Goal: Task Accomplishment & Management: Use online tool/utility

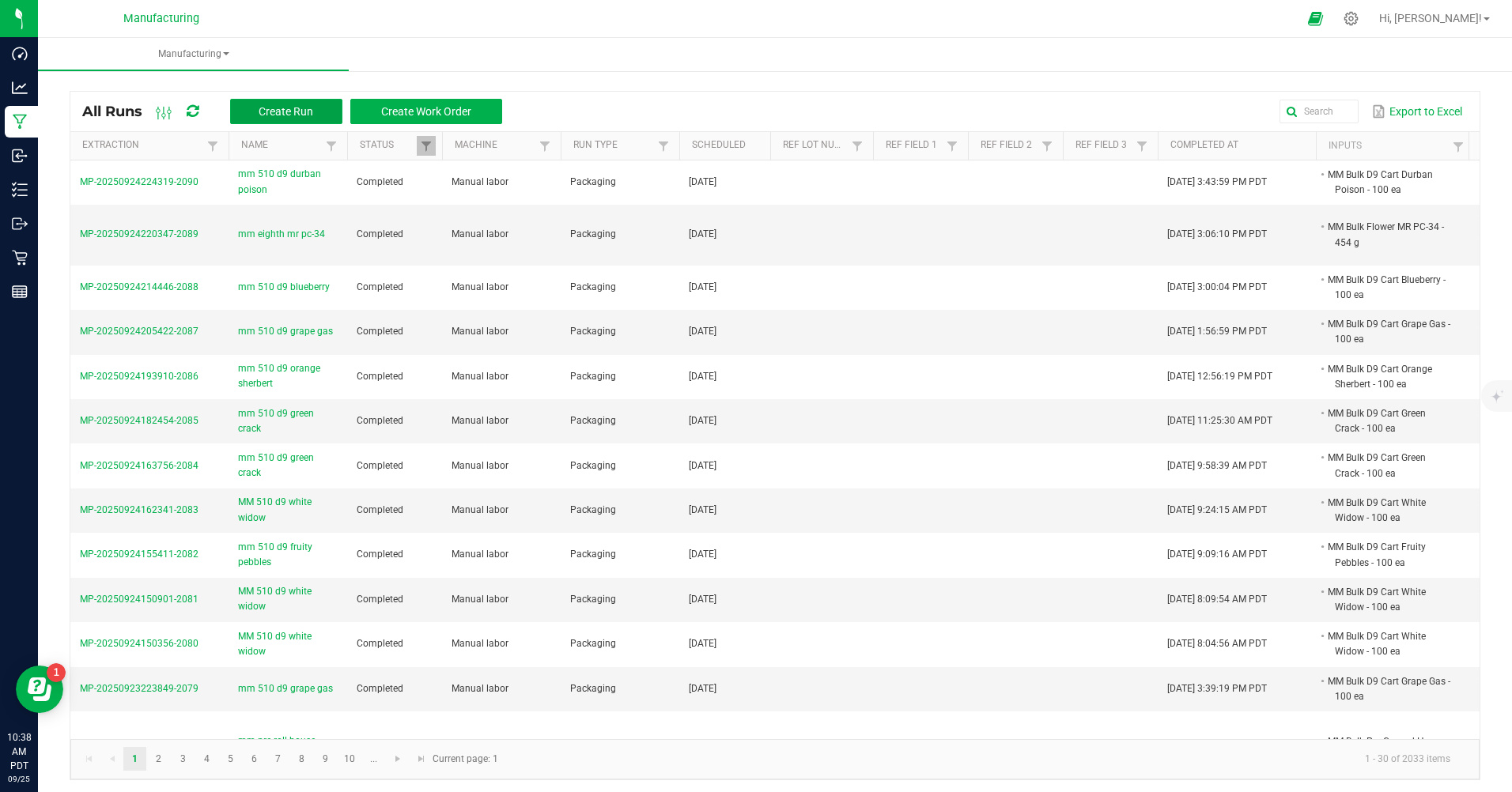
click at [323, 113] on button "Create Run" at bounding box center [286, 111] width 112 height 25
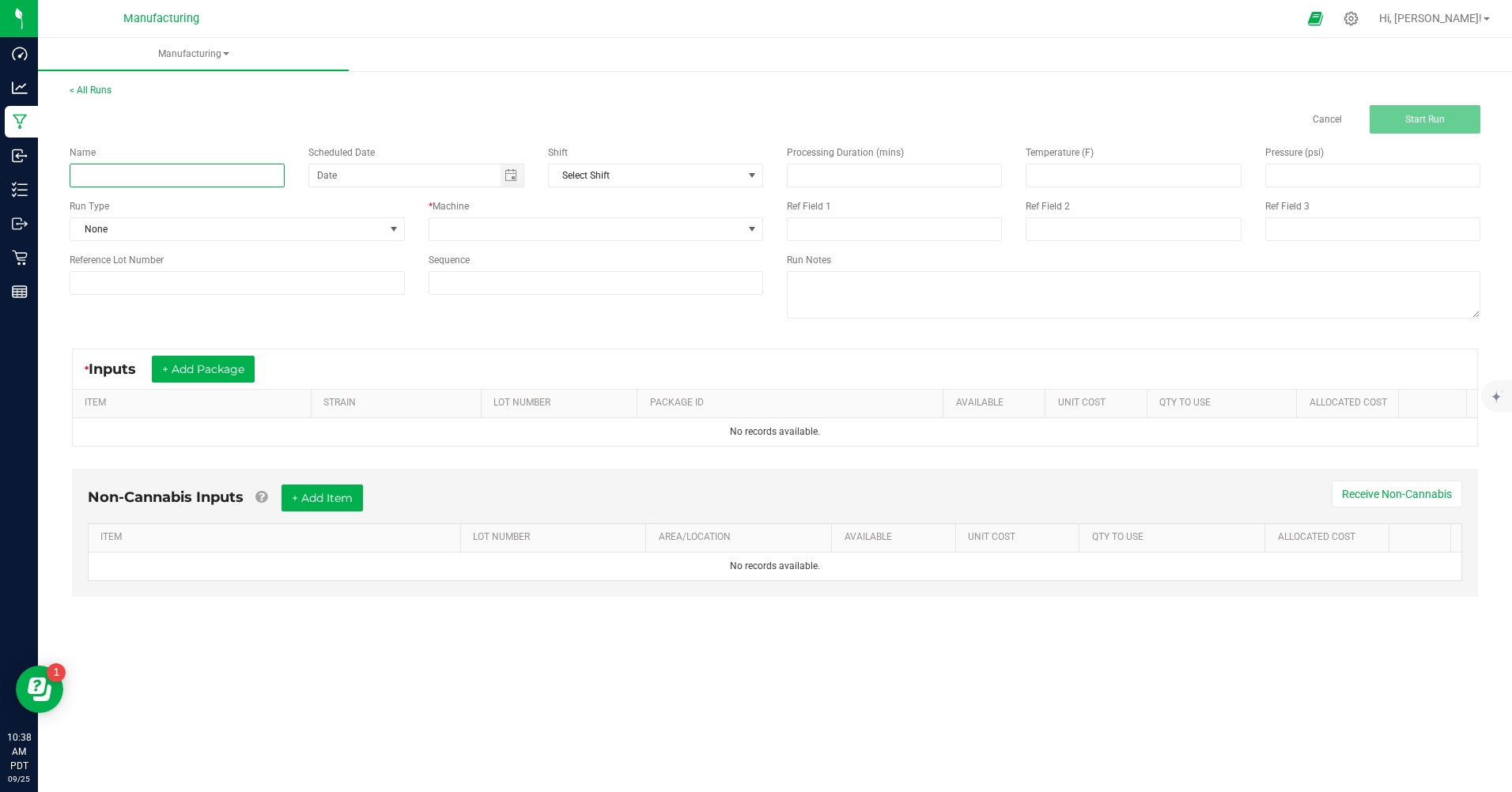
click at [175, 183] on input at bounding box center [177, 175] width 215 height 24
type input "m"
type input "MM LRB Strawberry Cough"
click at [168, 237] on span "None" at bounding box center [227, 229] width 314 height 22
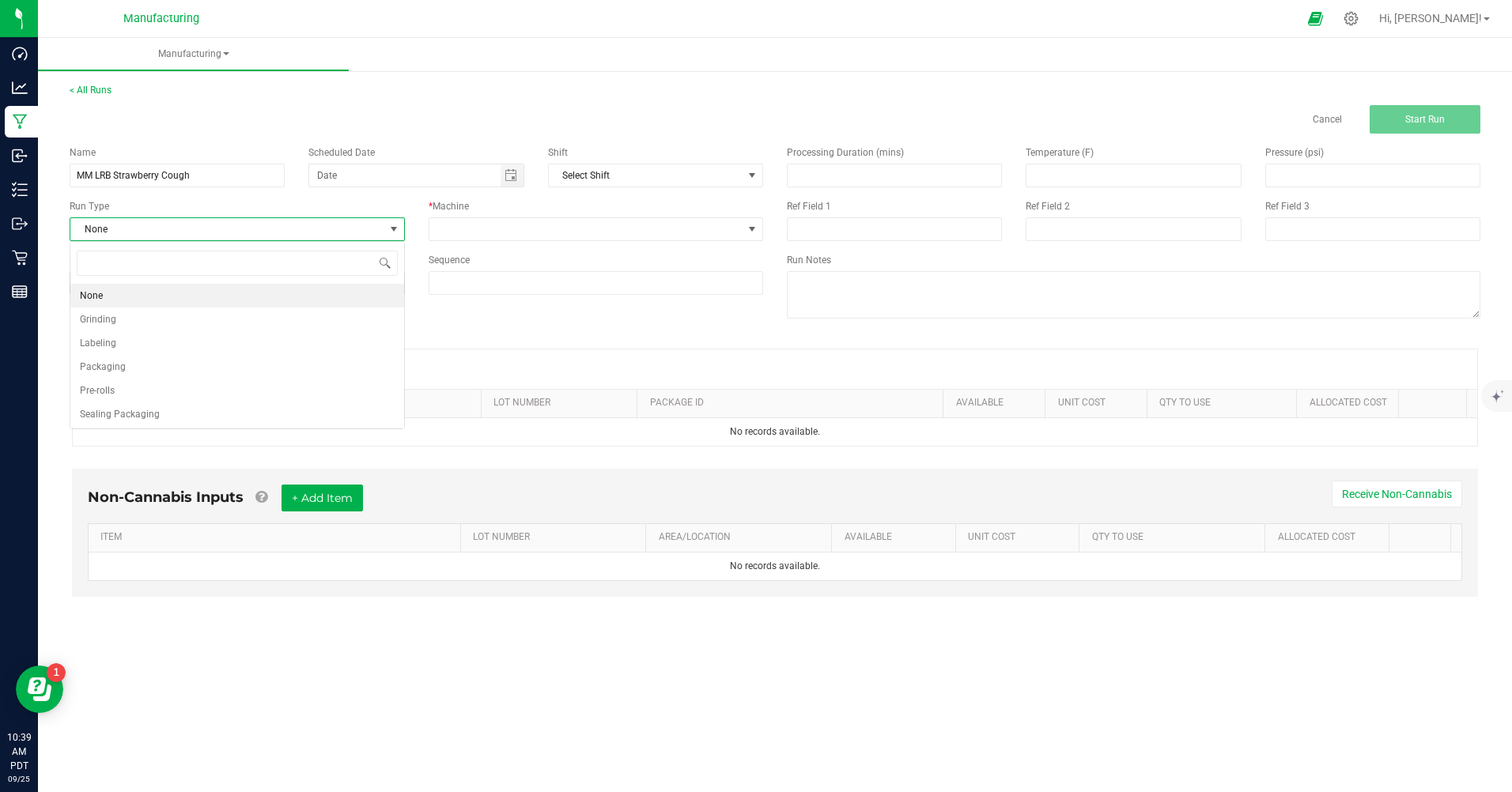
scroll to position [24, 334]
click at [113, 370] on span "Packaging" at bounding box center [103, 366] width 46 height 15
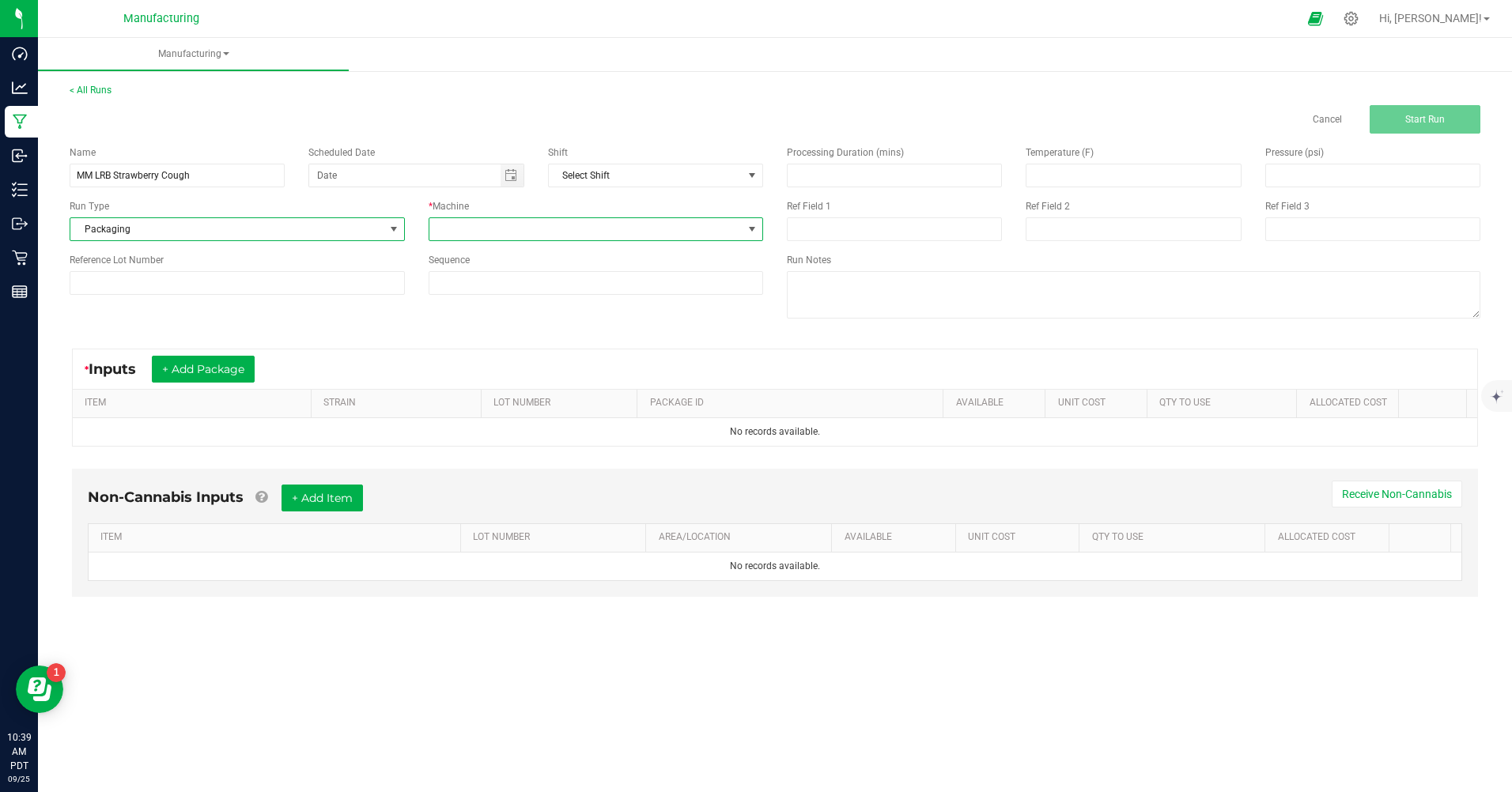
click at [470, 226] on span at bounding box center [586, 229] width 314 height 22
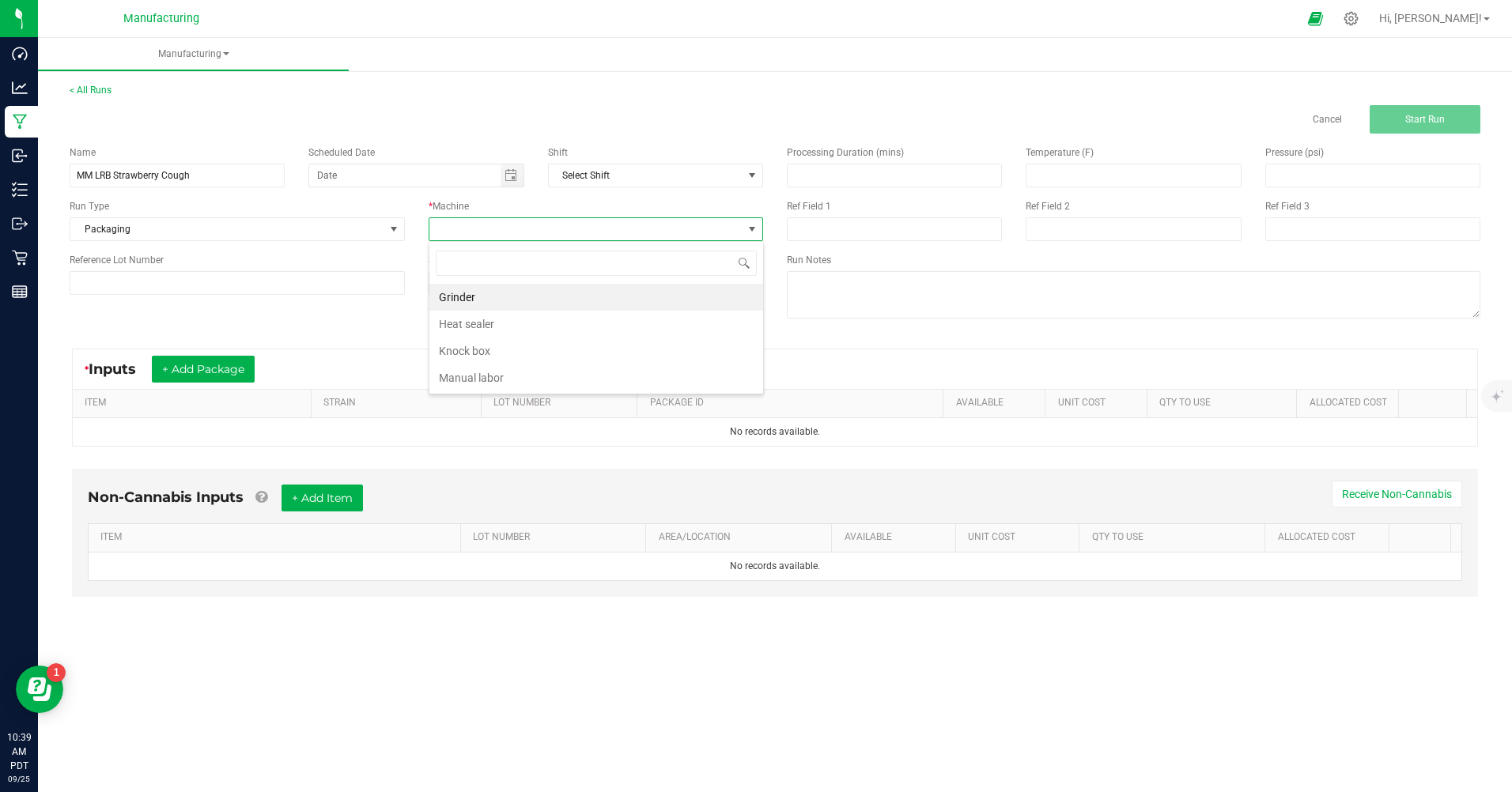
click at [462, 380] on li "Manual labor" at bounding box center [596, 377] width 333 height 27
click at [510, 176] on span "Toggle calendar" at bounding box center [511, 176] width 13 height 13
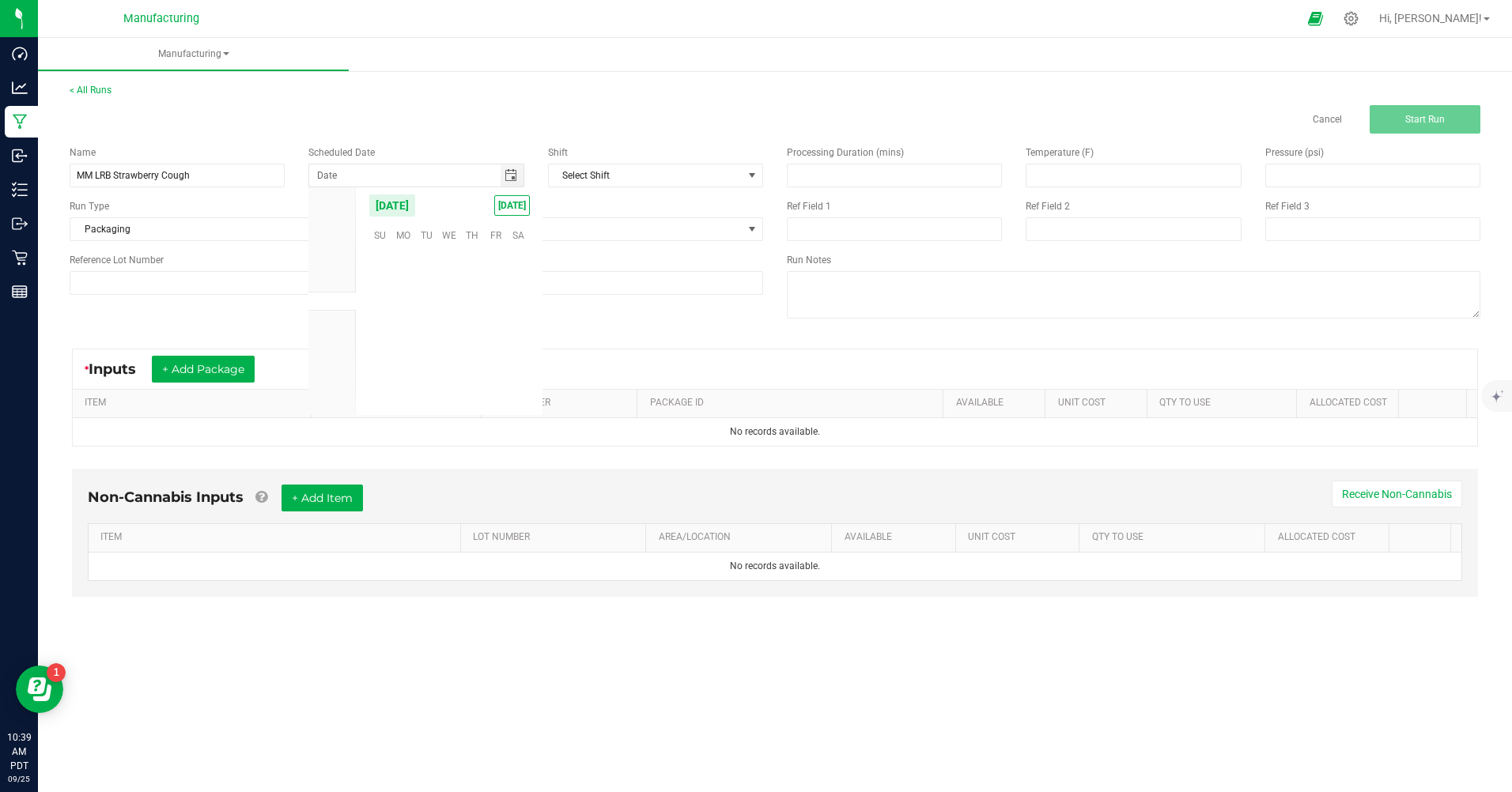
scroll to position [256396, 0]
click at [512, 198] on span "TODAY" at bounding box center [512, 205] width 36 height 20
type input "[DATE]"
click at [205, 363] on button "+ Add Package" at bounding box center [203, 369] width 103 height 27
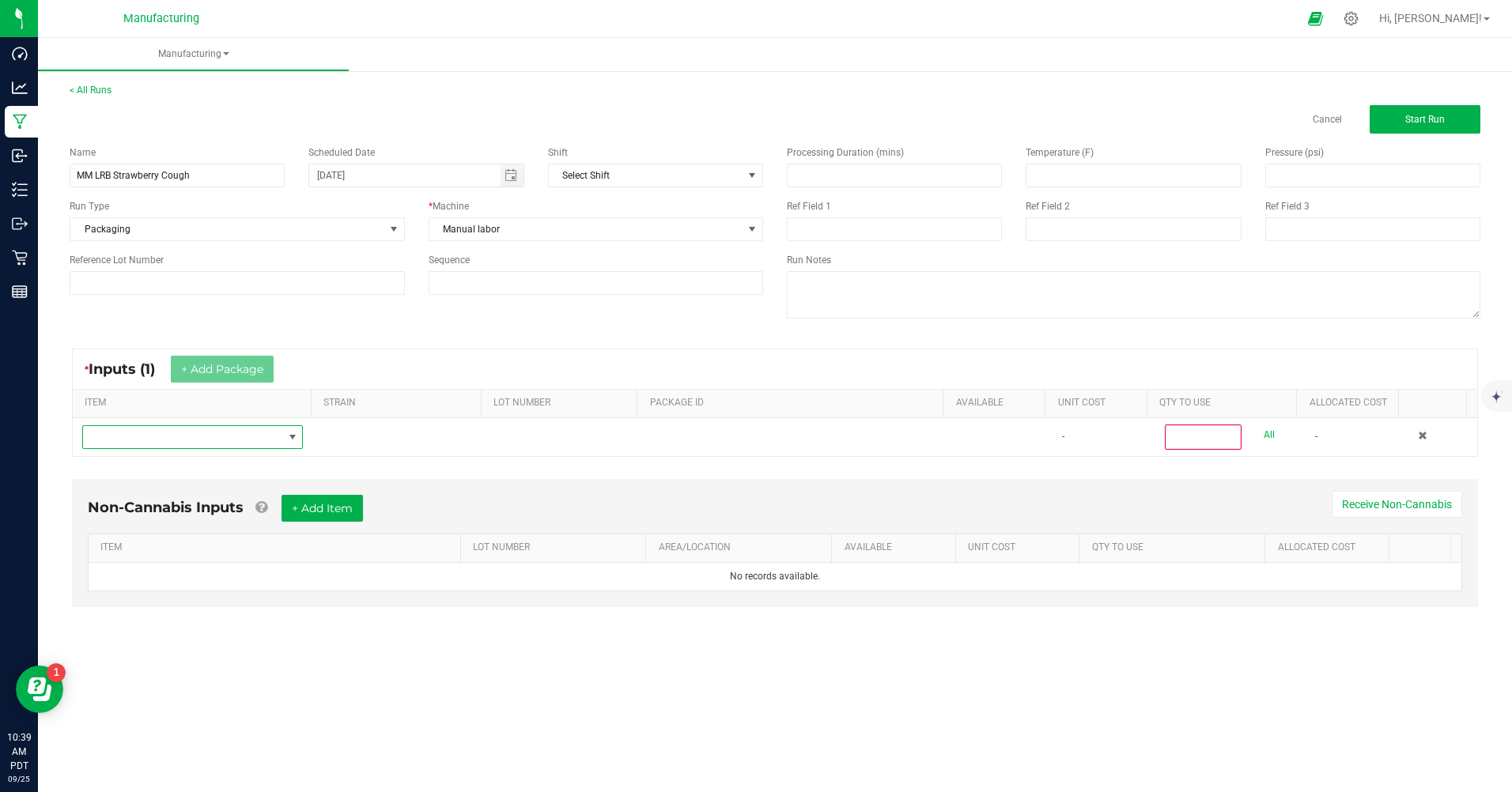
click at [195, 441] on span "NO DATA FOUND" at bounding box center [183, 437] width 199 height 22
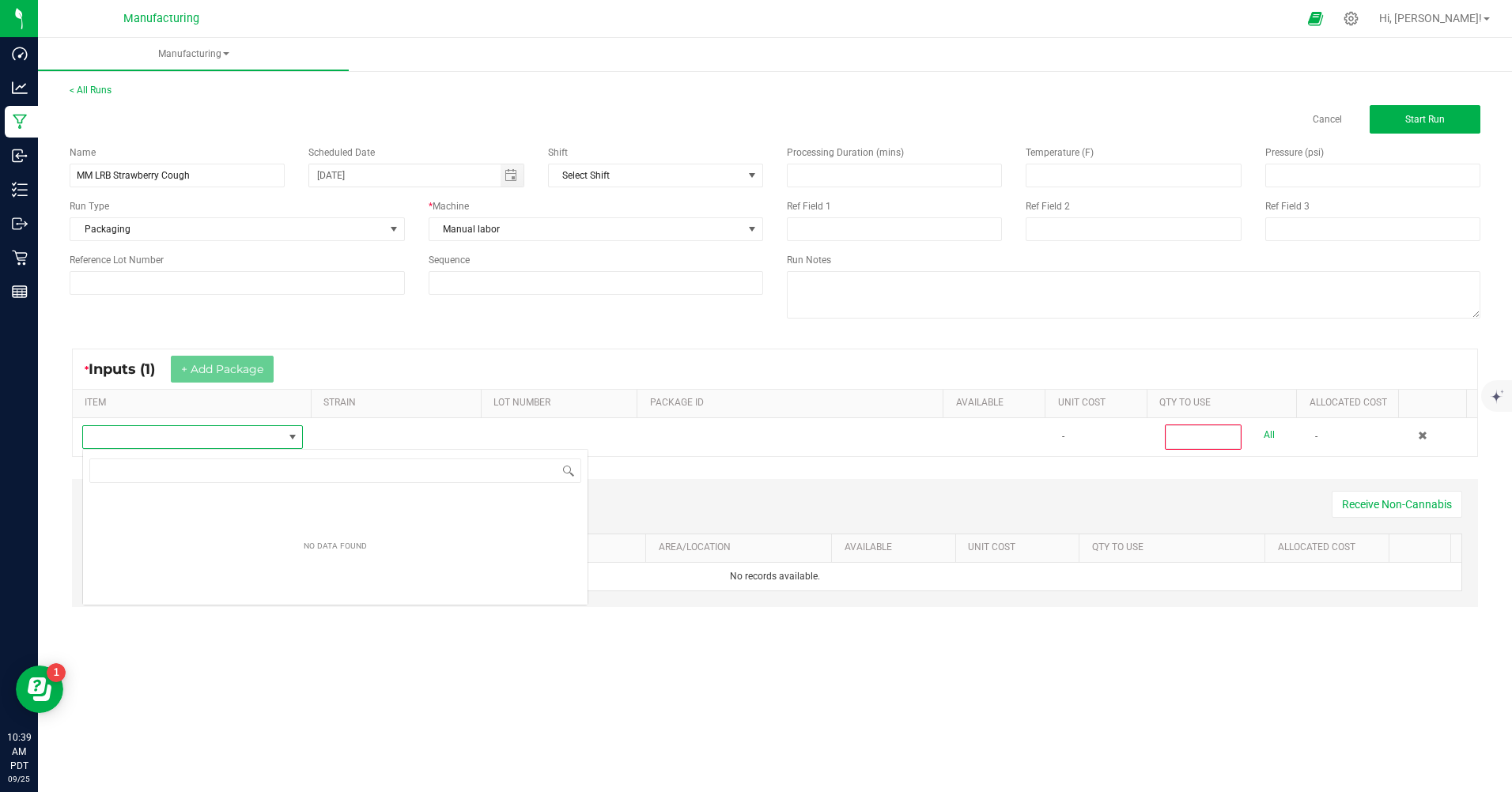
scroll to position [24, 219]
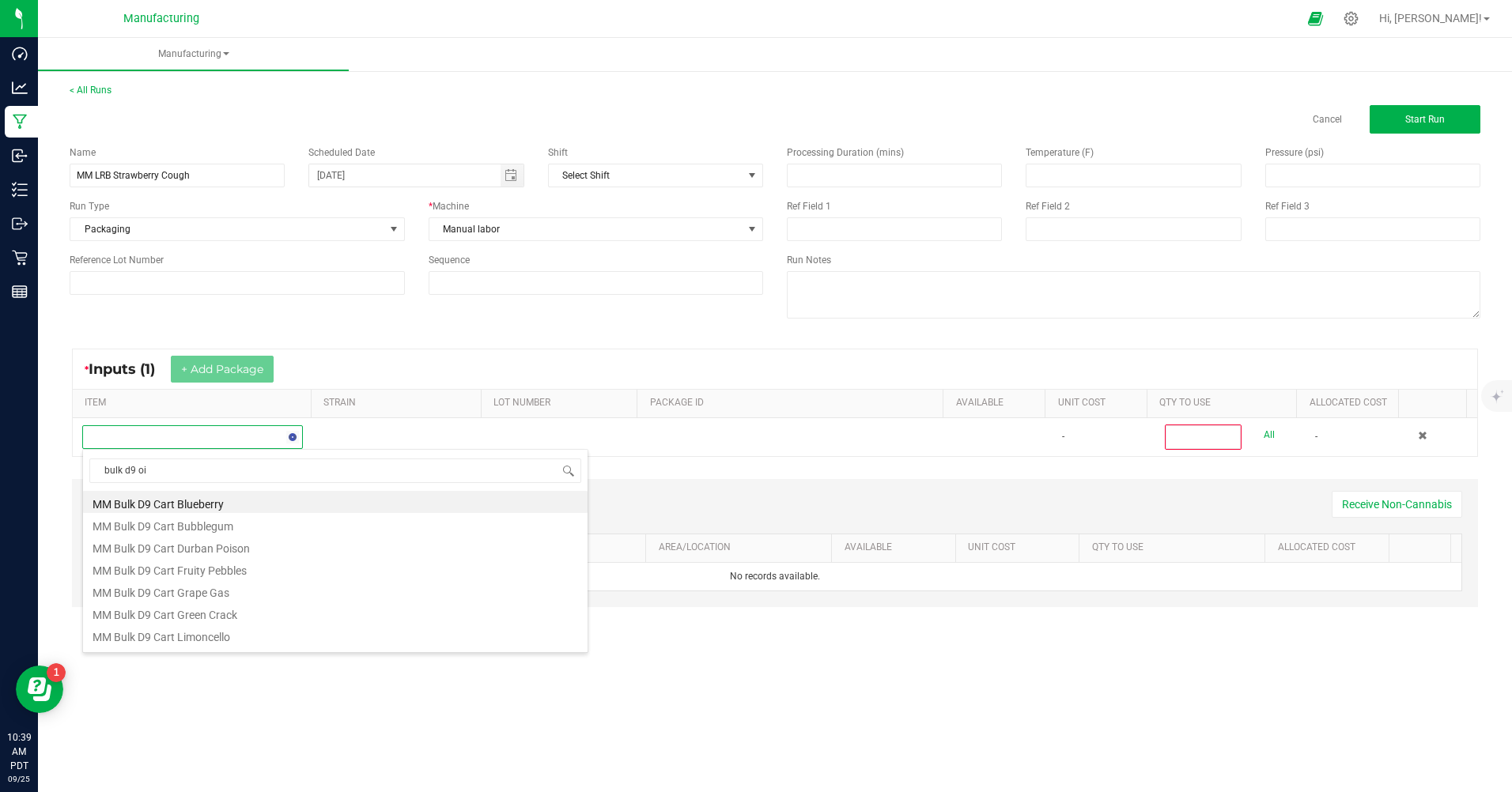
type input "bulk d9 oil"
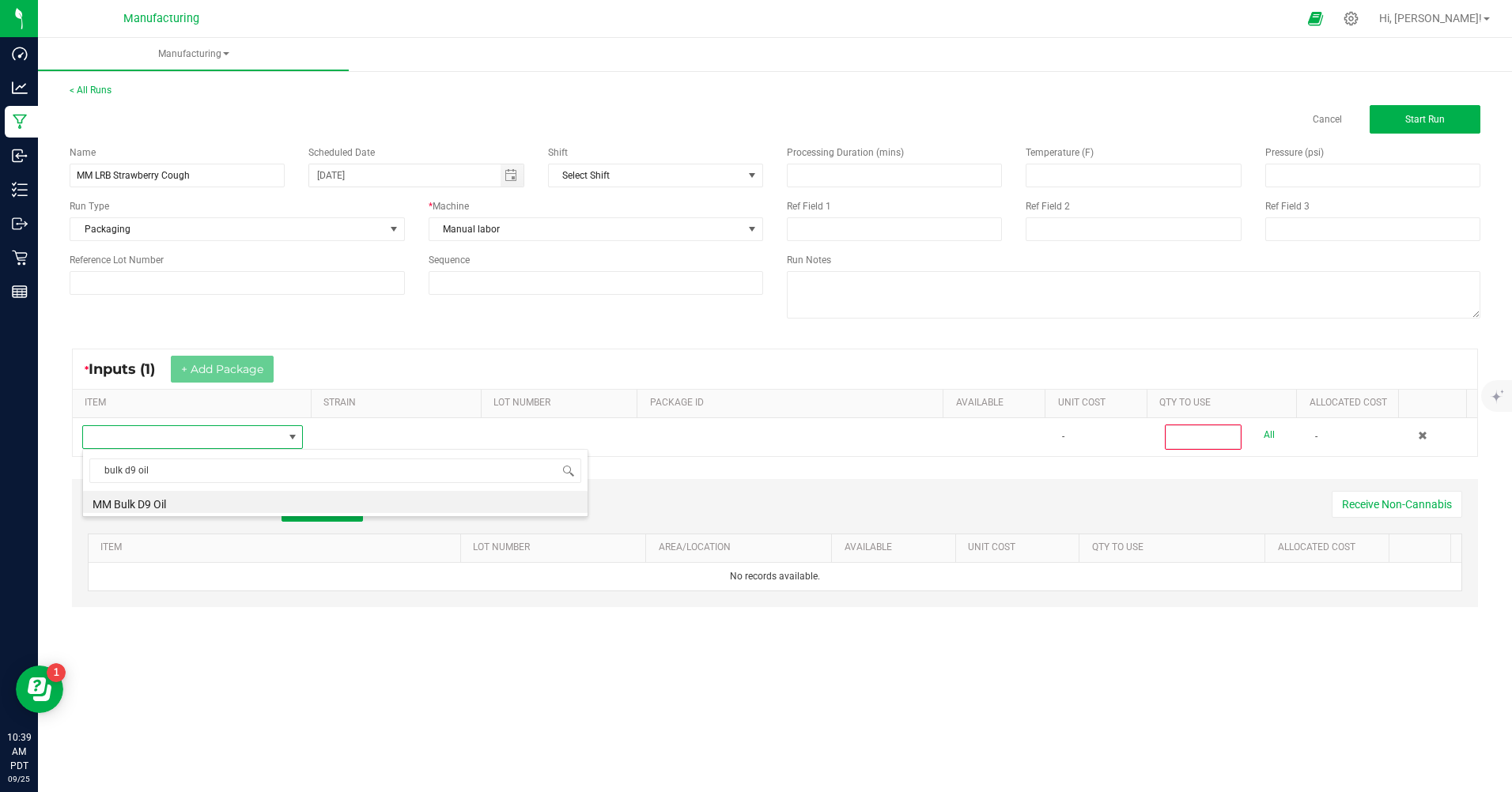
click at [176, 508] on li "MM Bulk D9 Oil" at bounding box center [335, 501] width 505 height 22
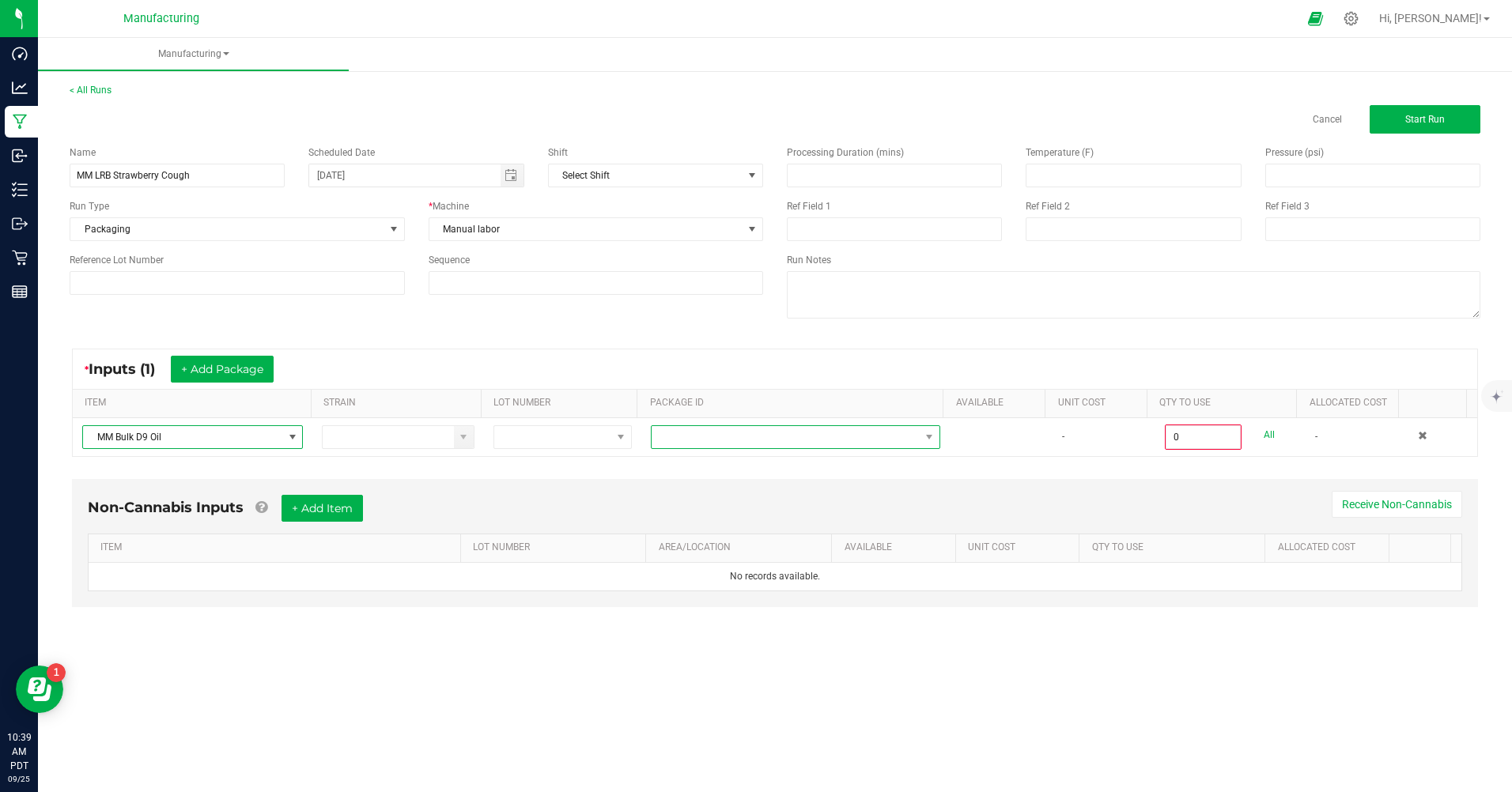
click at [723, 439] on span at bounding box center [785, 437] width 268 height 22
click at [723, 555] on li "CAMMCMF-20250602-185" at bounding box center [789, 557] width 285 height 27
click at [1171, 439] on input "0" at bounding box center [1203, 437] width 73 height 22
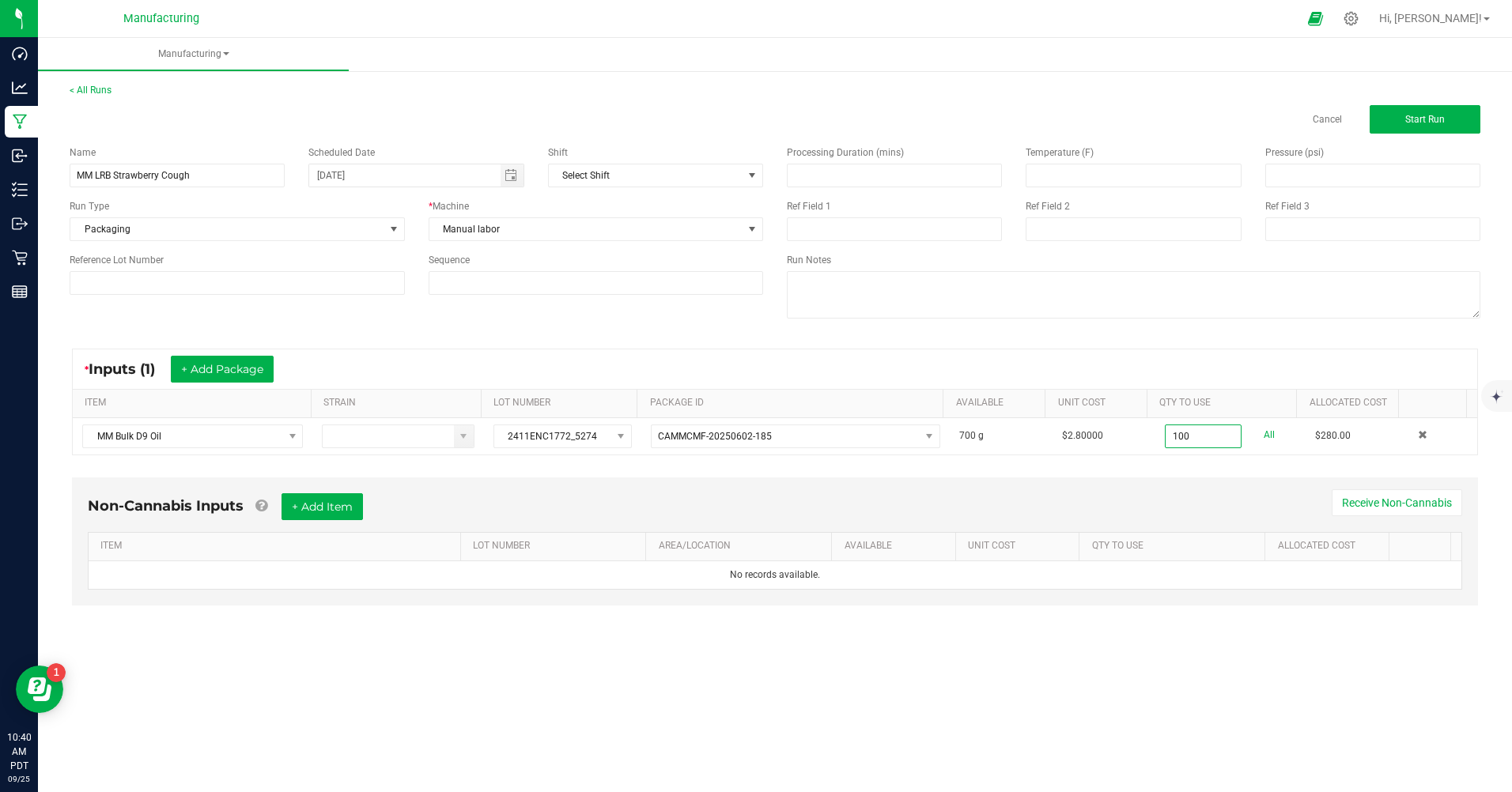
type input "100.0000 g"
click at [1169, 466] on div "* Inputs (1) + Add Package ITEM STRAIN LOT NUMBER PACKAGE ID AVAILABLE Unit Cos…" at bounding box center [775, 402] width 1435 height 135
click at [226, 364] on button "+ Add Package" at bounding box center [223, 369] width 103 height 27
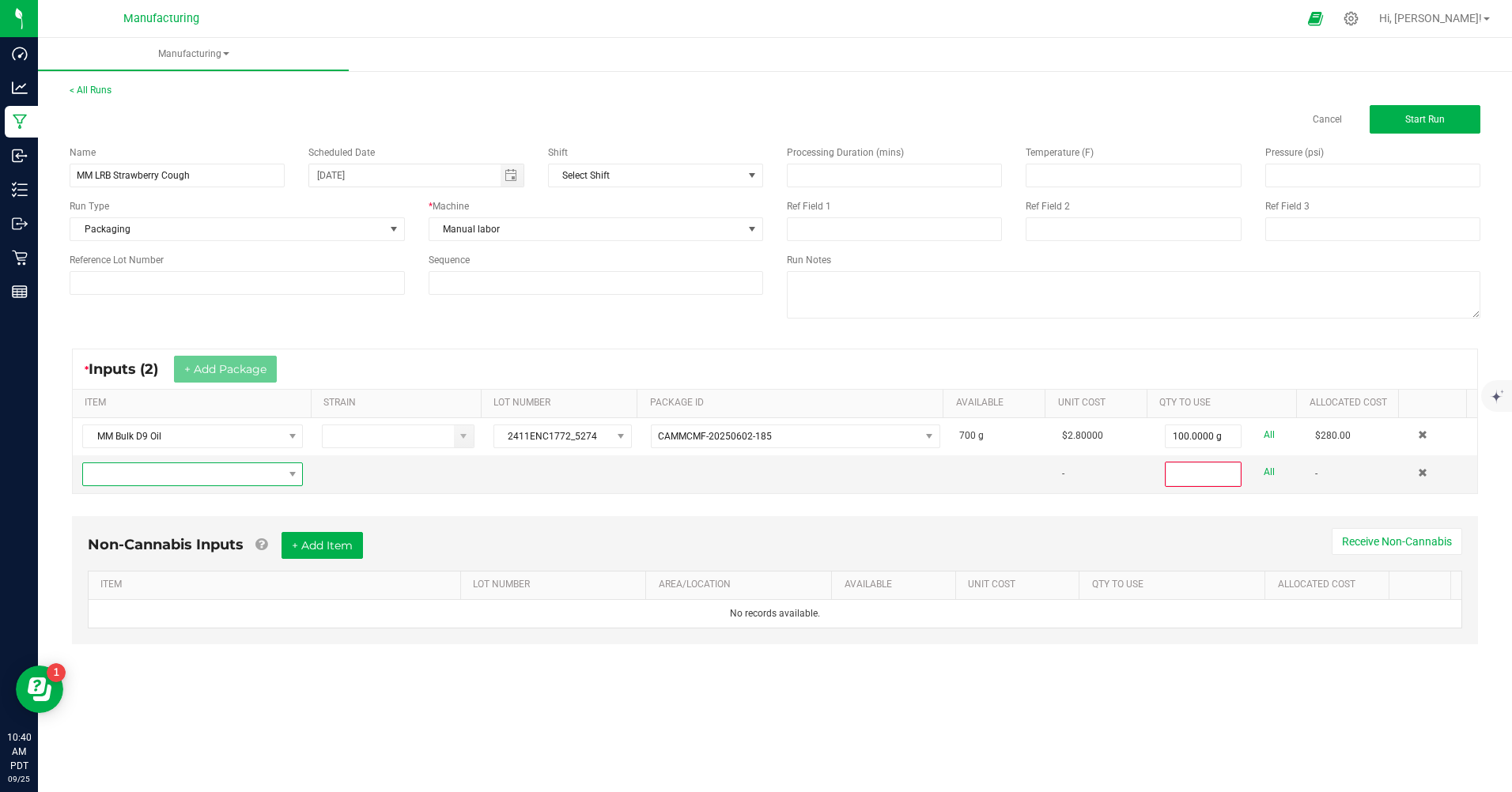
click at [170, 473] on span "NO DATA FOUND" at bounding box center [183, 473] width 199 height 22
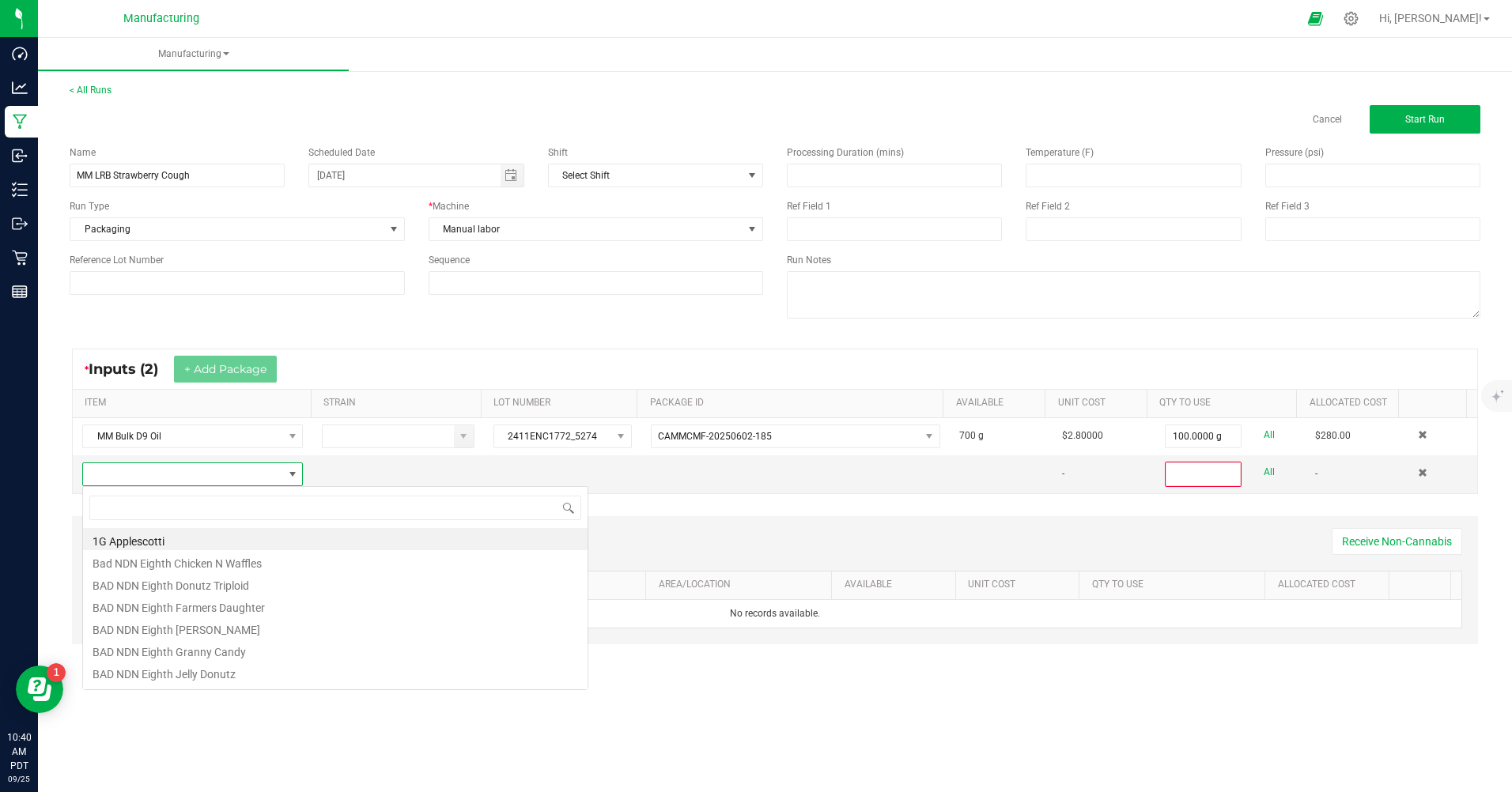
scroll to position [24, 217]
type input "b"
type input "mm bulk res"
click at [148, 540] on li "MM Bulk Resin Sauce Durban Poison" at bounding box center [335, 539] width 505 height 22
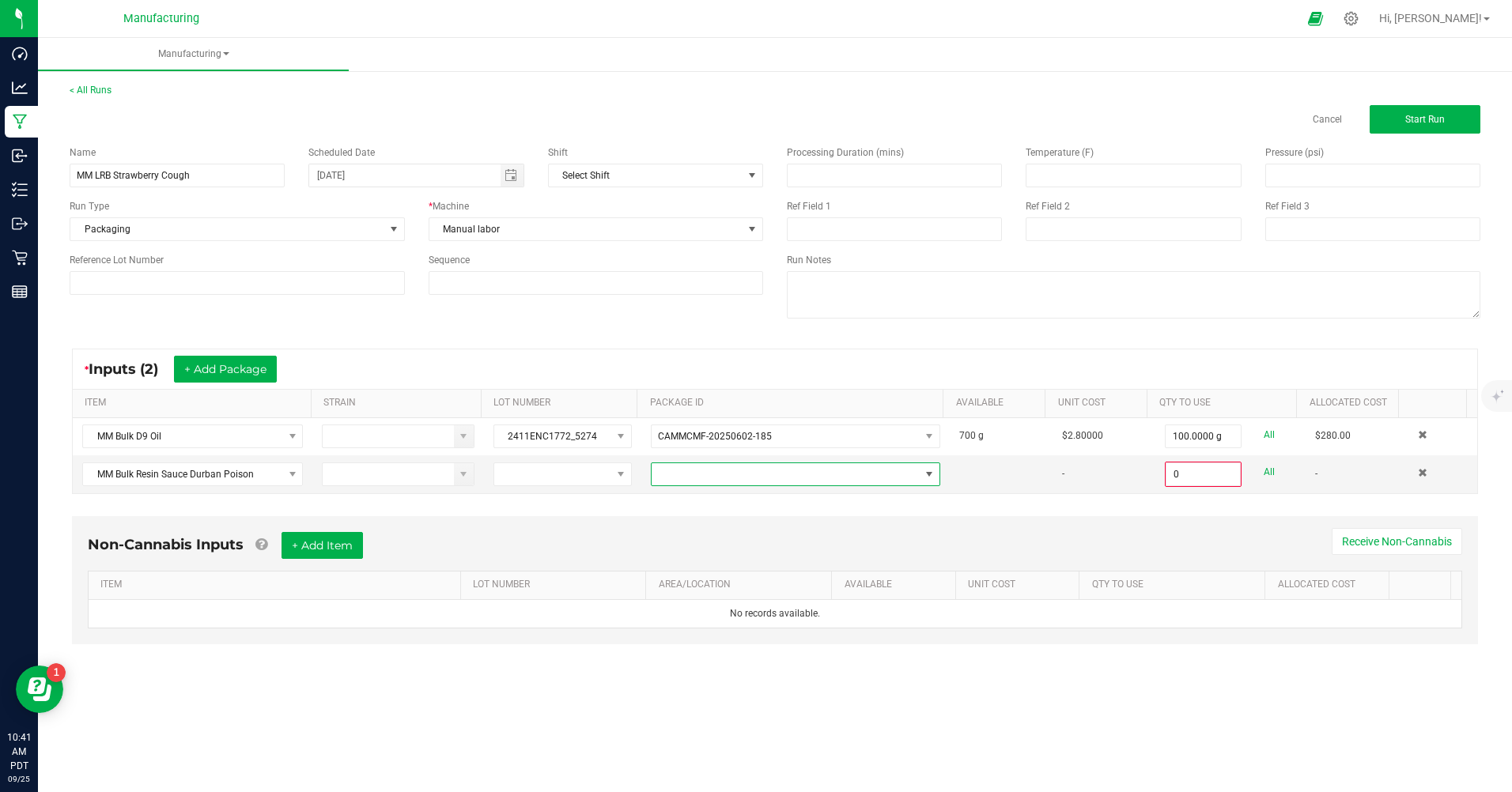
click at [786, 480] on span at bounding box center [785, 473] width 268 height 22
click at [766, 544] on li "CAMMCMF-20250502-001" at bounding box center [789, 541] width 285 height 27
click at [1176, 479] on input "0" at bounding box center [1203, 473] width 73 height 22
type input "8.0000 g"
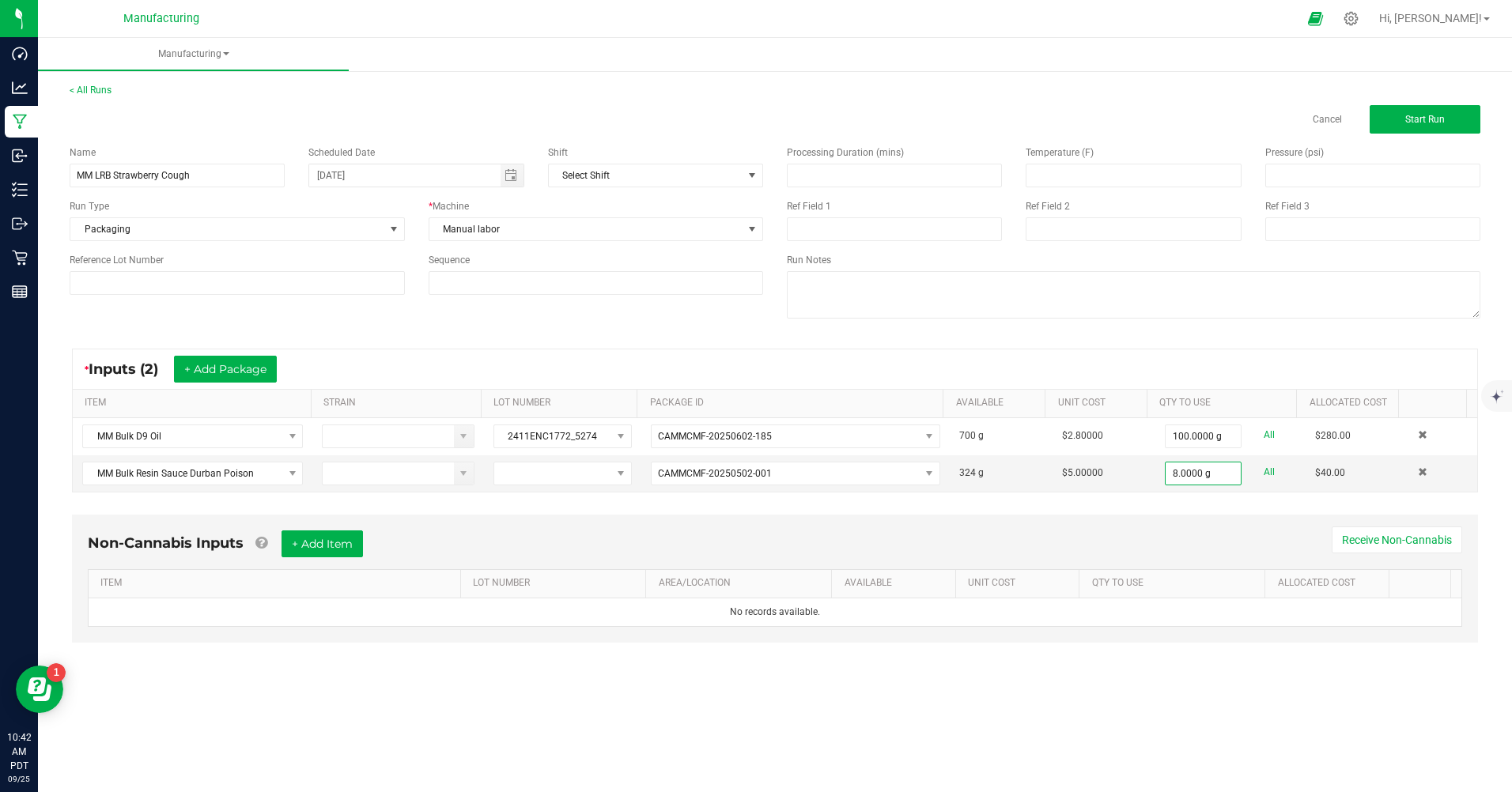
click at [1167, 515] on div "Non-Cannabis Inputs + Add Item Receive Non-Cannabis ITEM LOT NUMBER AREA/LOCATI…" at bounding box center [774, 579] width 1406 height 128
click at [1414, 115] on span "Start Run" at bounding box center [1425, 120] width 40 height 11
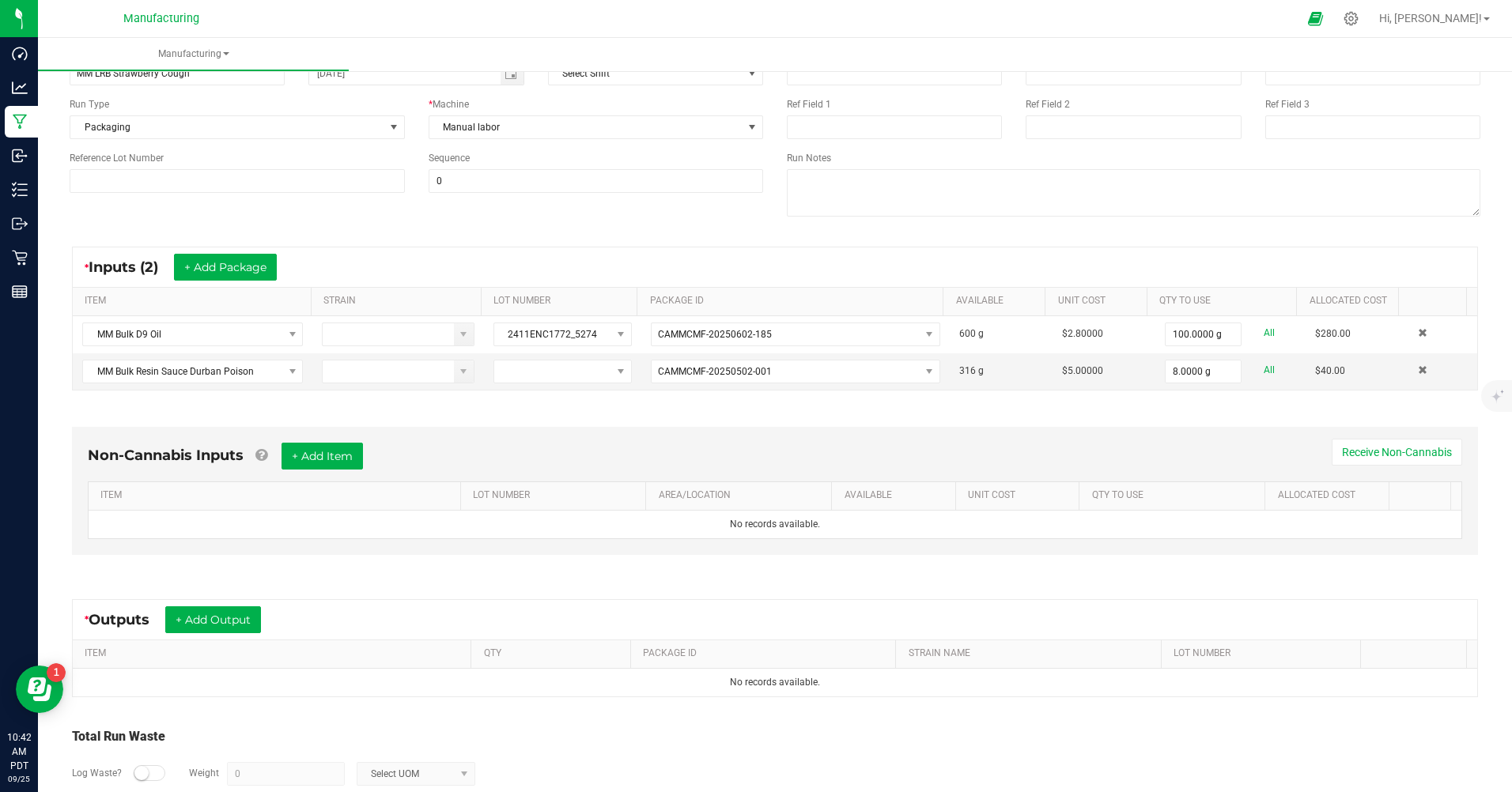
scroll to position [158, 0]
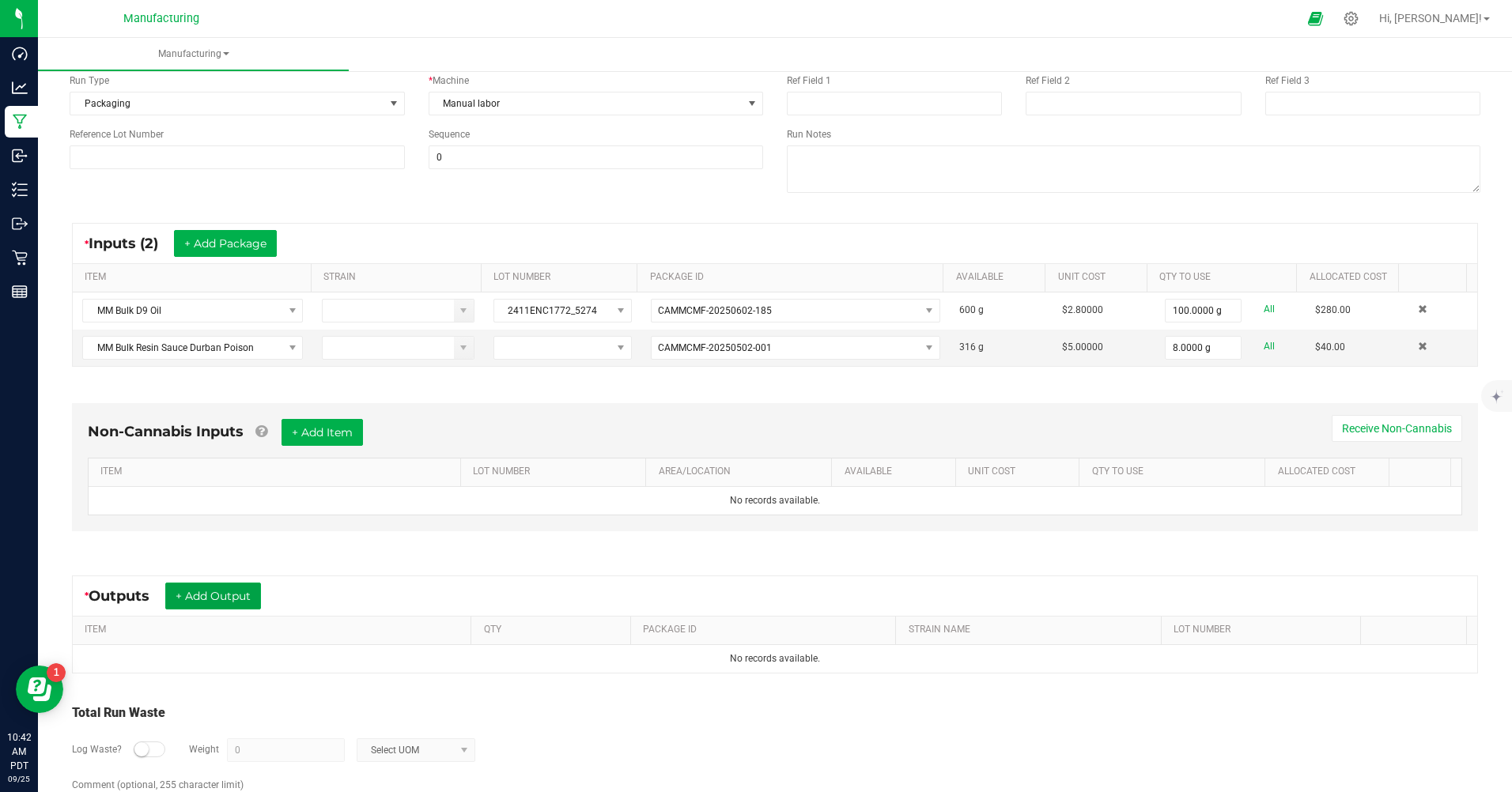
click at [213, 596] on button "+ Add Output" at bounding box center [213, 596] width 95 height 27
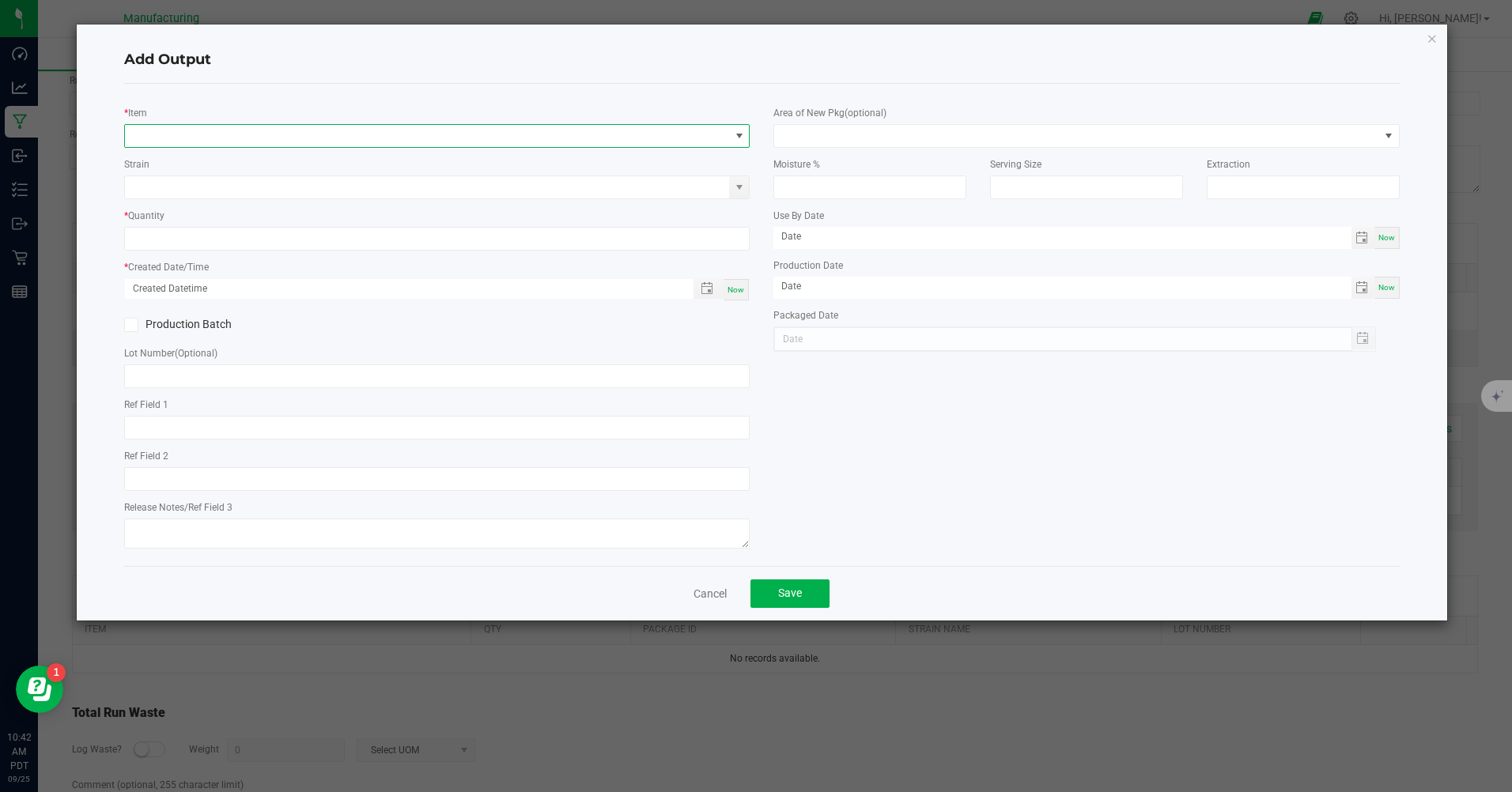
click at [201, 139] on span "NO DATA FOUND" at bounding box center [426, 135] width 604 height 22
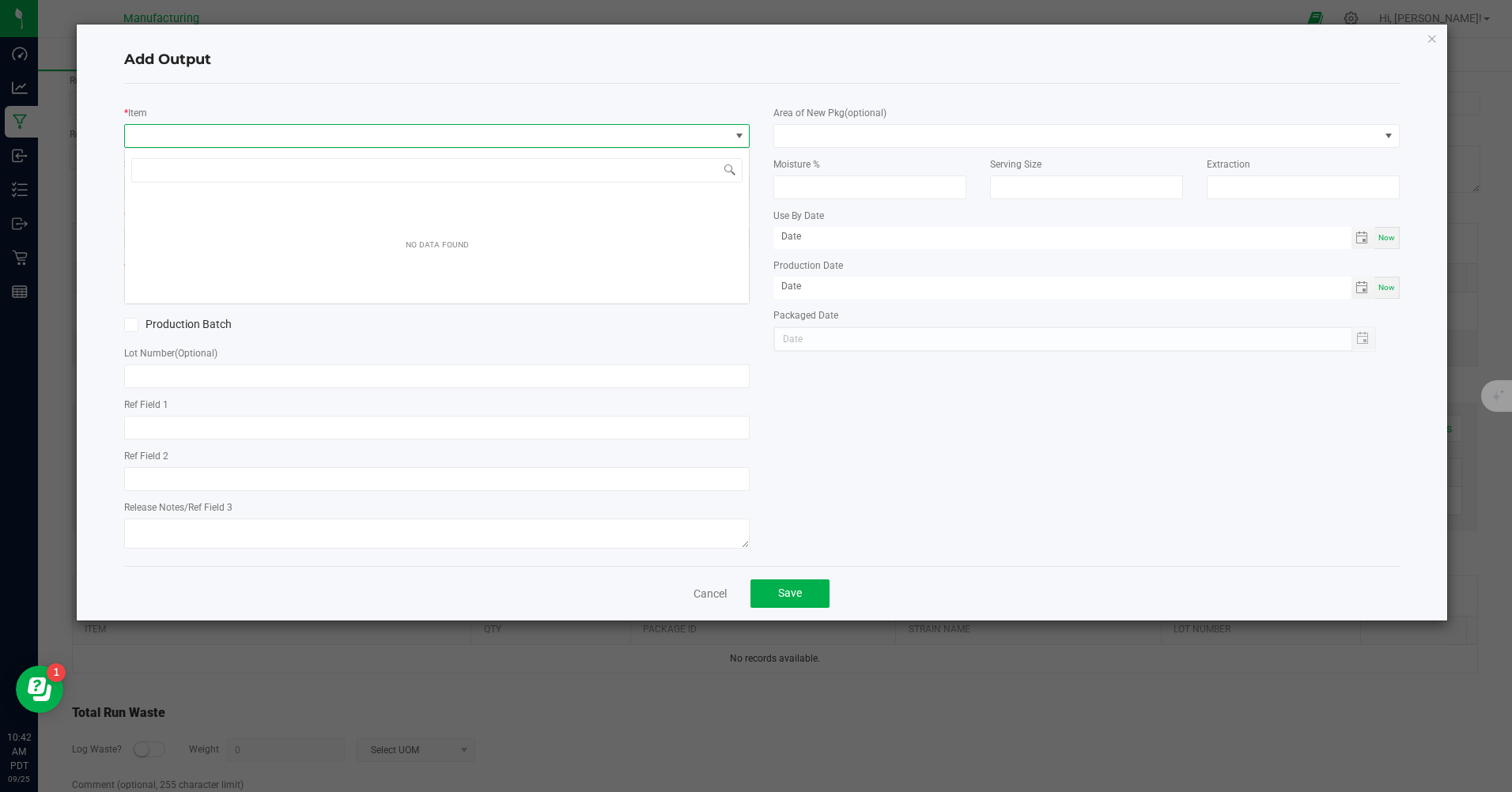
scroll to position [24, 625]
type input "m"
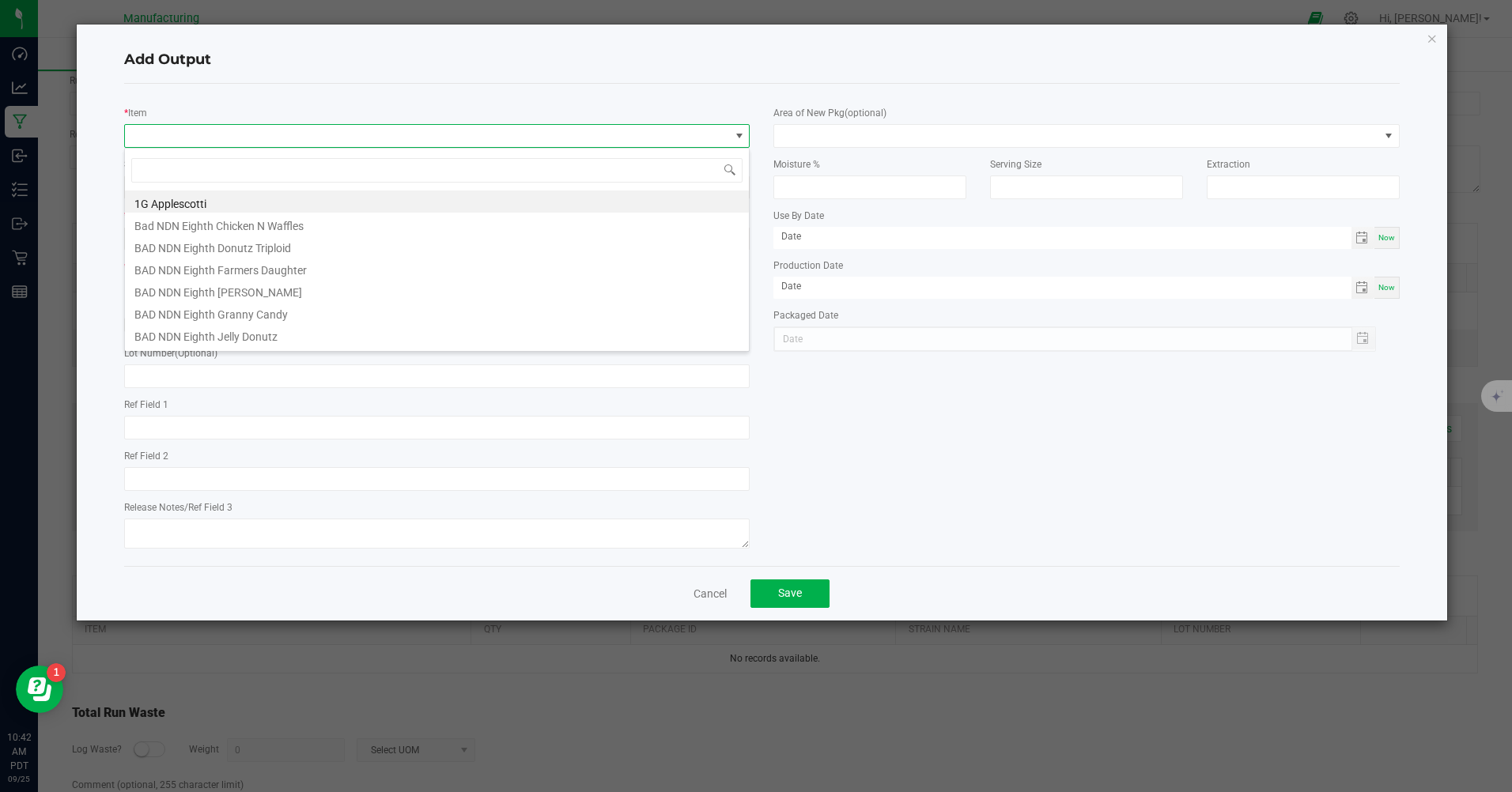
click at [1434, 37] on icon "button" at bounding box center [1432, 37] width 11 height 19
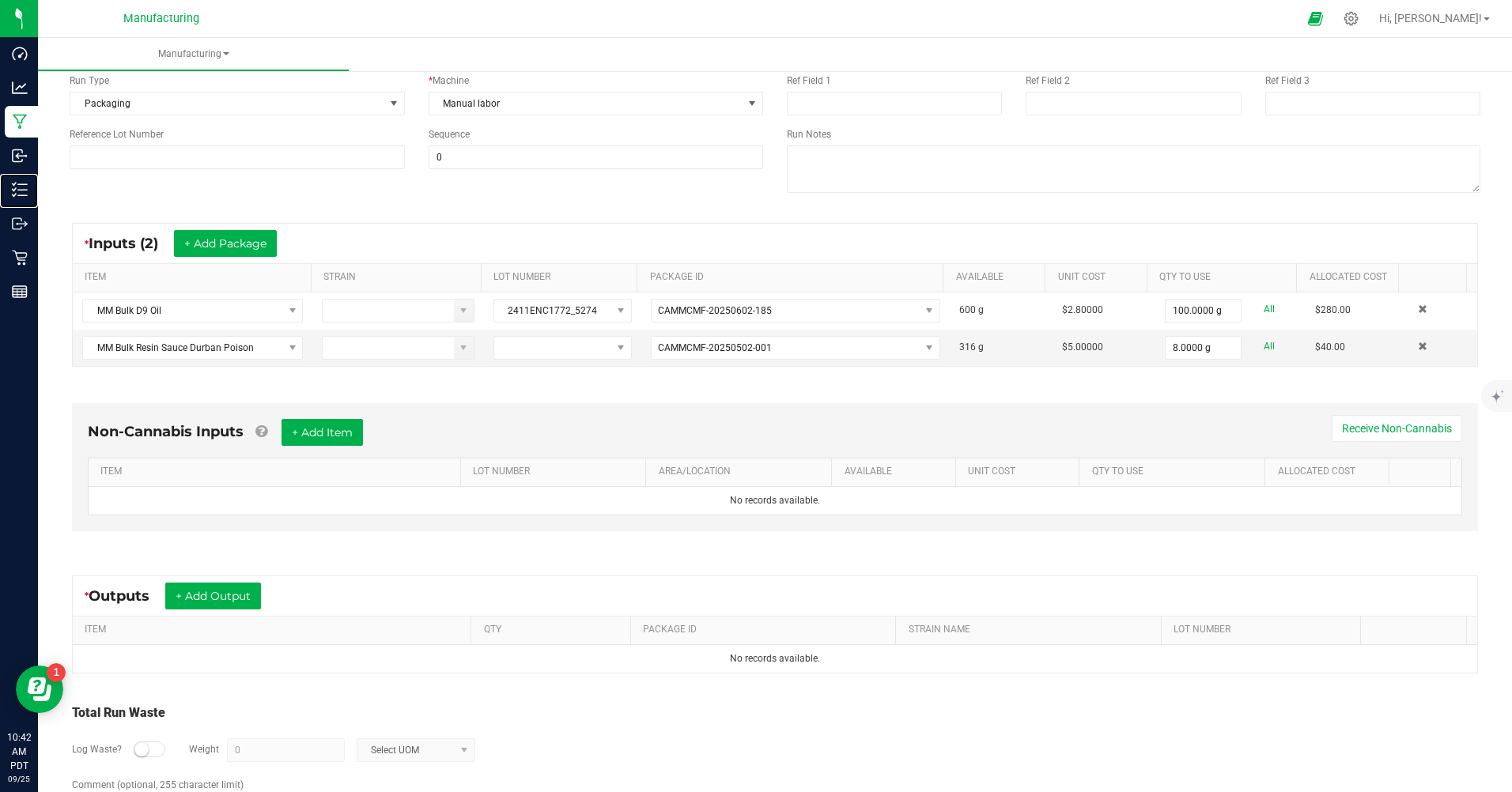
click at [0, 0] on p "Inventory" at bounding box center [0, 0] width 0 height 0
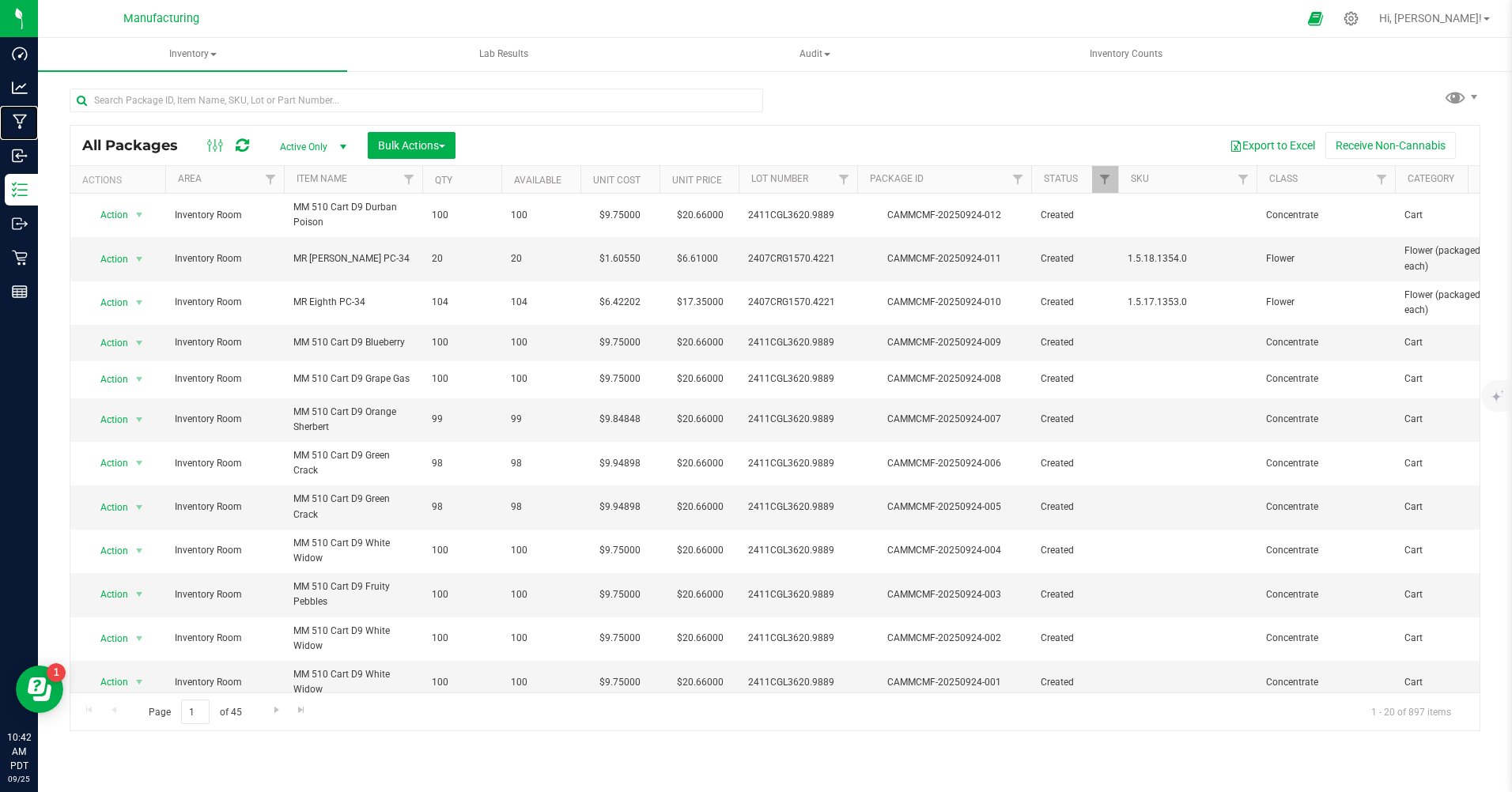
click at [0, 0] on p "Manufacturing" at bounding box center [0, 0] width 0 height 0
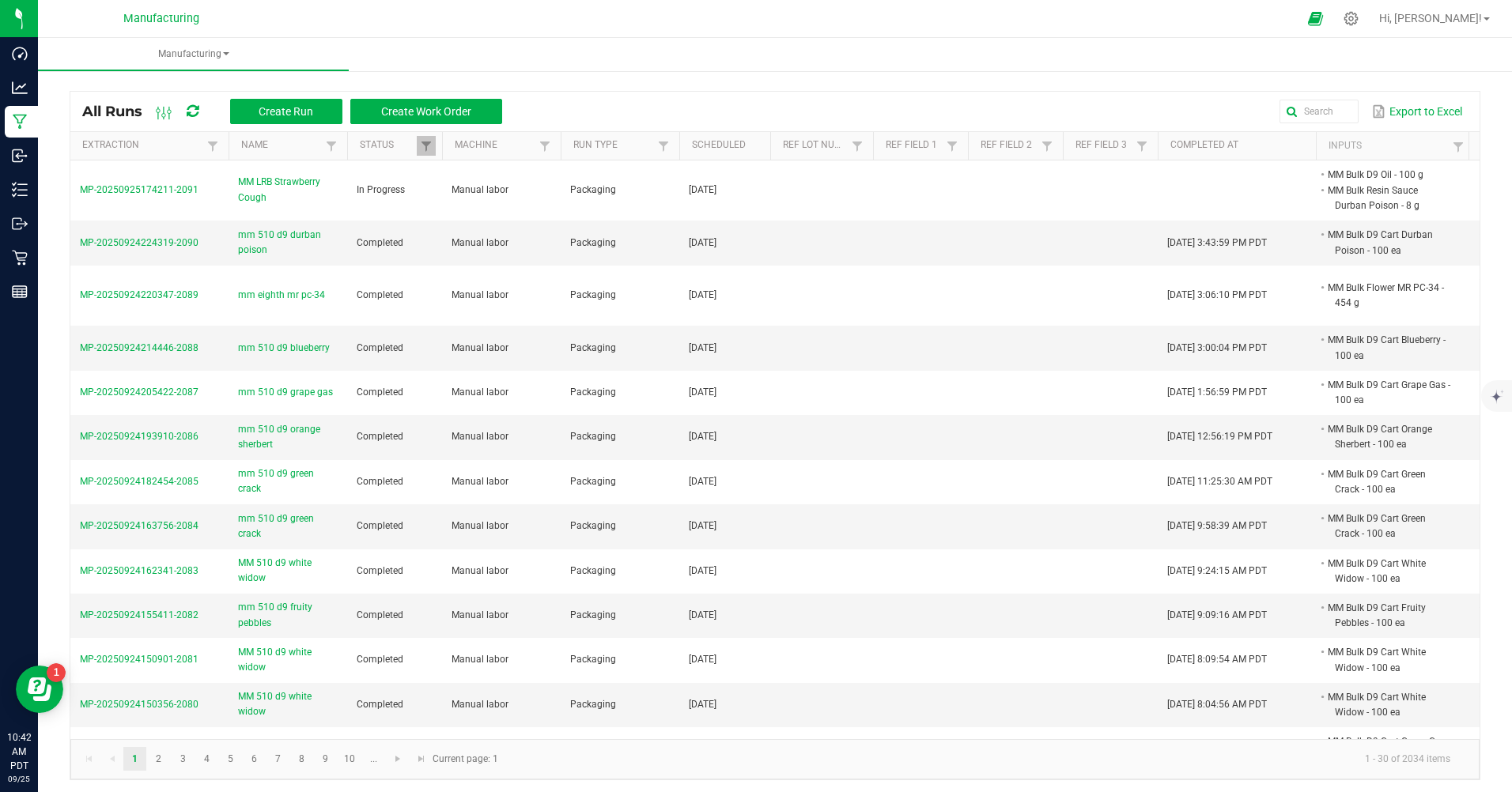
click at [1359, 16] on icon at bounding box center [1351, 19] width 14 height 14
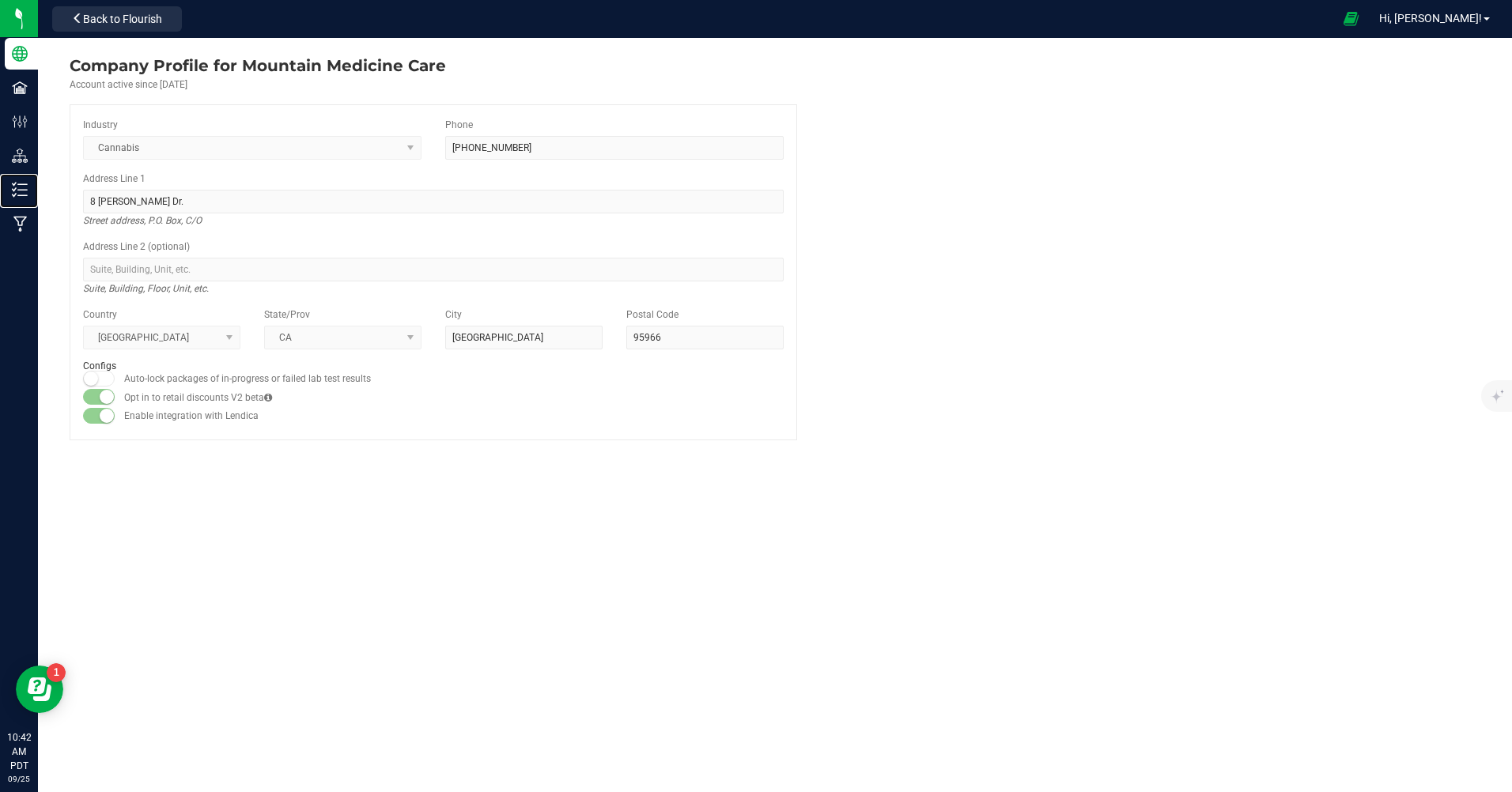
click at [0, 0] on p "Inventory" at bounding box center [0, 0] width 0 height 0
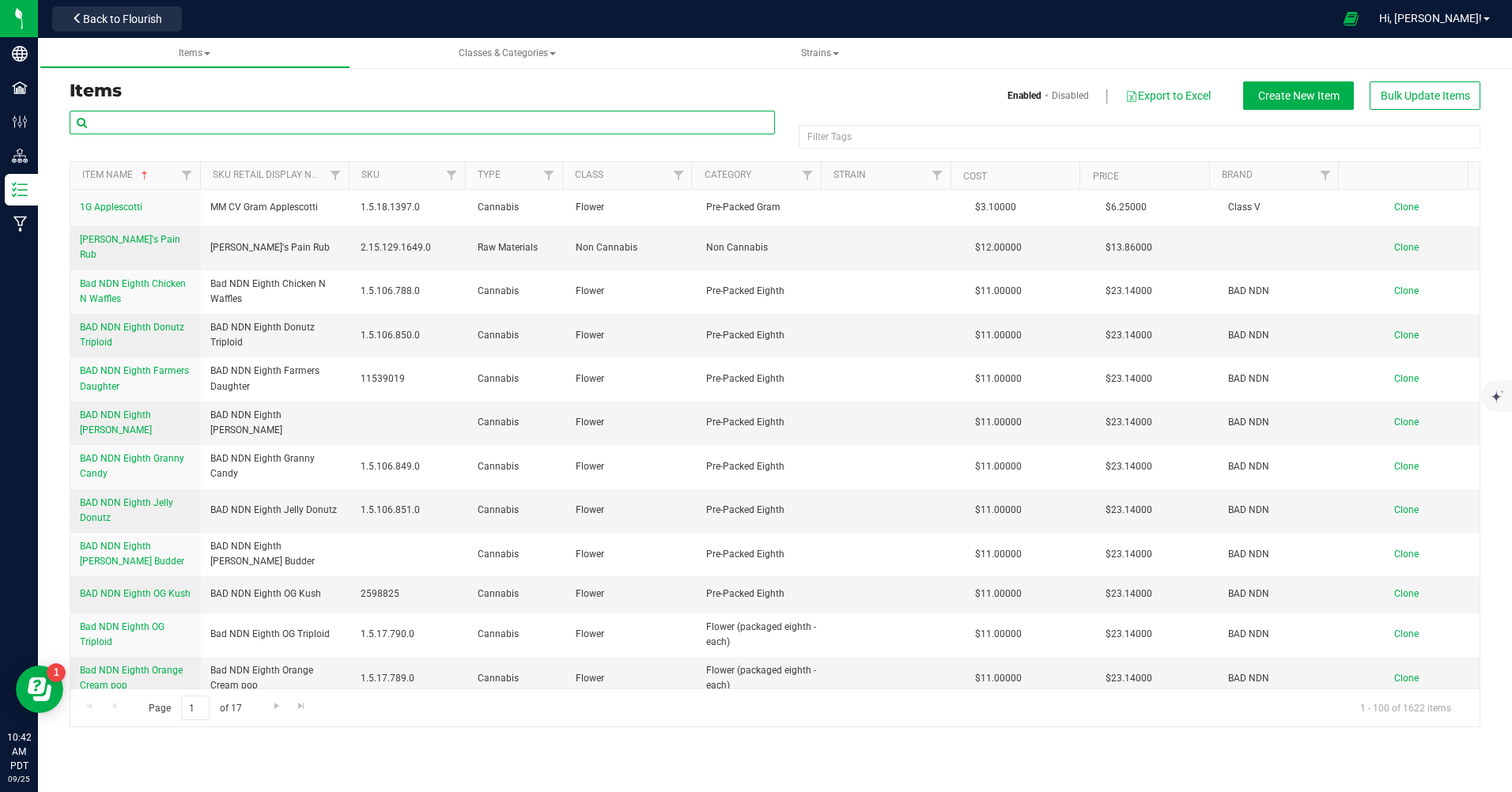
click at [183, 120] on input "text" at bounding box center [421, 122] width 705 height 24
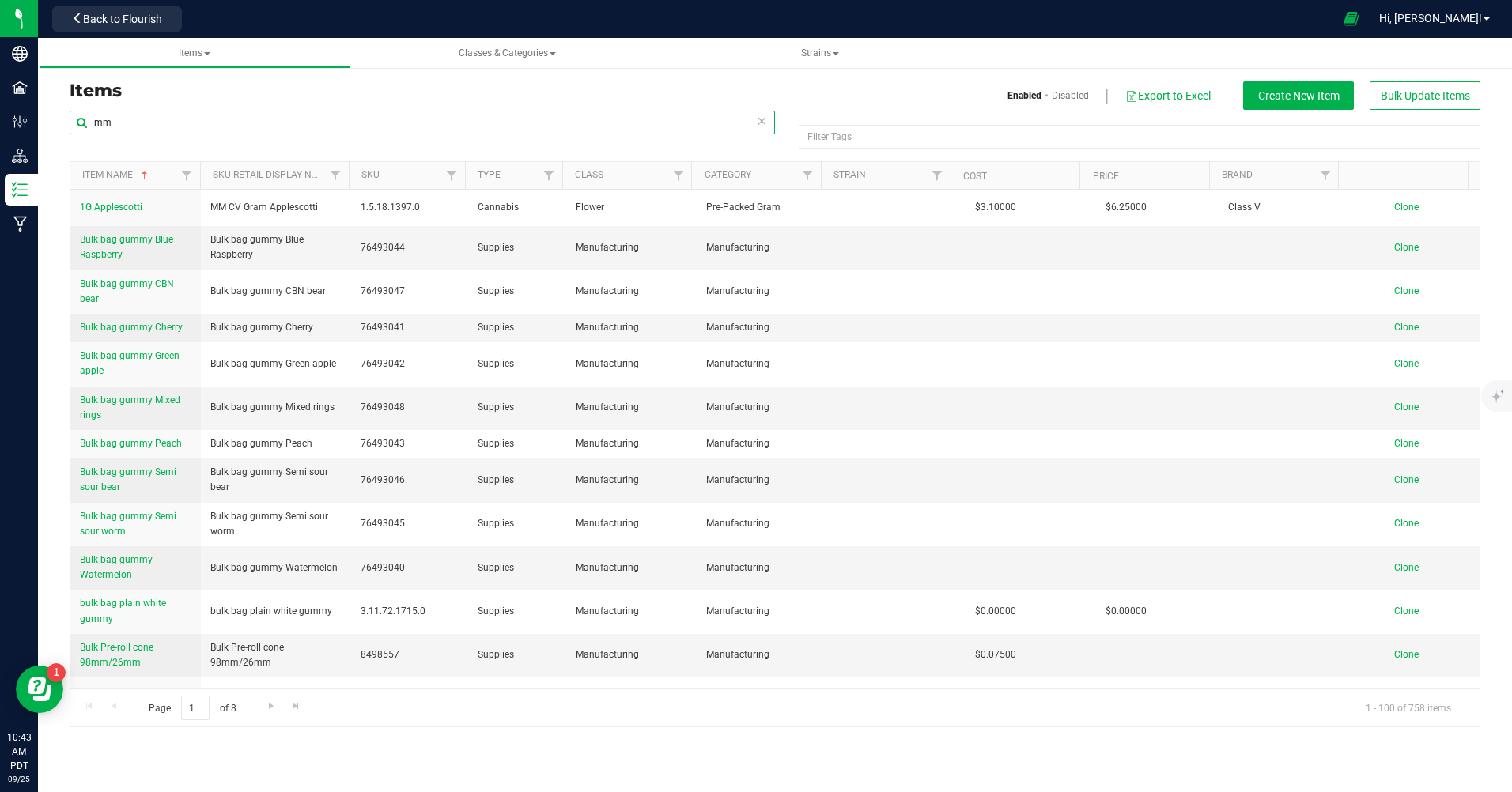
type input "m"
type input "M"
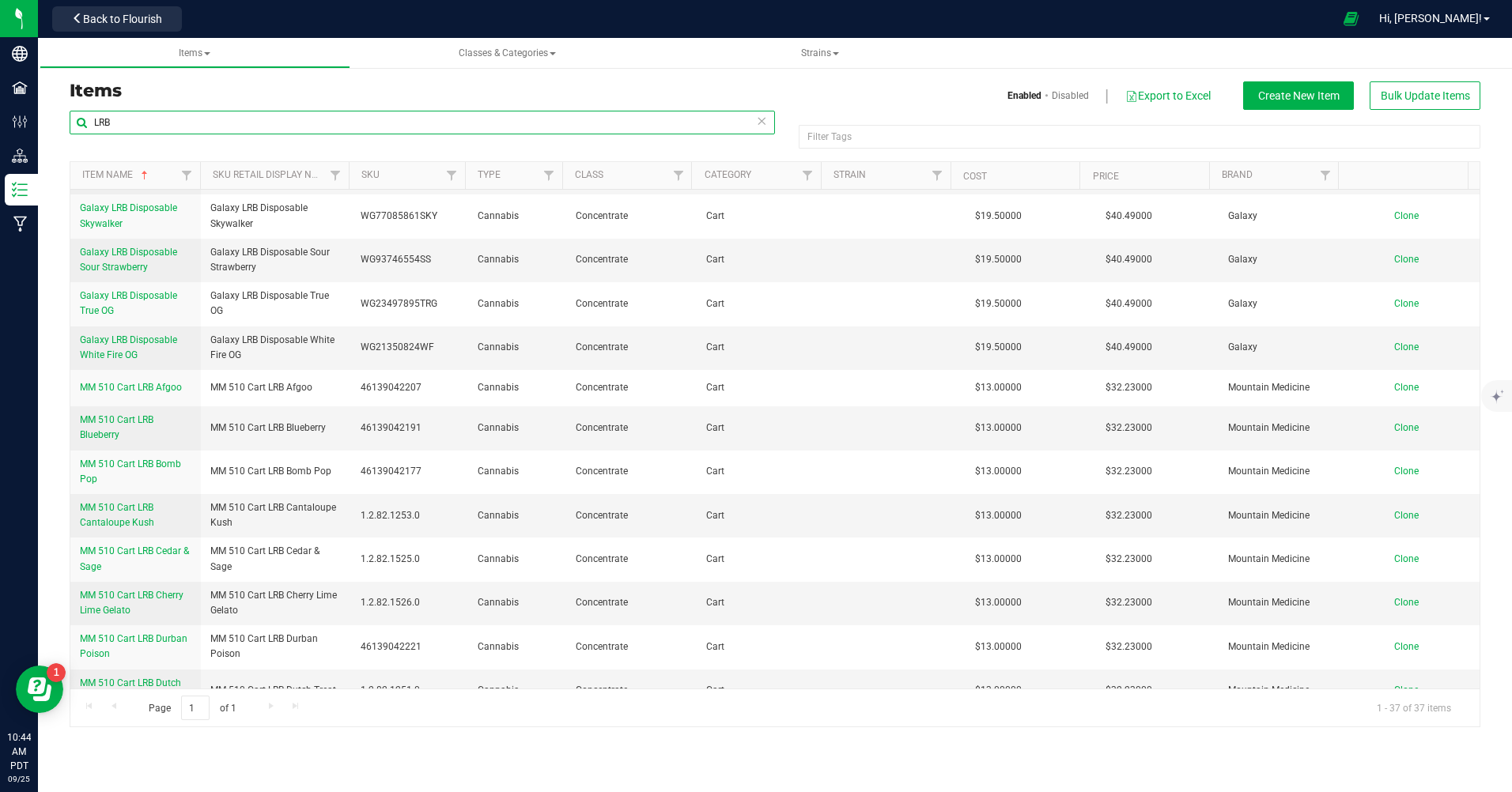
scroll to position [711, 0]
type input "LRB"
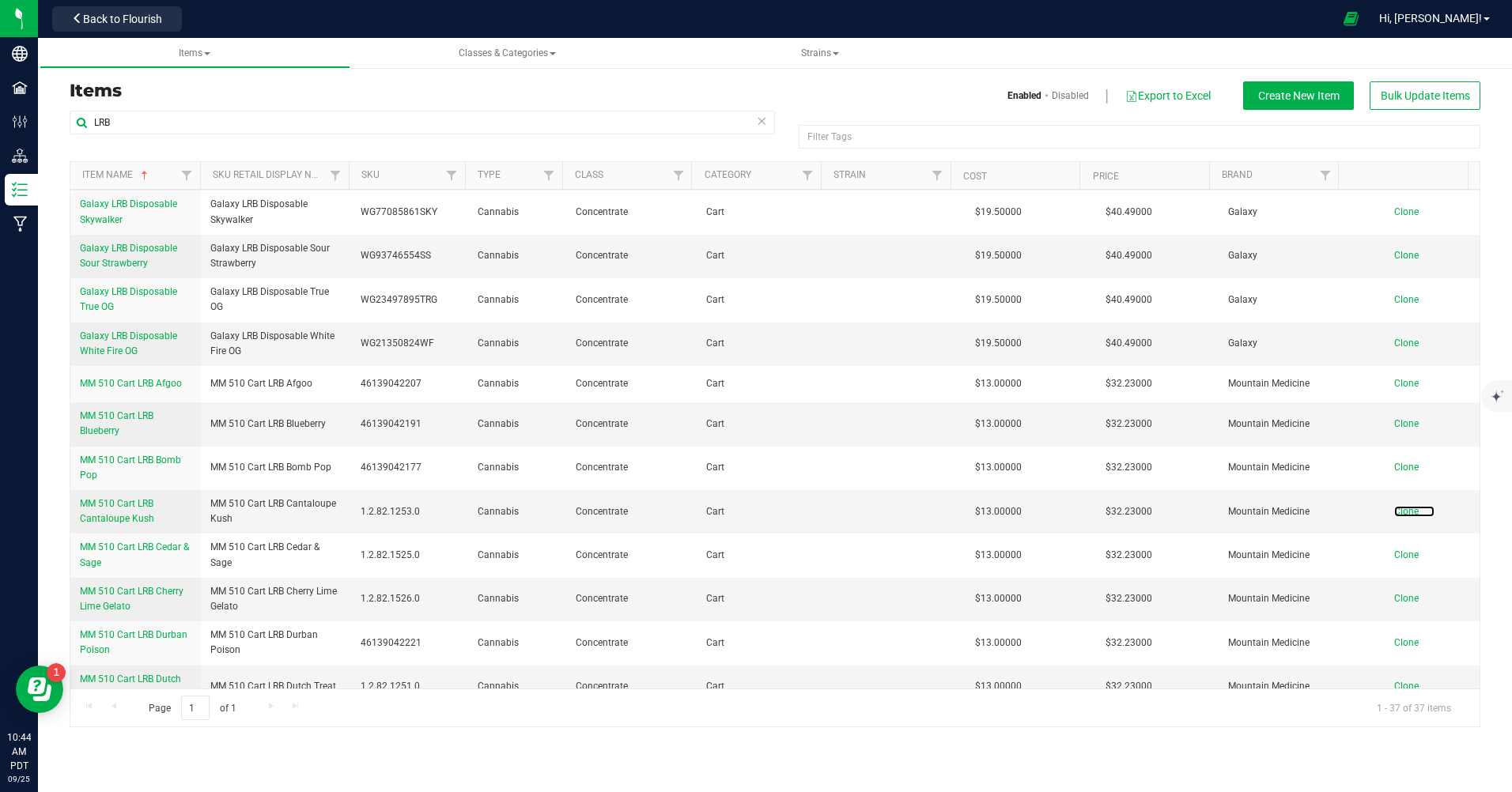
click at [1404, 506] on span "Clone" at bounding box center [1406, 512] width 24 height 11
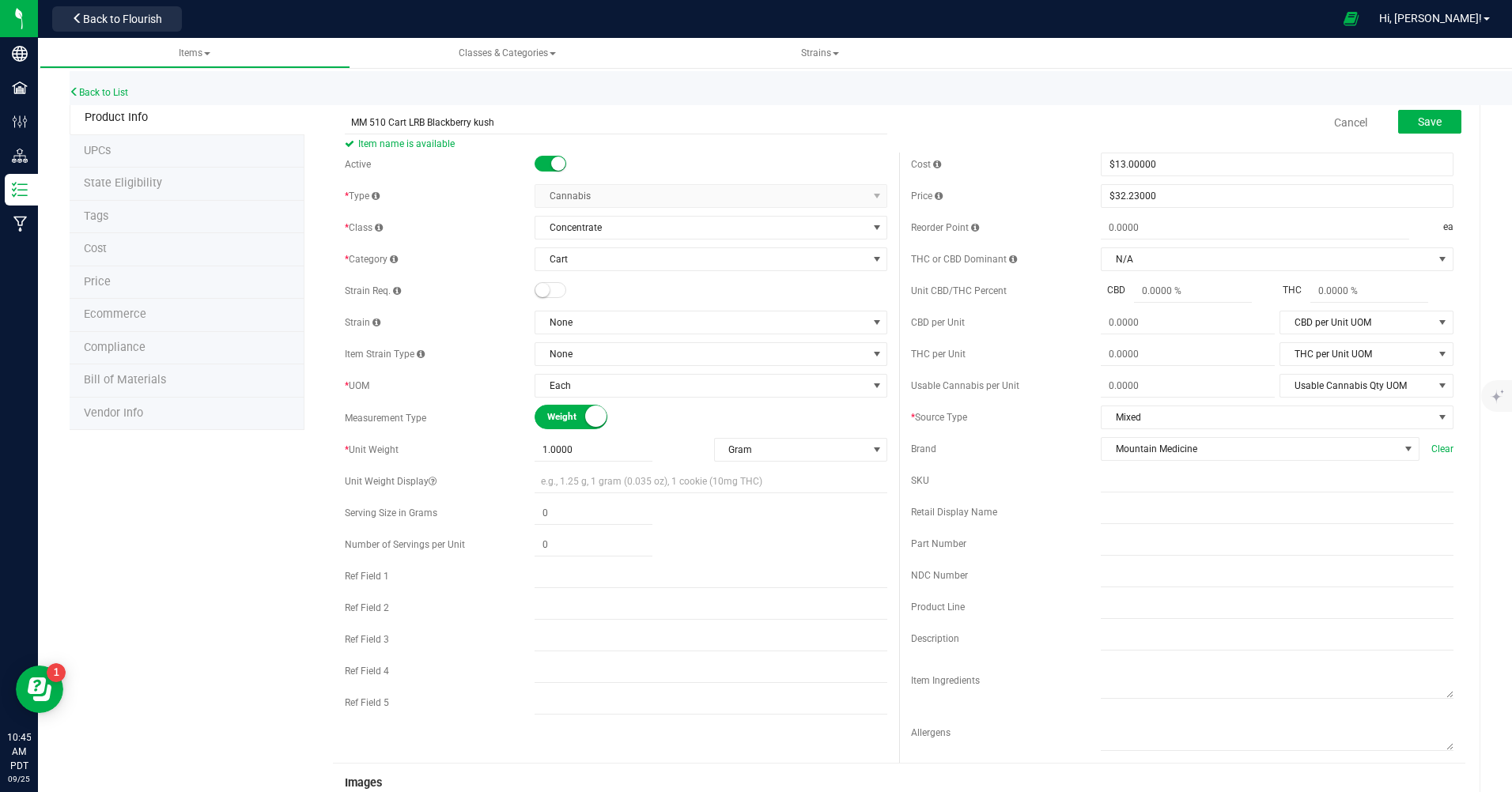
type input "MM 510 Cart LRB Blackberry kush"
click at [1417, 117] on span "Save" at bounding box center [1429, 122] width 24 height 13
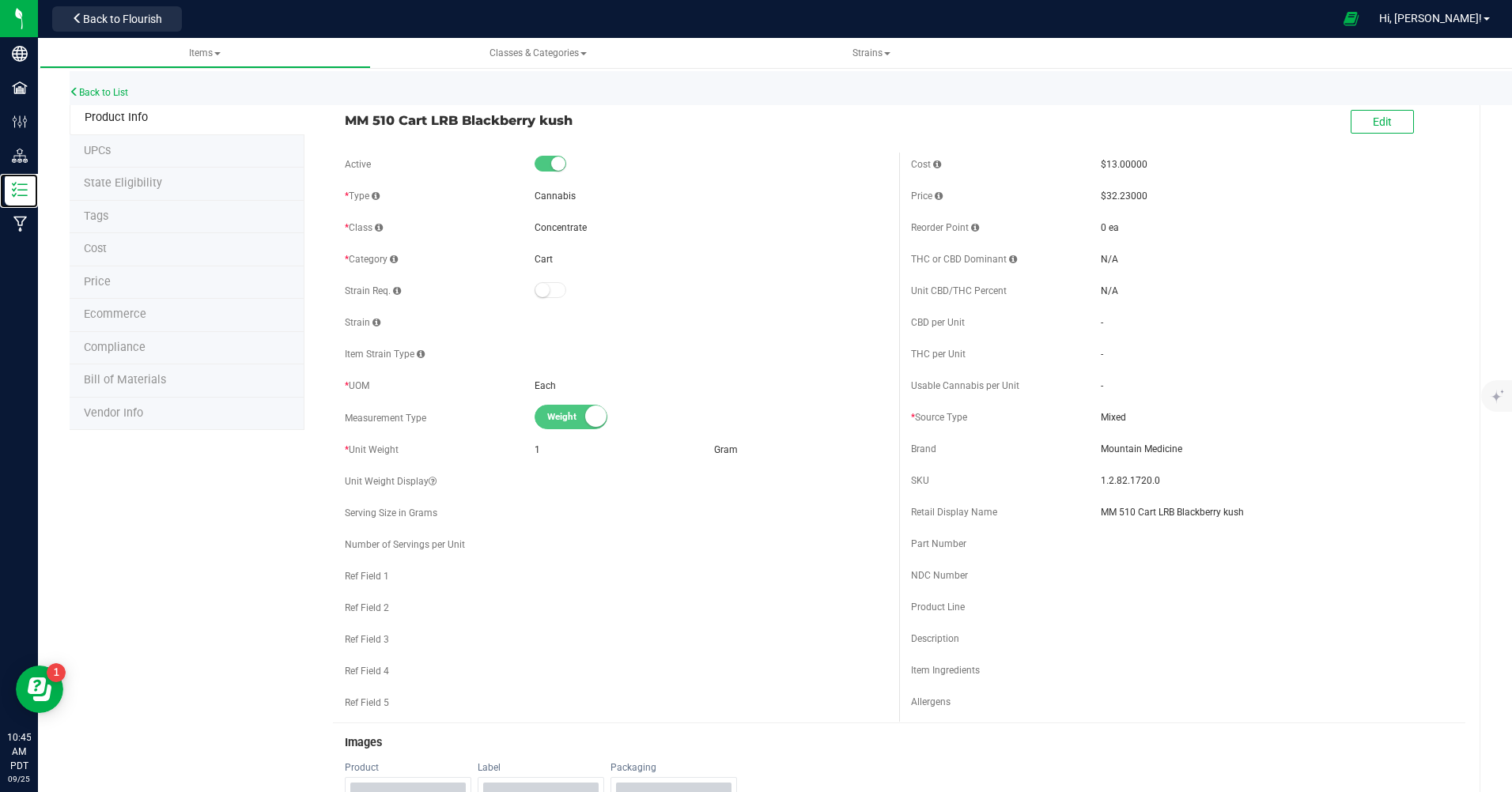
click at [0, 0] on p "Inventory" at bounding box center [0, 0] width 0 height 0
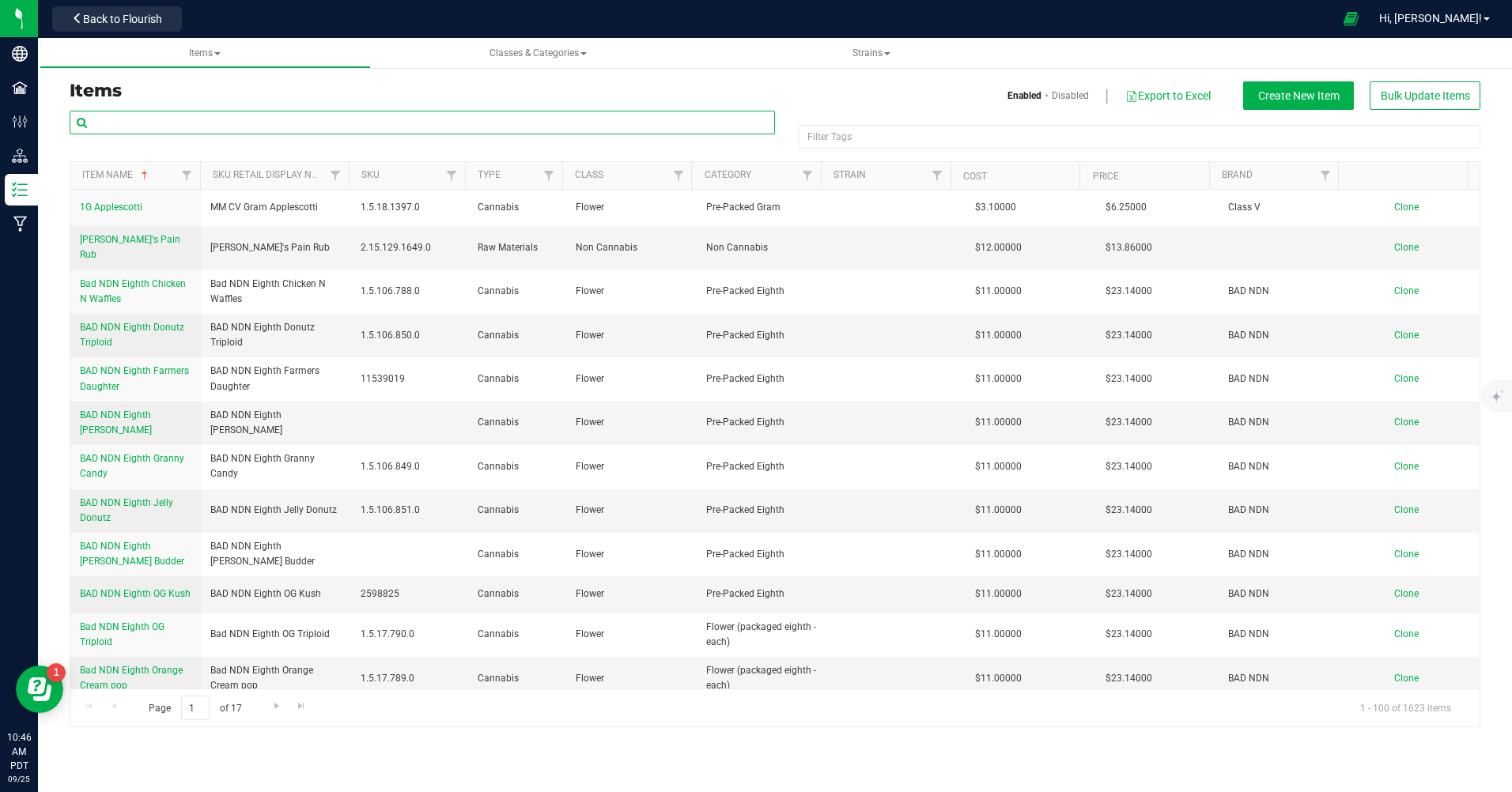
click at [109, 130] on input "text" at bounding box center [421, 122] width 705 height 24
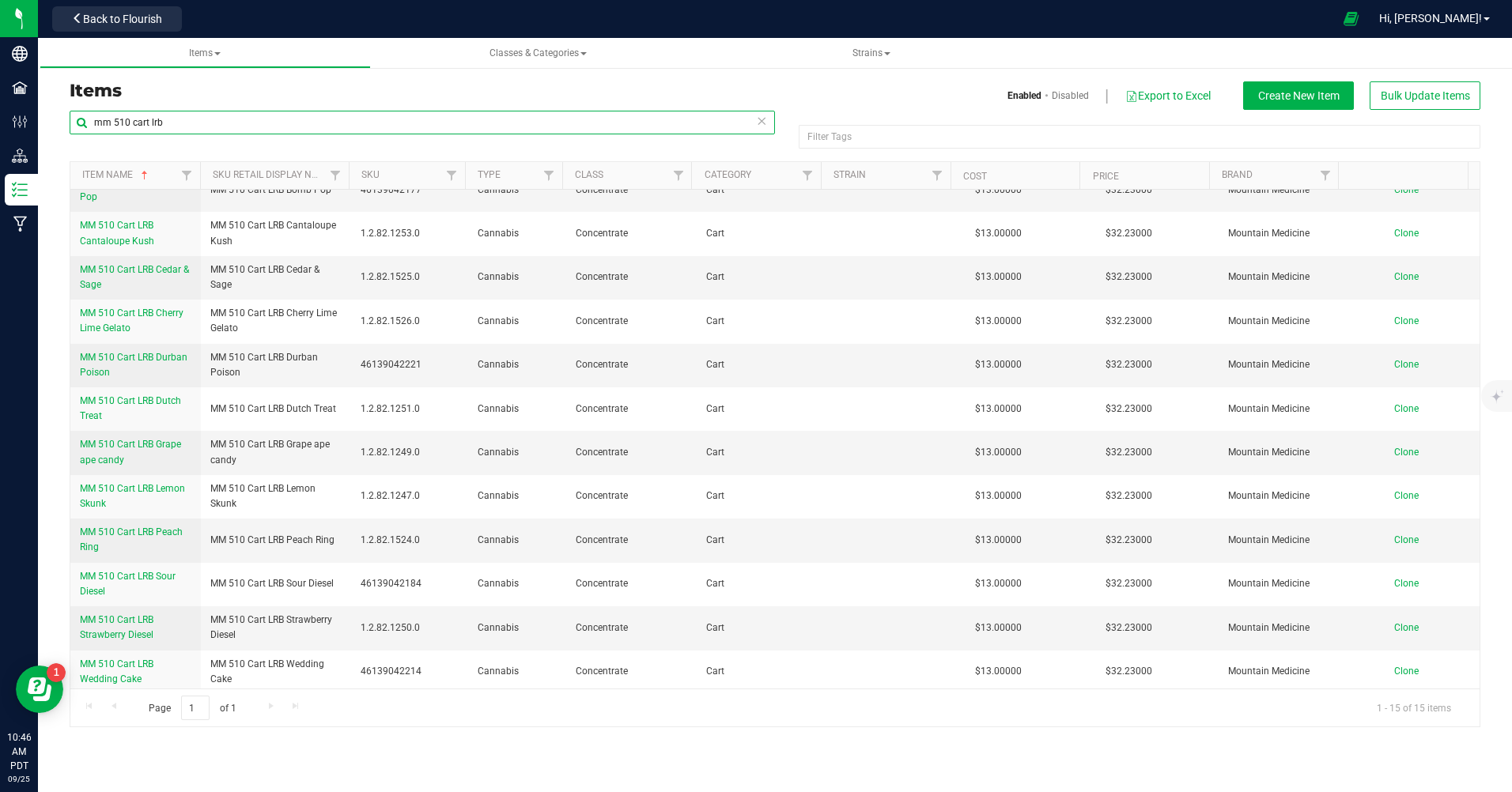
scroll to position [149, 0]
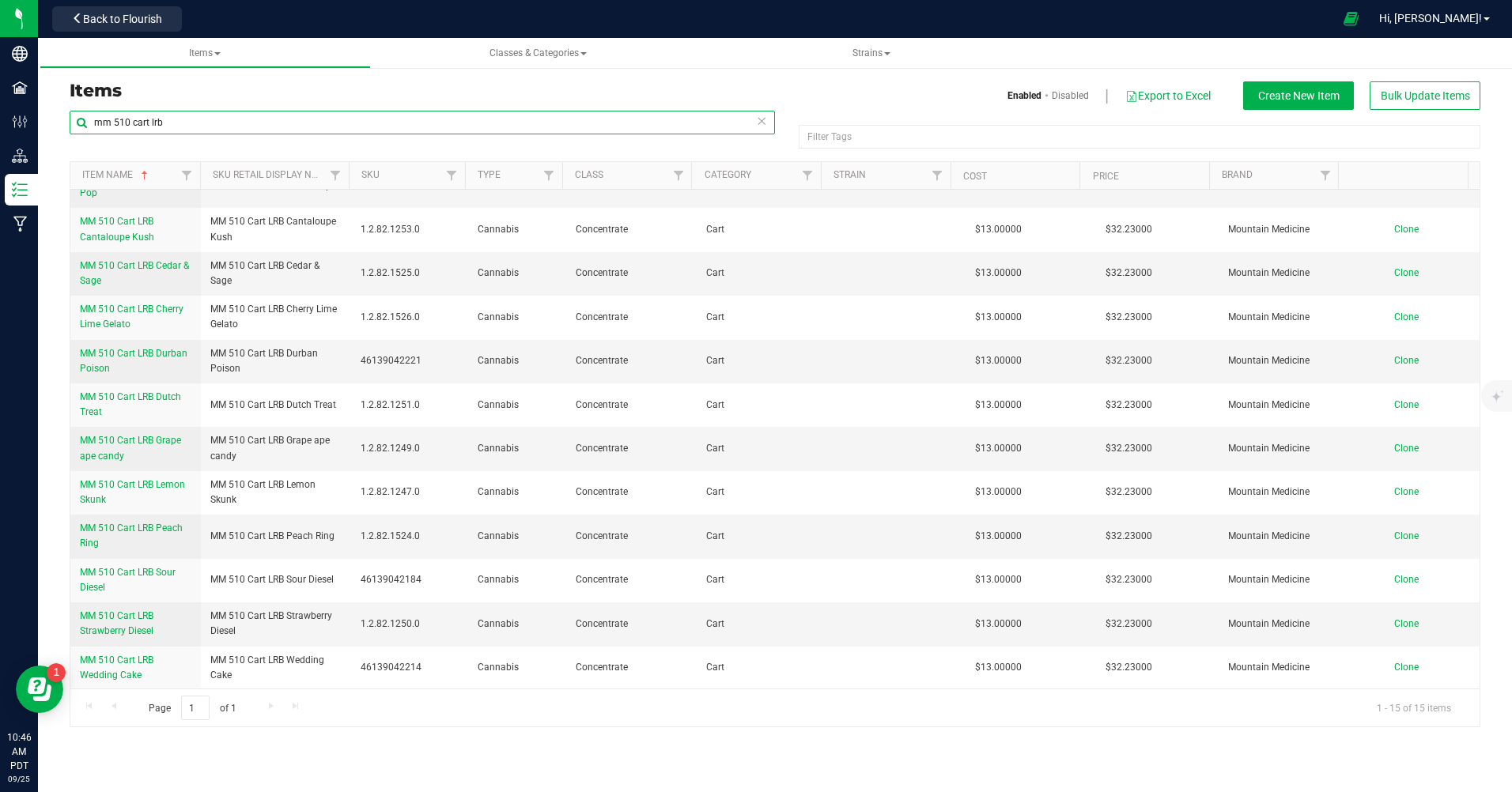
type input "mm 510 cart lrb"
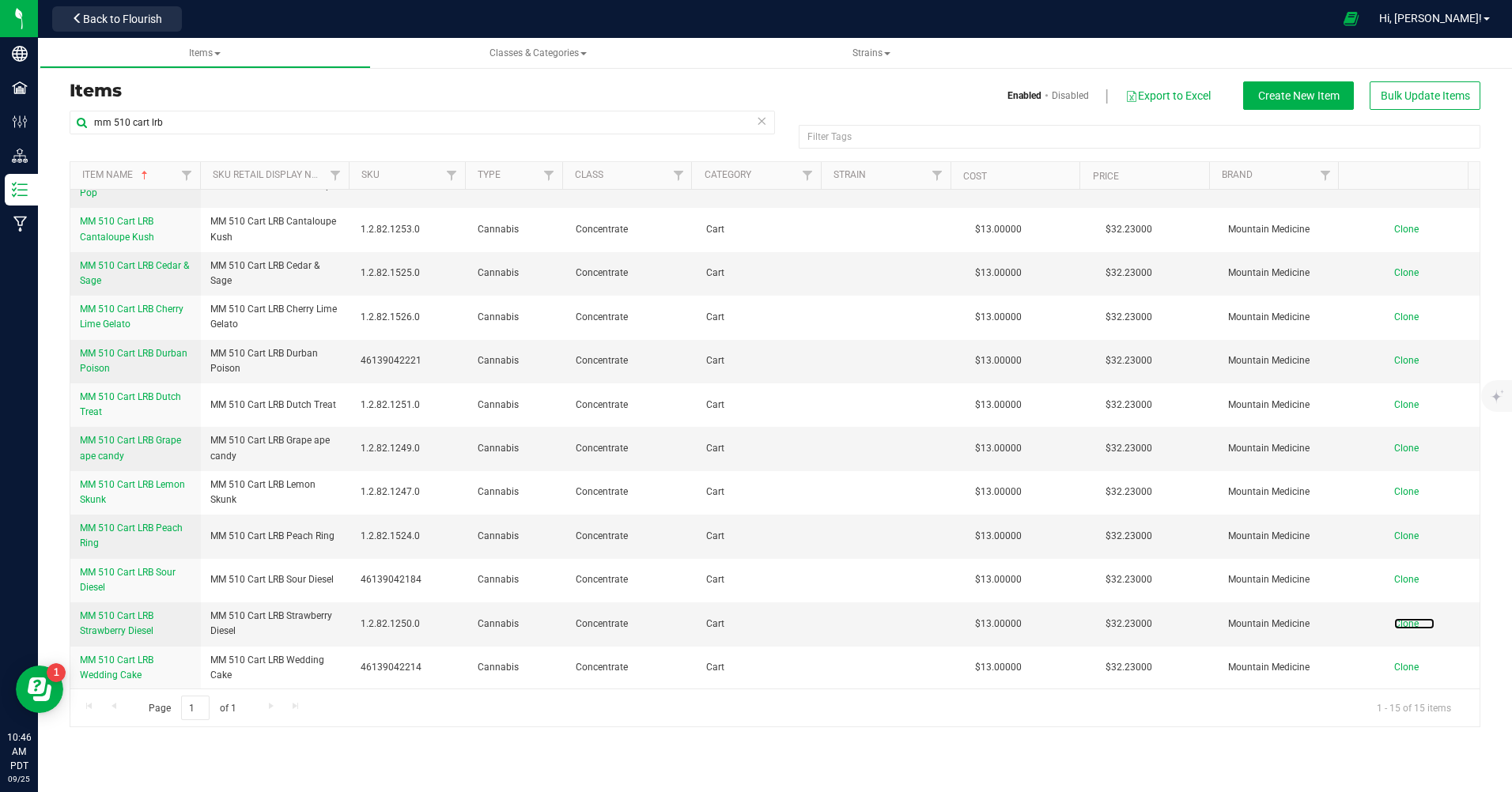
click at [1400, 621] on span "Clone" at bounding box center [1406, 624] width 24 height 11
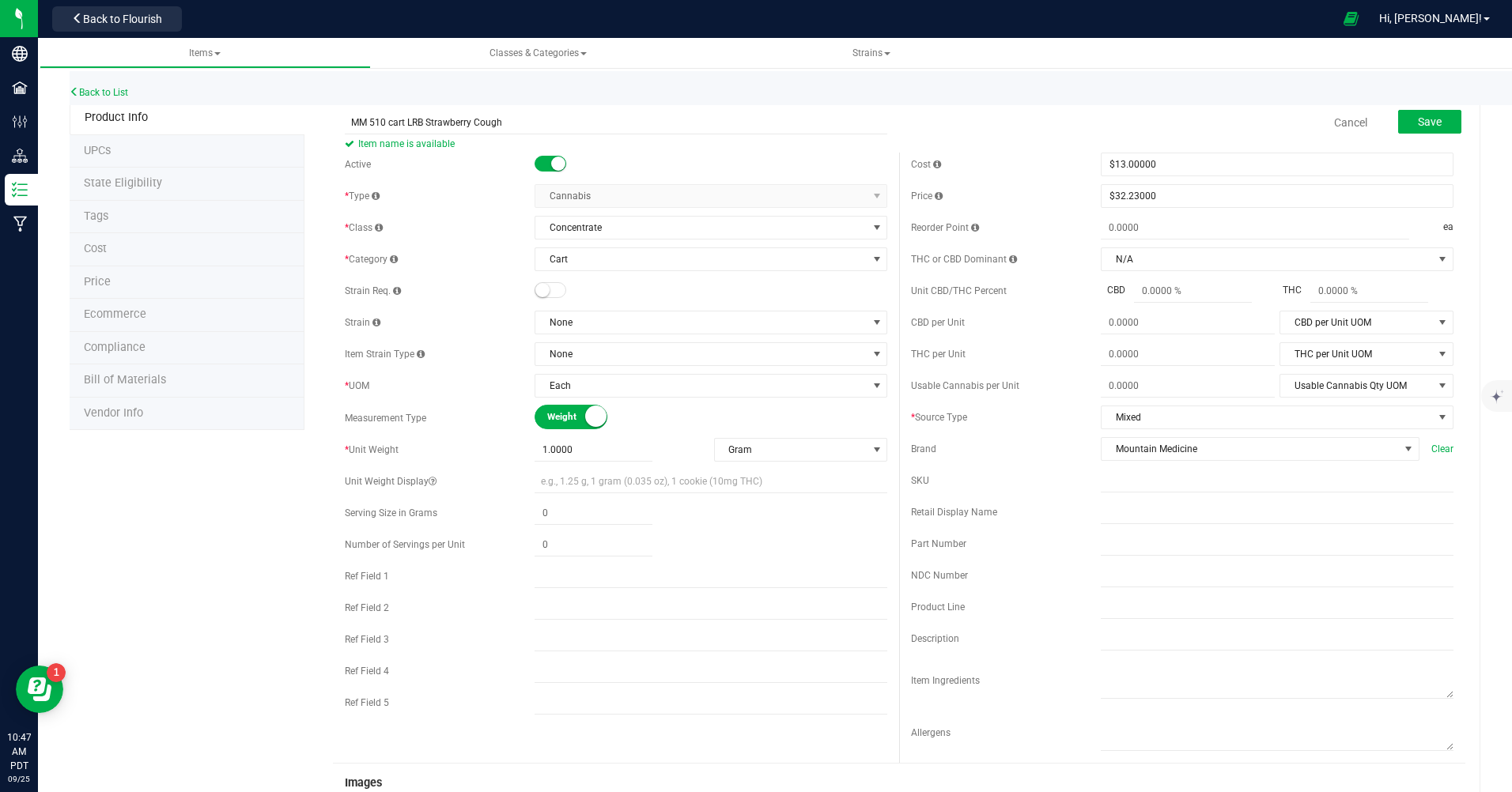
type input "MM 510 cart LRB Strawberry Cough"
click at [1417, 116] on span "Save" at bounding box center [1429, 122] width 24 height 13
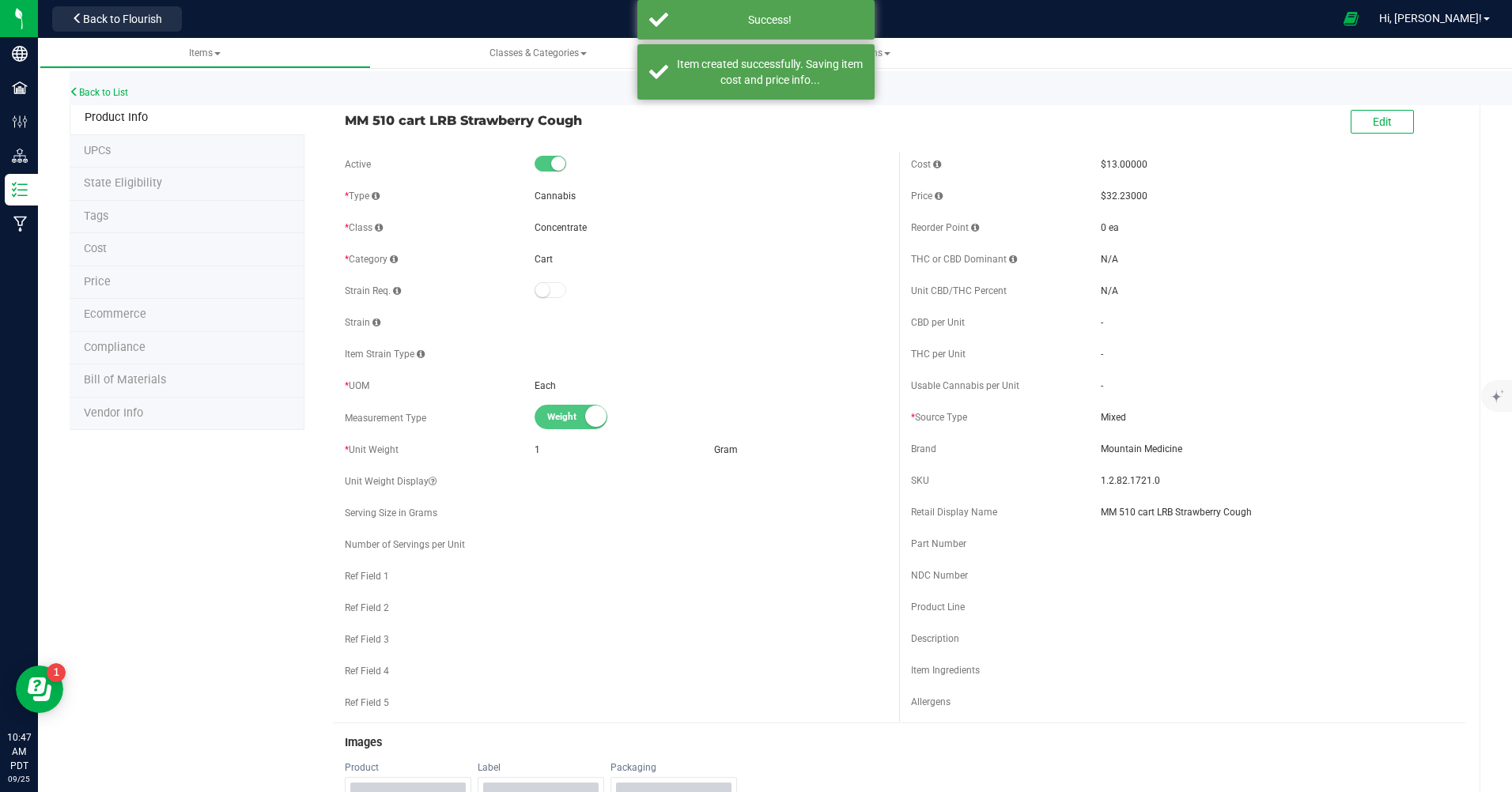
click at [115, 13] on span "Back to Flourish" at bounding box center [122, 20] width 79 height 13
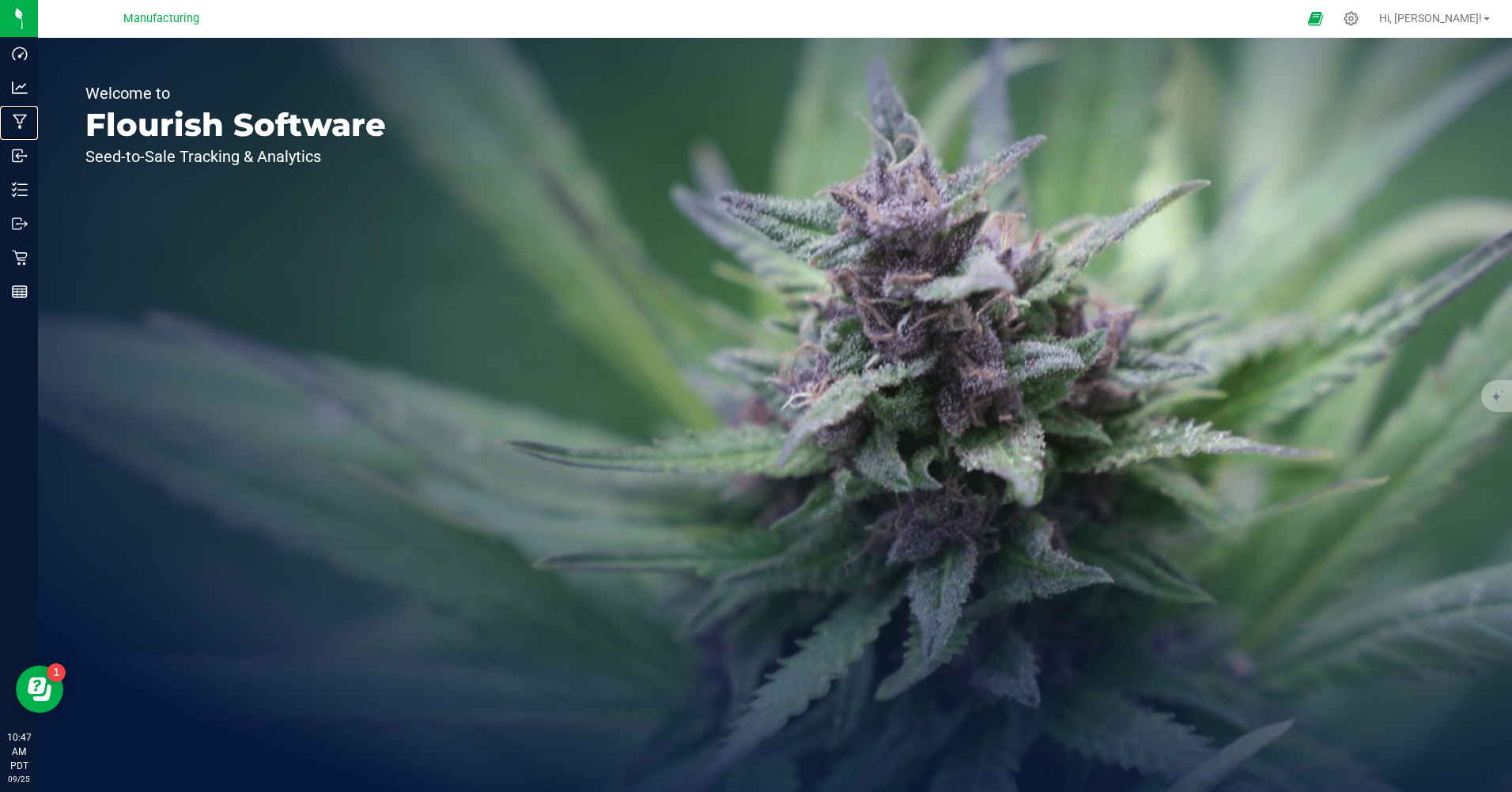
click at [0, 0] on p "Manufacturing" at bounding box center [0, 0] width 0 height 0
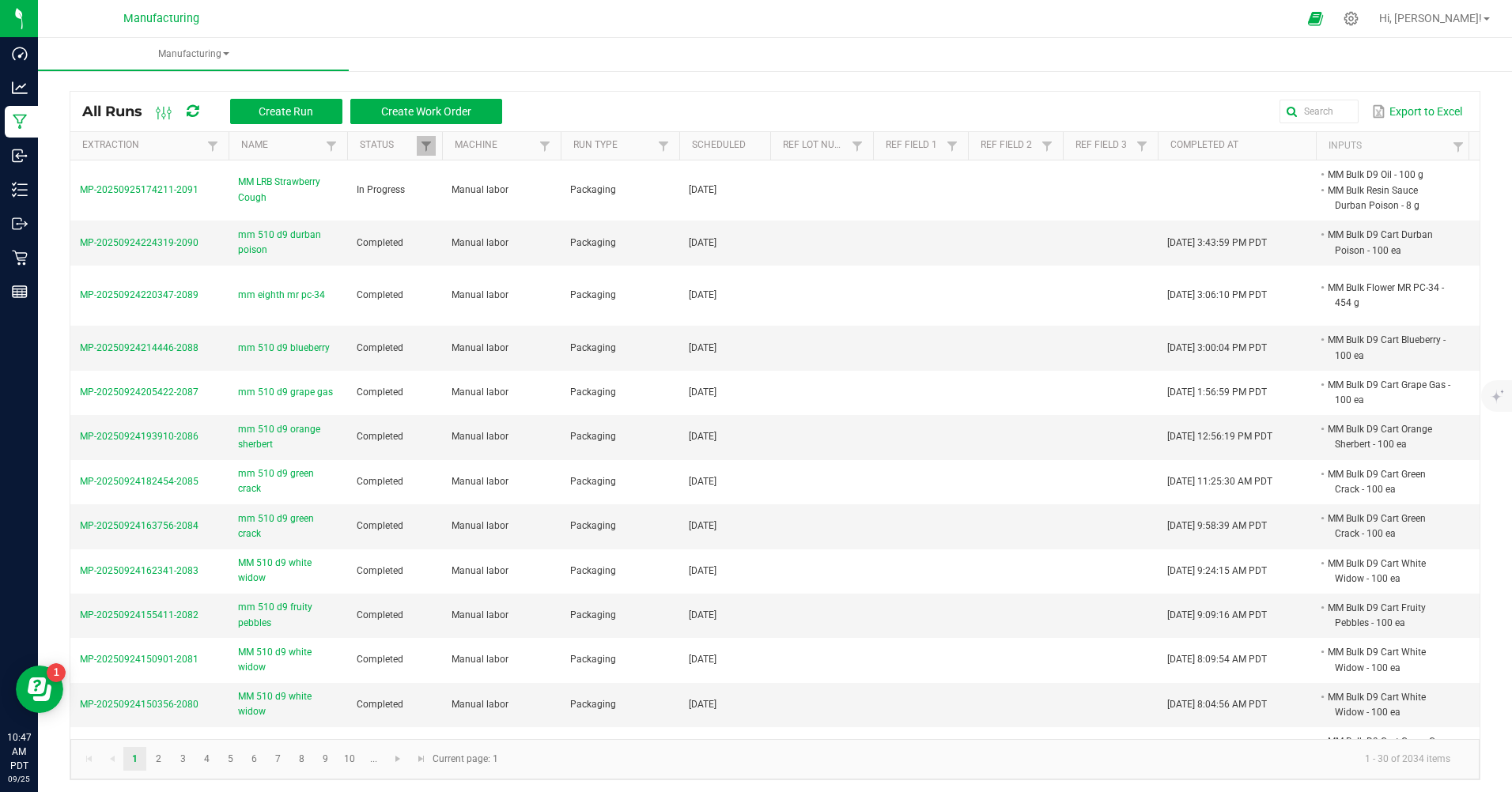
click at [249, 191] on span "MM LRB Strawberry Cough" at bounding box center [288, 189] width 99 height 30
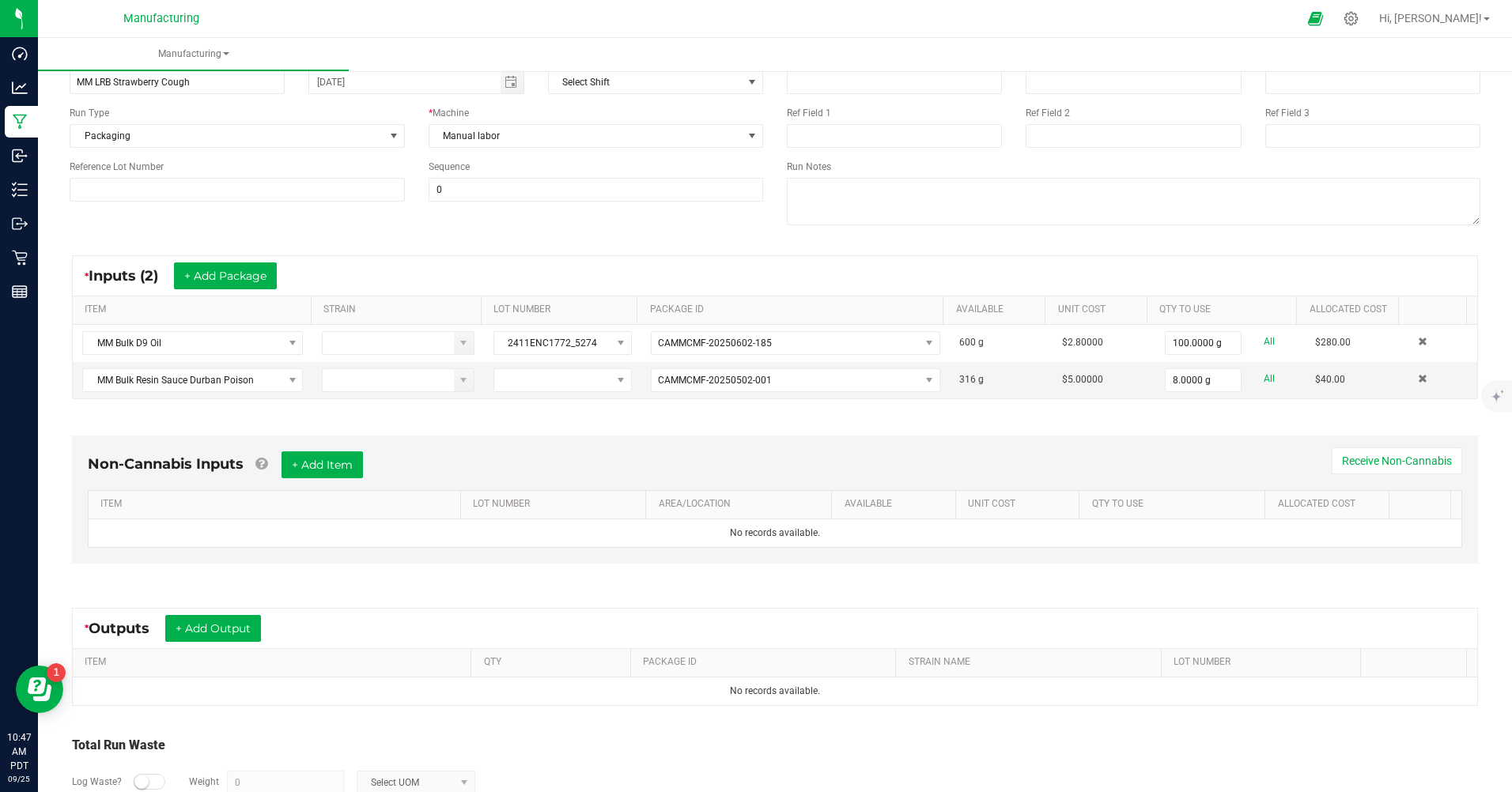
scroll to position [158, 0]
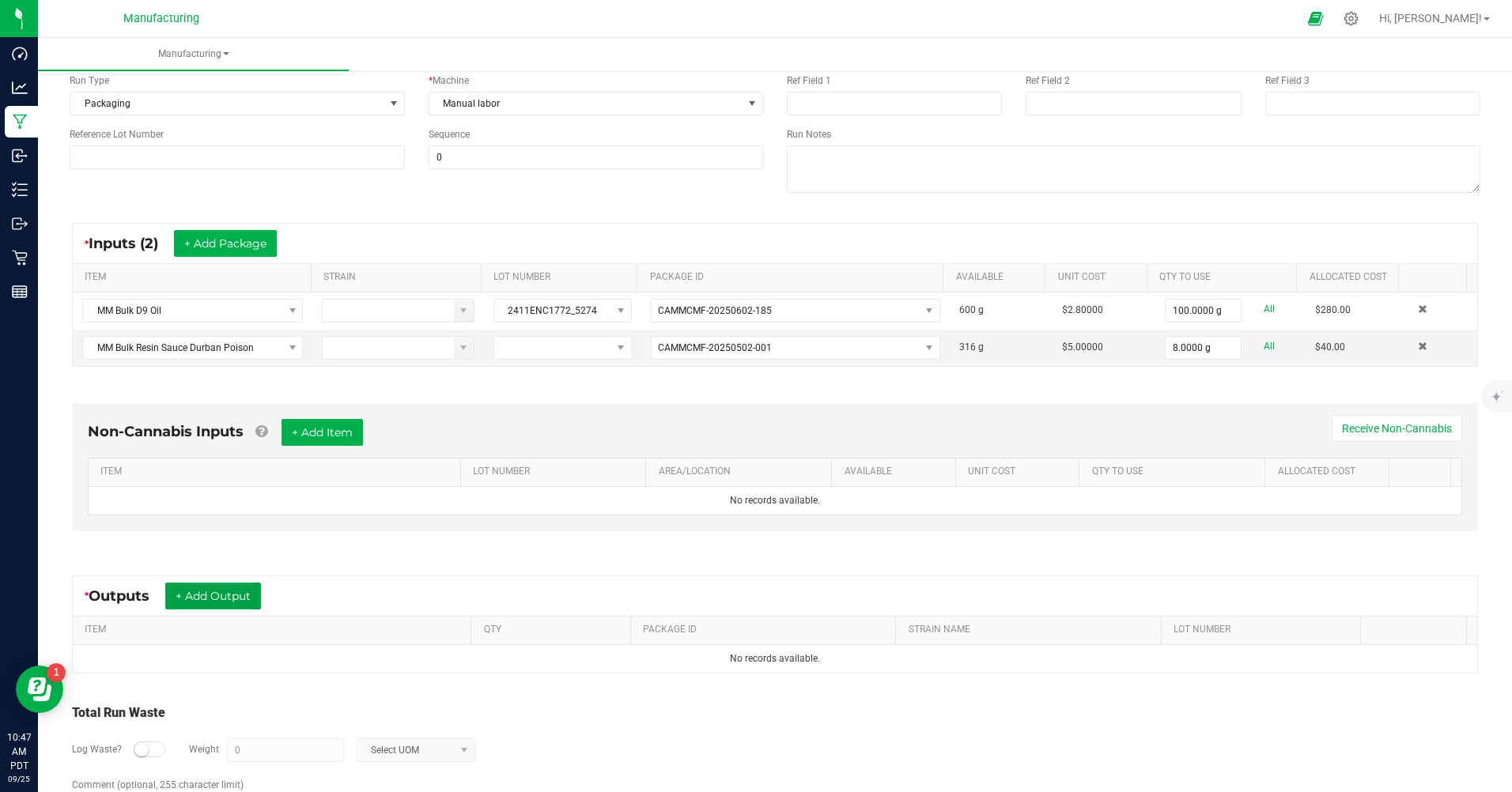
click at [240, 596] on button "+ Add Output" at bounding box center [213, 596] width 95 height 27
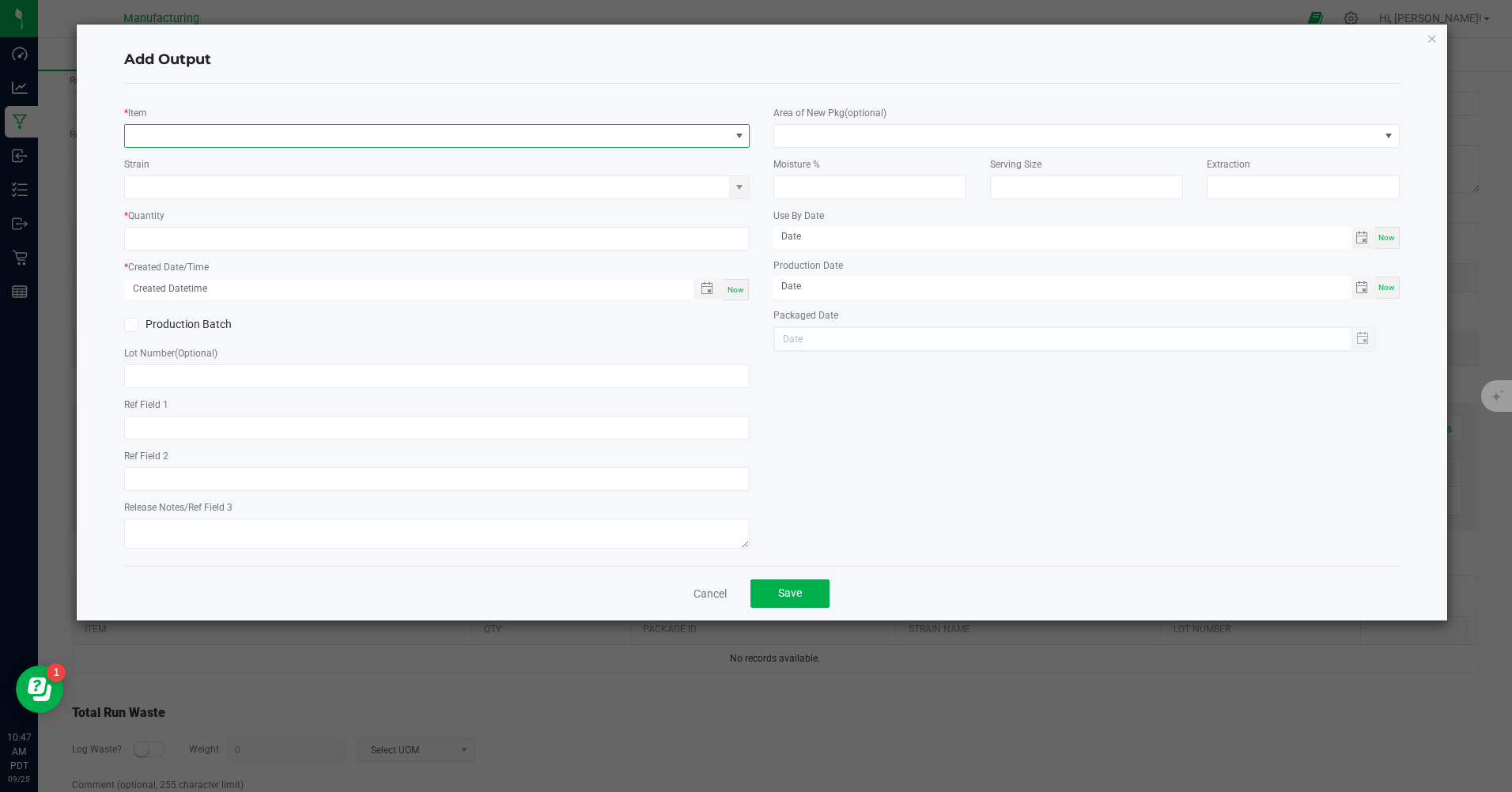
click at [183, 136] on span "NO DATA FOUND" at bounding box center [426, 135] width 604 height 22
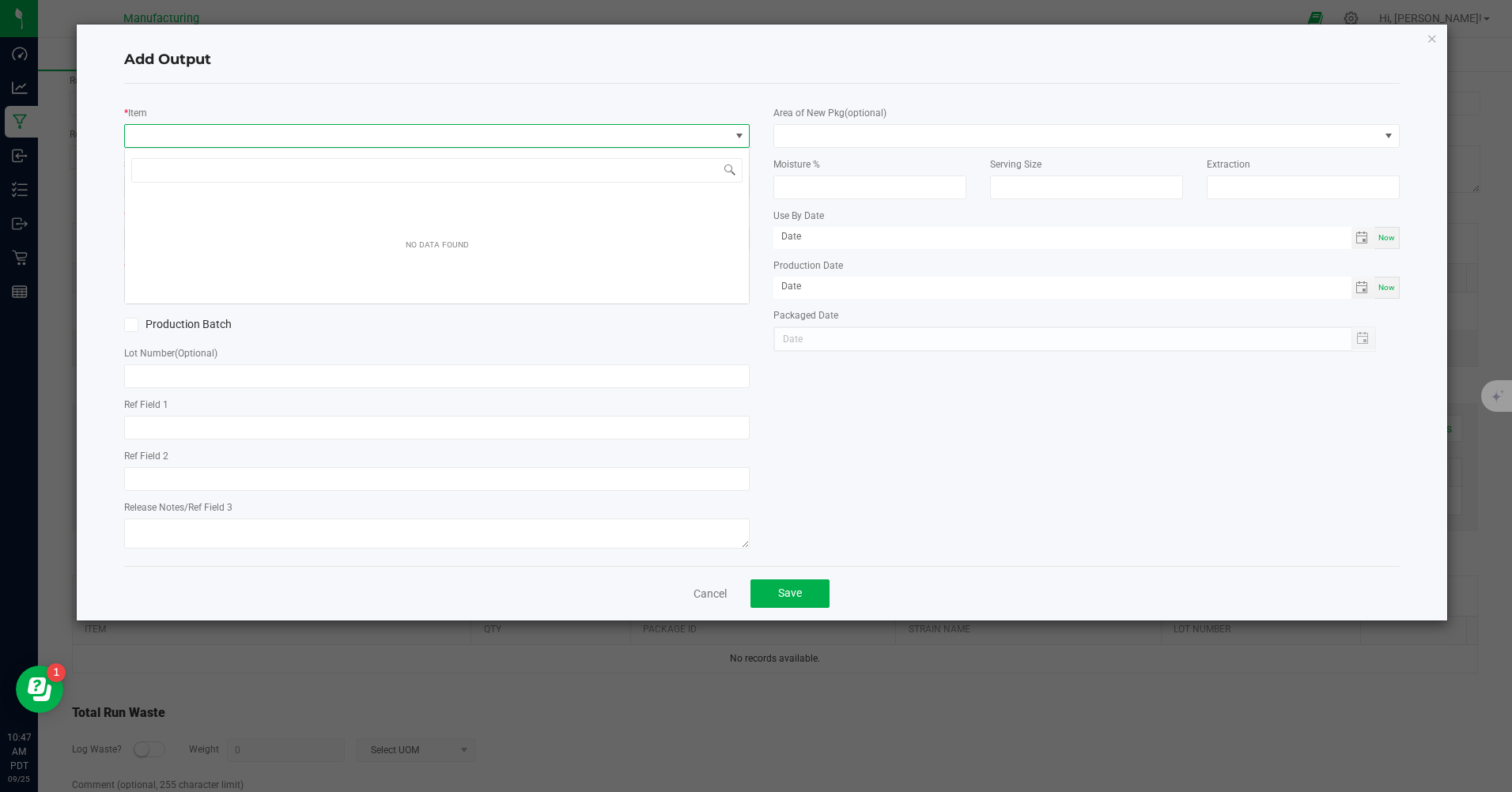
scroll to position [24, 625]
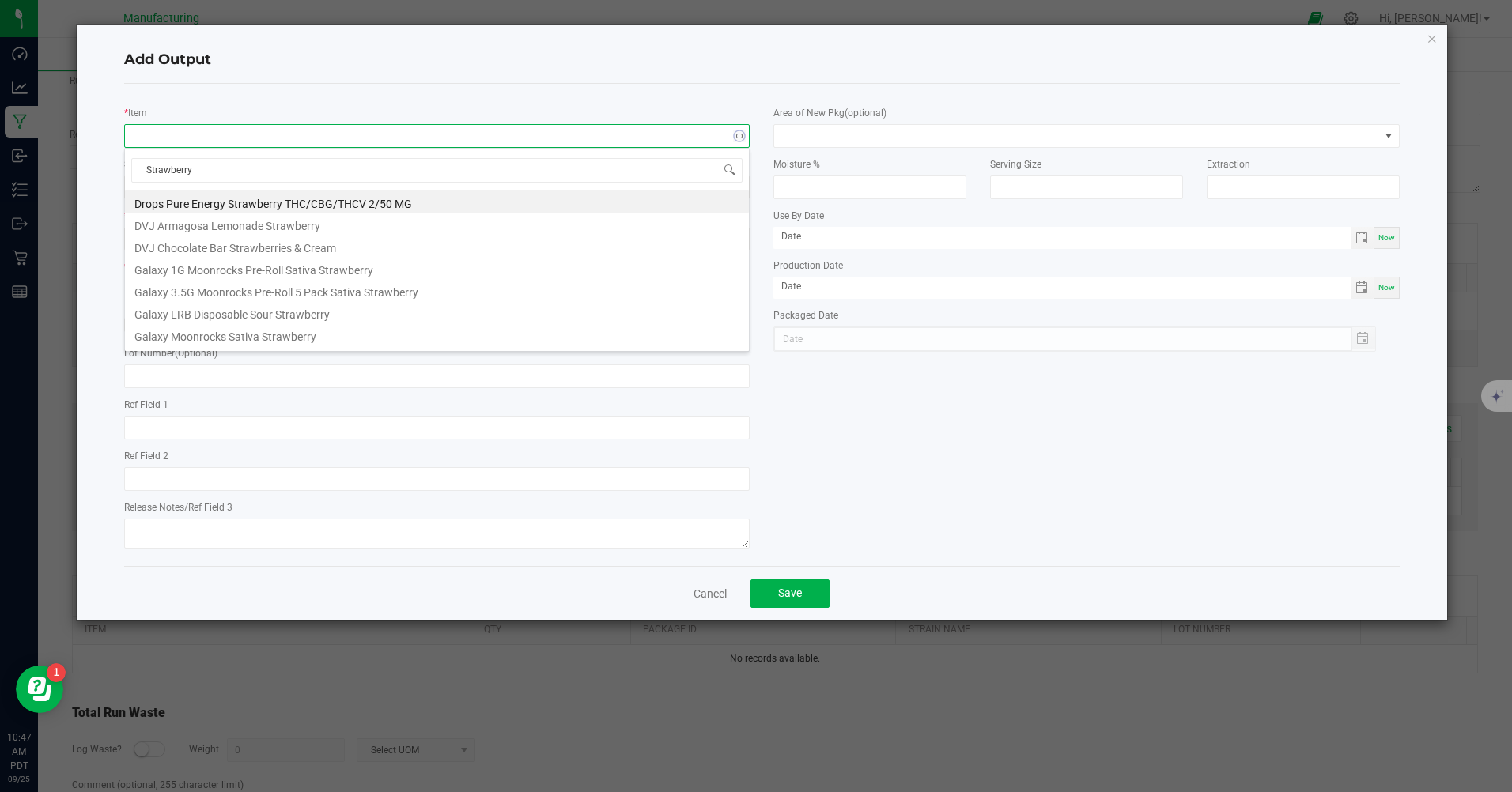
type input "Strawberry"
click at [192, 268] on li "MM 510 cart LRB Strawberry Cough" at bounding box center [436, 267] width 624 height 22
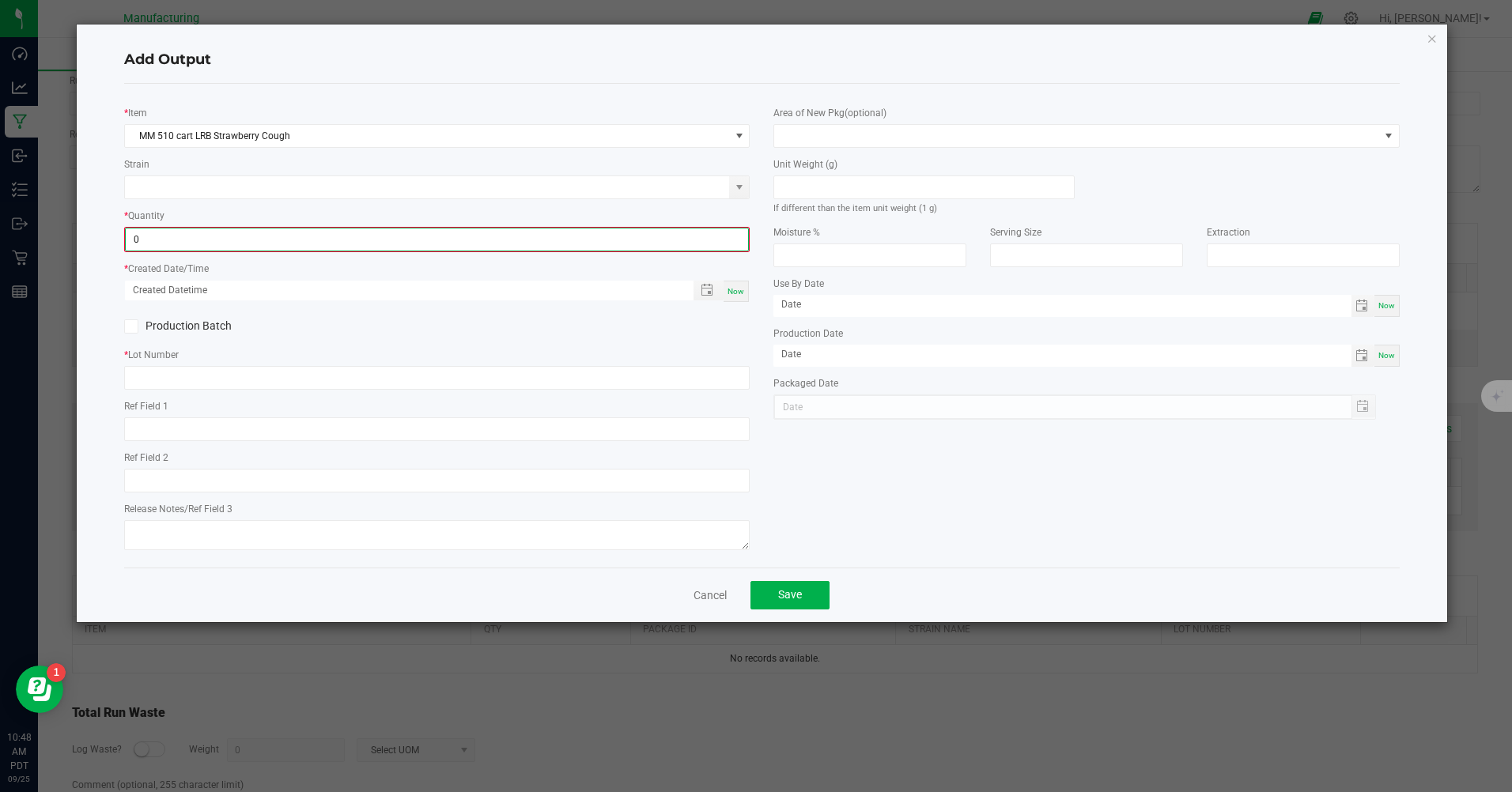
click at [151, 243] on input "0" at bounding box center [436, 239] width 622 height 22
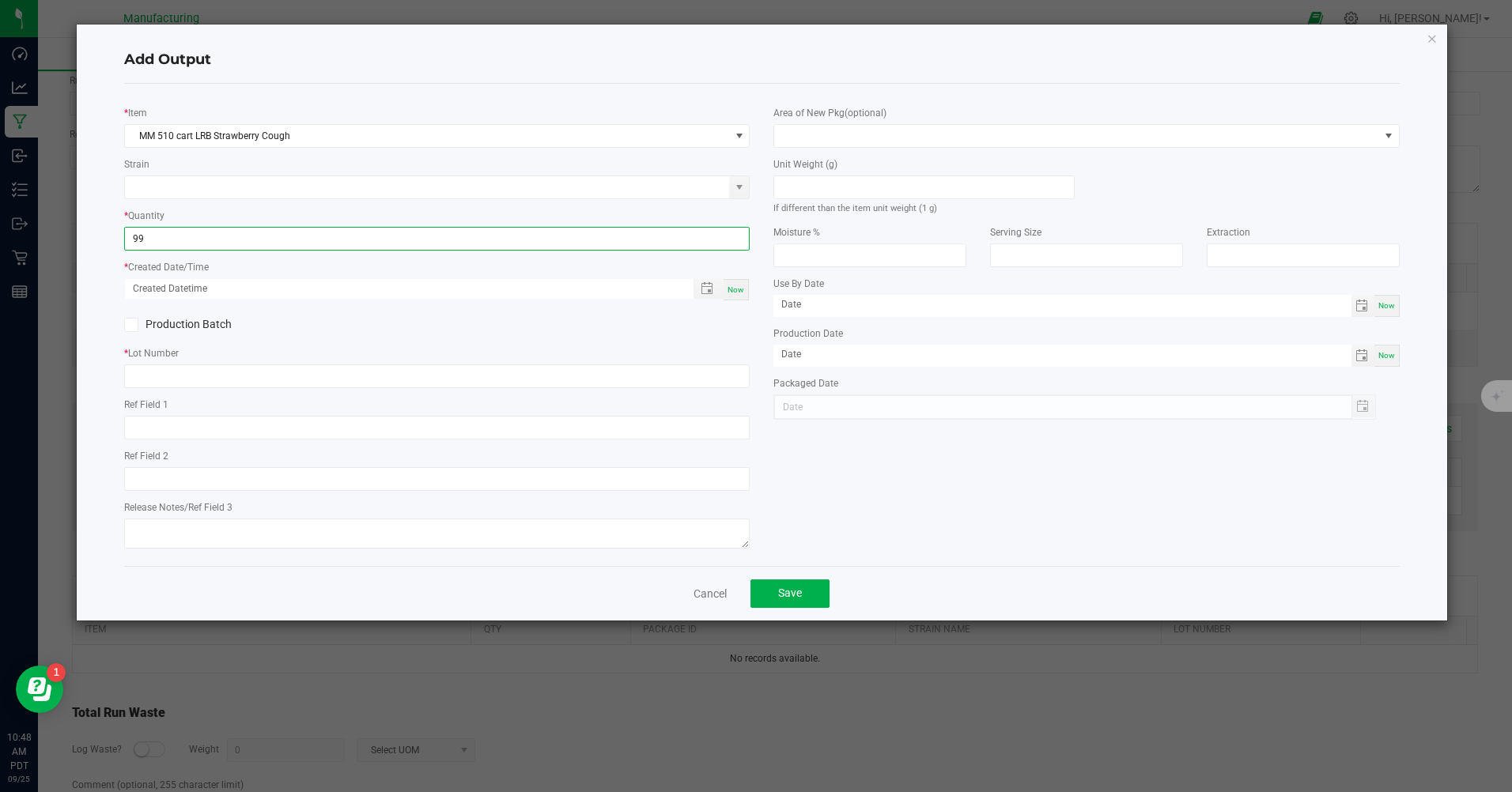
type input "99 ea"
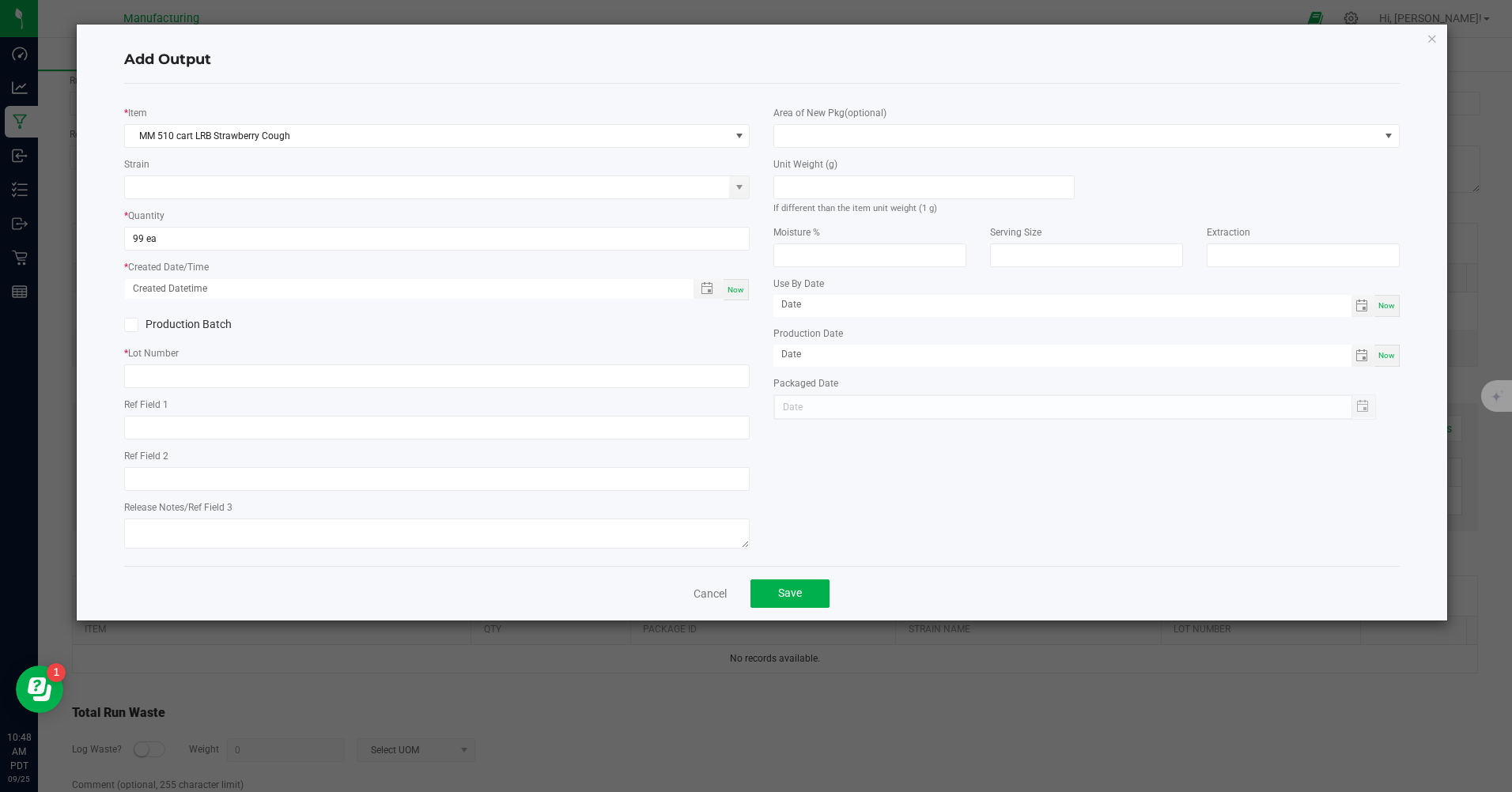
click at [741, 294] on span "Now" at bounding box center [735, 289] width 16 height 9
type input "09/25/2025 10:48 AM"
type input "[DATE]"
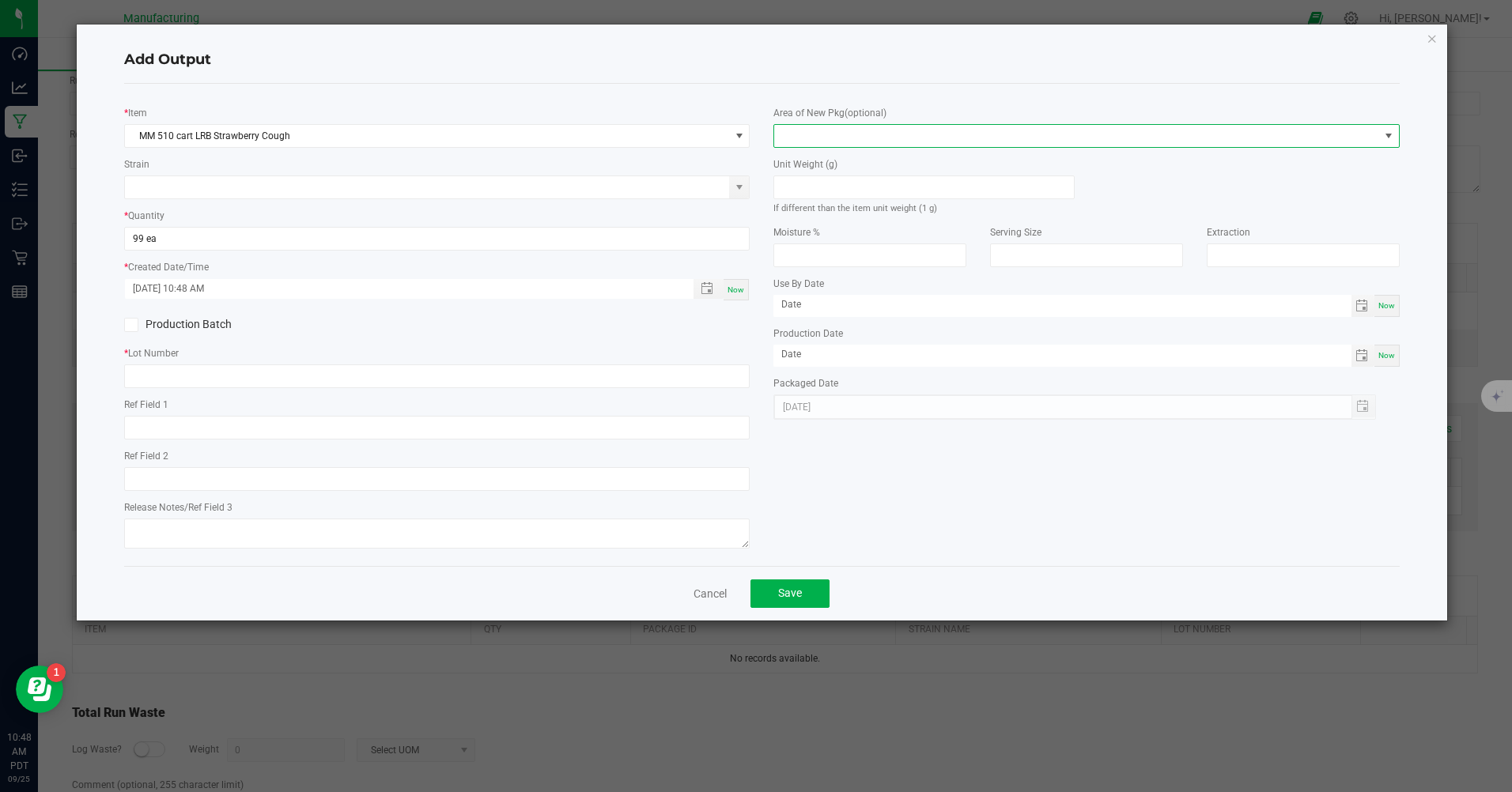
click at [791, 130] on span at bounding box center [1076, 135] width 604 height 22
click at [818, 341] on li "Inventory Room" at bounding box center [1087, 338] width 624 height 27
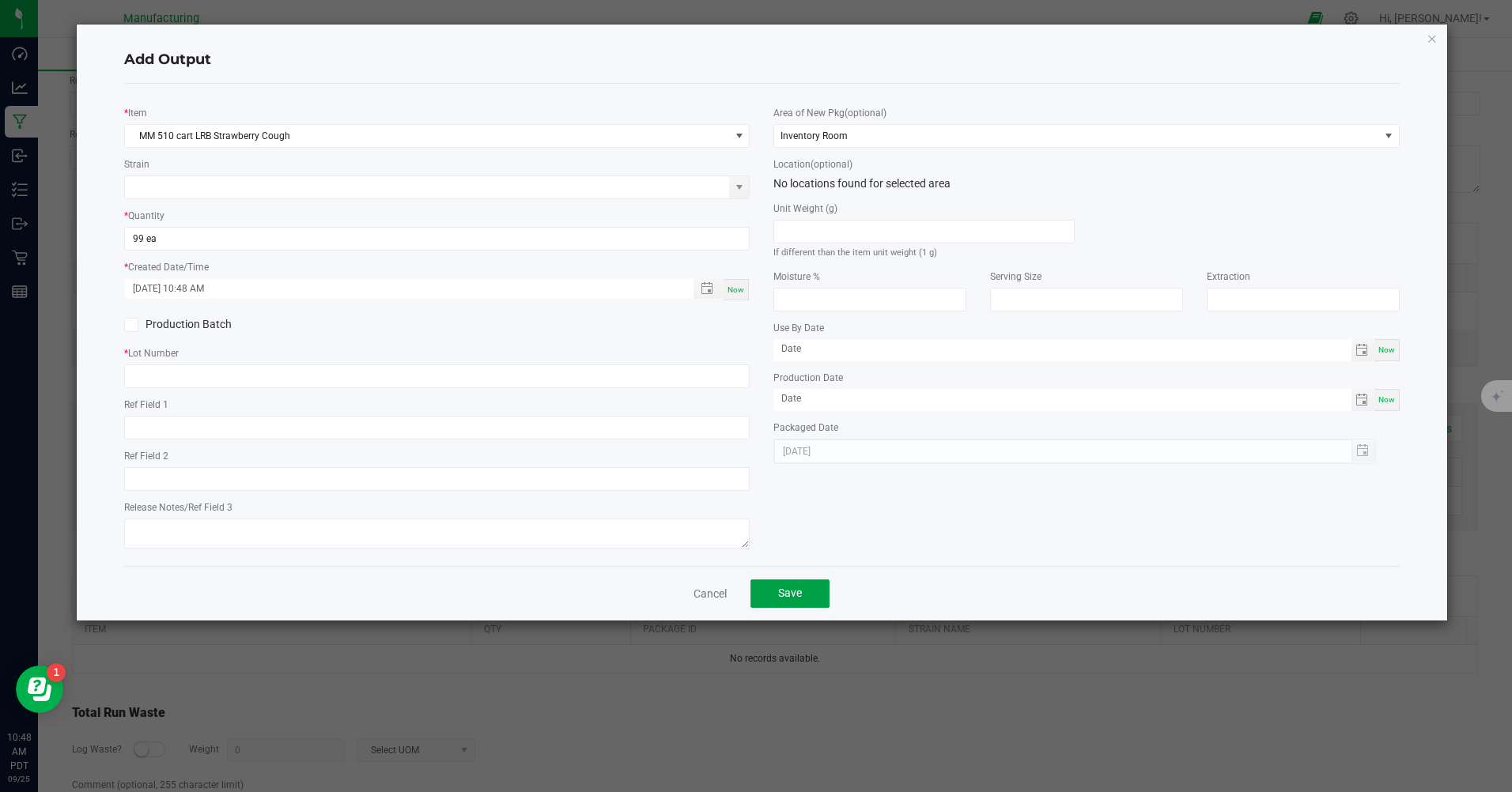
click at [777, 584] on button "Save" at bounding box center [790, 593] width 79 height 29
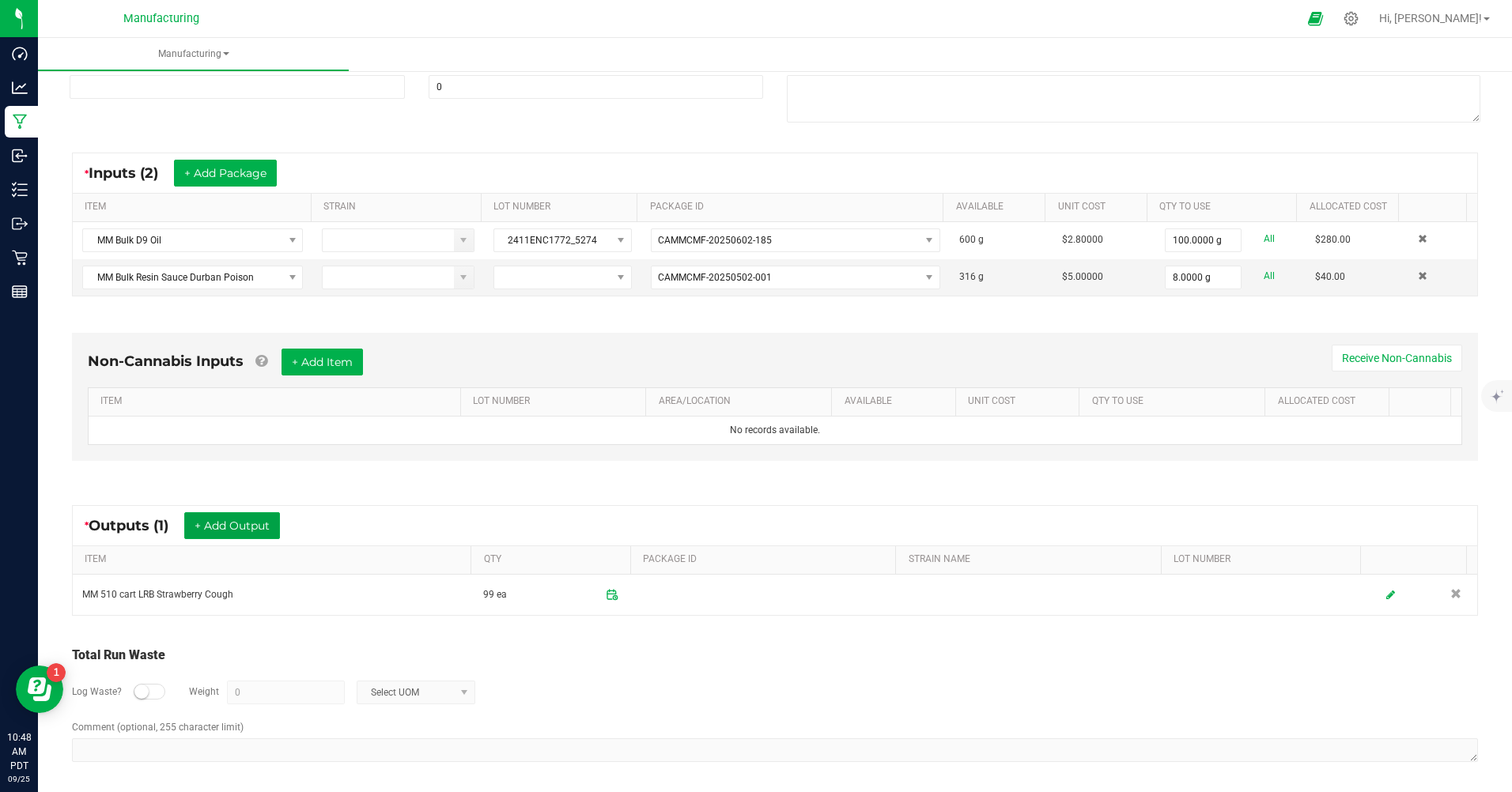
scroll to position [232, 0]
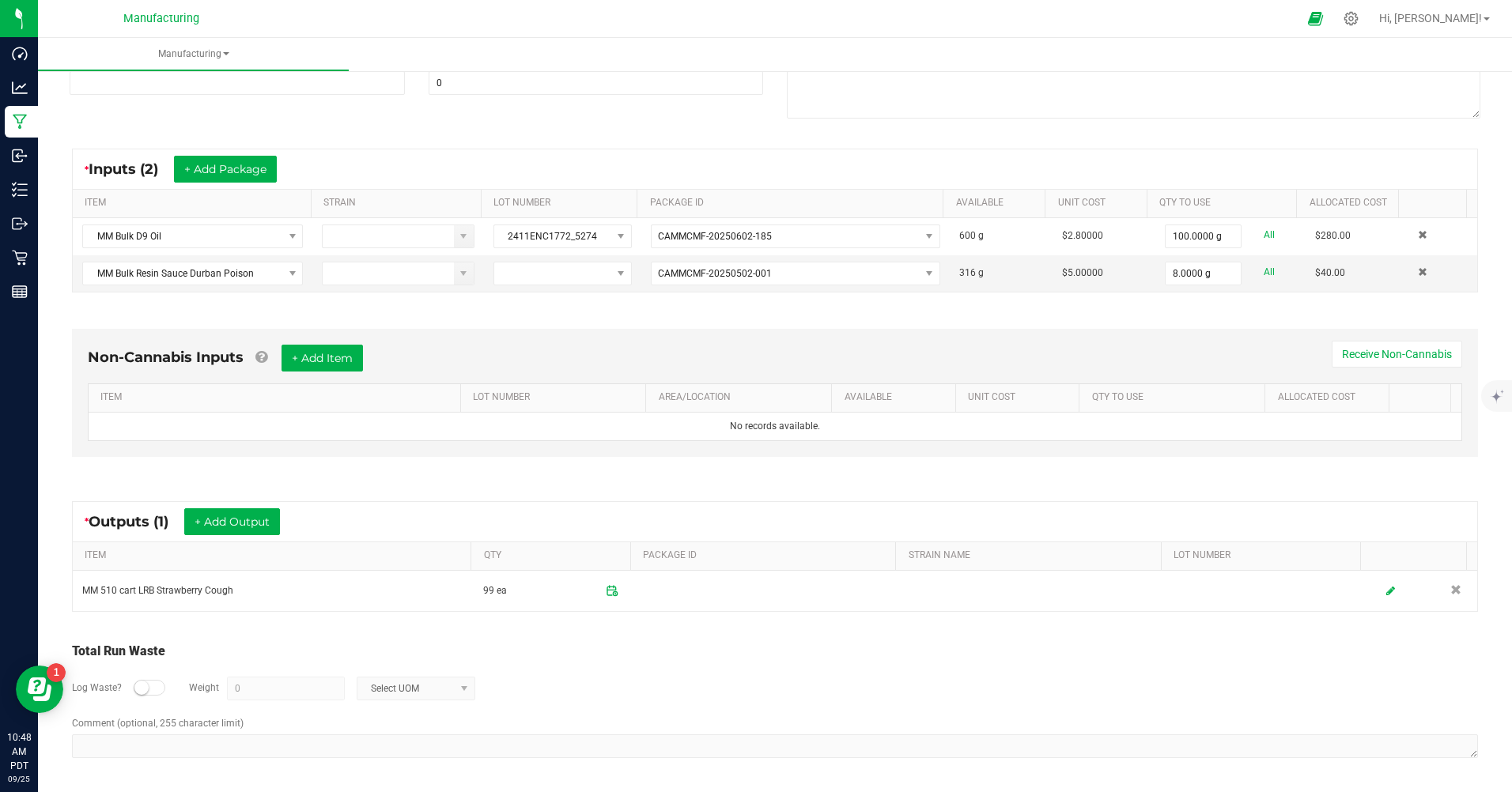
click at [152, 690] on div at bounding box center [149, 687] width 32 height 15
click at [249, 691] on input "0" at bounding box center [285, 688] width 117 height 22
click at [372, 691] on span "Select UOM" at bounding box center [405, 688] width 97 height 22
click at [378, 553] on li "Gram" at bounding box center [414, 552] width 117 height 22
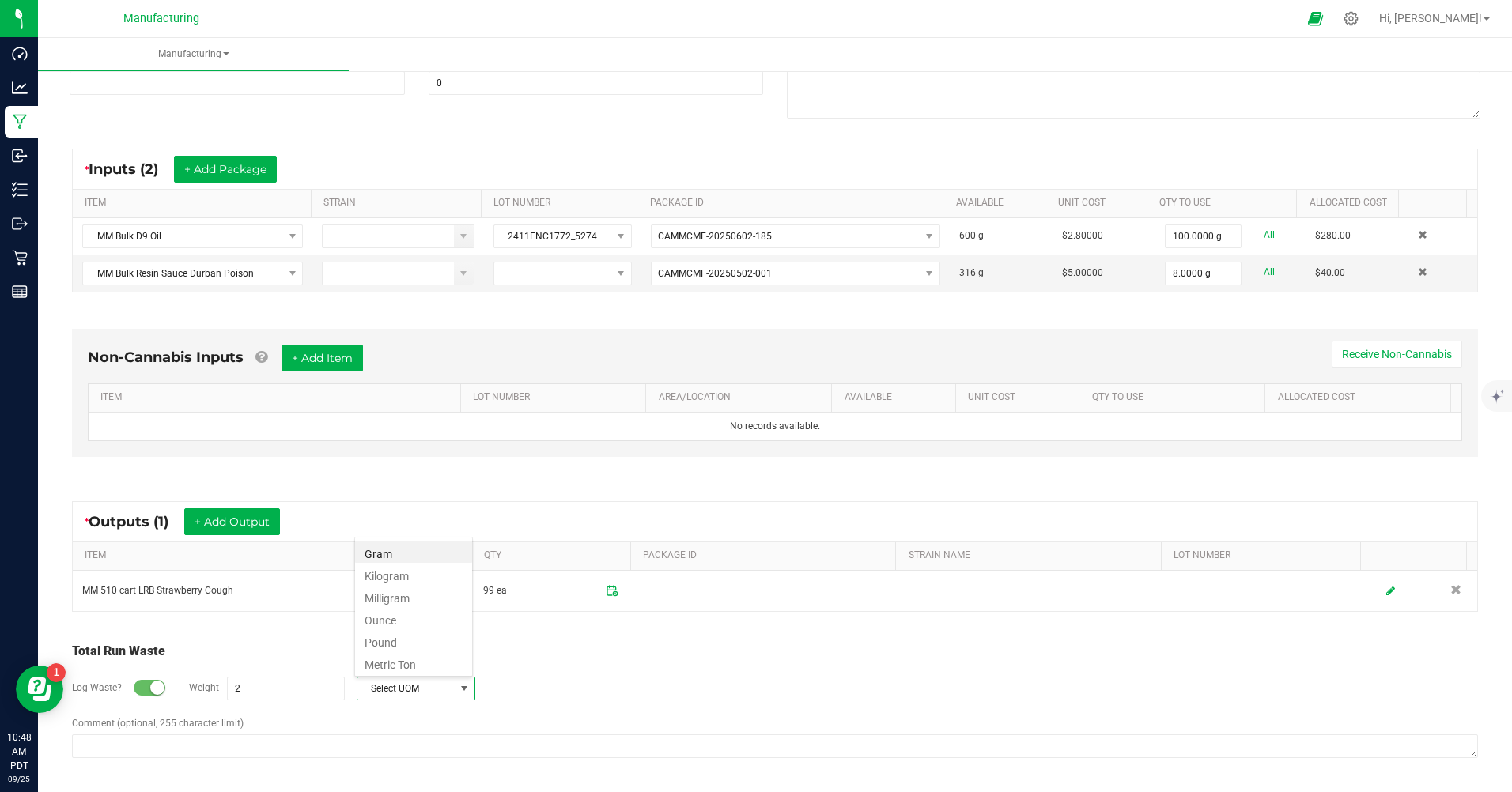
type input "2 g"
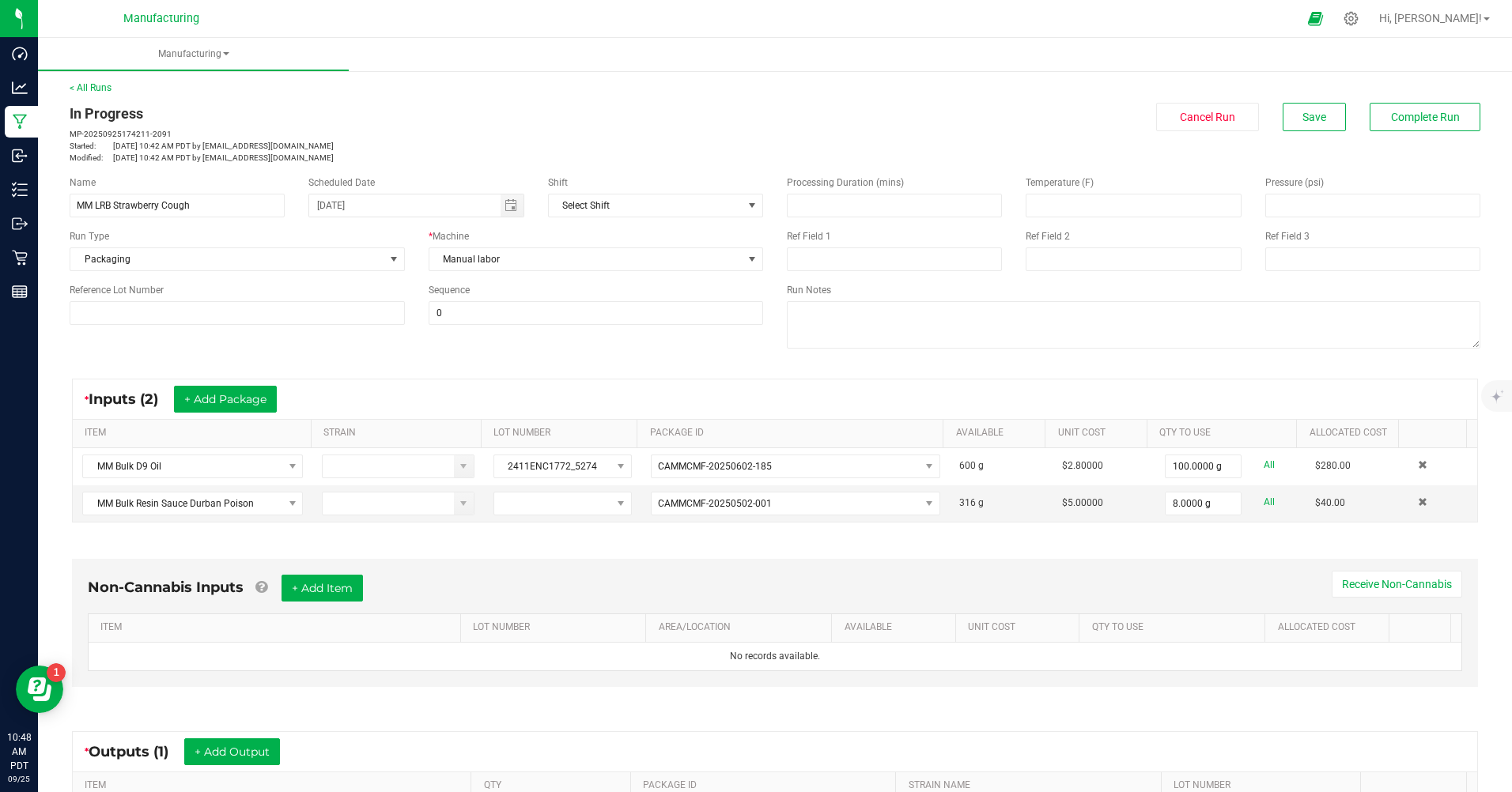
scroll to position [0, 0]
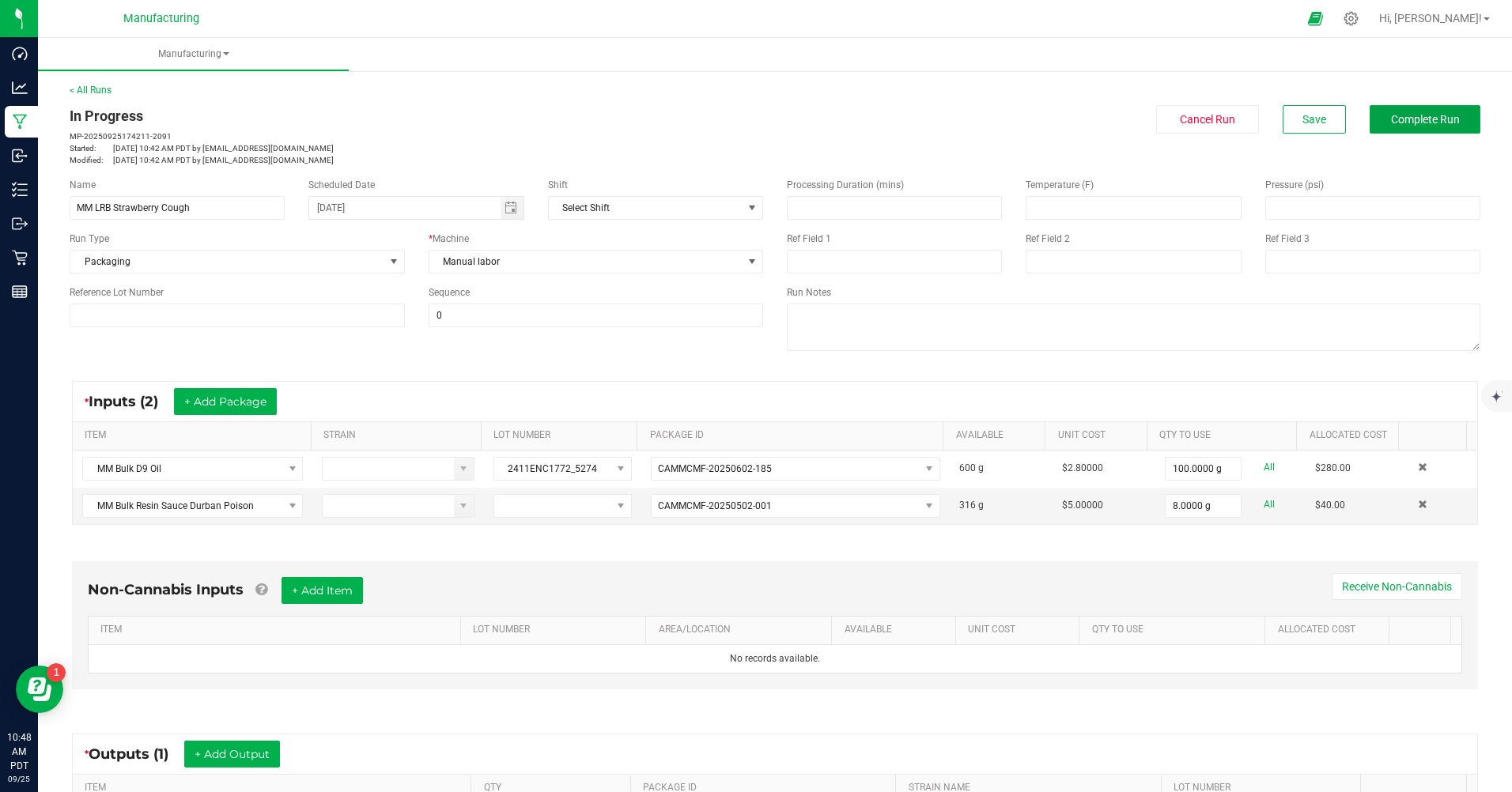
click at [1396, 122] on span "Complete Run" at bounding box center [1425, 120] width 68 height 13
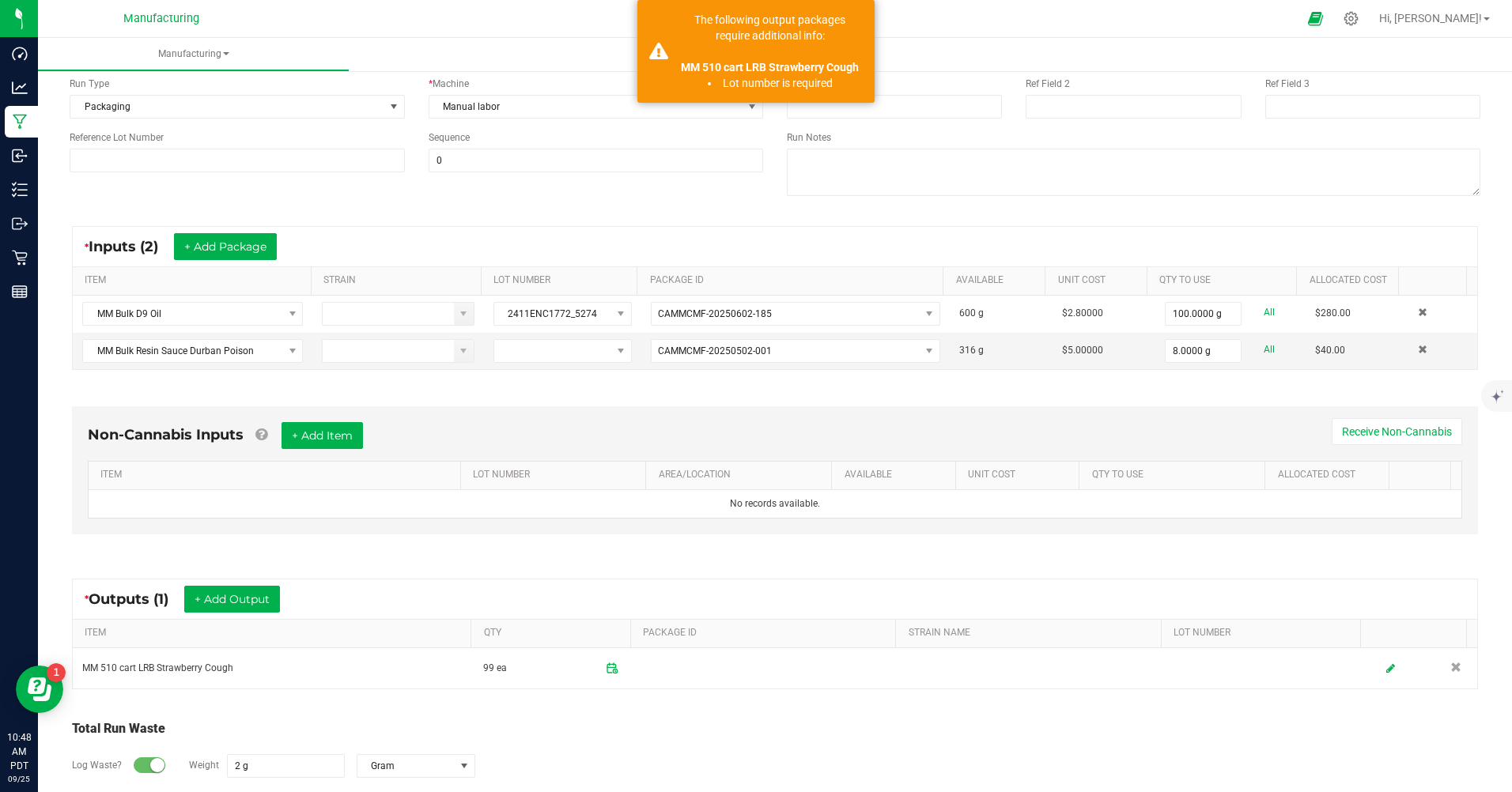
scroll to position [232, 0]
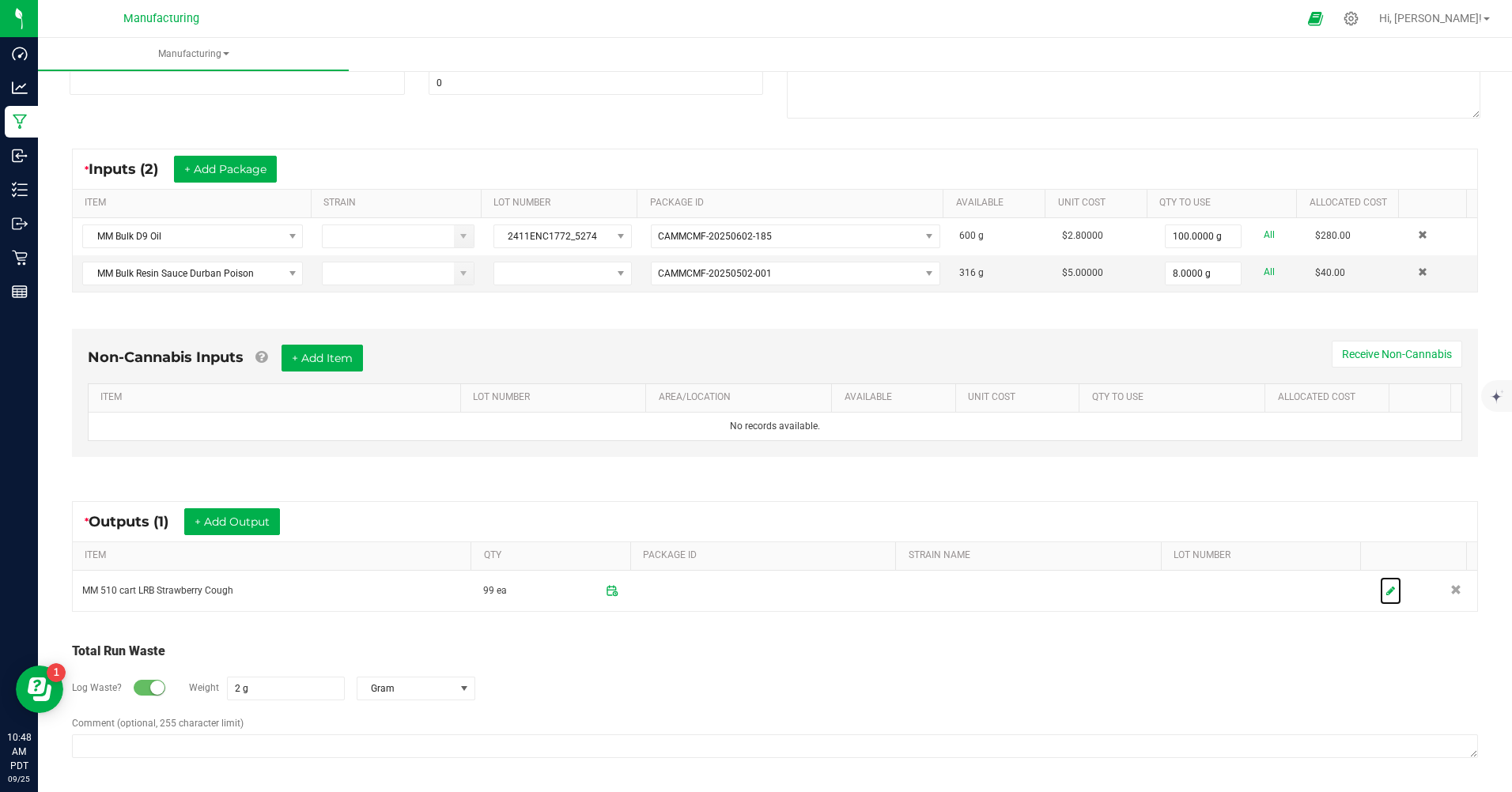
click at [1386, 588] on icon at bounding box center [1390, 591] width 9 height 11
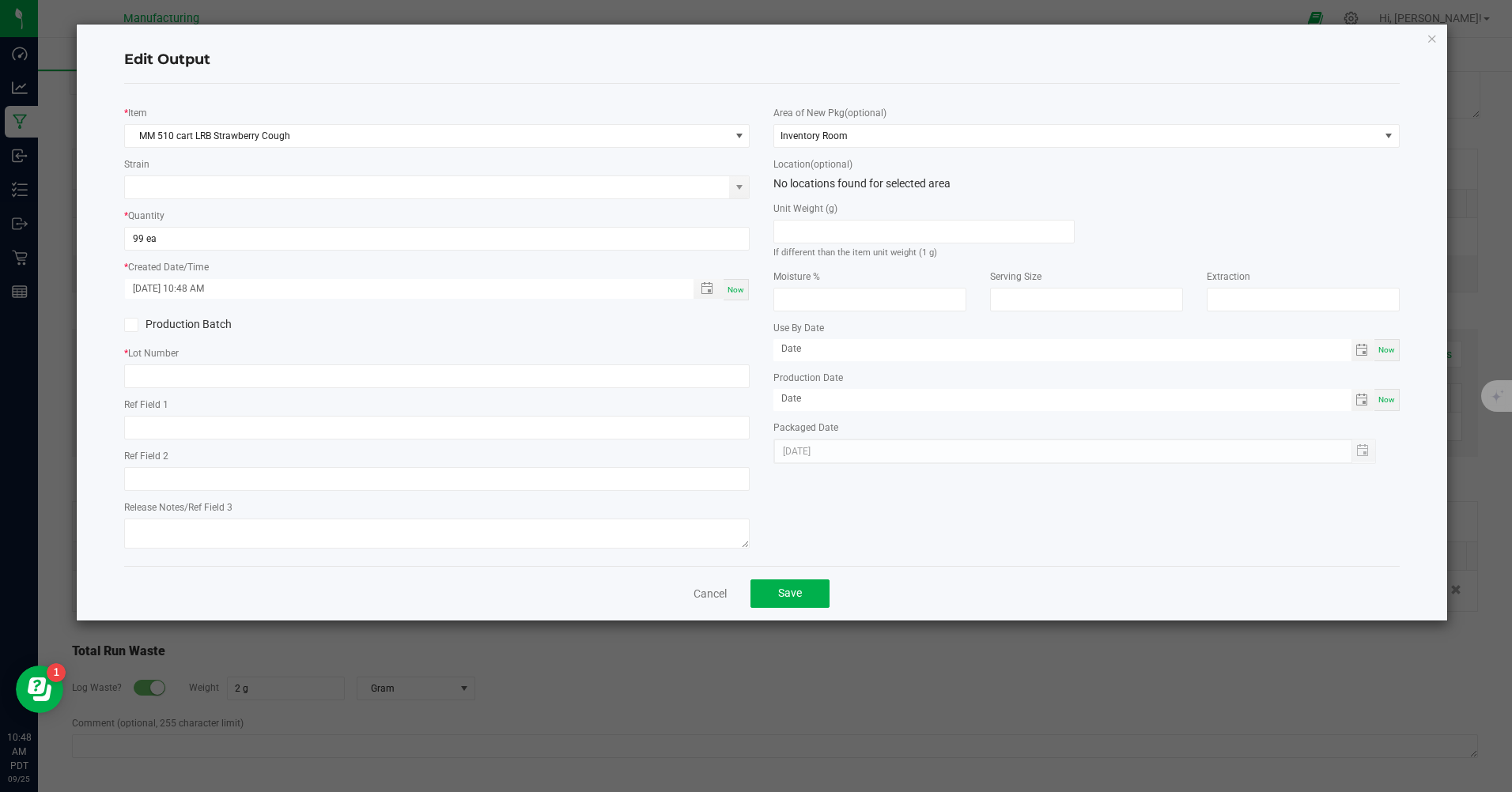
drag, startPoint x: 233, startPoint y: 328, endPoint x: 229, endPoint y: 359, distance: 31.3
click at [233, 342] on div "* Item MM 510 cart LRB Strawberry Cough Strain * Quantity 99 ea * Created Date/…" at bounding box center [437, 324] width 649 height 457
click at [197, 379] on input "text" at bounding box center [436, 376] width 625 height 24
type input "20250925"
click at [806, 604] on button "Save" at bounding box center [790, 593] width 79 height 29
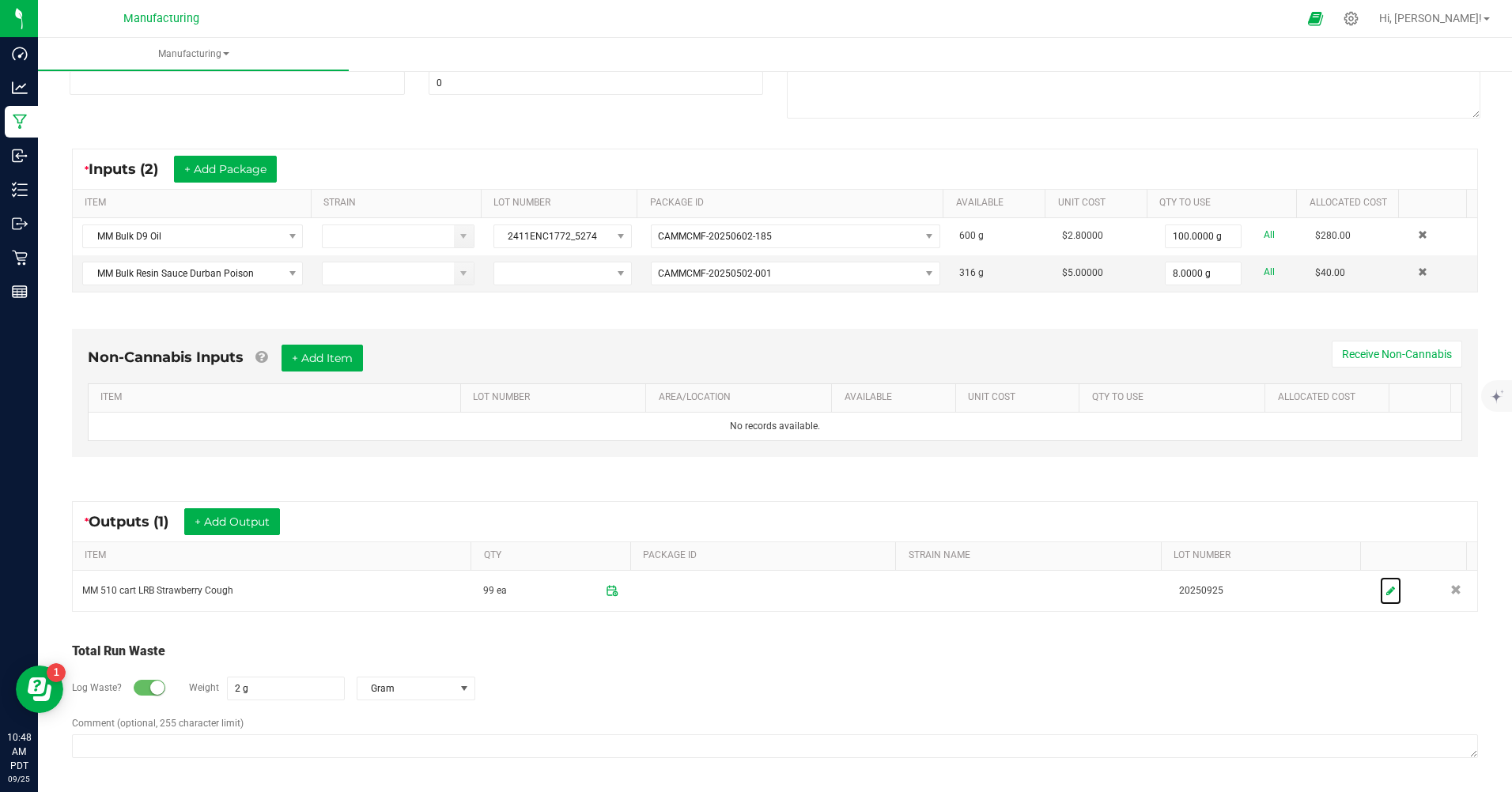
scroll to position [0, 0]
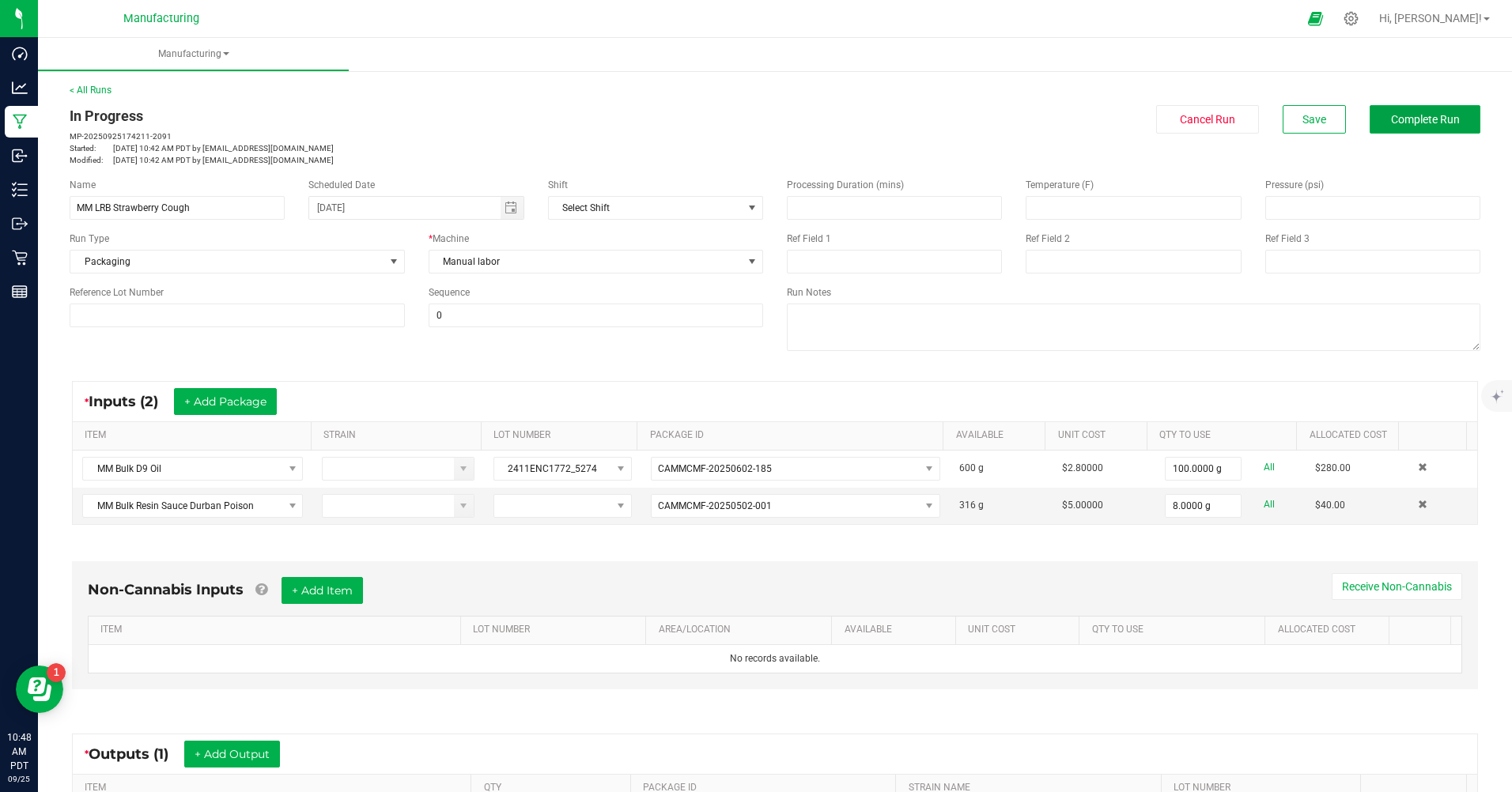
click at [1395, 117] on span "Complete Run" at bounding box center [1425, 120] width 68 height 13
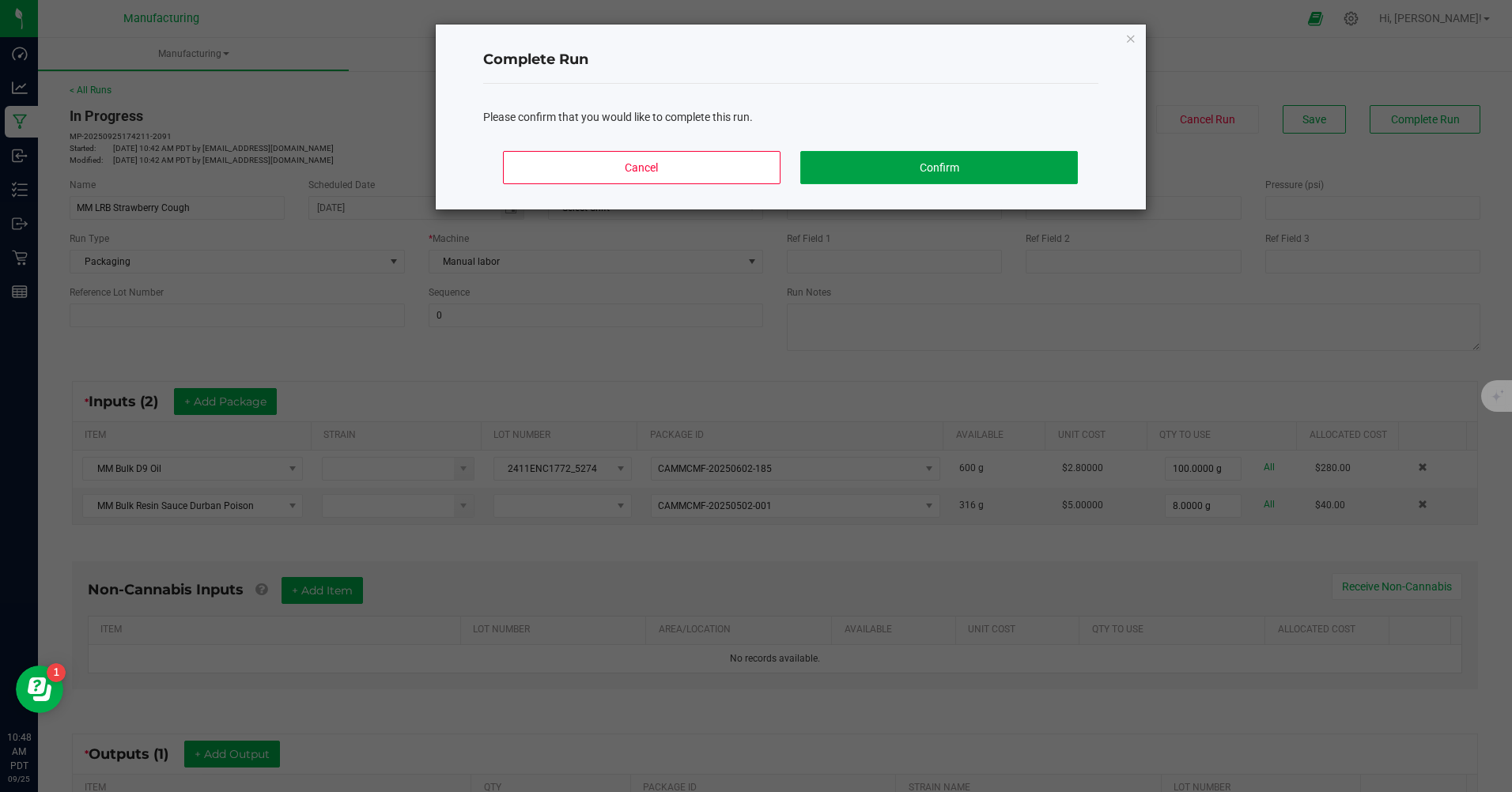
click at [928, 172] on button "Confirm" at bounding box center [939, 167] width 277 height 33
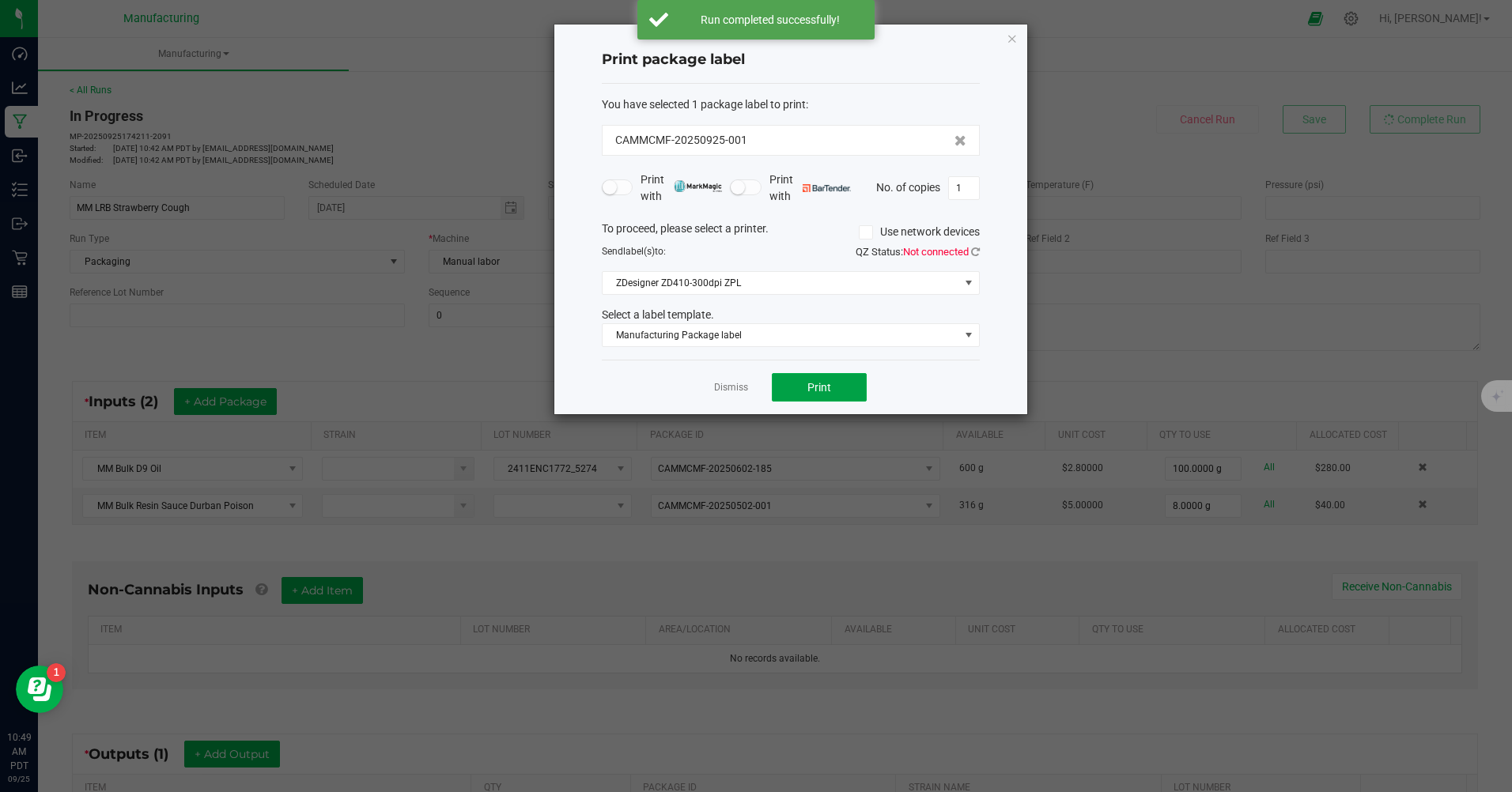
click at [818, 387] on span "Print" at bounding box center [818, 388] width 24 height 13
click at [744, 389] on link "Dismiss" at bounding box center [731, 388] width 34 height 13
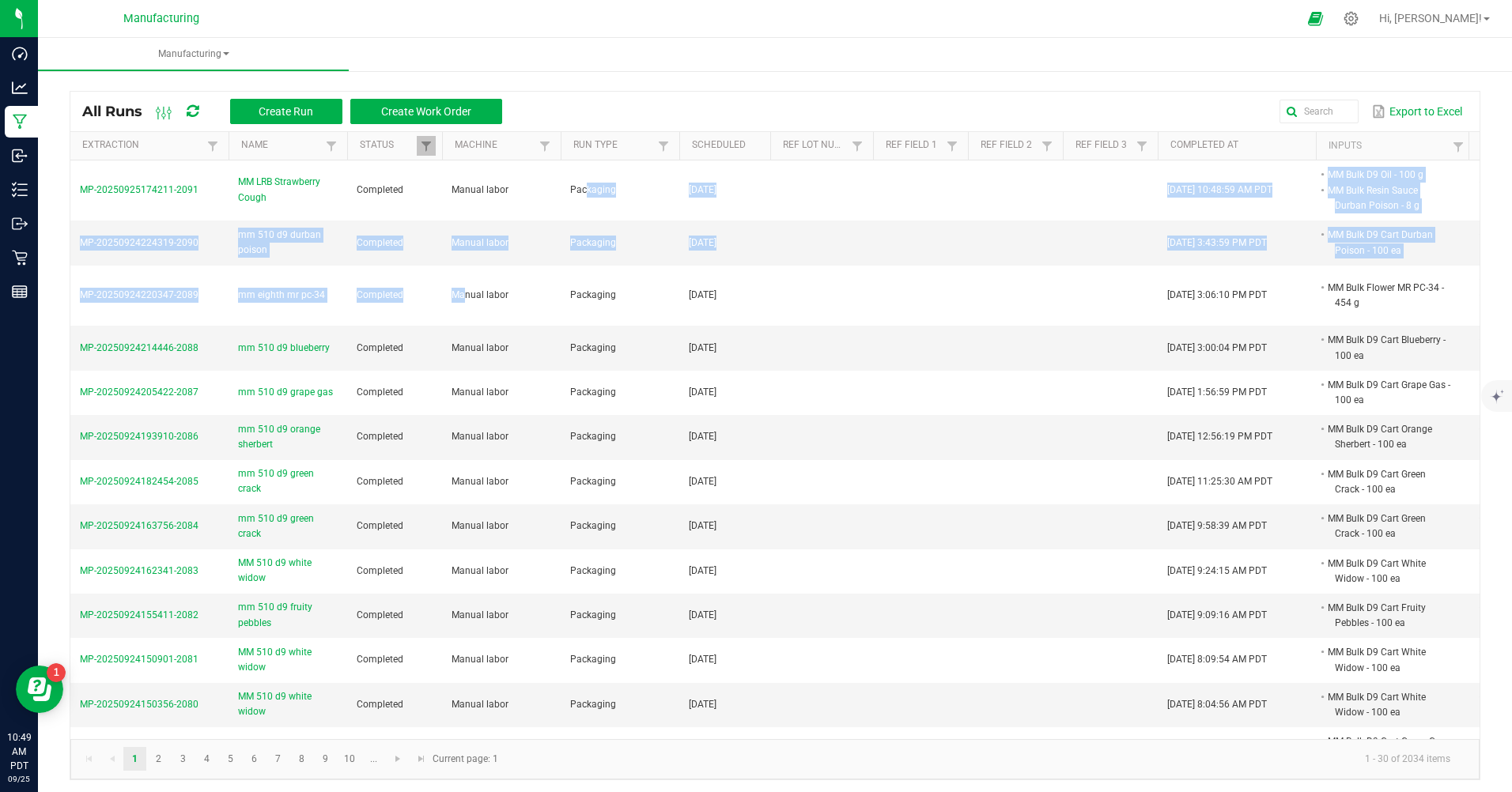
drag, startPoint x: 572, startPoint y: 215, endPoint x: 440, endPoint y: 328, distance: 173.8
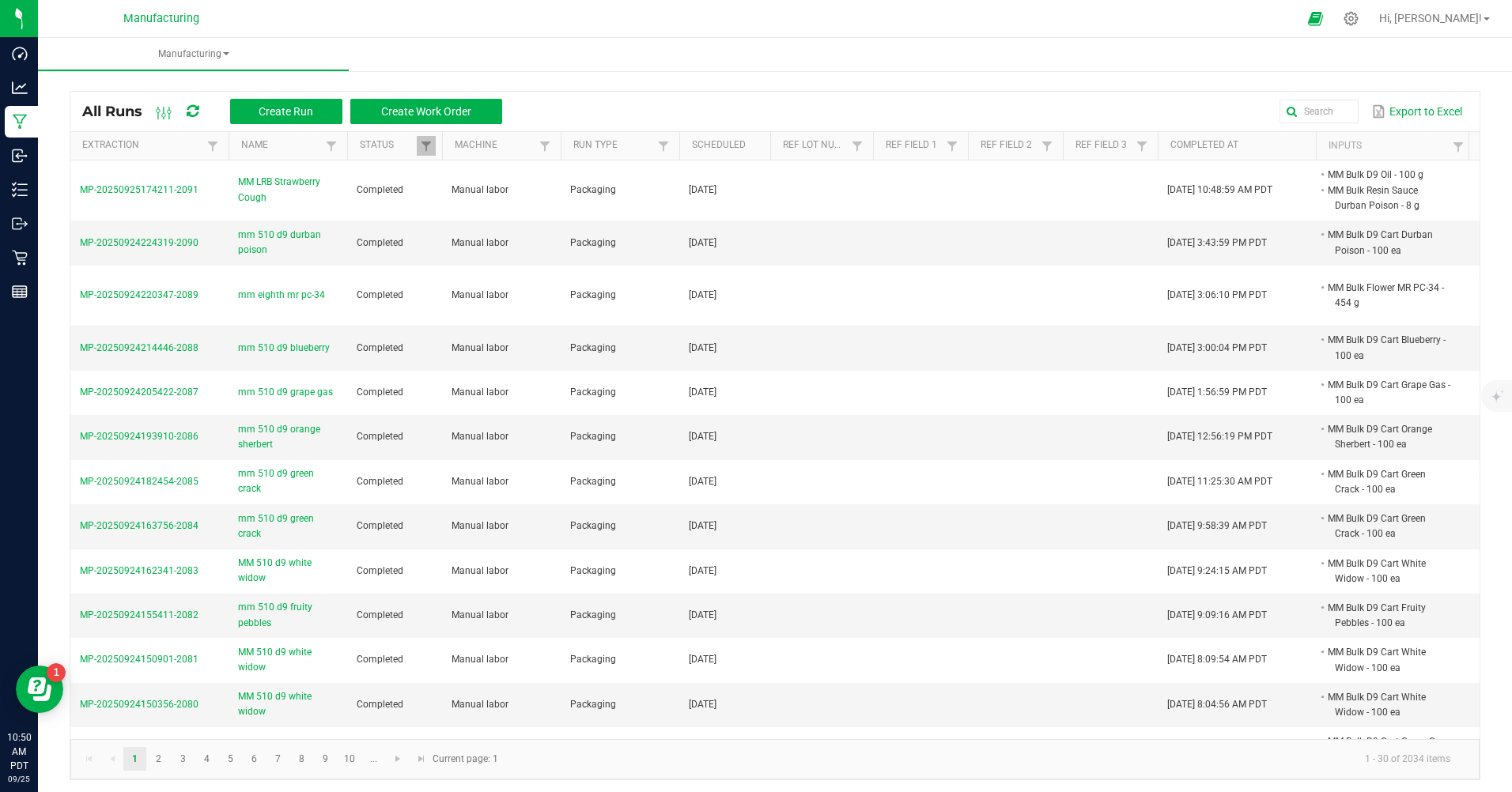
click at [614, 115] on div "Export to Excel" at bounding box center [991, 111] width 954 height 27
click at [288, 104] on button "Create Run" at bounding box center [286, 111] width 112 height 25
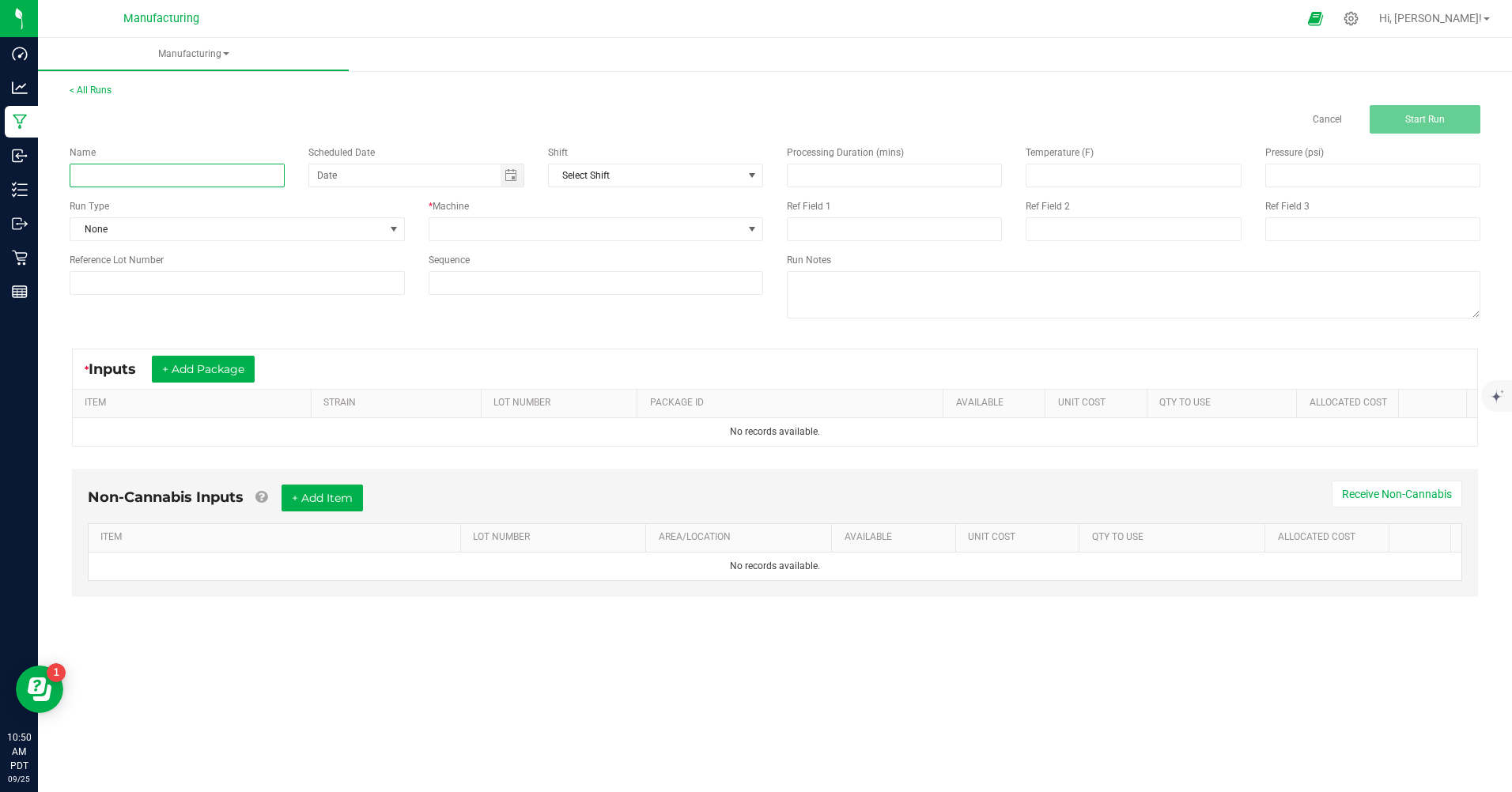
click at [163, 183] on input at bounding box center [177, 175] width 215 height 24
type input "mm LRB Blackberry Kush"
click at [396, 229] on span at bounding box center [394, 230] width 13 height 13
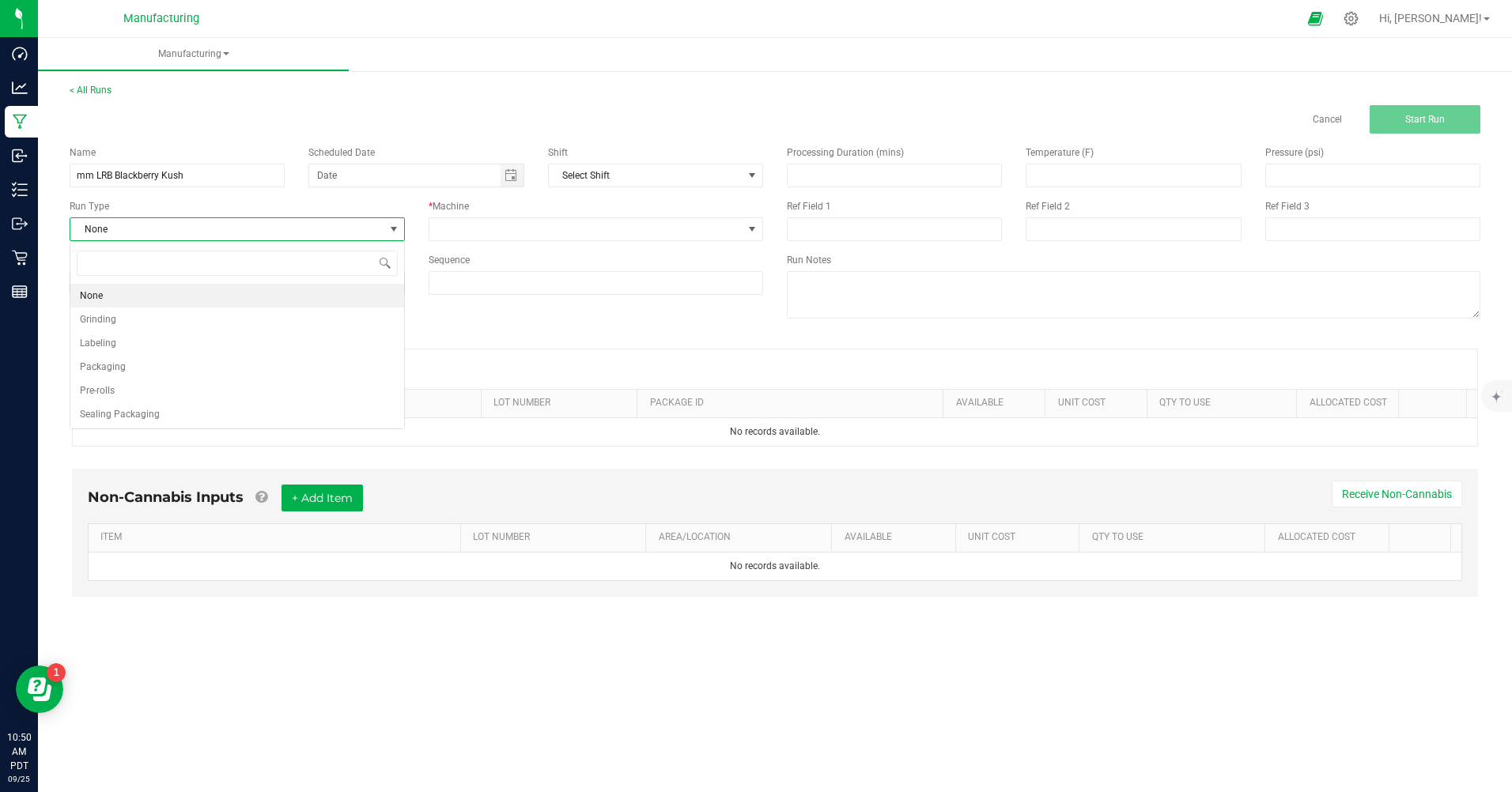
scroll to position [24, 334]
click at [98, 367] on span "Packaging" at bounding box center [103, 366] width 46 height 15
click at [506, 183] on span "Toggle calendar" at bounding box center [512, 175] width 23 height 22
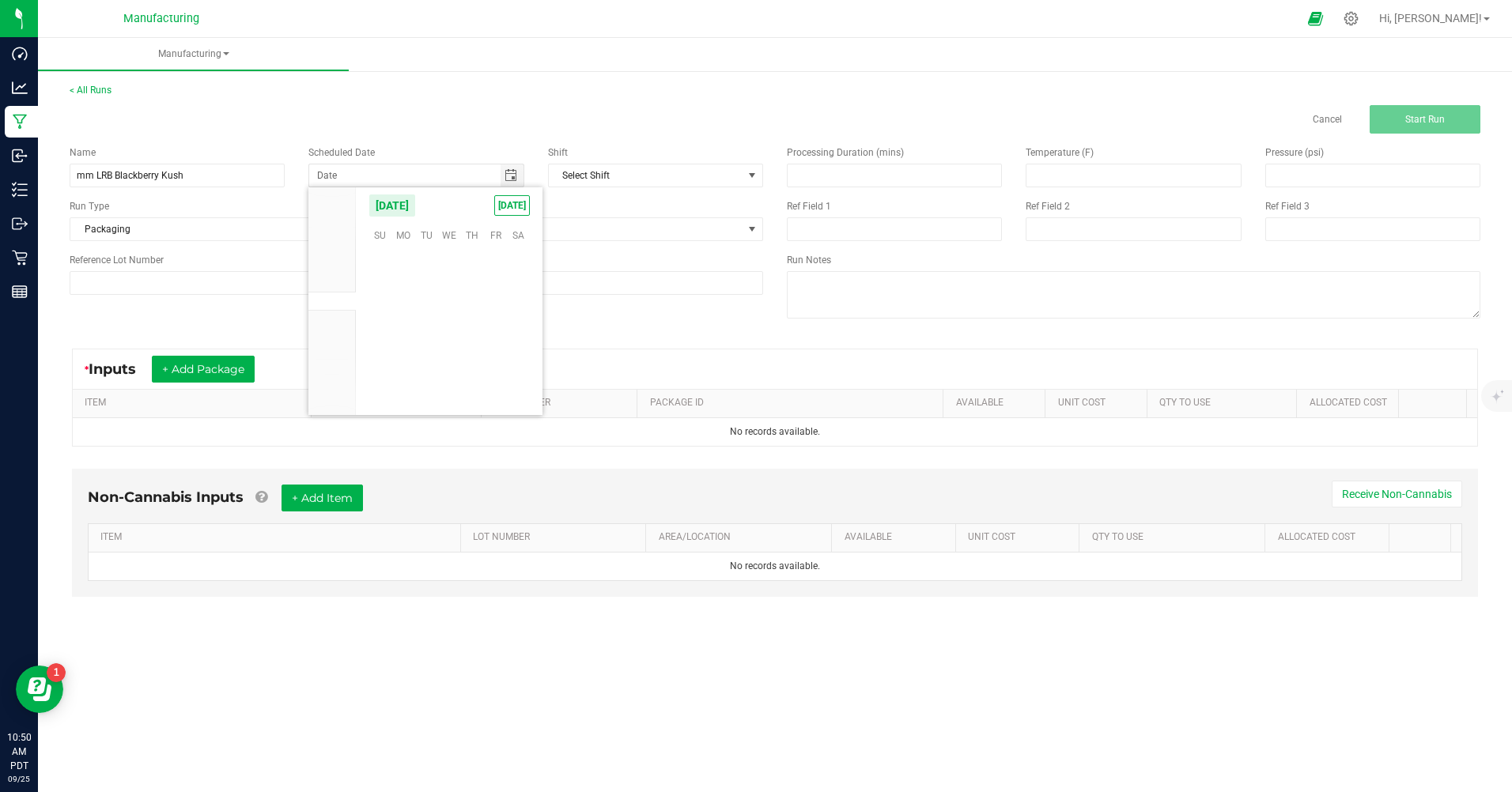
scroll to position [256396, 0]
click at [521, 209] on span "TODAY" at bounding box center [512, 205] width 36 height 20
type input "[DATE]"
click at [232, 364] on button "+ Add Package" at bounding box center [203, 369] width 103 height 27
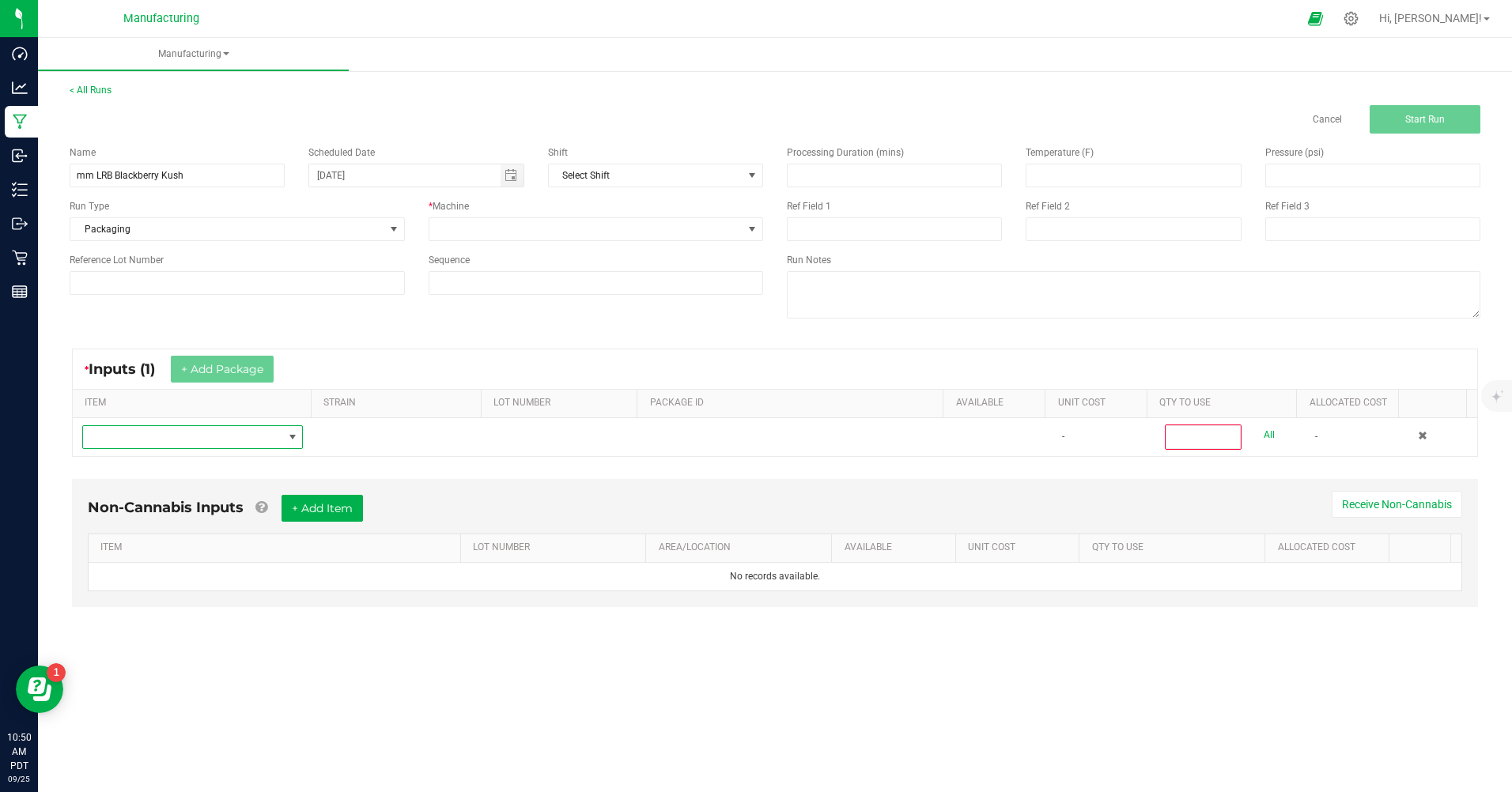
click at [238, 433] on span "NO DATA FOUND" at bounding box center [183, 437] width 199 height 22
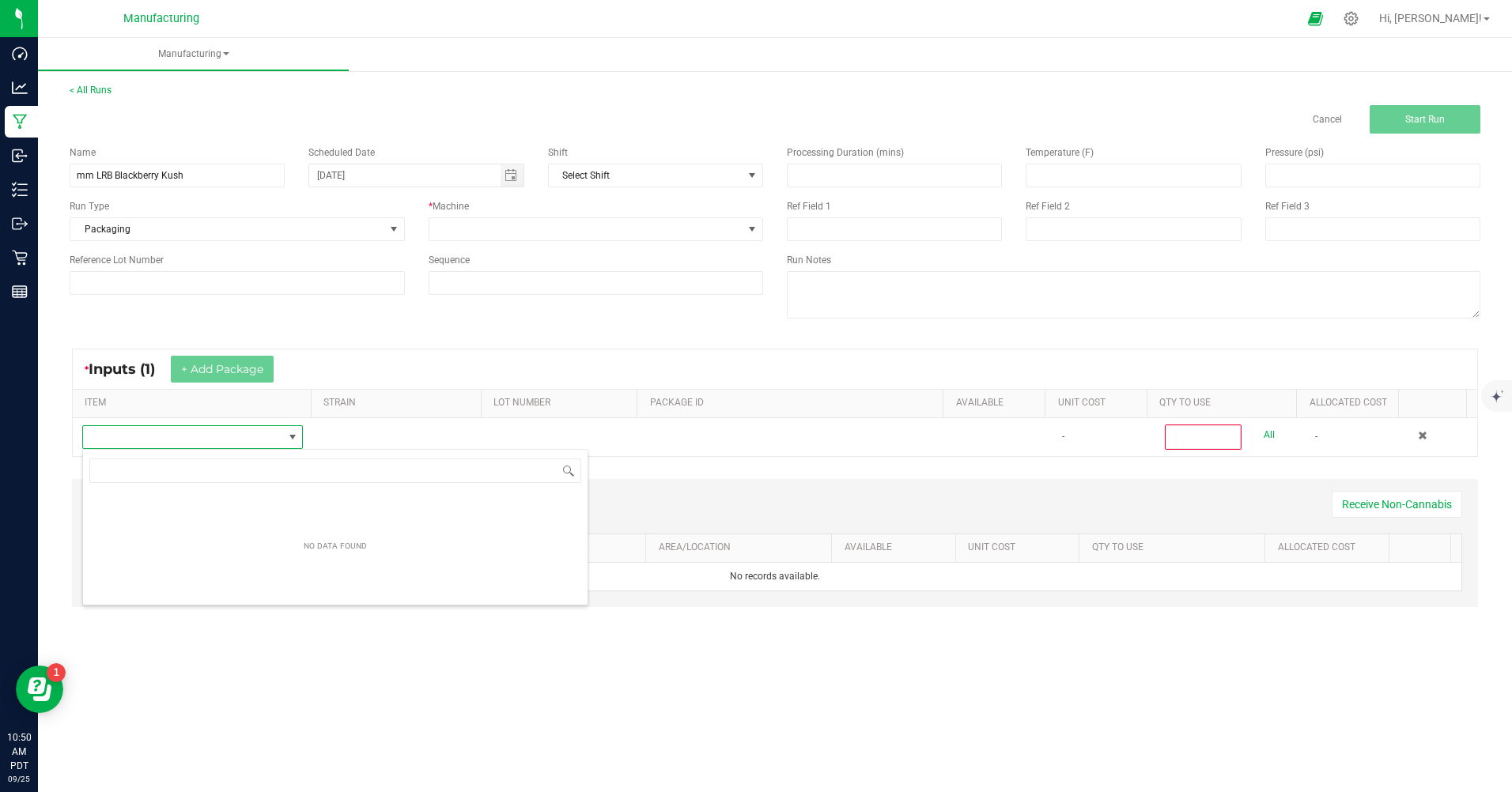
scroll to position [24, 219]
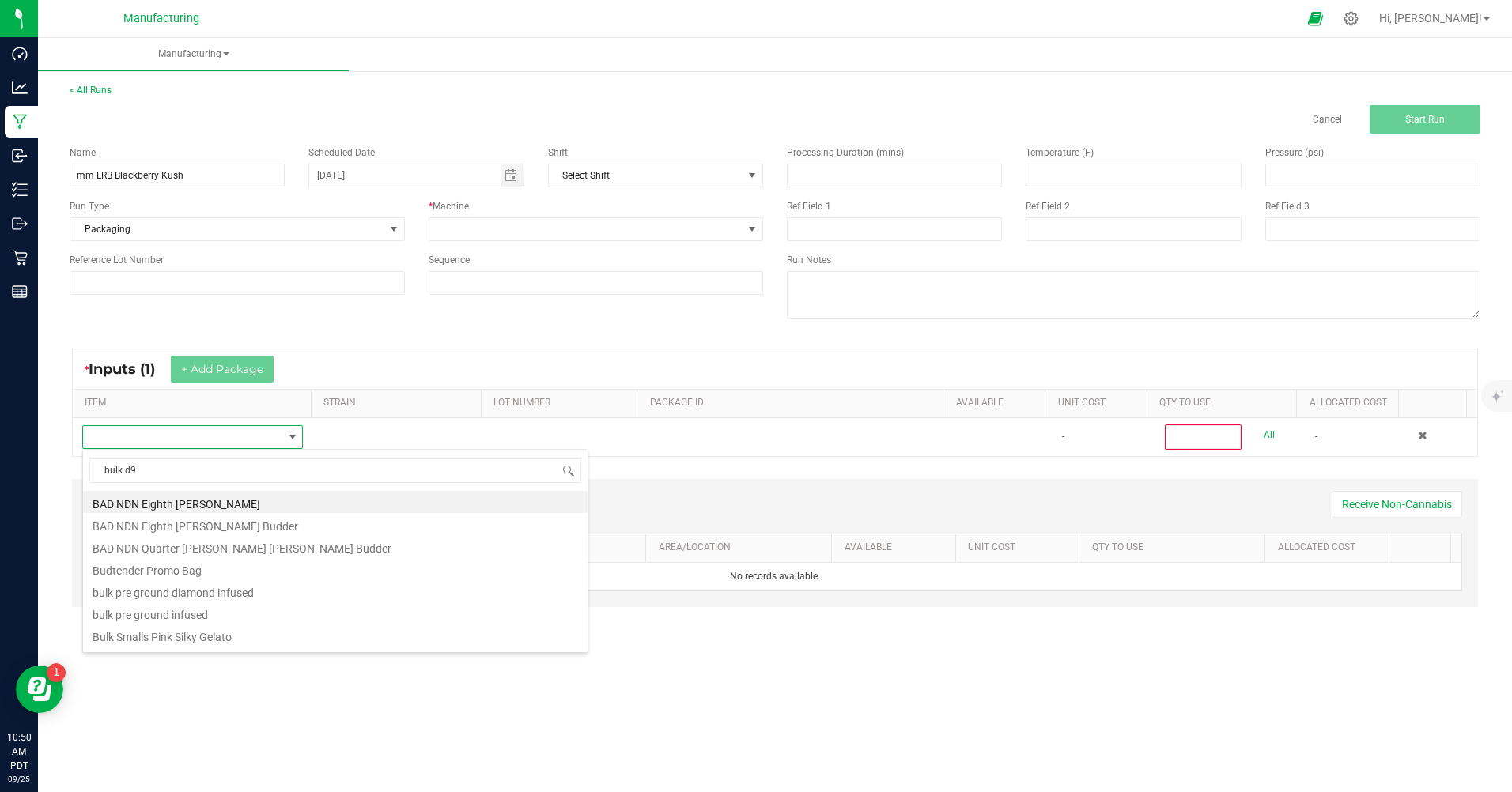
type input "bulk d9"
click at [159, 644] on li "MM Bulk D9 Oil" at bounding box center [335, 637] width 505 height 22
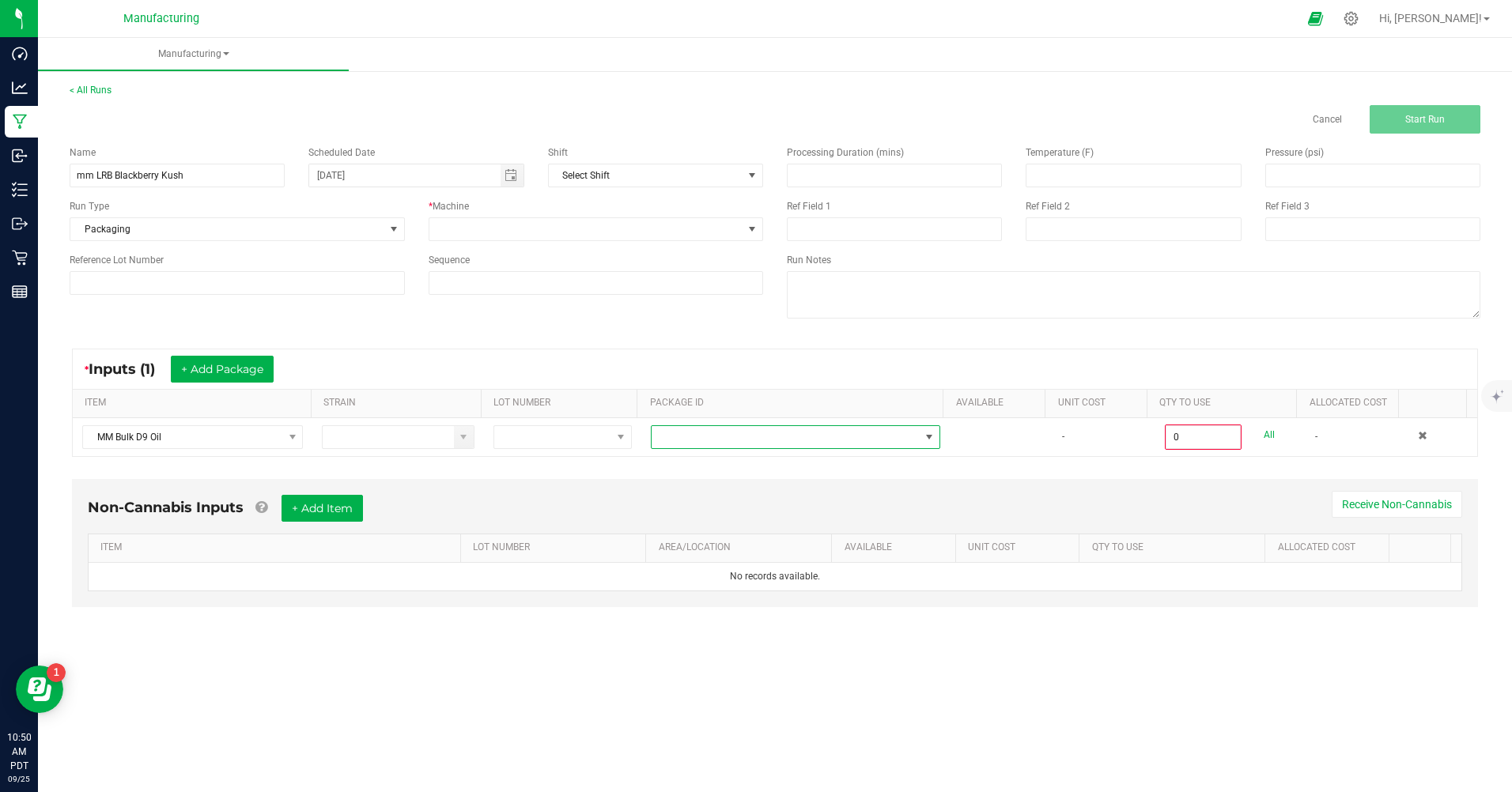
click at [923, 433] on span at bounding box center [929, 438] width 13 height 13
click at [778, 565] on li "CAMMCMF-20250602-185" at bounding box center [789, 557] width 285 height 27
click at [1179, 442] on input "0" at bounding box center [1203, 437] width 73 height 22
type input "100.0000 g"
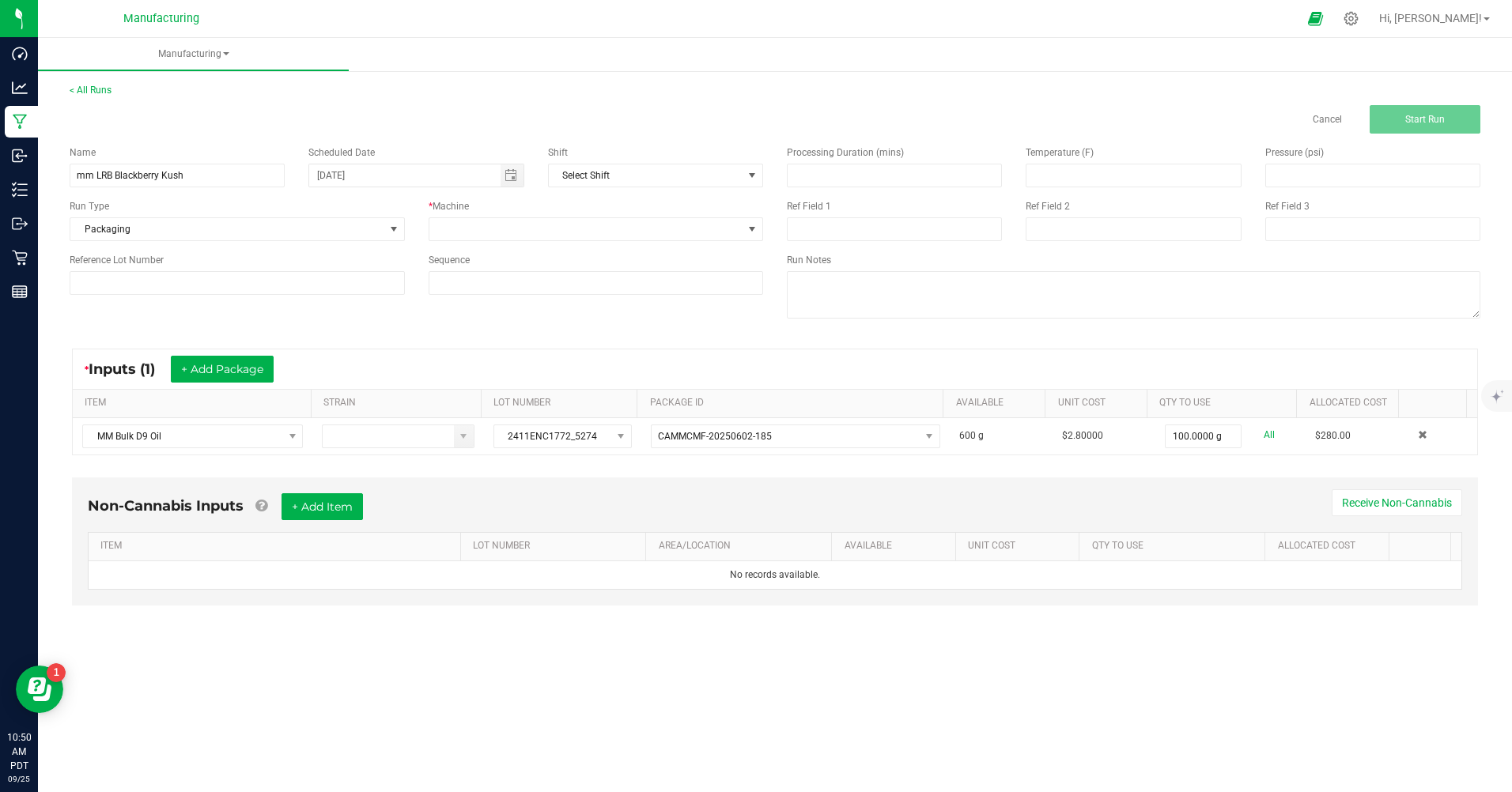
drag, startPoint x: 1046, startPoint y: 526, endPoint x: 1031, endPoint y: 526, distance: 15.0
click at [1031, 526] on div "Non-Cannabis Inputs + Add Item Receive Non-Cannabis" at bounding box center [775, 513] width 1374 height 39
click at [245, 362] on button "+ Add Package" at bounding box center [223, 369] width 103 height 27
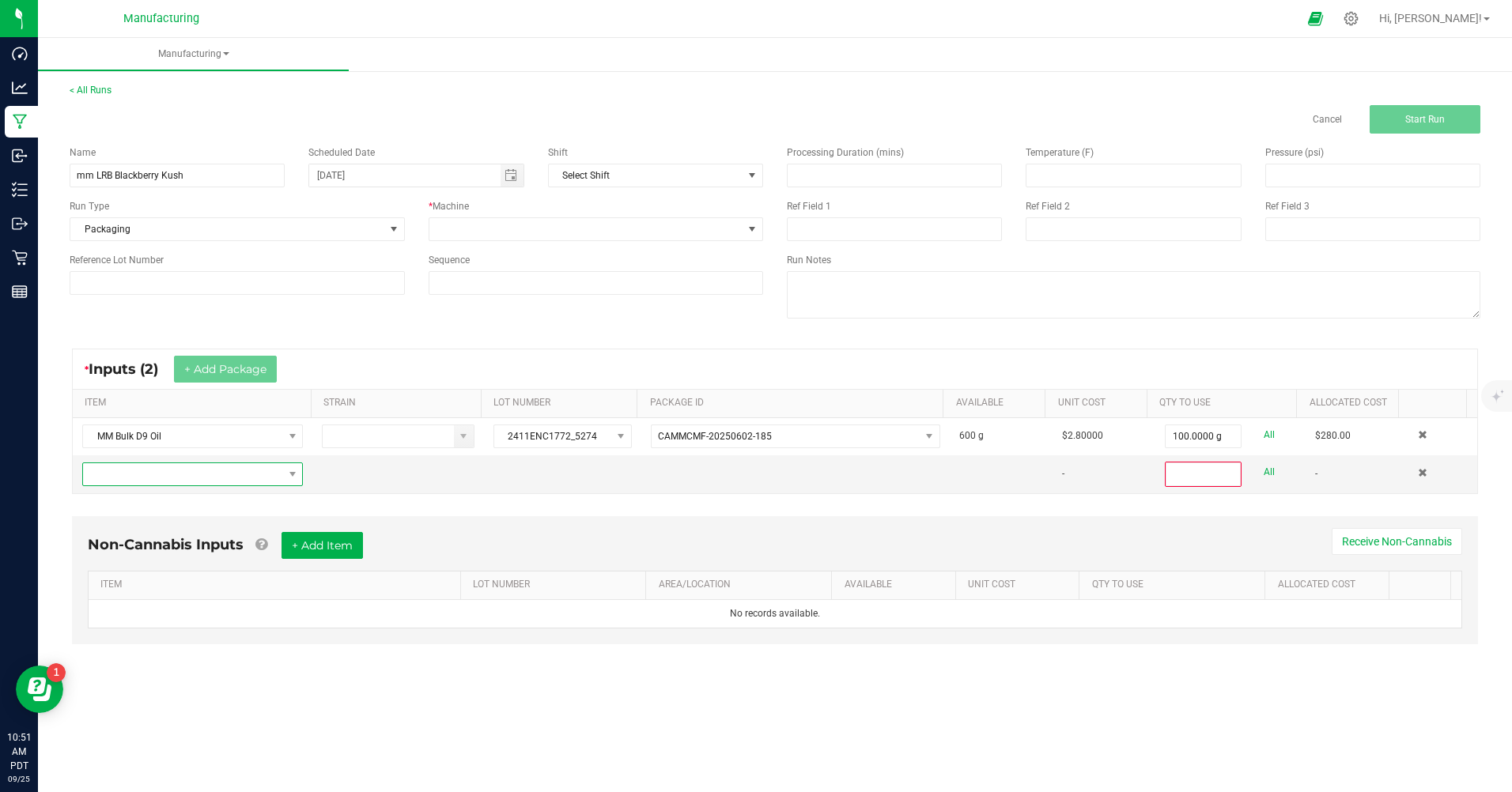
click at [158, 475] on span "NO DATA FOUND" at bounding box center [183, 473] width 199 height 22
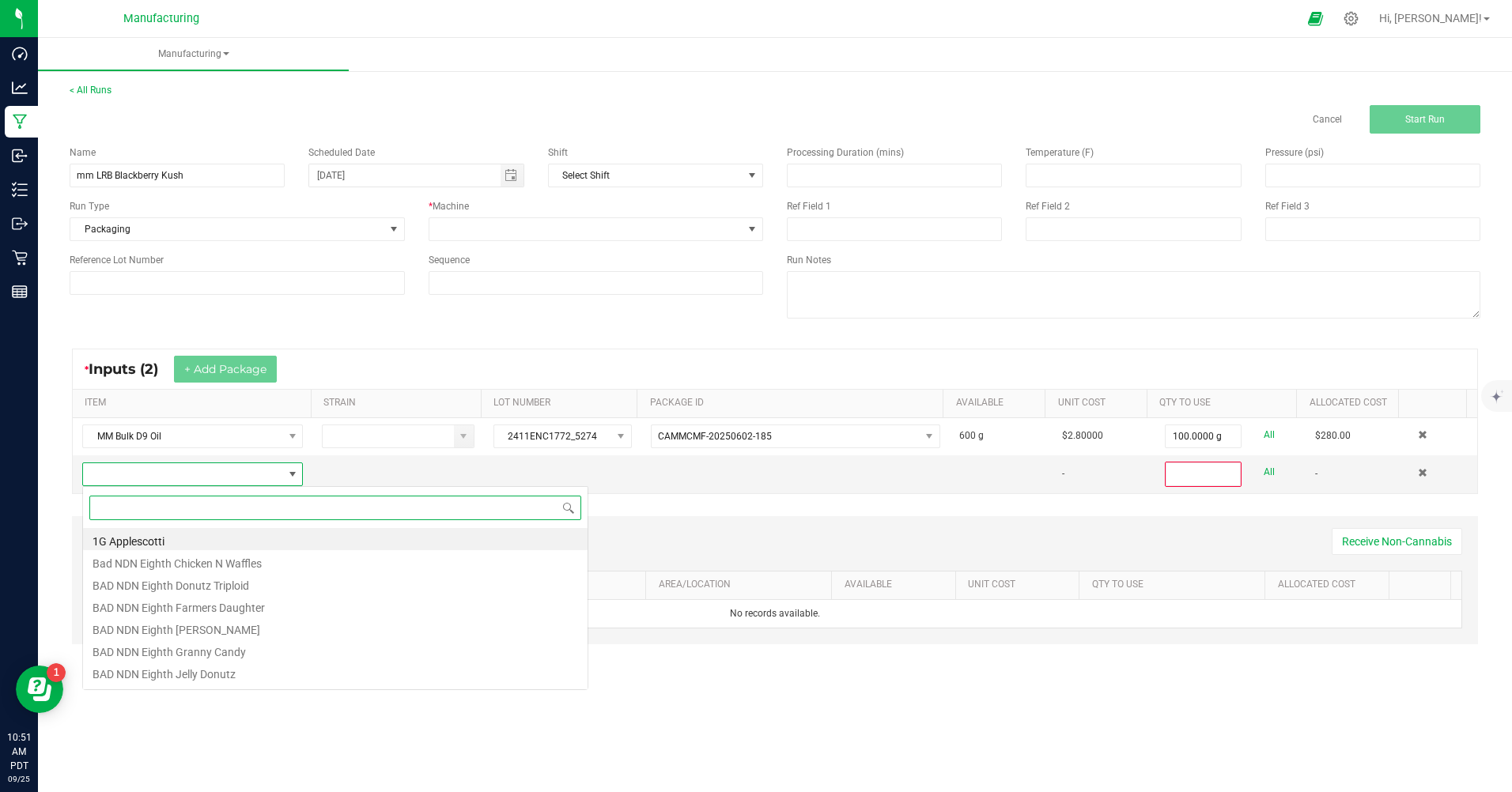
scroll to position [24, 217]
type input "bulk r"
click at [202, 584] on li "MM Bulk Resin Sauce Gelato" at bounding box center [335, 583] width 505 height 22
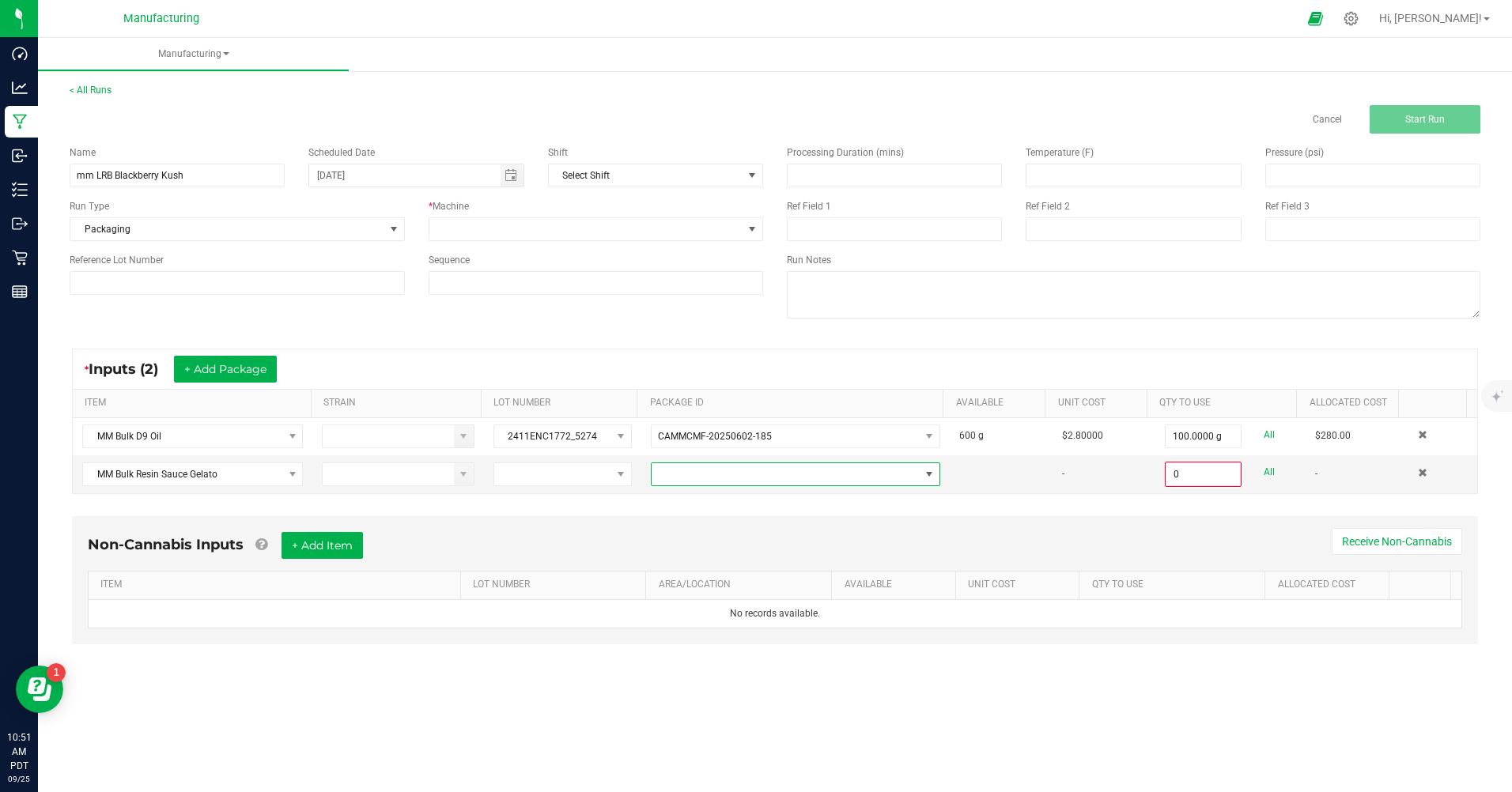
click at [923, 477] on span at bounding box center [929, 474] width 13 height 13
click at [770, 540] on li "CAMMCMF-20250701-001" at bounding box center [789, 541] width 285 height 27
click at [1184, 477] on input "0" at bounding box center [1203, 473] width 73 height 22
type input "8.0000 g"
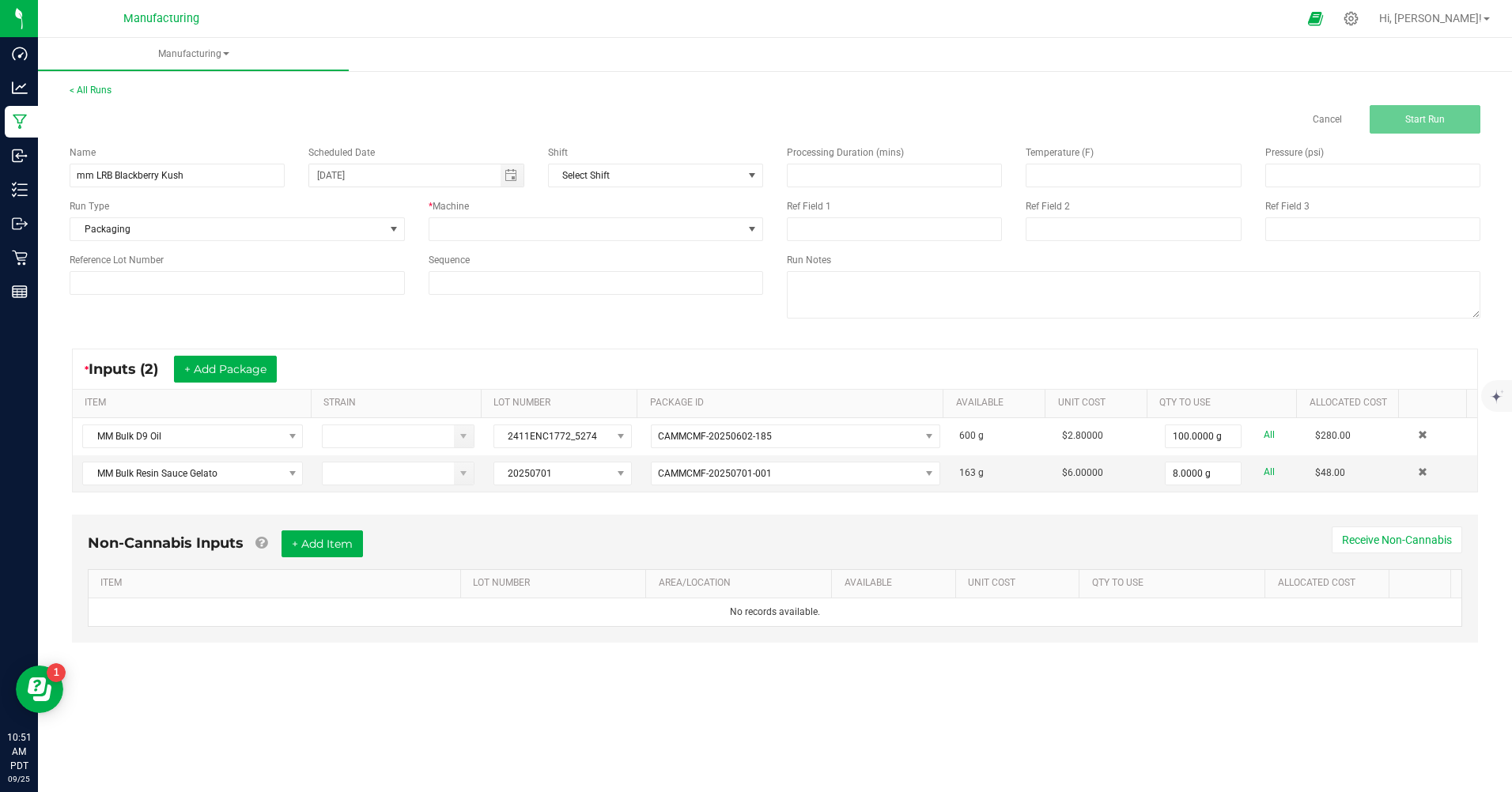
click at [1184, 517] on div "Non-Cannabis Inputs + Add Item Receive Non-Cannabis ITEM LOT NUMBER AREA/LOCATI…" at bounding box center [774, 579] width 1406 height 128
click at [752, 233] on span at bounding box center [752, 230] width 13 height 13
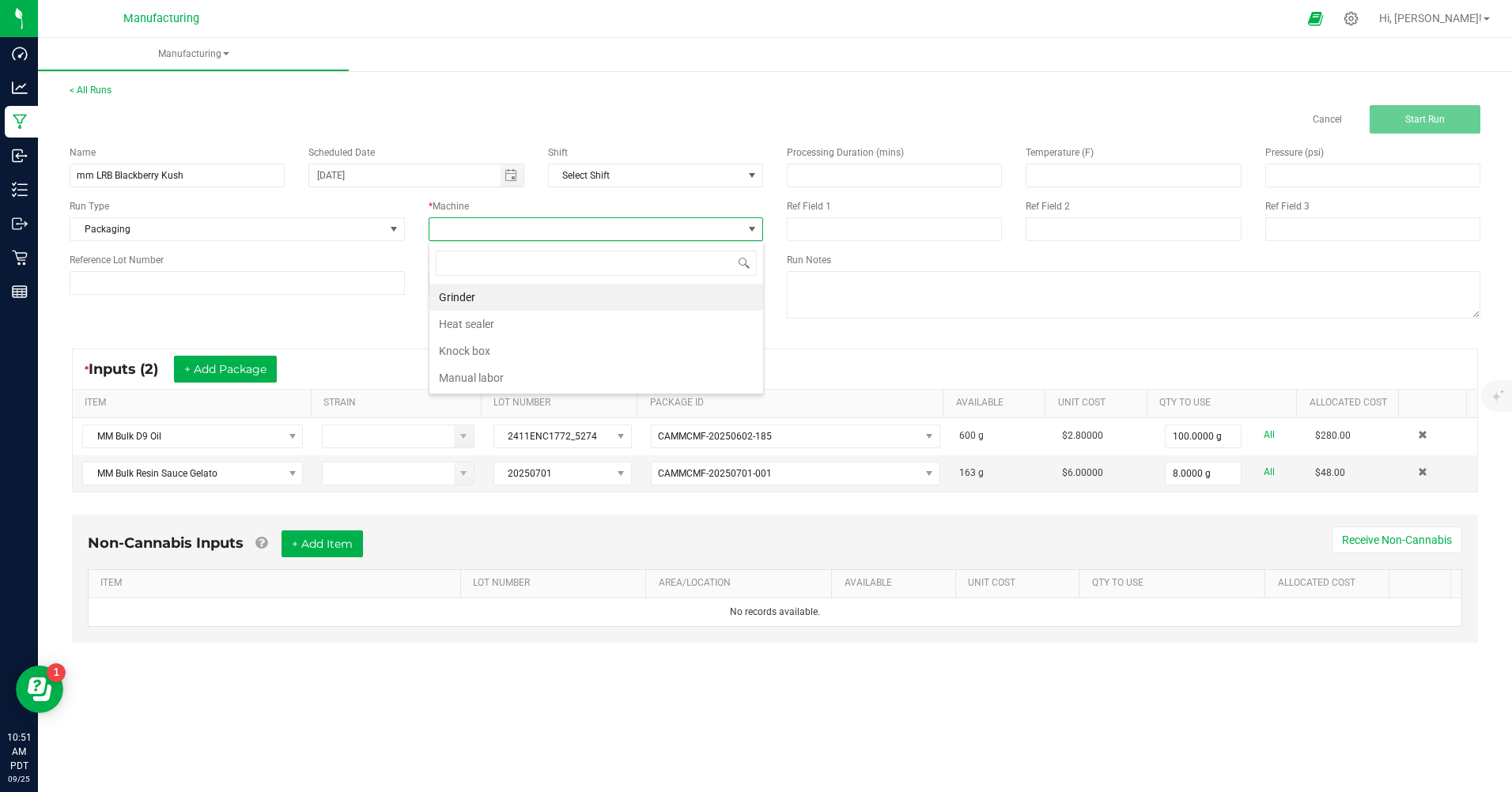
scroll to position [24, 334]
click at [488, 378] on li "Manual labor" at bounding box center [596, 377] width 333 height 27
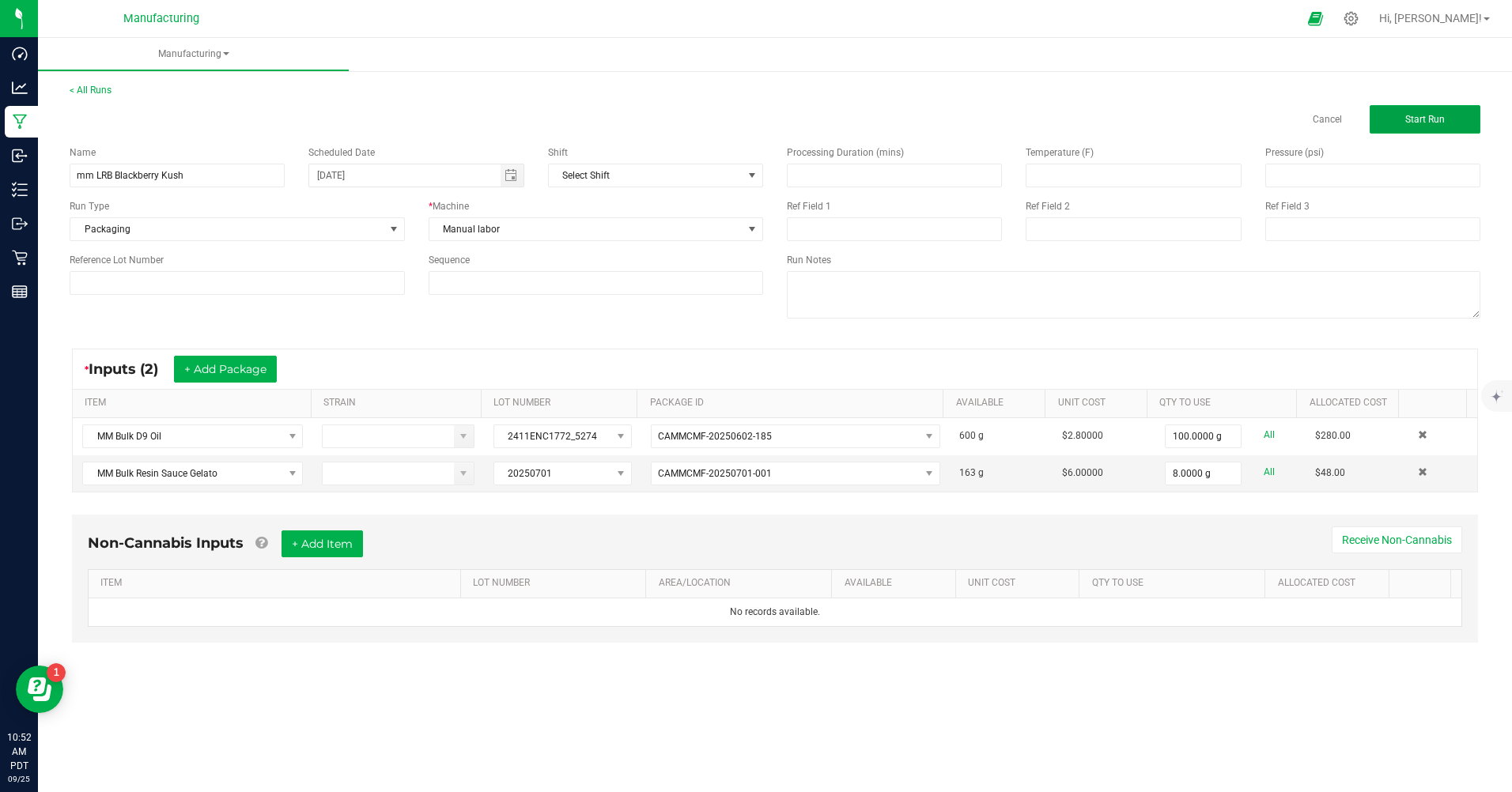
click at [1430, 121] on span "Start Run" at bounding box center [1425, 120] width 40 height 11
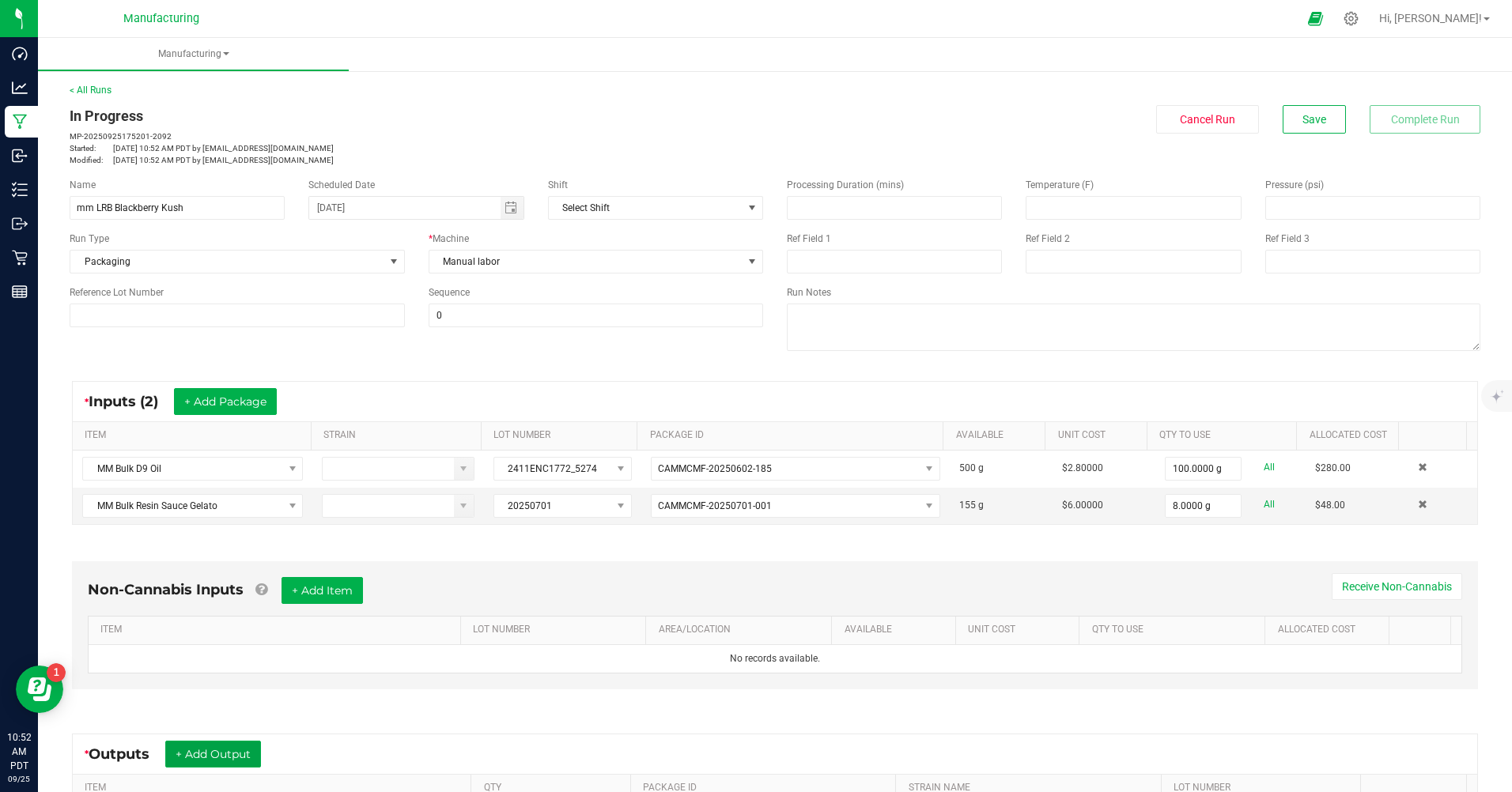
click at [251, 752] on button "+ Add Output" at bounding box center [213, 754] width 95 height 27
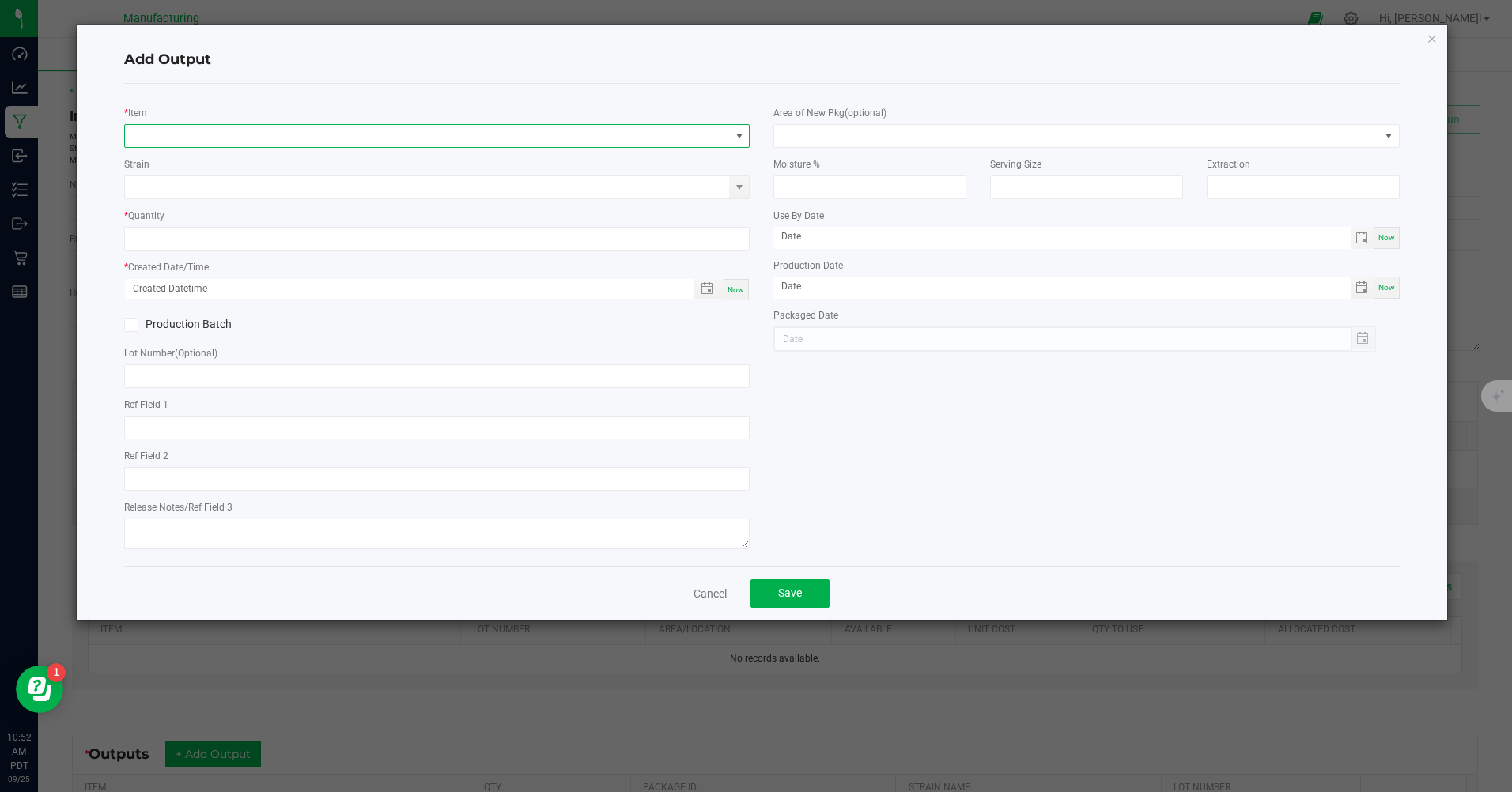
click at [456, 141] on span "NO DATA FOUND" at bounding box center [426, 135] width 604 height 22
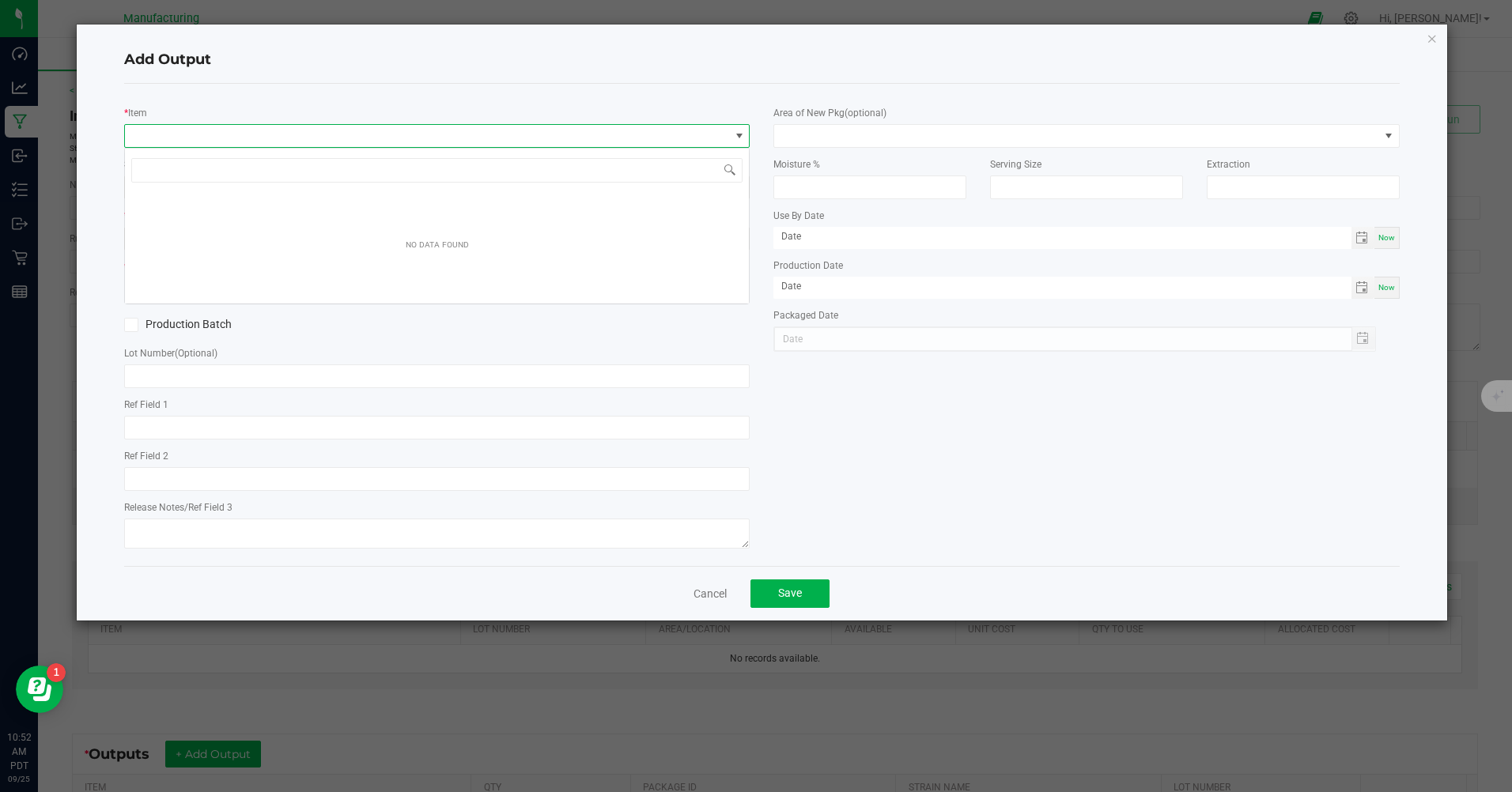
scroll to position [24, 625]
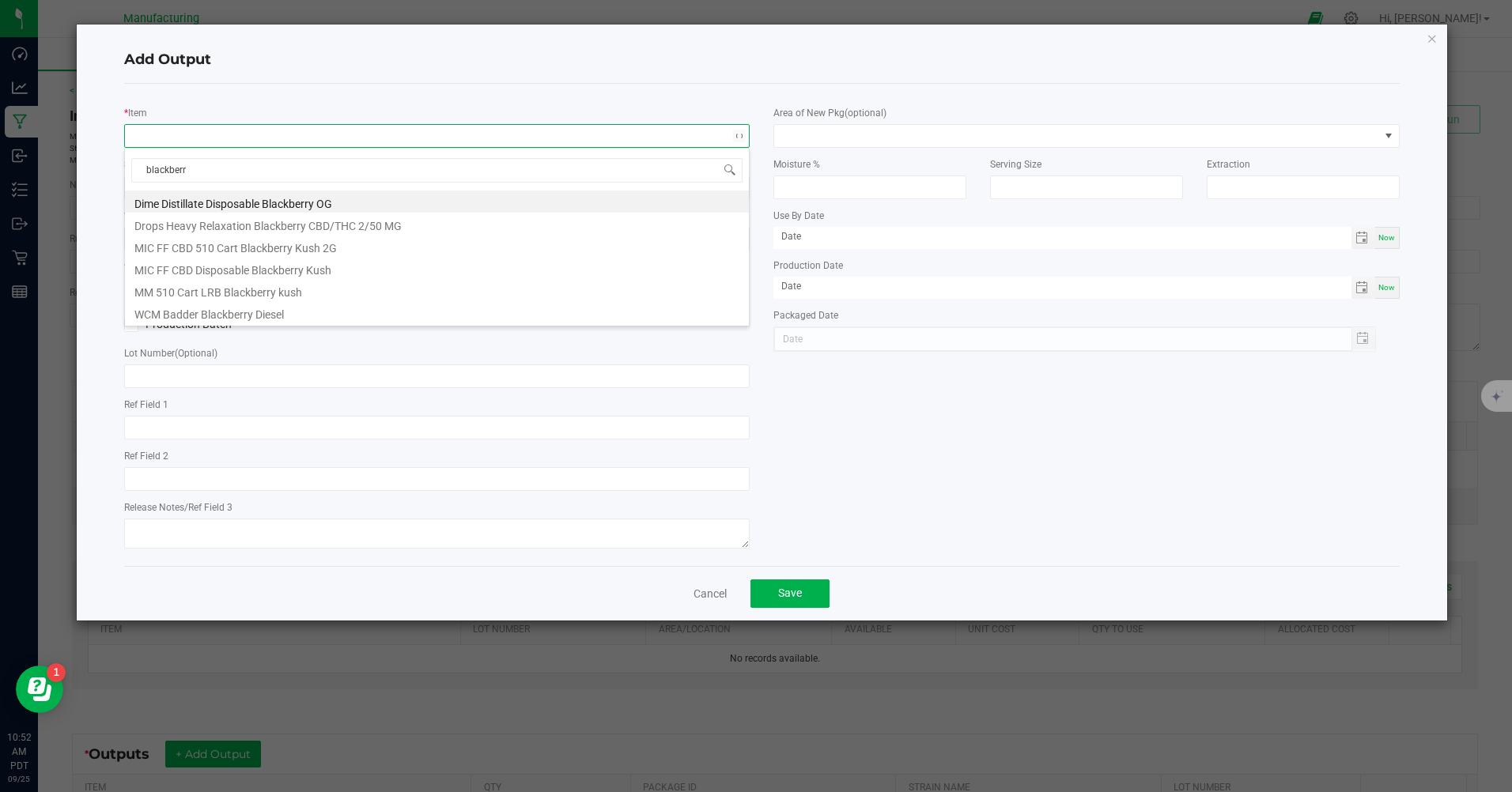
type input "blackberry"
click at [228, 289] on li "MM 510 Cart LRB Blackberry kush" at bounding box center [436, 289] width 624 height 22
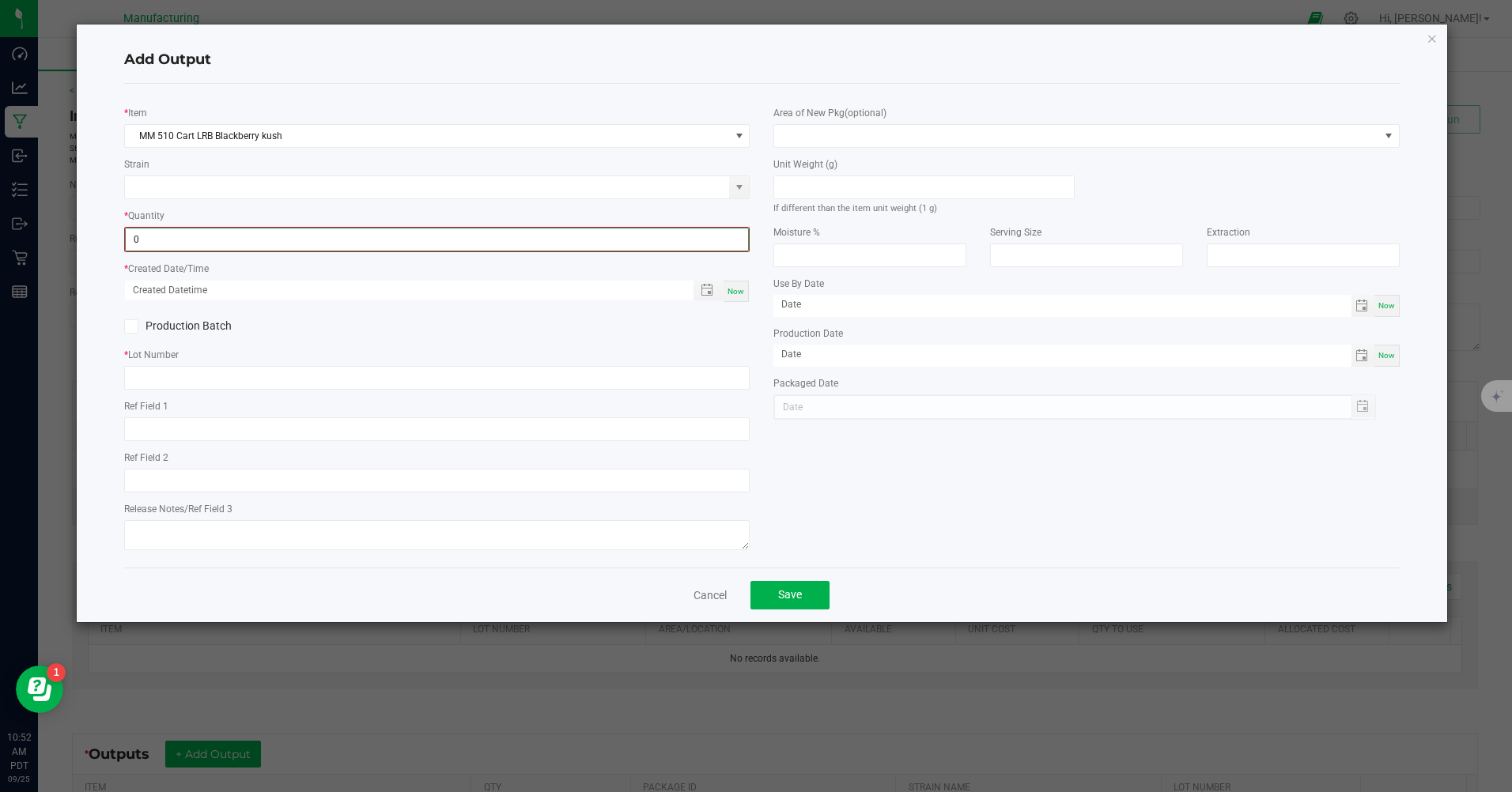
click at [277, 243] on input "0" at bounding box center [436, 239] width 622 height 22
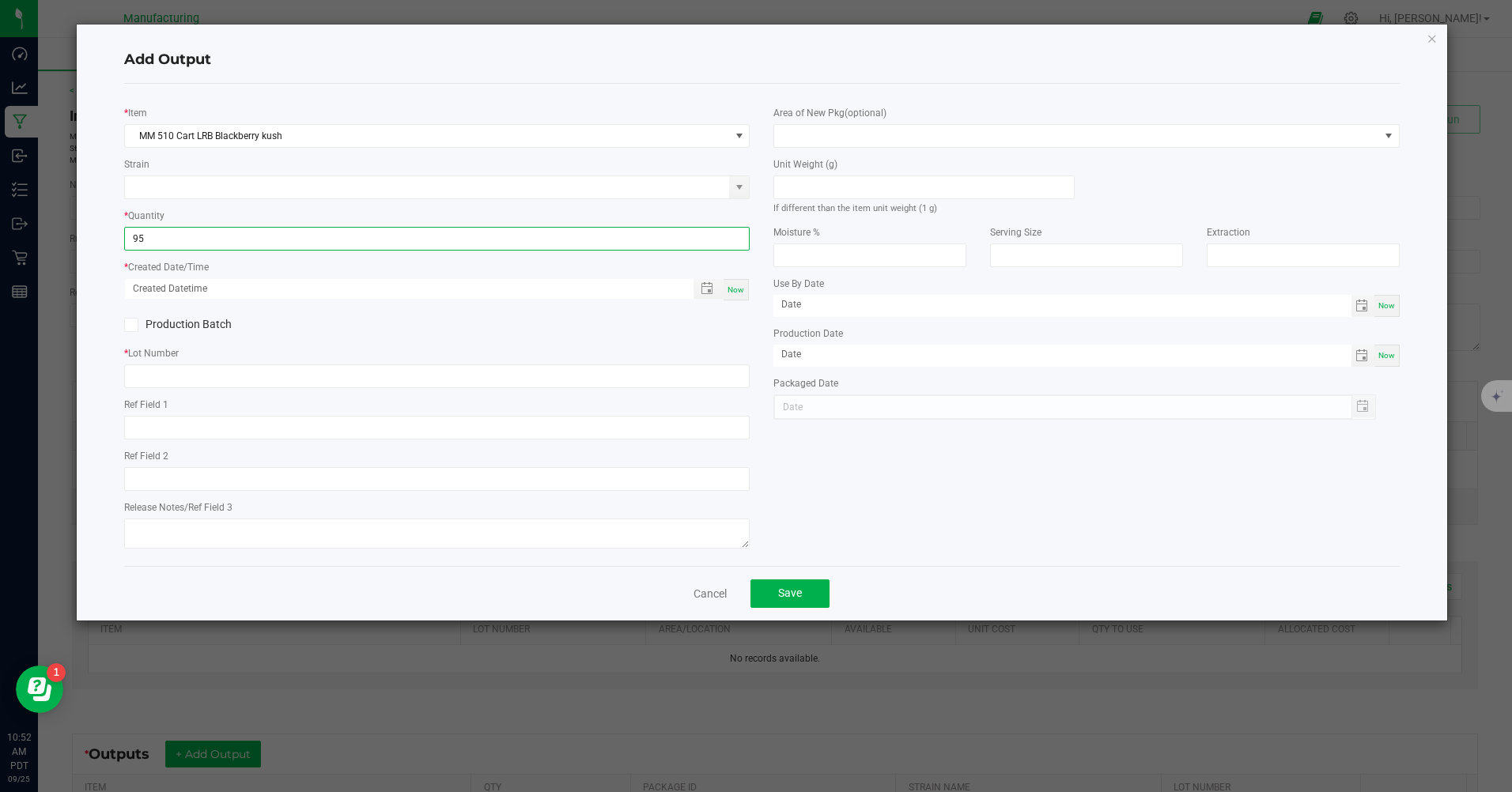
type input "95 ea"
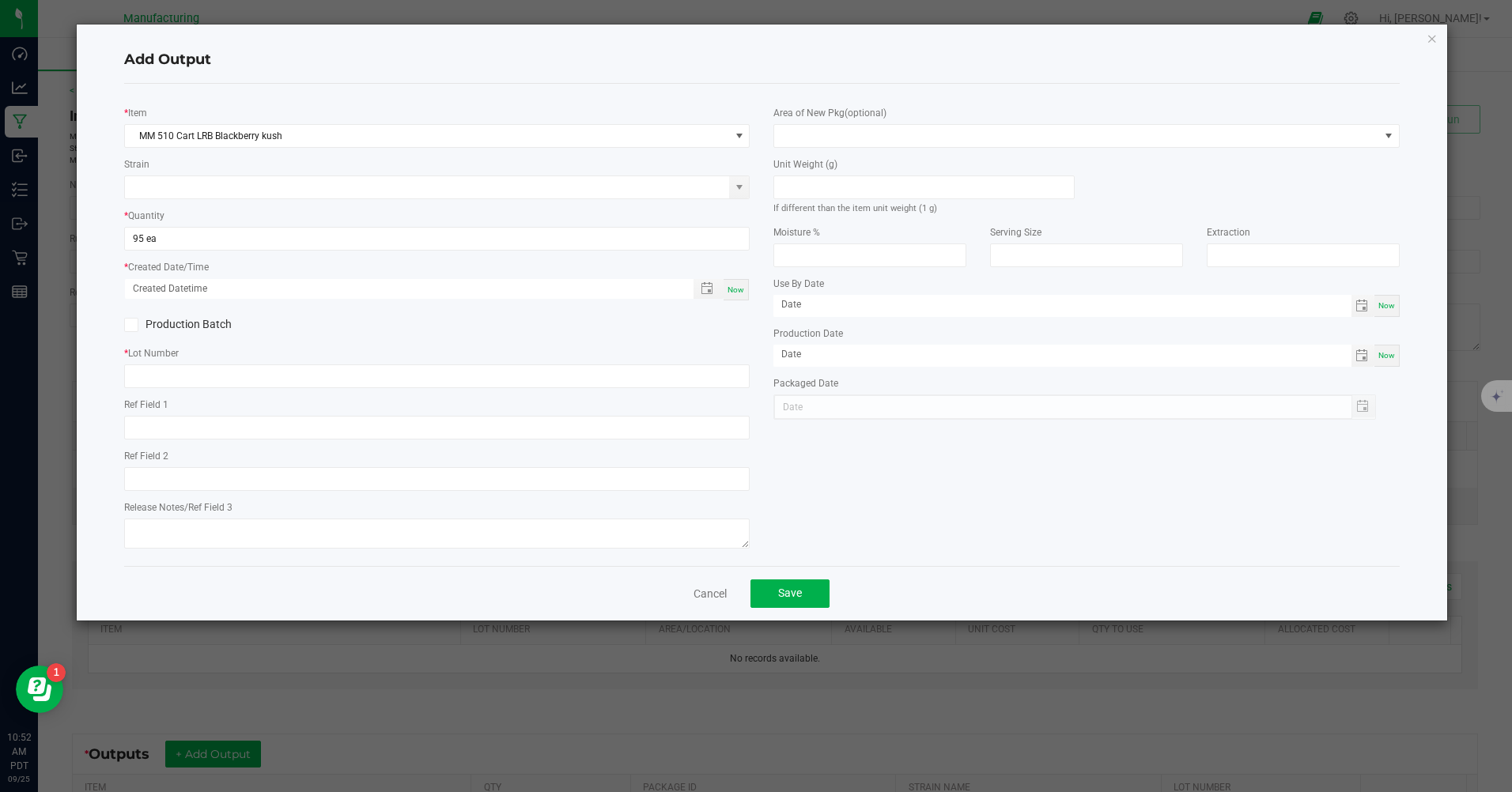
click at [738, 285] on div "Now" at bounding box center [736, 289] width 25 height 21
type input "09/25/2025 10:52 AM"
type input "[DATE]"
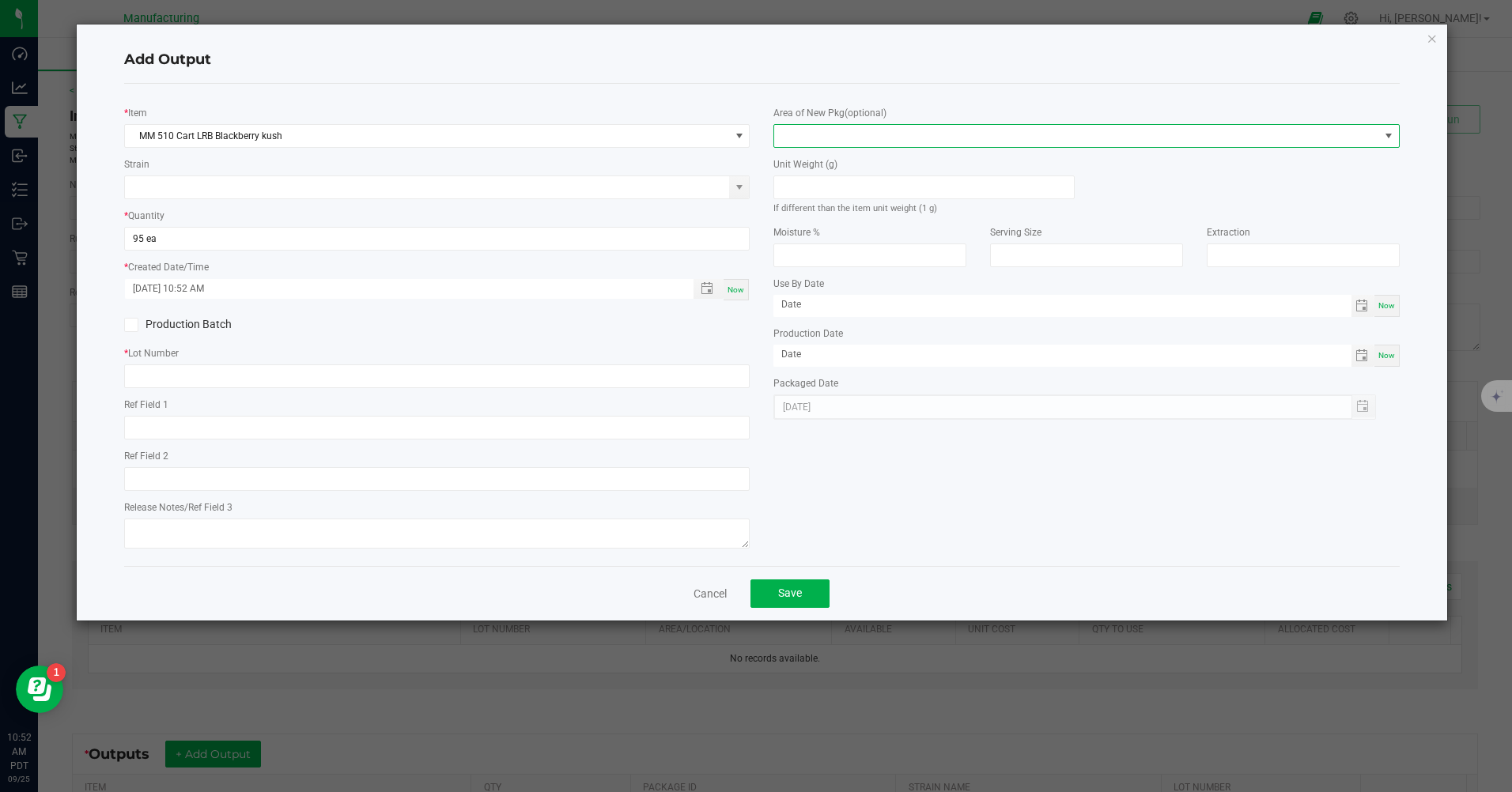
click at [928, 132] on span at bounding box center [1076, 135] width 604 height 22
click at [876, 335] on li "Inventory Room" at bounding box center [1087, 338] width 624 height 27
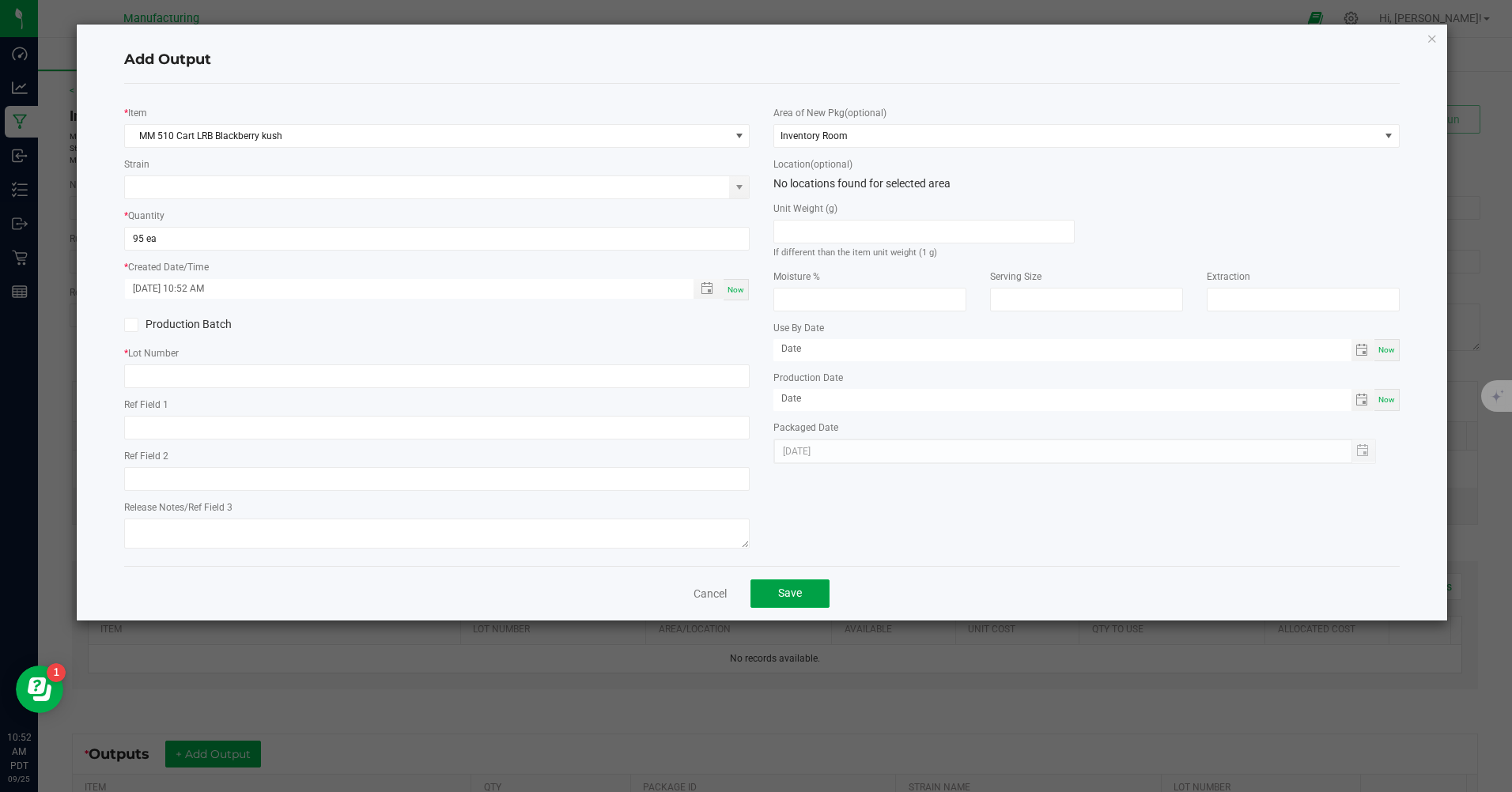
click at [789, 598] on span "Save" at bounding box center [790, 593] width 24 height 13
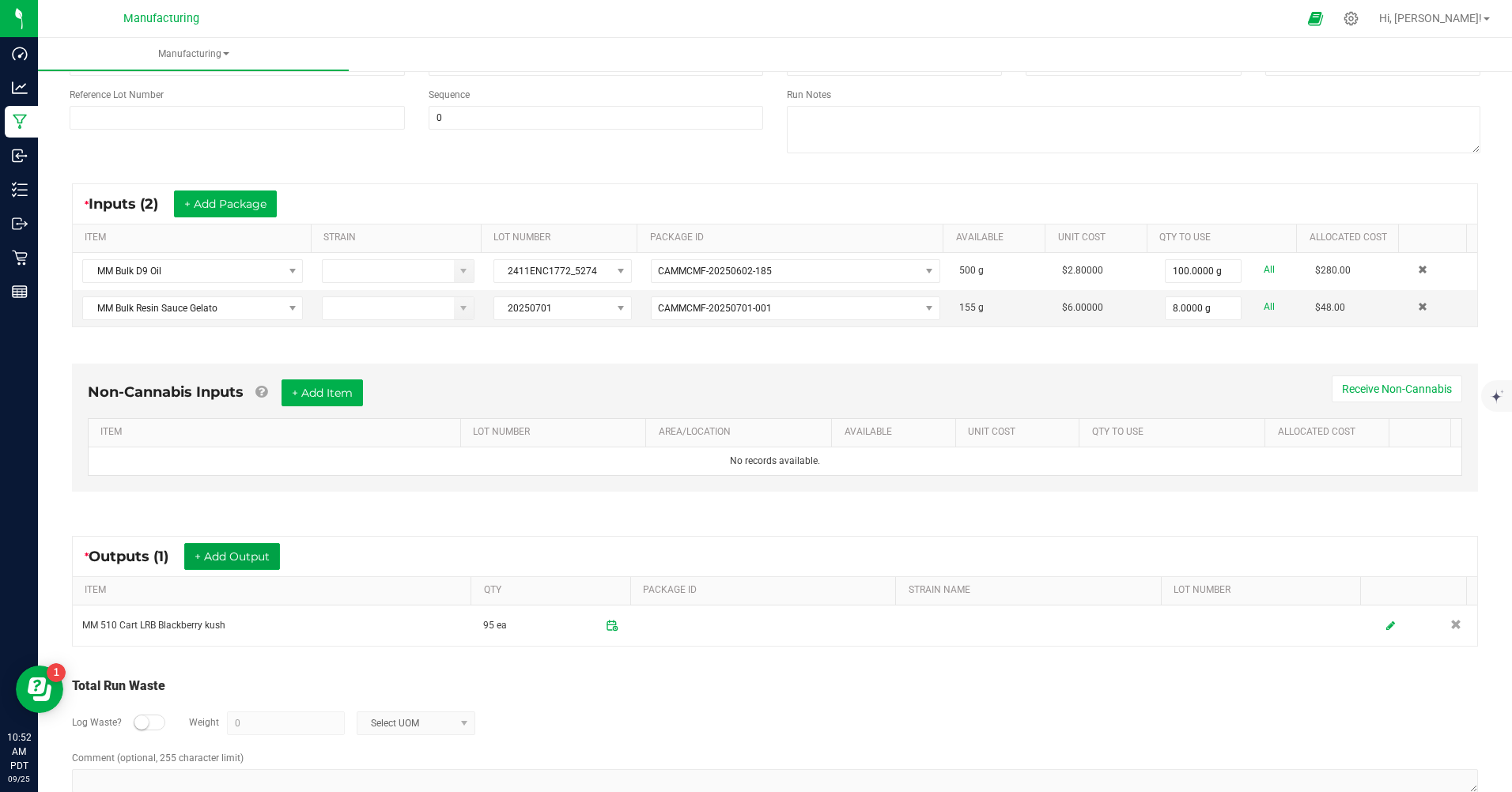
scroll to position [232, 0]
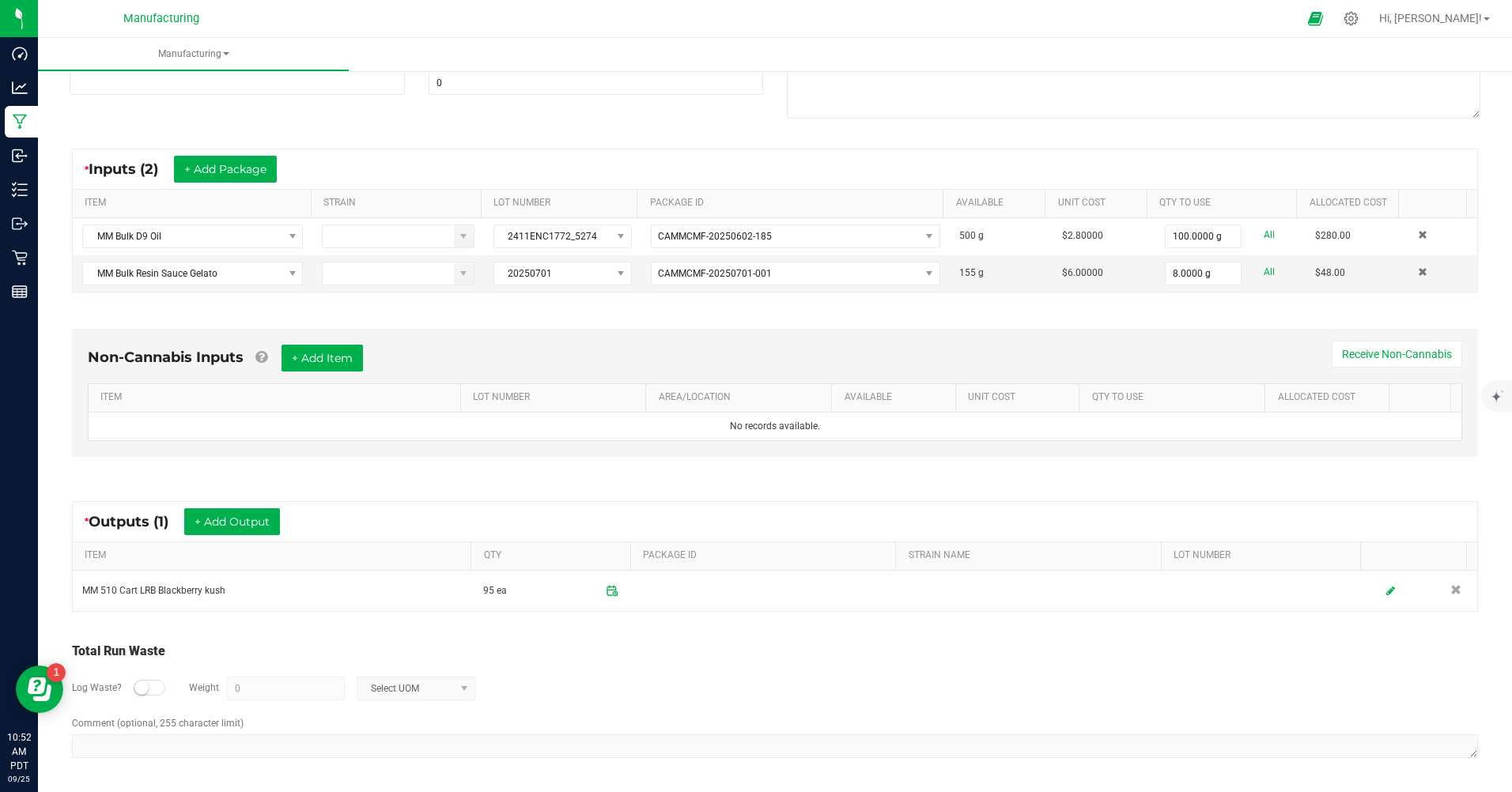
click at [150, 690] on div at bounding box center [149, 687] width 32 height 15
click at [235, 689] on input "0" at bounding box center [285, 688] width 117 height 22
click at [386, 698] on span "Select UOM" at bounding box center [405, 688] width 97 height 22
click at [440, 541] on li "Gram" at bounding box center [414, 552] width 117 height 22
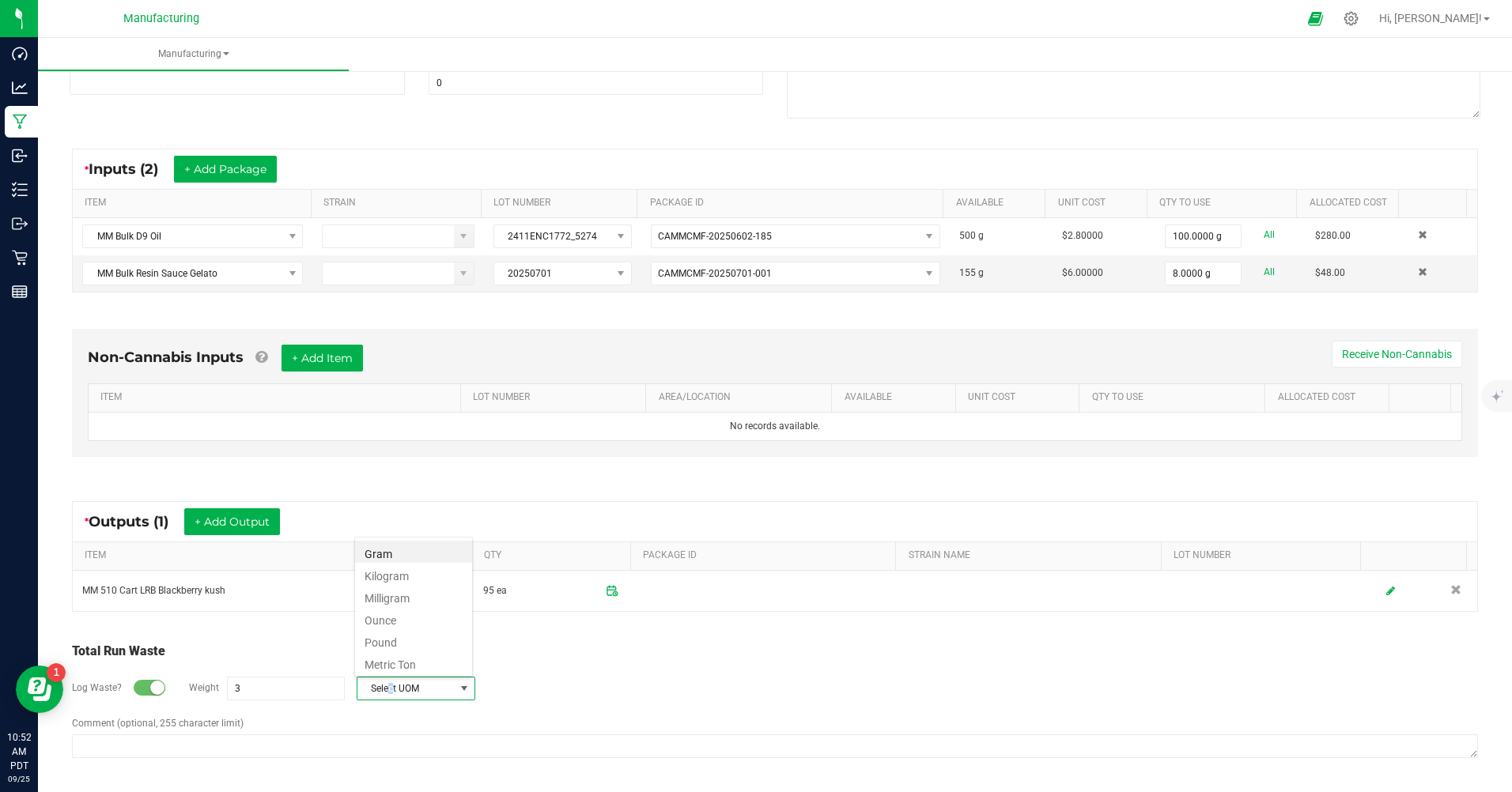
type input "3 g"
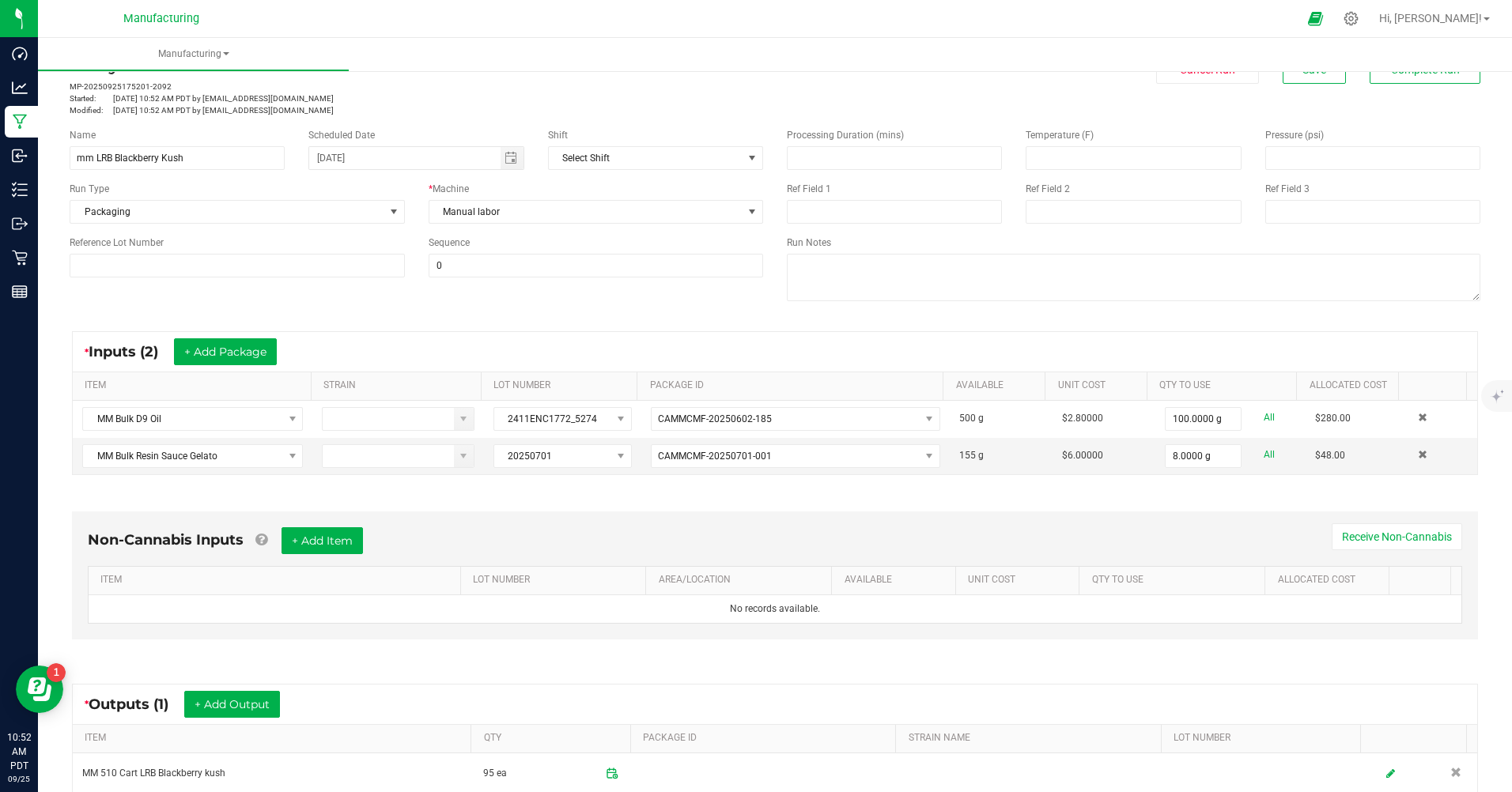
scroll to position [0, 0]
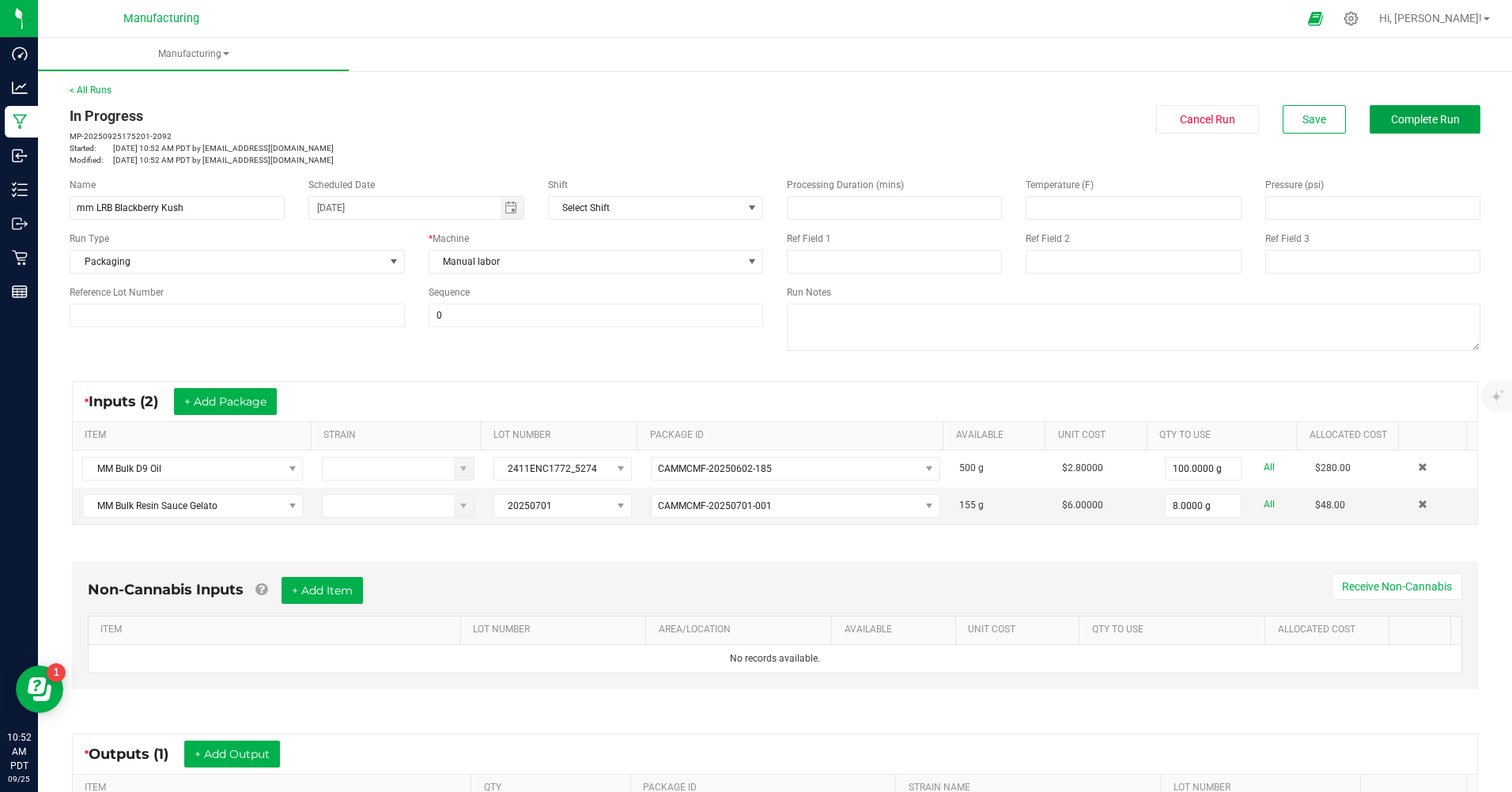
click at [1407, 117] on span "Complete Run" at bounding box center [1425, 120] width 68 height 13
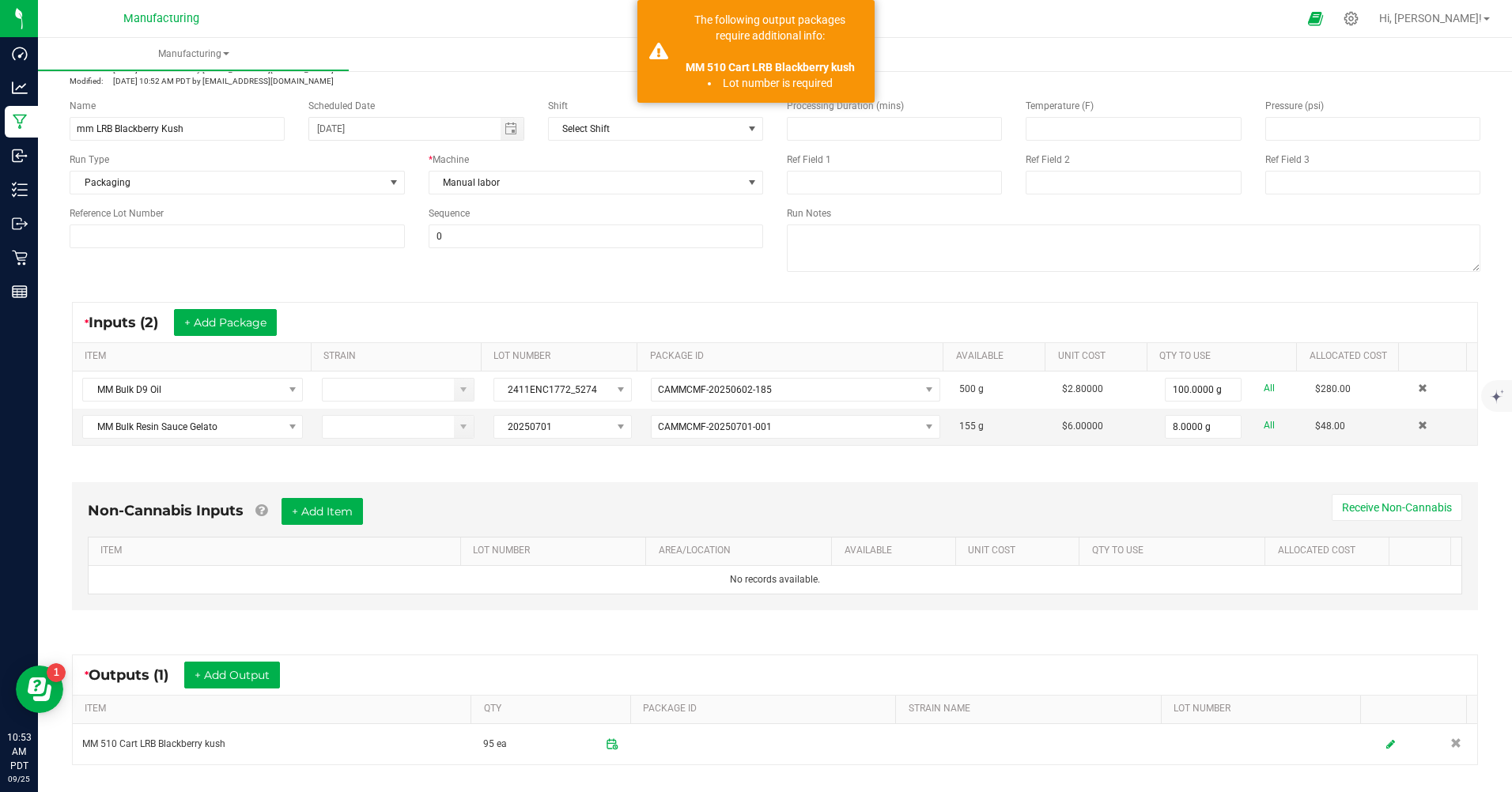
scroll to position [232, 0]
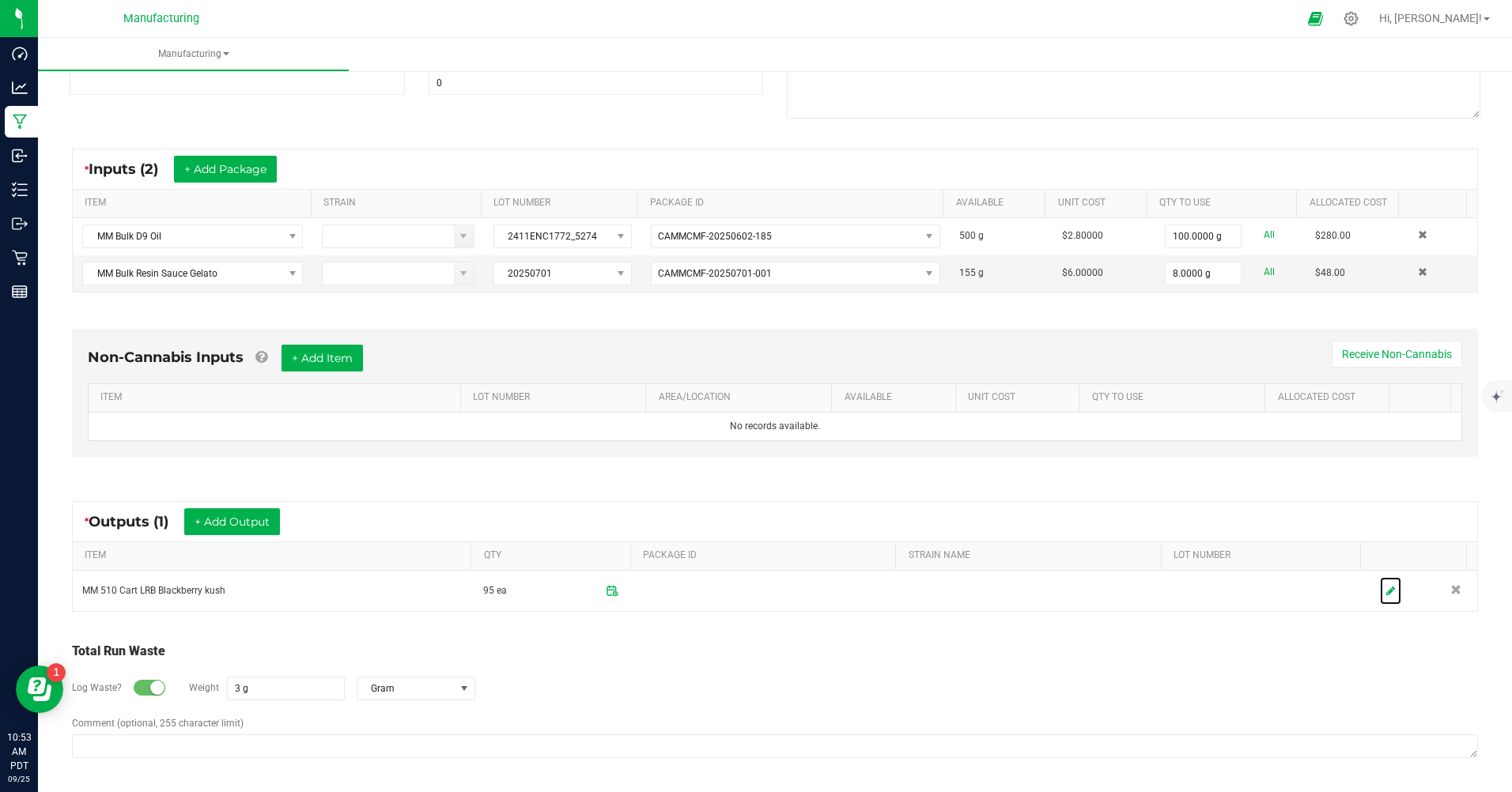
click at [1380, 599] on link at bounding box center [1391, 591] width 21 height 28
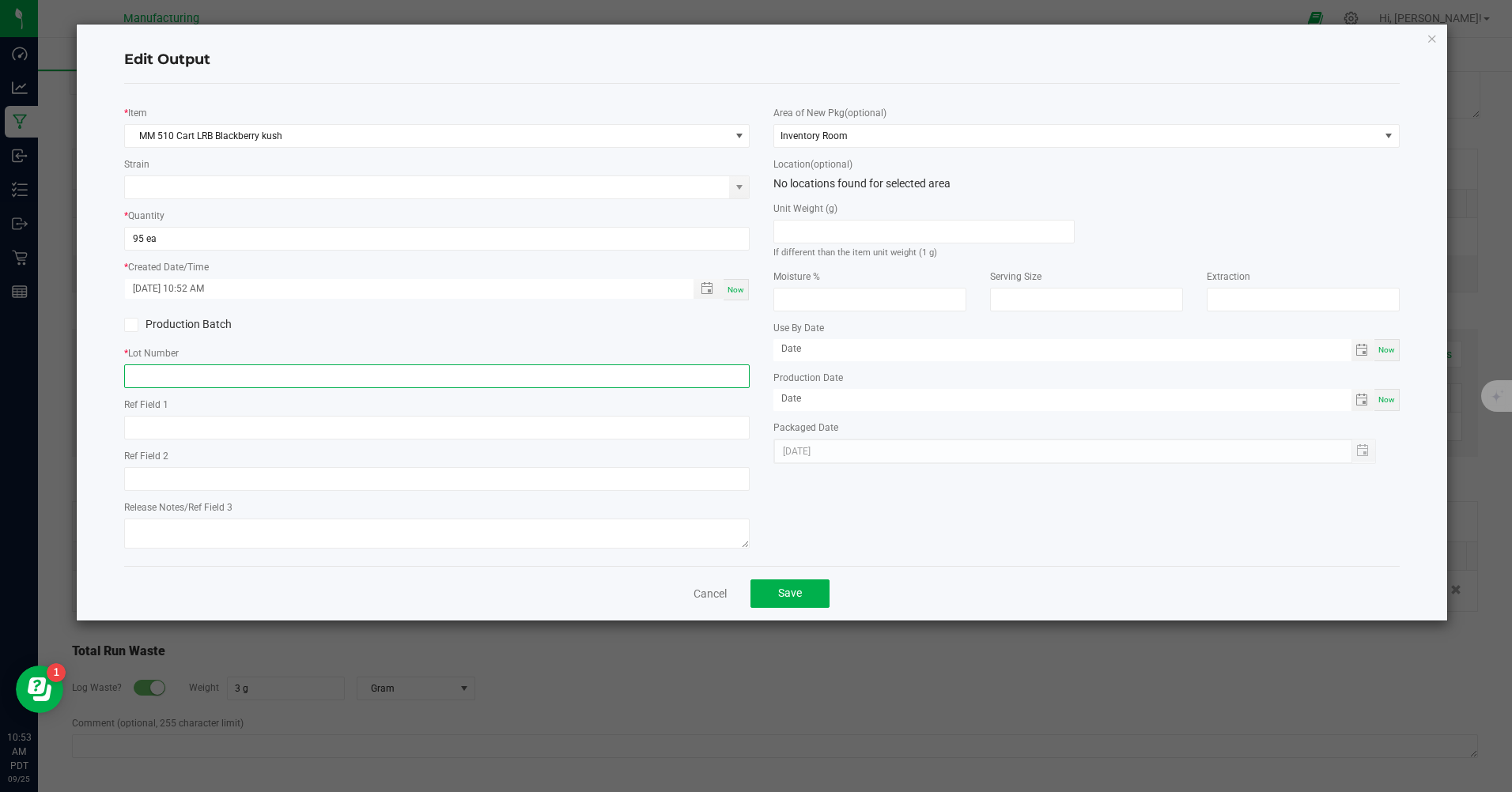
click at [192, 366] on input "text" at bounding box center [436, 376] width 625 height 24
type input "20250925"
click at [784, 591] on span "Save" at bounding box center [790, 593] width 24 height 13
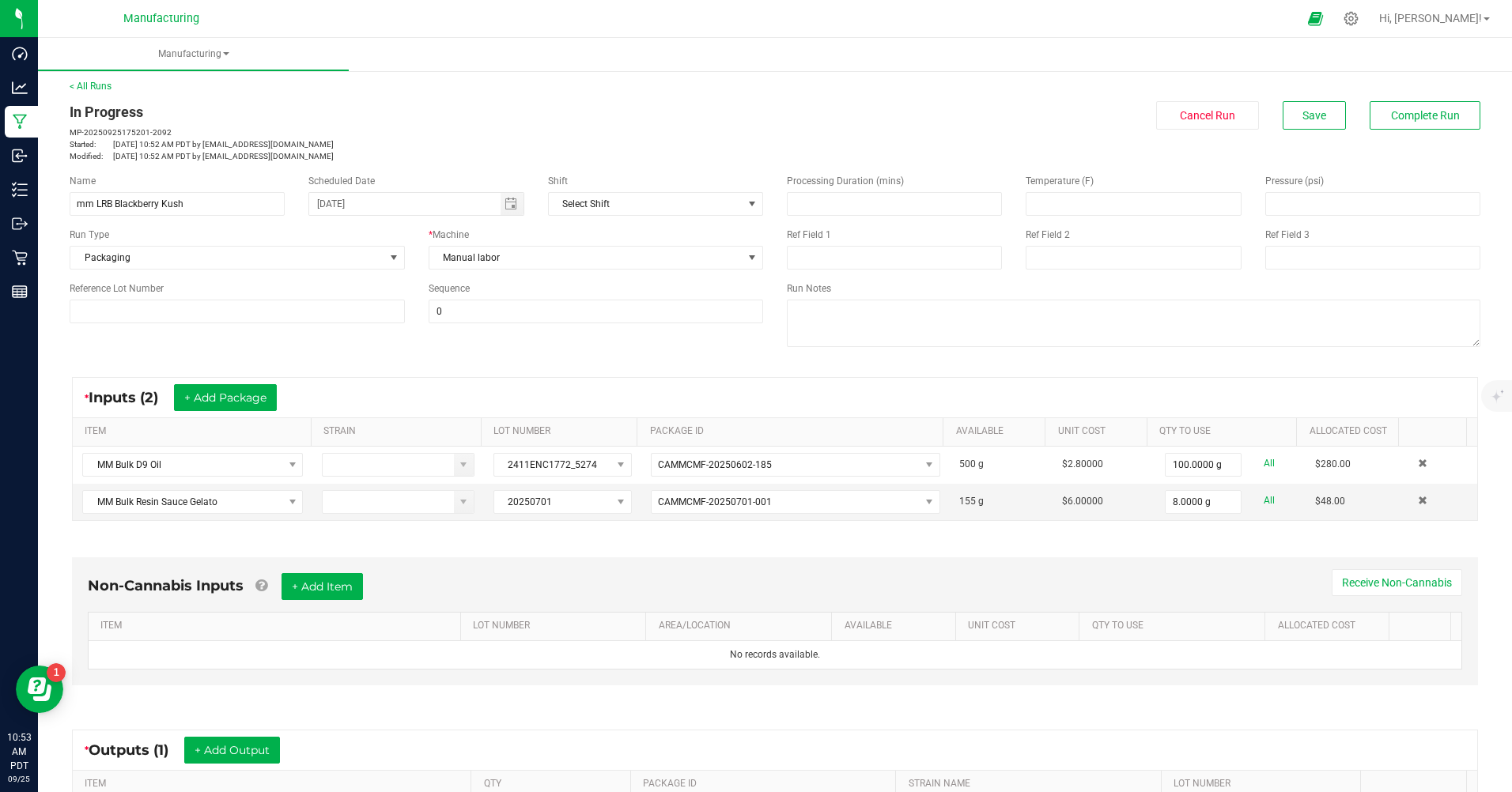
scroll to position [0, 0]
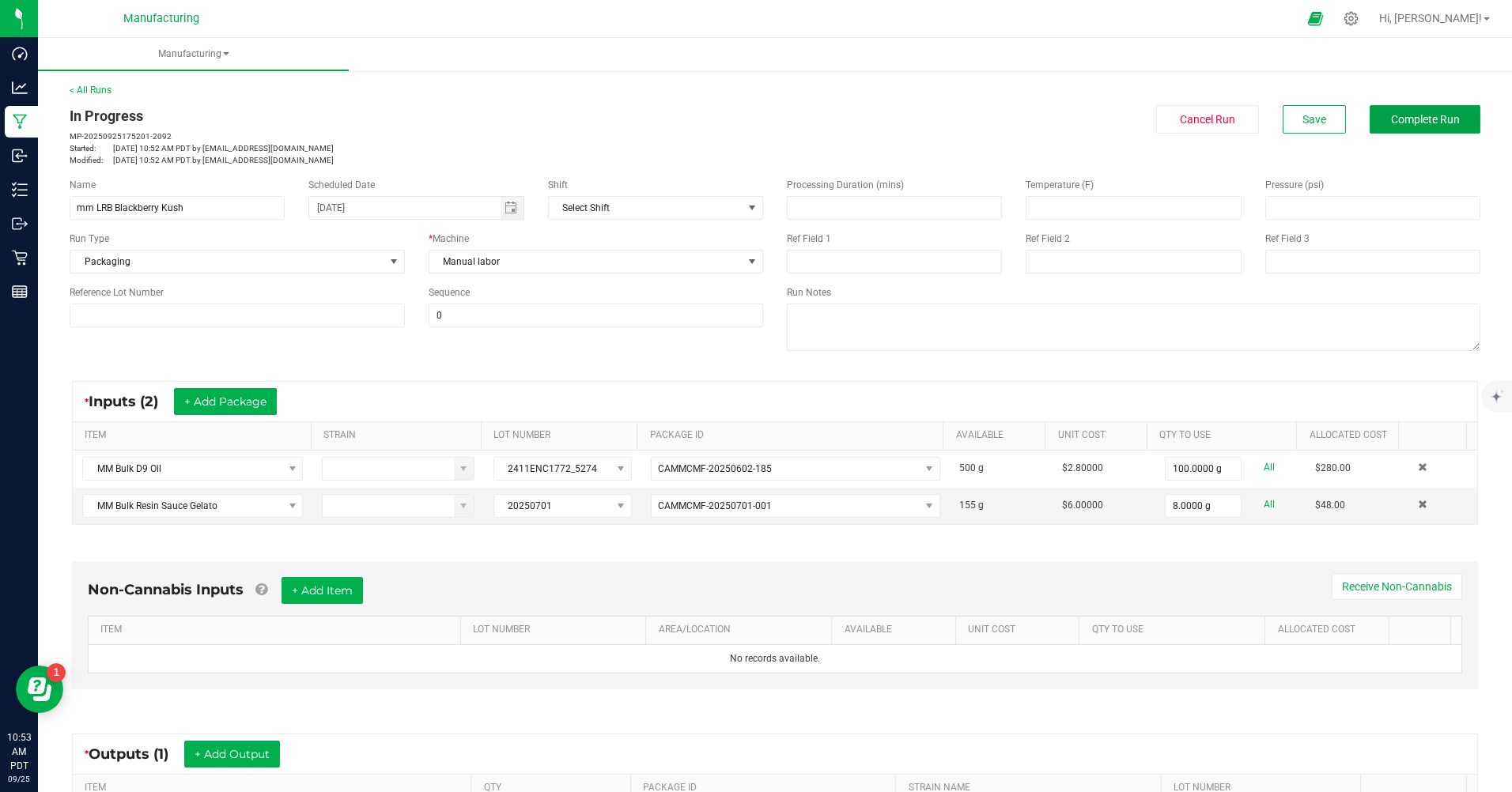
click at [1396, 130] on button "Complete Run" at bounding box center [1425, 119] width 111 height 29
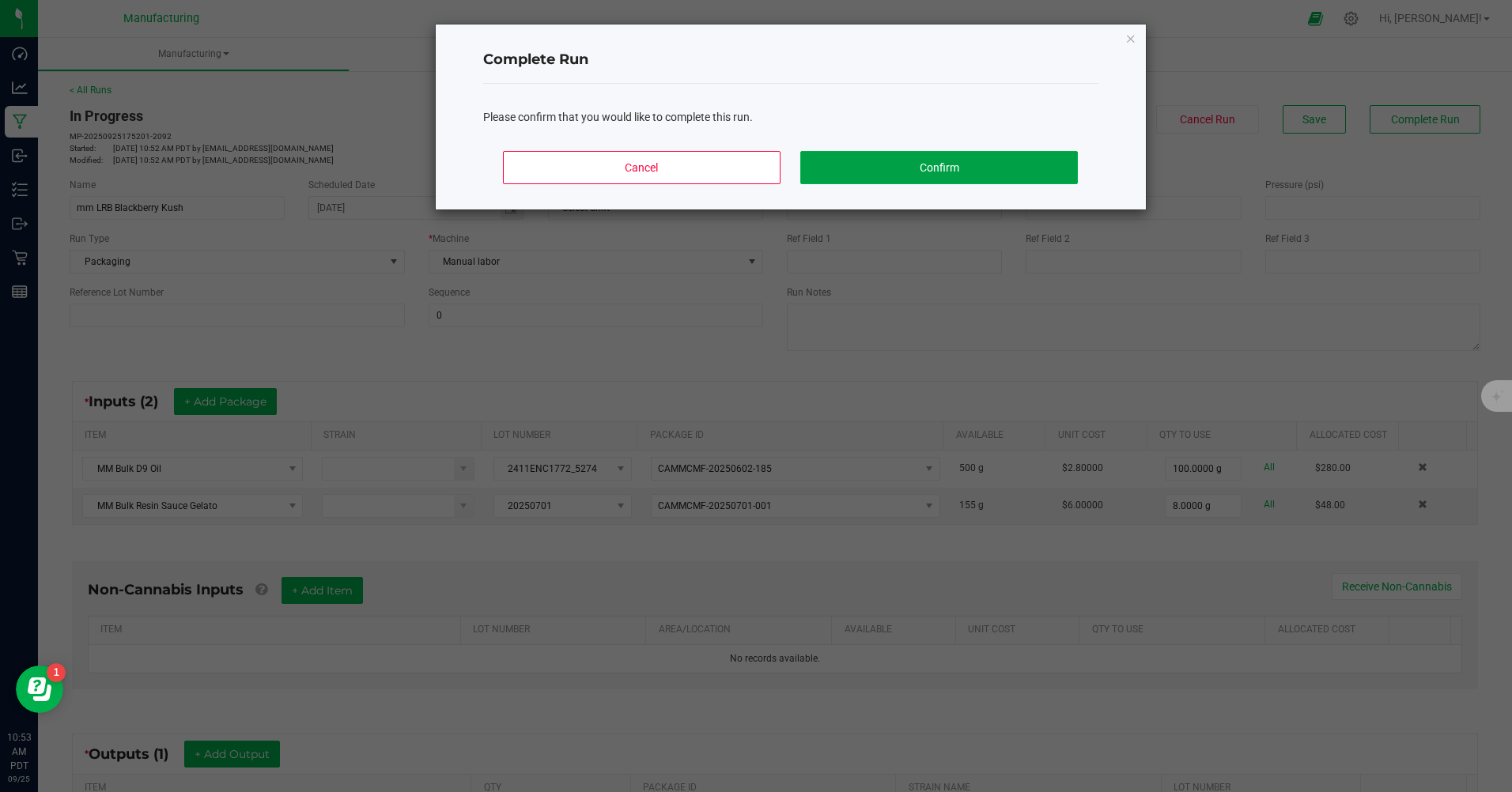
click at [938, 164] on button "Confirm" at bounding box center [939, 167] width 277 height 33
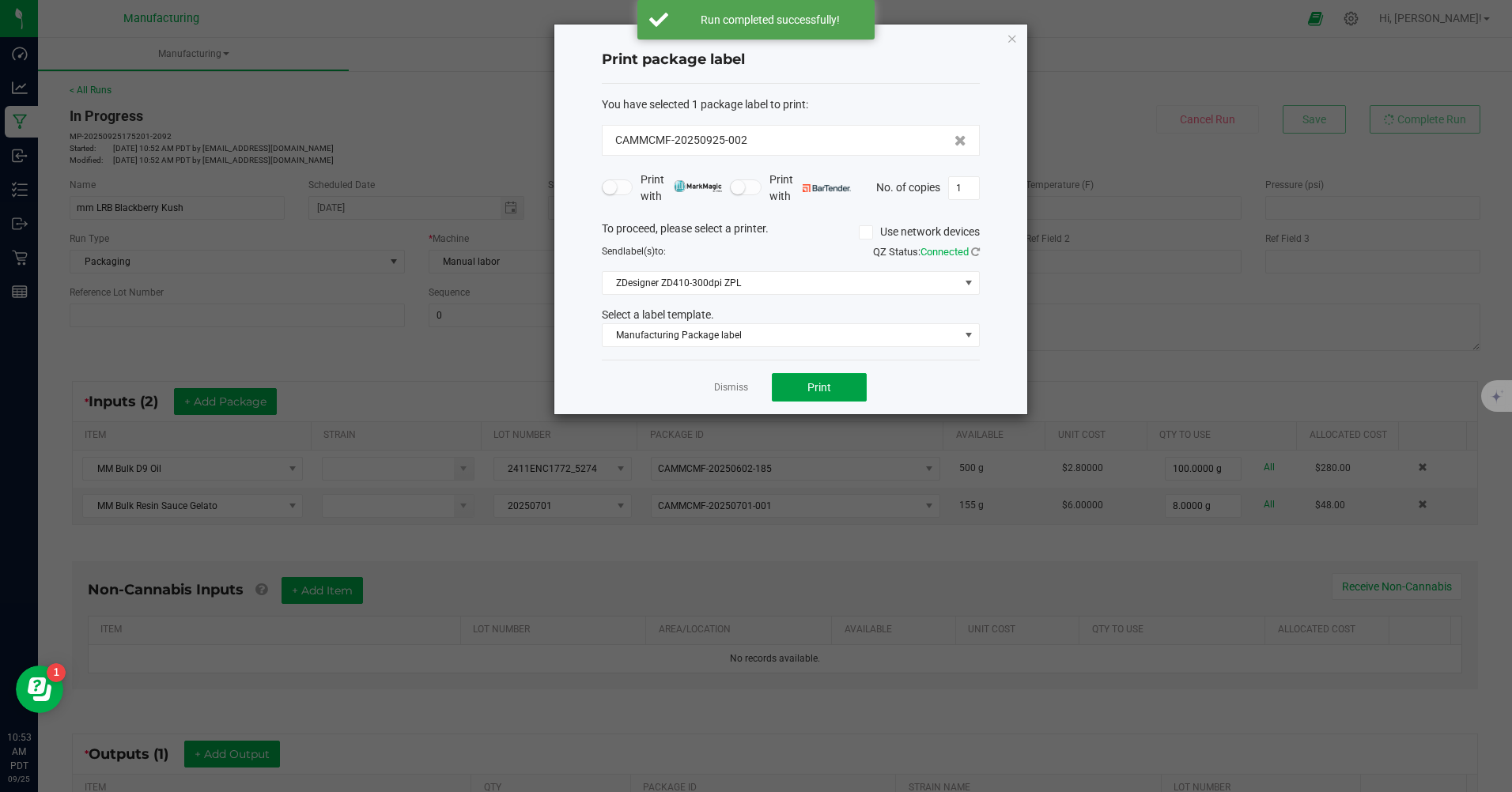
click at [819, 381] on button "Print" at bounding box center [819, 387] width 95 height 29
click at [957, 318] on div "Select a label template." at bounding box center [791, 315] width 402 height 16
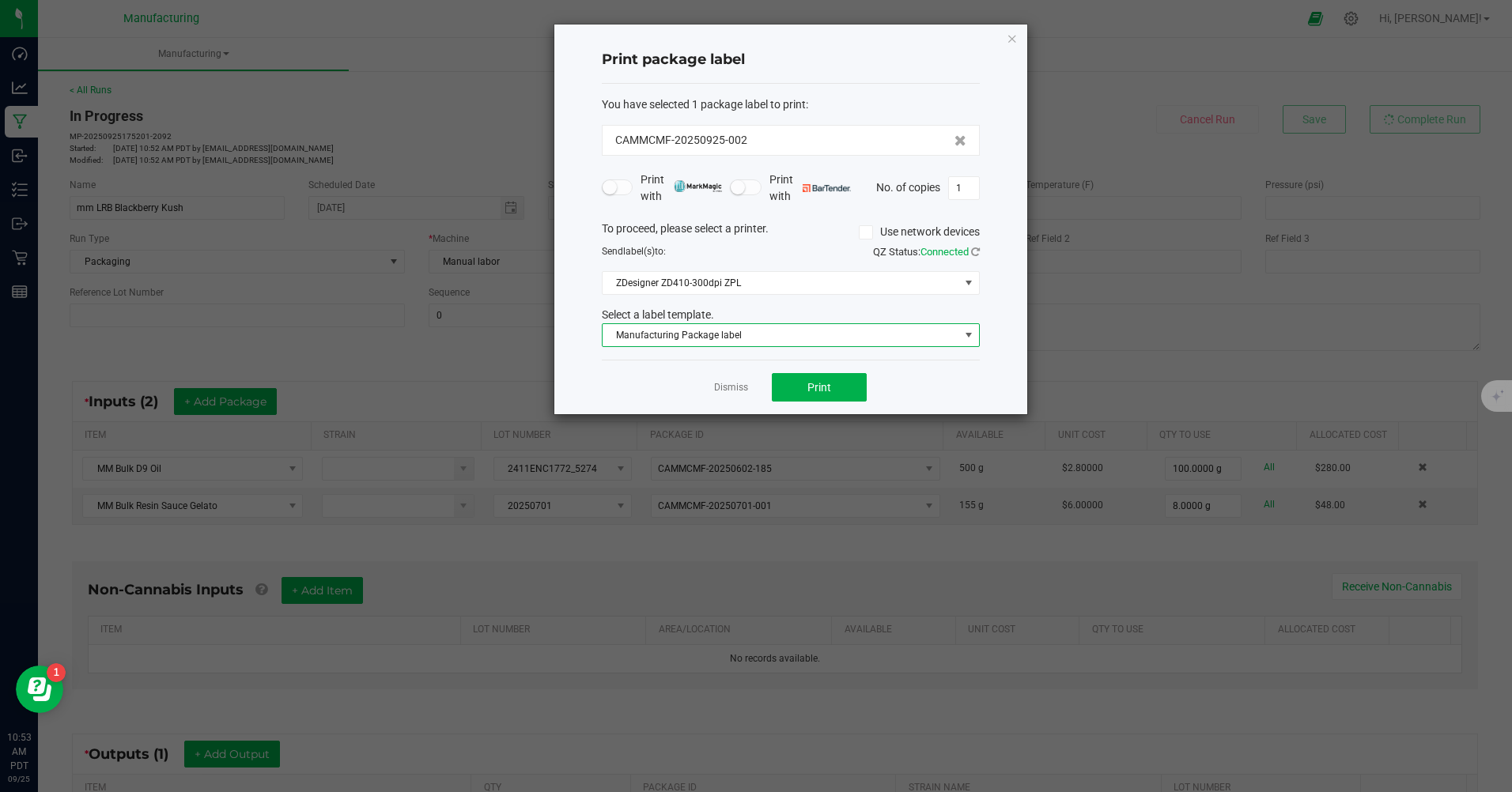
click at [958, 340] on span "Manufacturing Package label" at bounding box center [780, 335] width 356 height 22
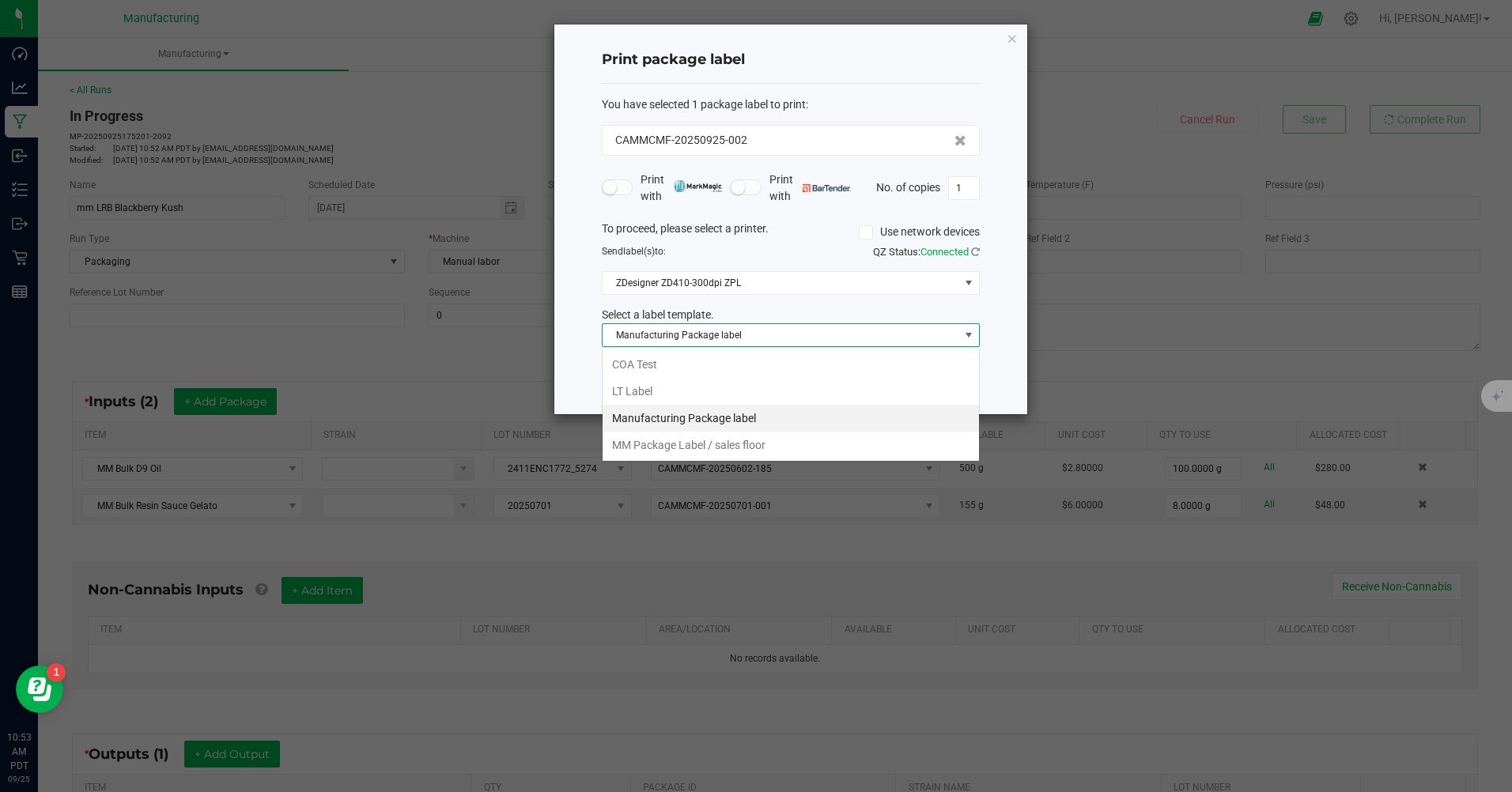
scroll to position [24, 378]
click at [663, 448] on li "MM Package Label / sales floor" at bounding box center [791, 445] width 377 height 27
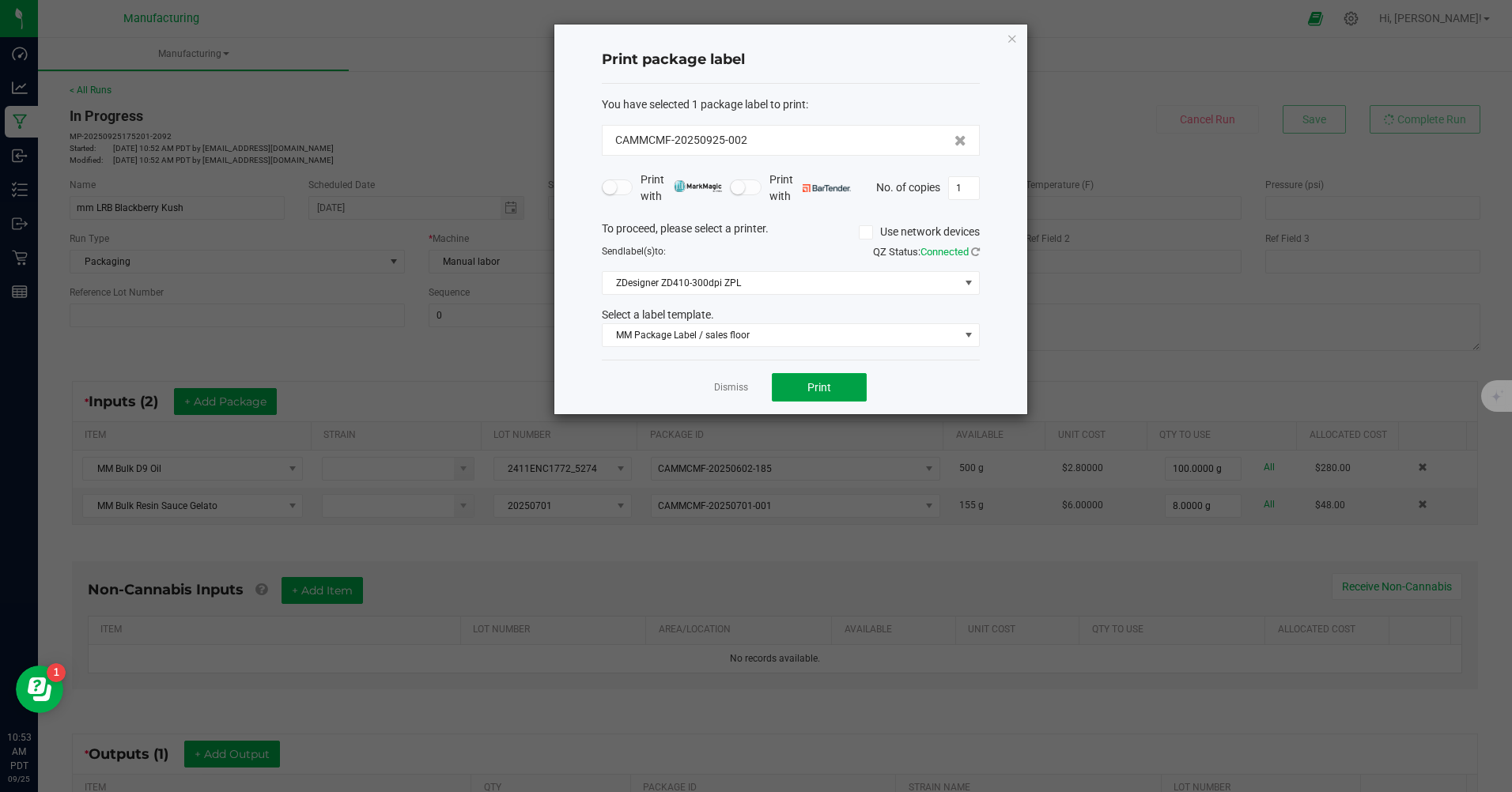
click at [809, 389] on span "Print" at bounding box center [818, 388] width 24 height 13
click at [968, 198] on input "1" at bounding box center [963, 187] width 30 height 22
type input "95"
click at [826, 382] on span "Print" at bounding box center [818, 388] width 24 height 13
click at [722, 388] on link "Dismiss" at bounding box center [731, 388] width 34 height 13
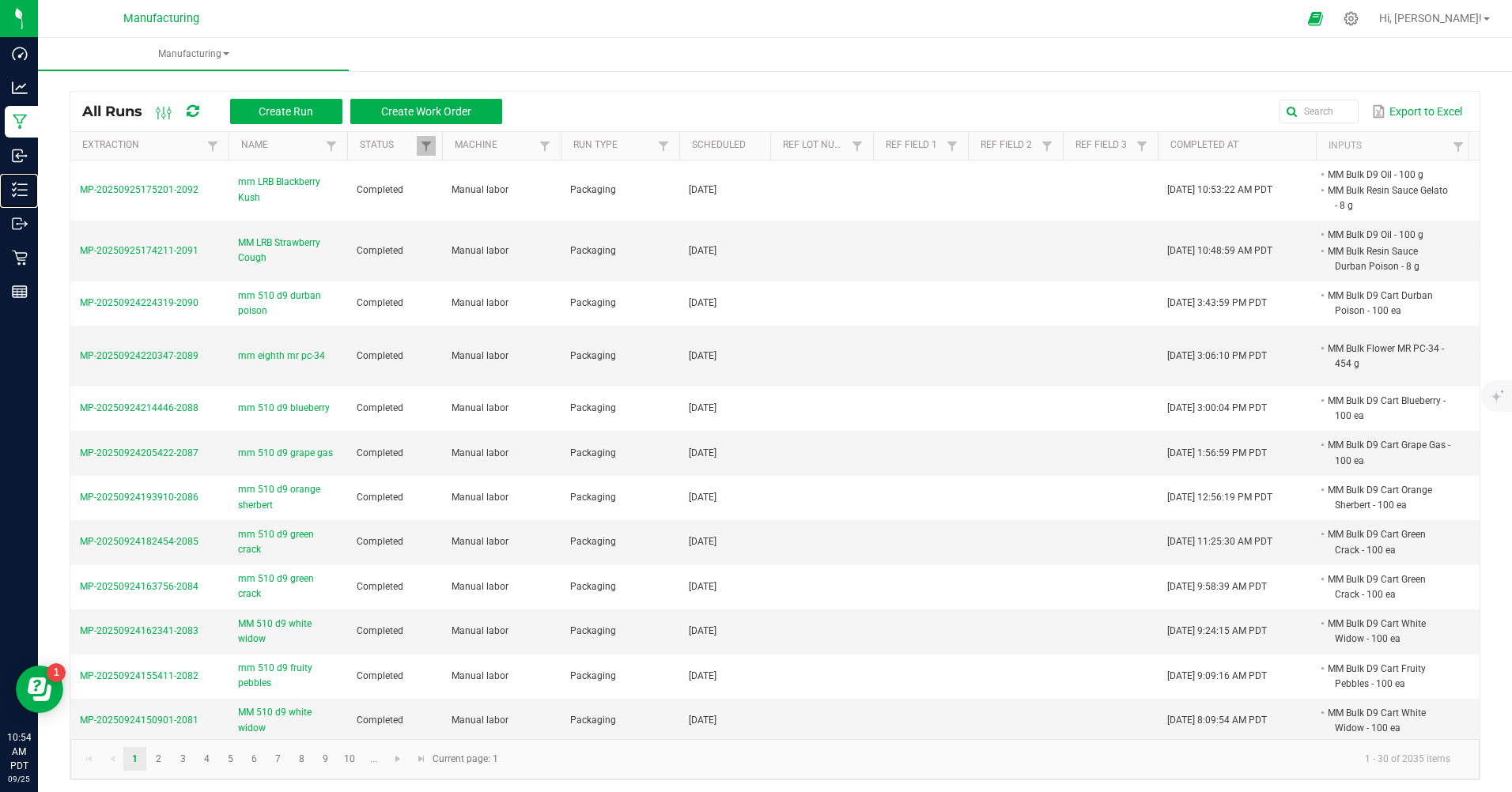
click at [0, 0] on p "Inventory" at bounding box center [0, 0] width 0 height 0
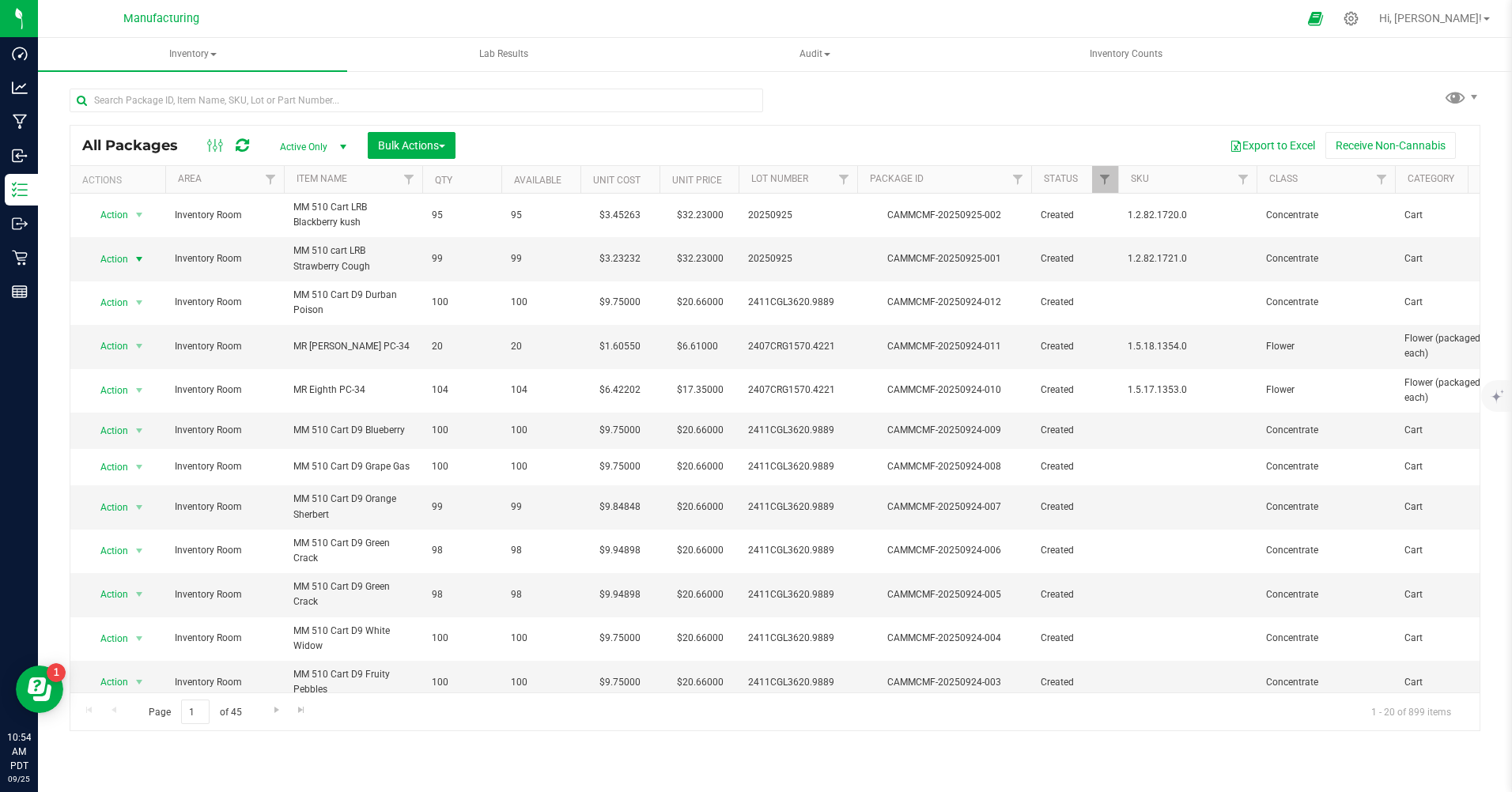
click at [119, 257] on span "Action" at bounding box center [108, 259] width 42 height 22
click at [140, 426] on li "Print package label" at bounding box center [138, 425] width 101 height 24
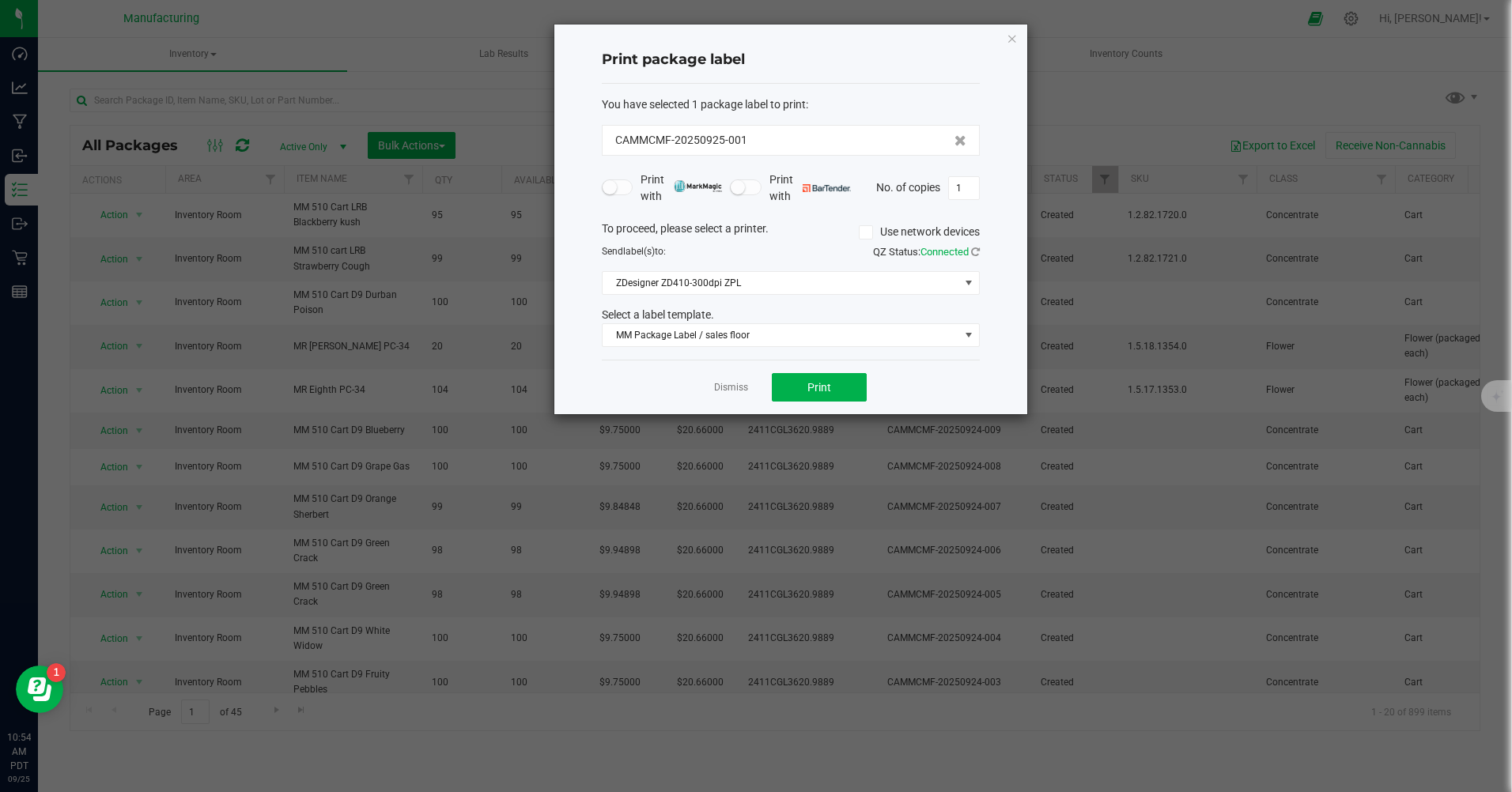
click at [973, 187] on input "1" at bounding box center [963, 187] width 30 height 22
type input "99"
click at [947, 368] on div "Dismiss Print" at bounding box center [791, 386] width 378 height 55
click at [834, 393] on button "Print" at bounding box center [819, 387] width 95 height 29
click at [1012, 37] on icon "button" at bounding box center [1012, 37] width 11 height 19
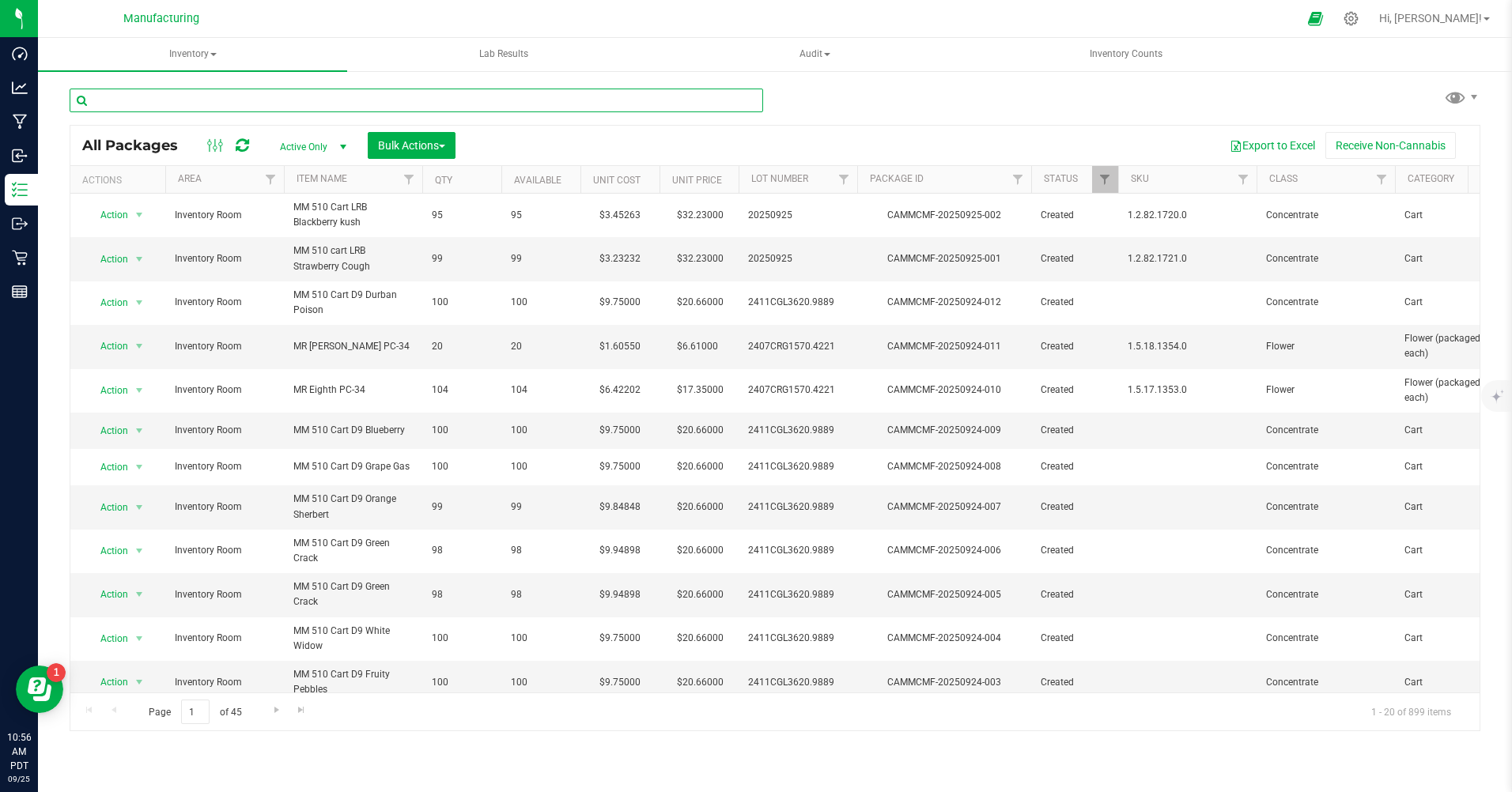
click at [136, 94] on input "text" at bounding box center [416, 100] width 694 height 24
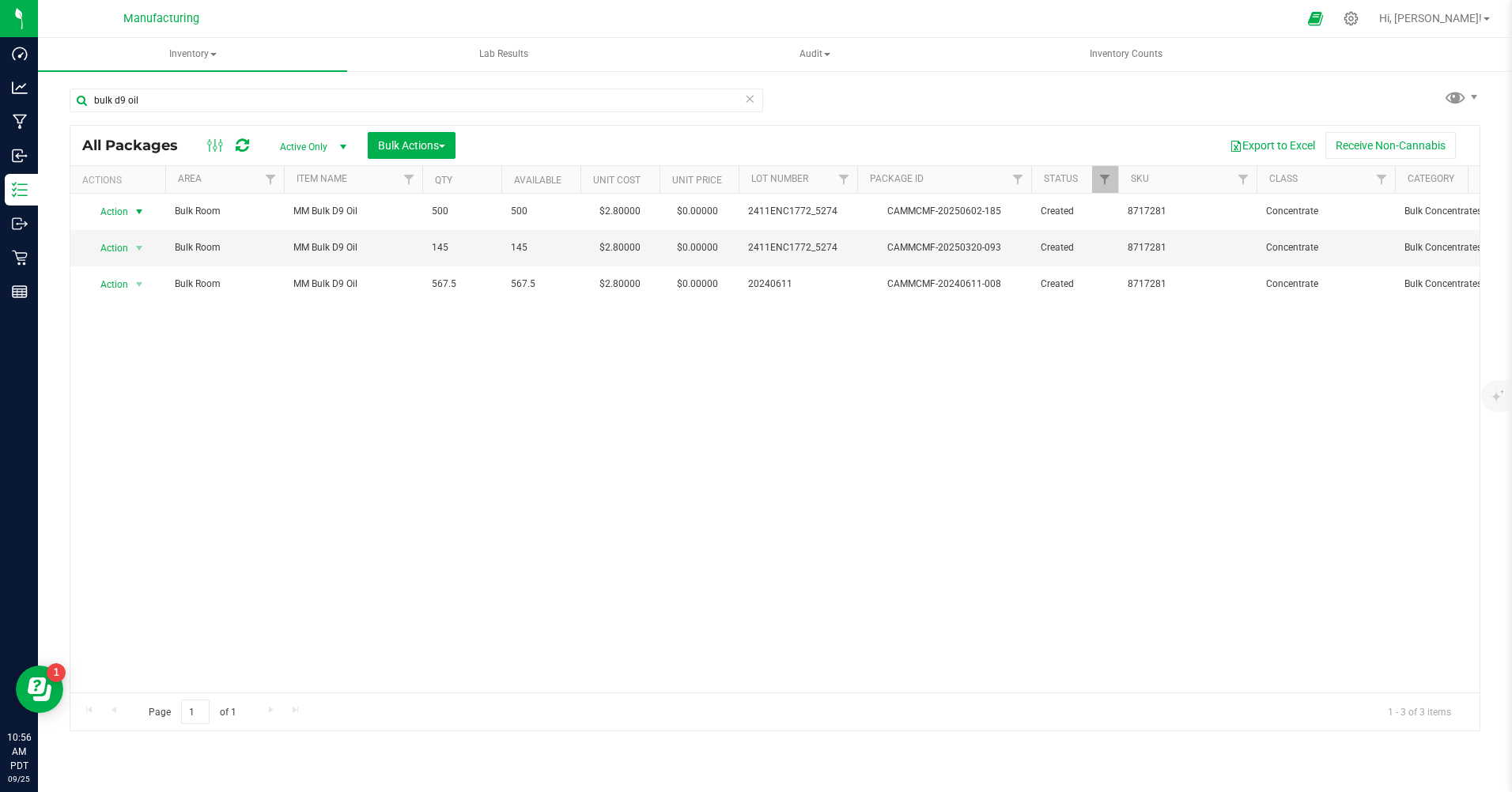
click at [112, 209] on span "Action" at bounding box center [108, 211] width 42 height 22
click at [125, 379] on li "Print package label" at bounding box center [138, 378] width 101 height 24
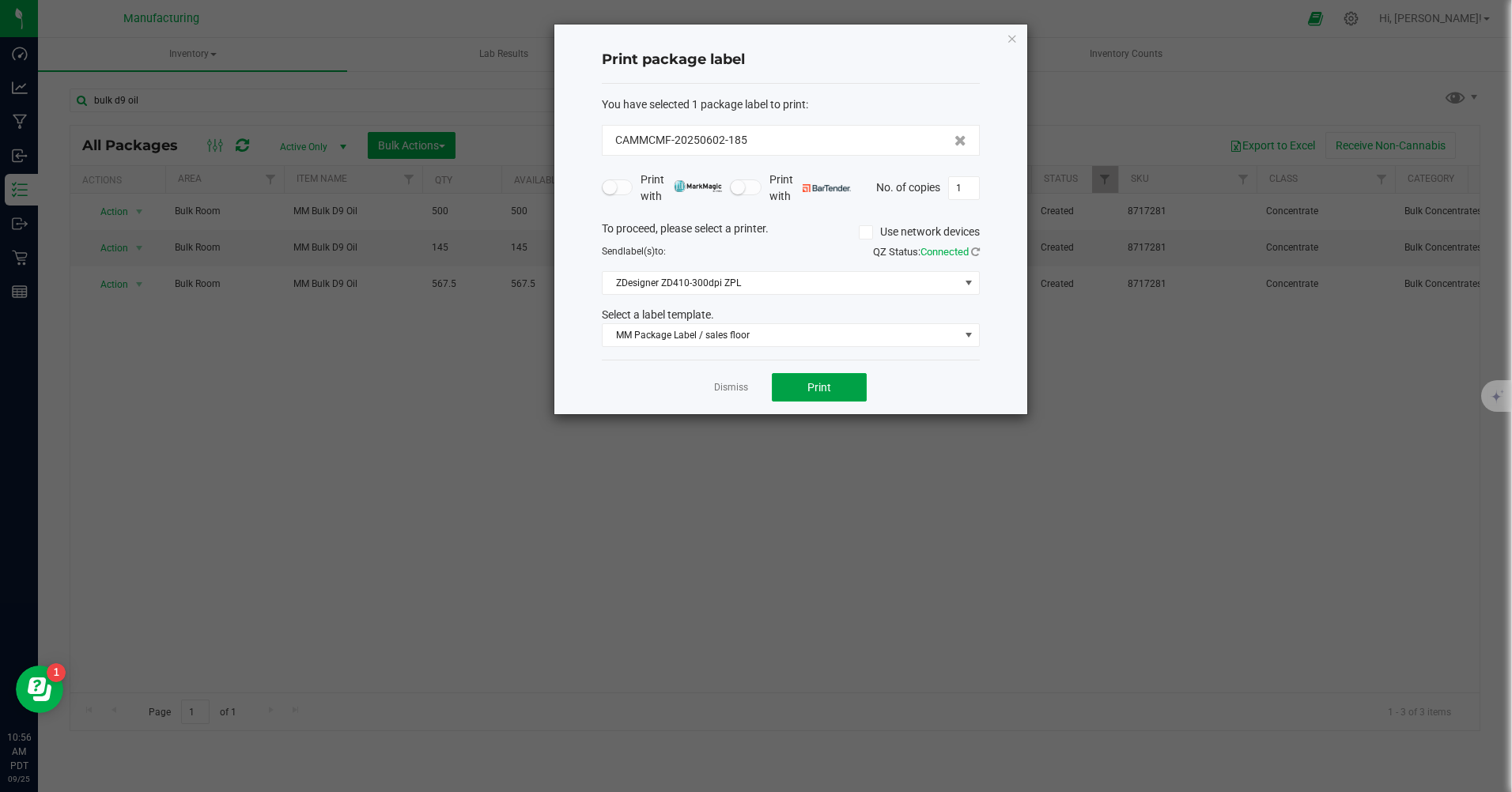
click at [804, 381] on button "Print" at bounding box center [819, 387] width 95 height 29
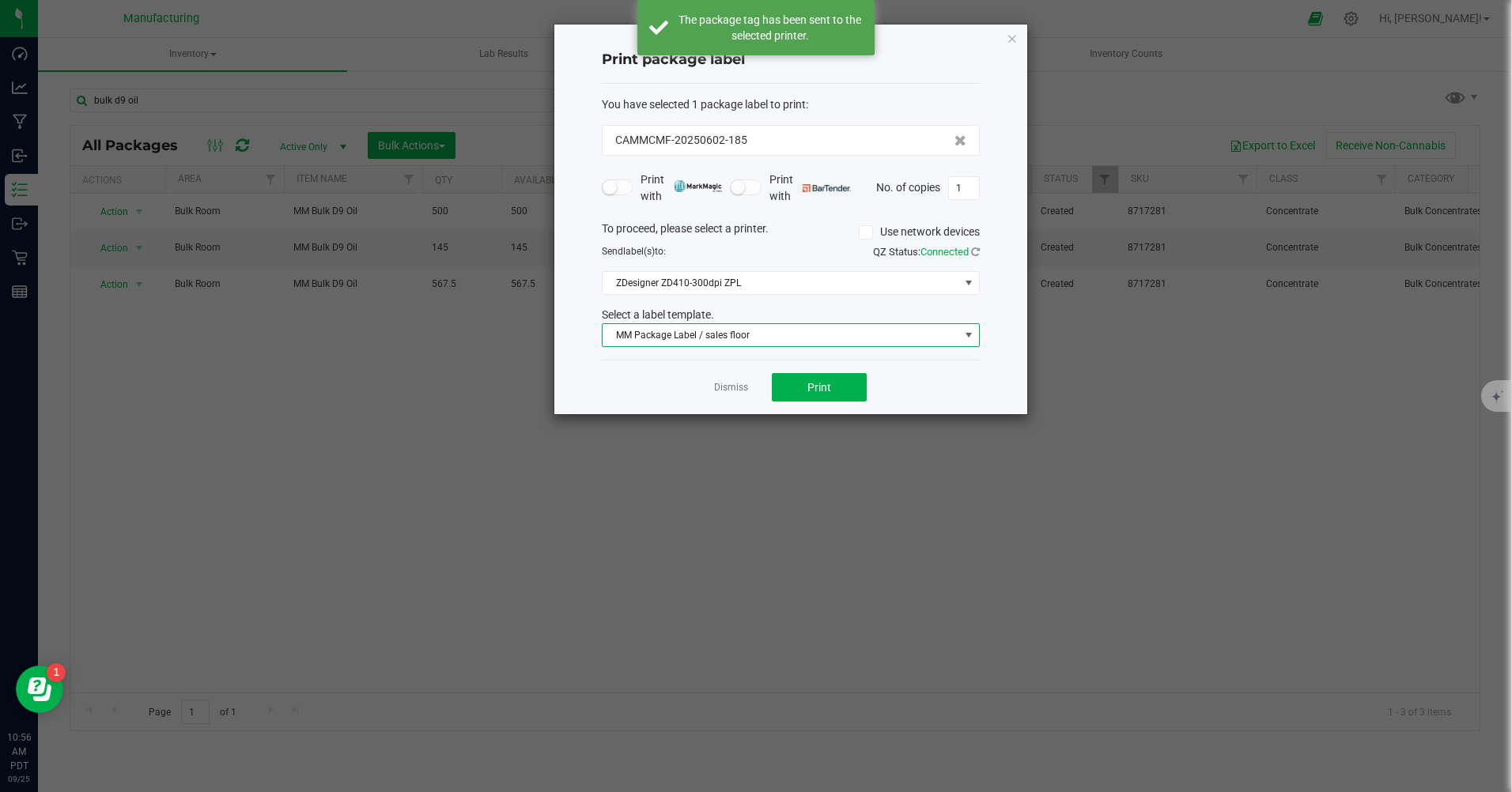
click at [743, 338] on span "MM Package Label / sales floor" at bounding box center [780, 335] width 356 height 22
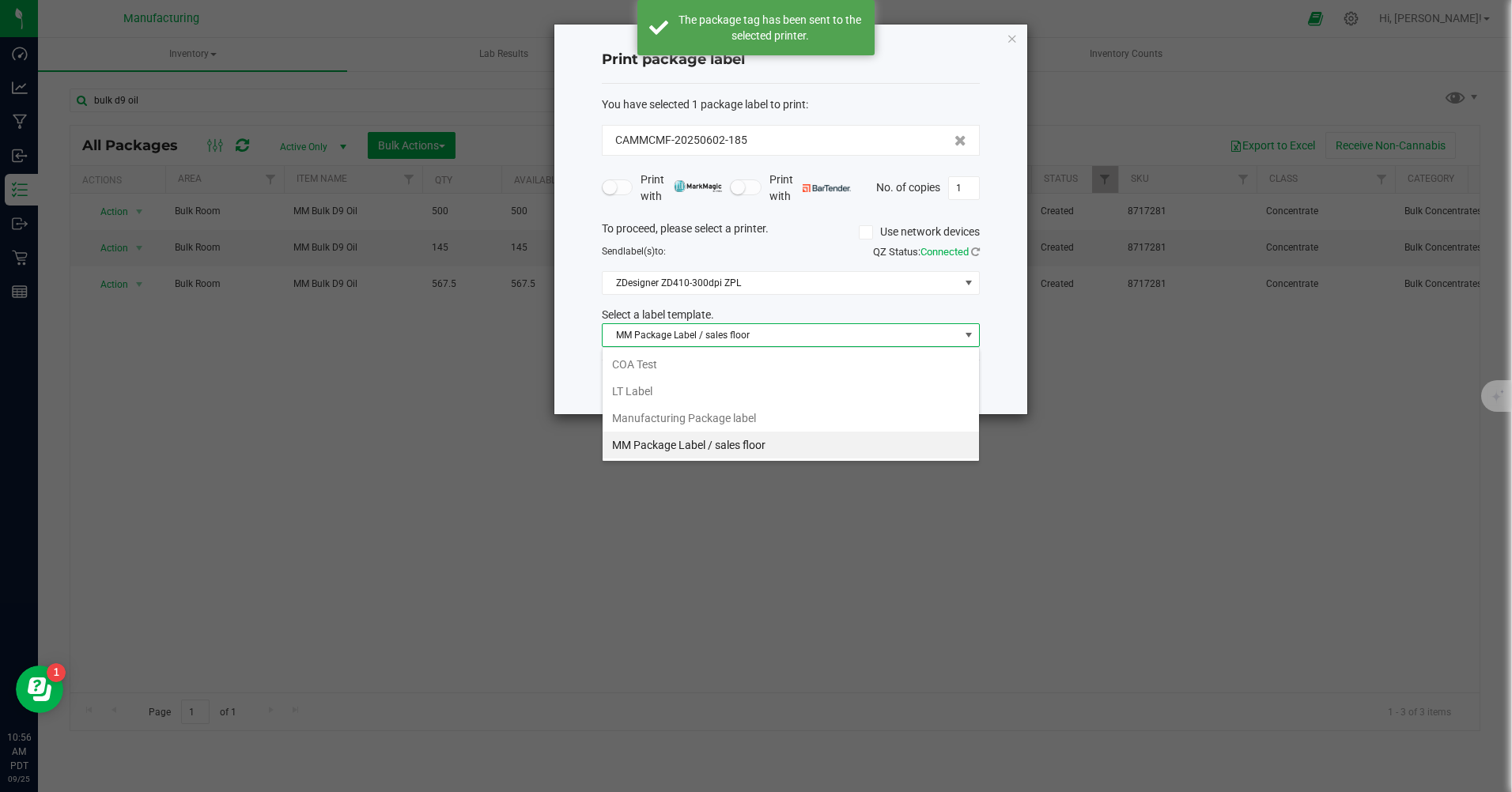
scroll to position [24, 378]
click at [703, 419] on li "Manufacturing Package label" at bounding box center [791, 418] width 377 height 27
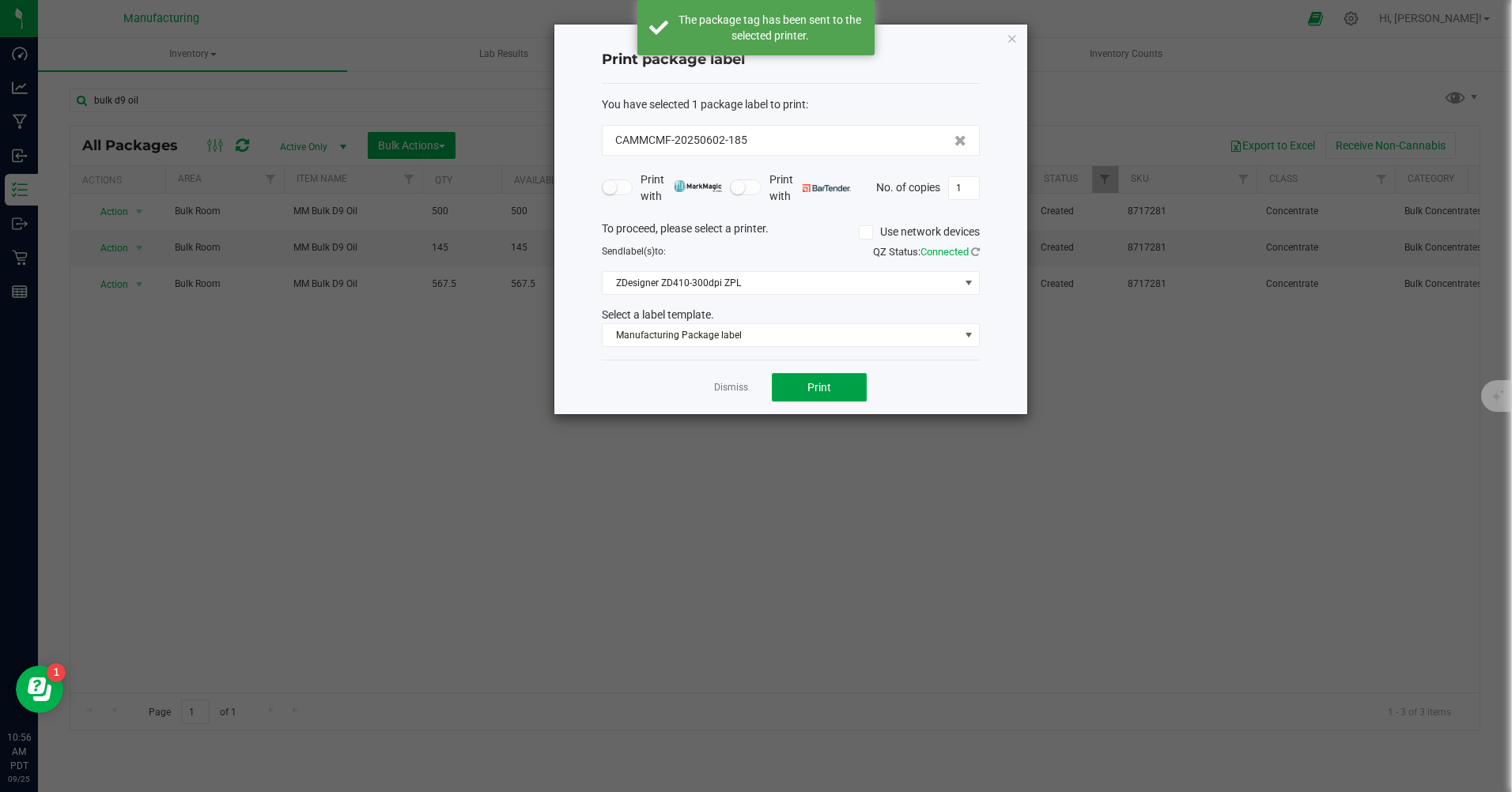
click at [818, 394] on button "Print" at bounding box center [819, 387] width 95 height 29
click at [1012, 42] on icon "button" at bounding box center [1012, 37] width 11 height 19
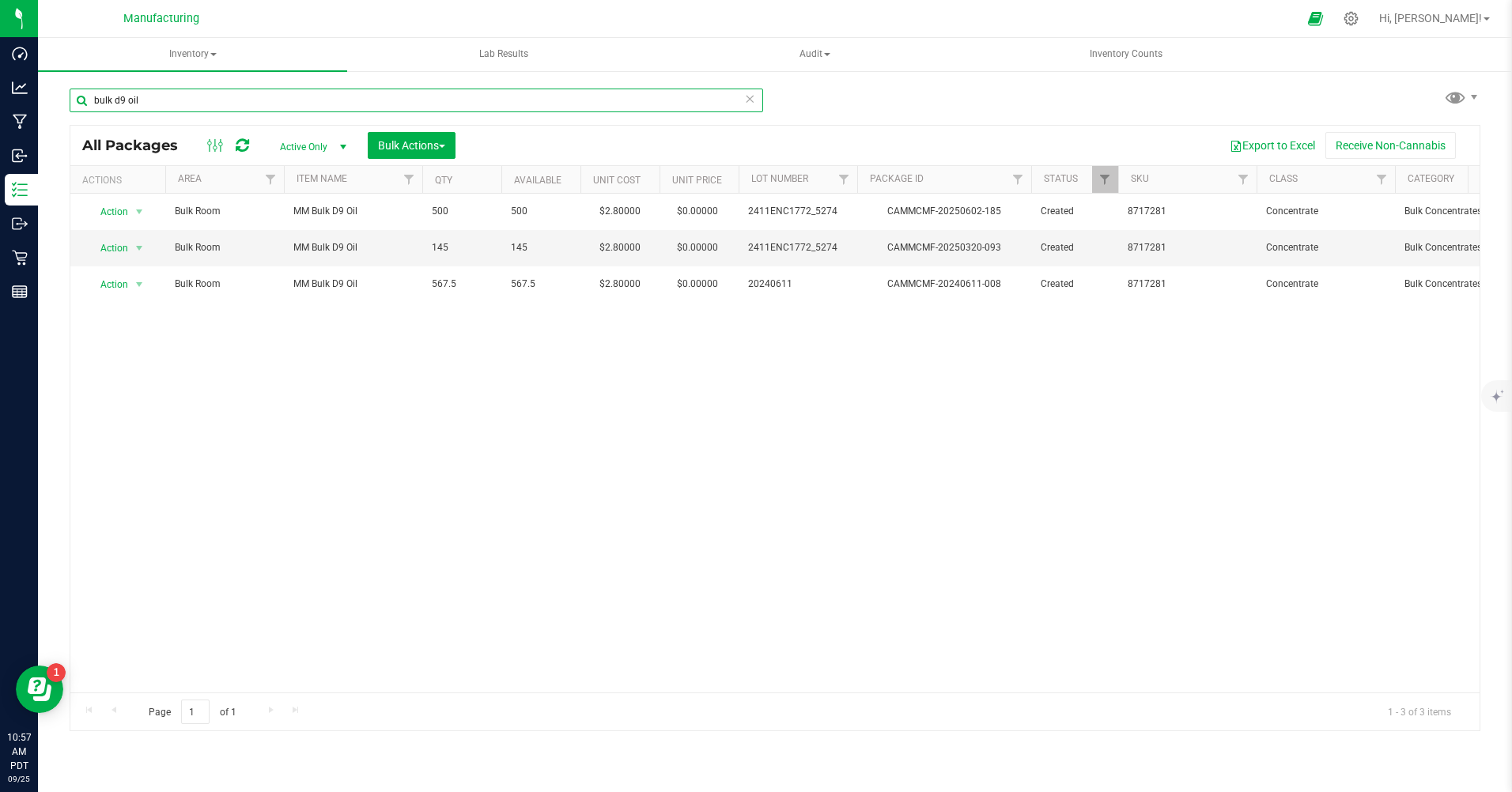
click at [173, 99] on input "bulk d9 oil" at bounding box center [416, 100] width 694 height 24
type input "b"
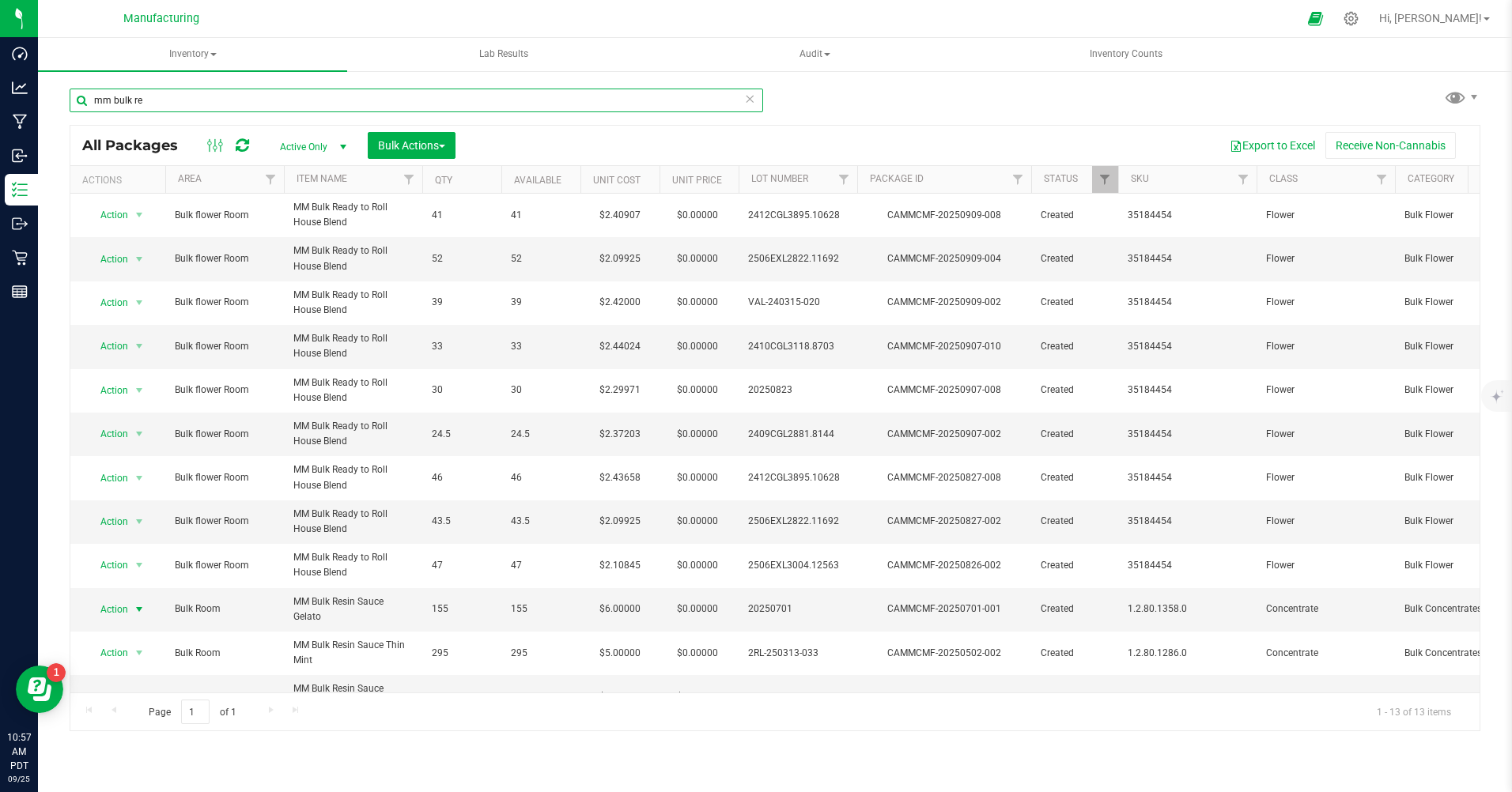
type input "mm bulk re"
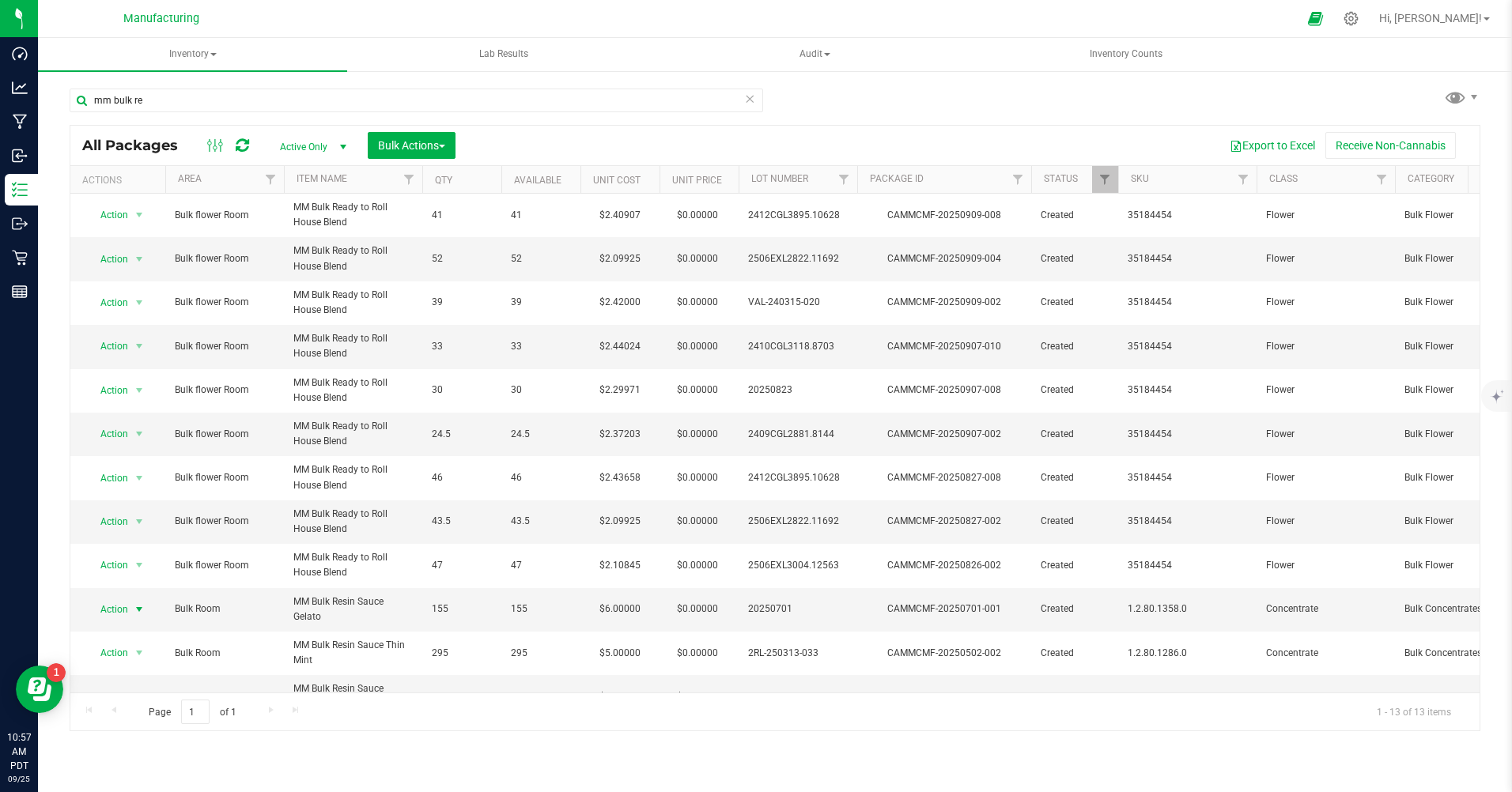
click at [111, 607] on span "Action" at bounding box center [108, 609] width 42 height 22
click at [123, 492] on li "Print package label" at bounding box center [138, 489] width 101 height 24
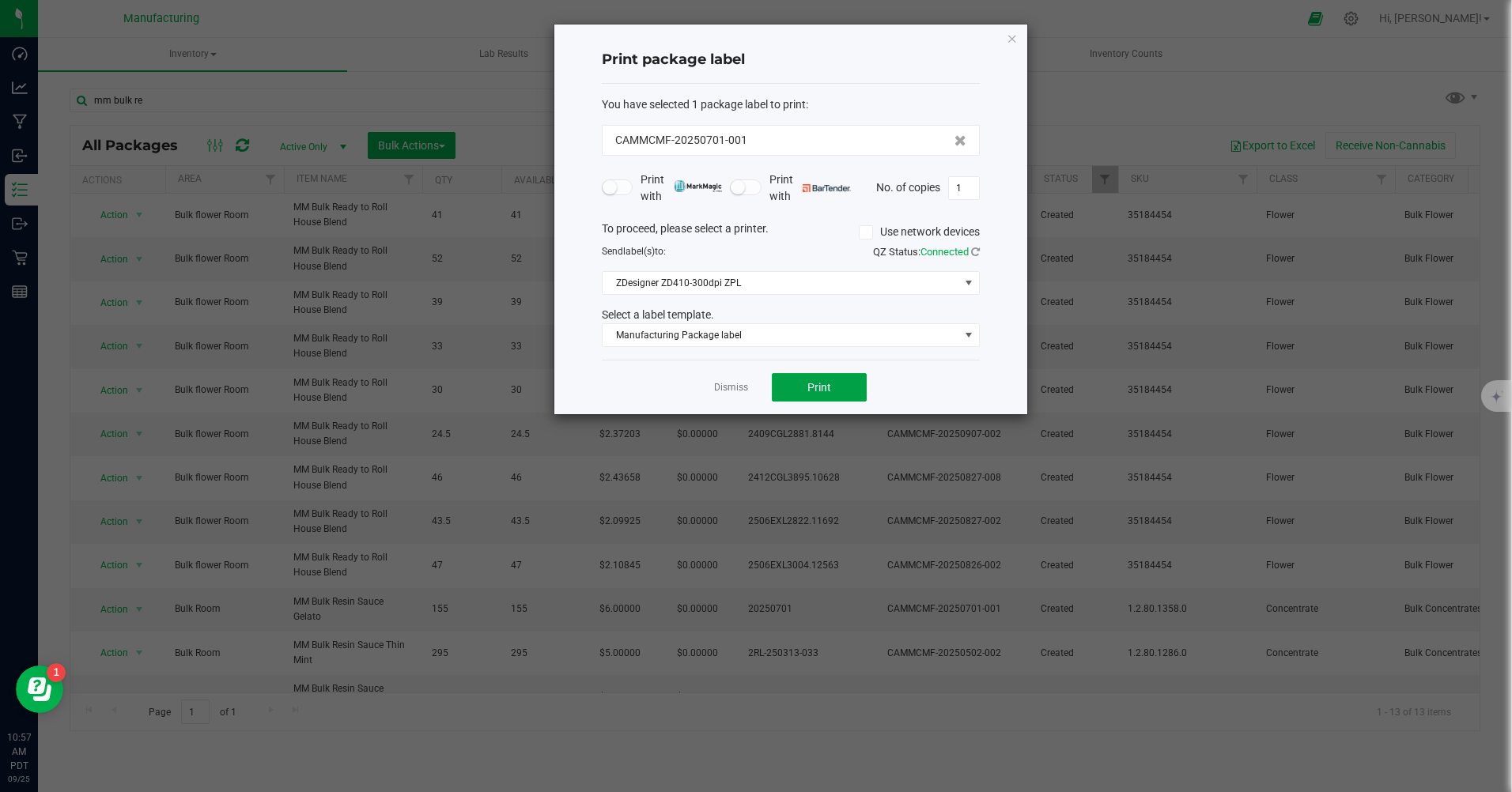
click at [800, 393] on button "Print" at bounding box center [819, 387] width 95 height 29
click at [1016, 40] on icon "button" at bounding box center [1012, 37] width 11 height 19
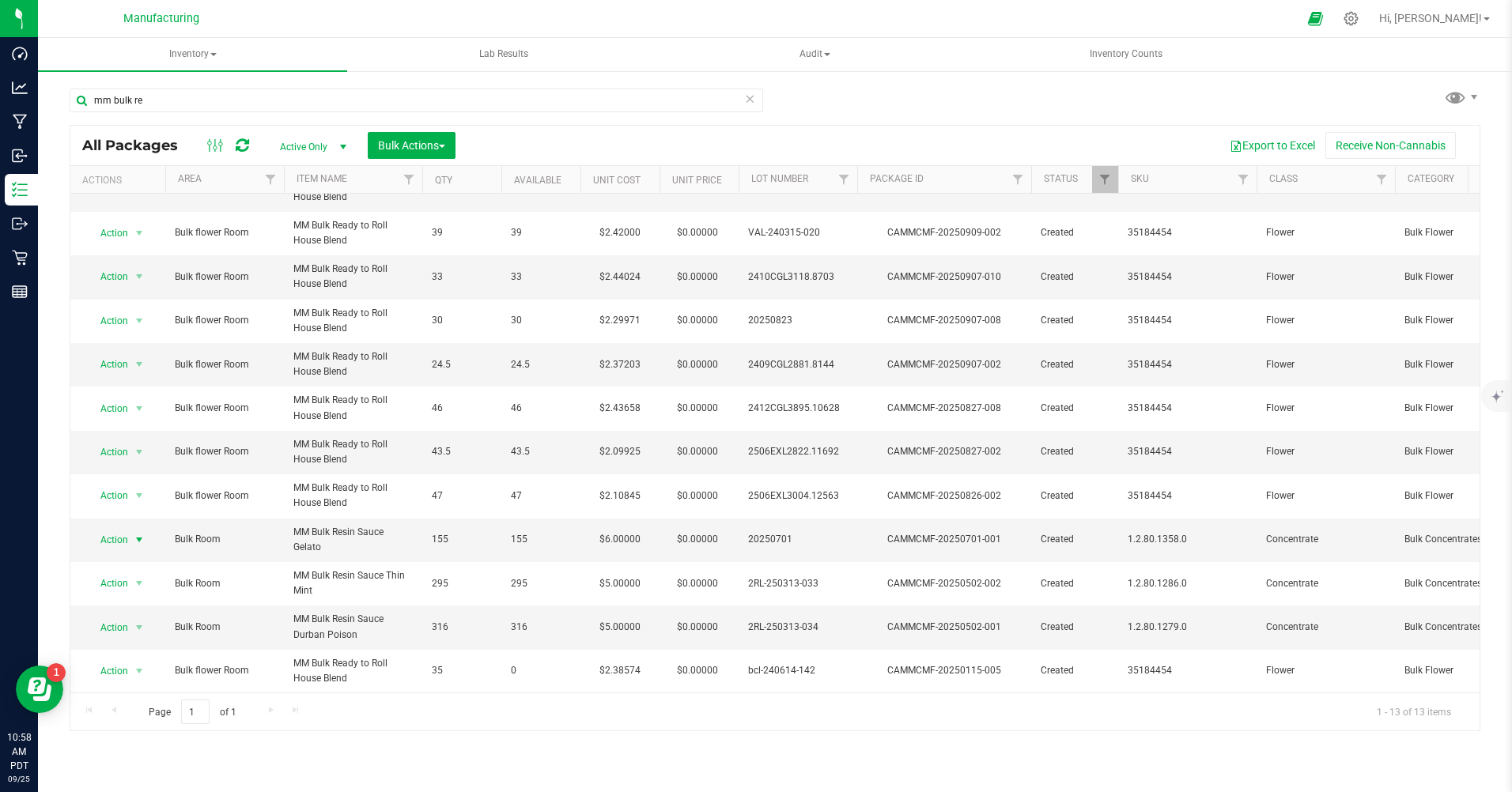
scroll to position [81, 0]
click at [118, 617] on span "Action" at bounding box center [108, 627] width 42 height 22
click at [122, 495] on li "Print package label" at bounding box center [138, 495] width 101 height 24
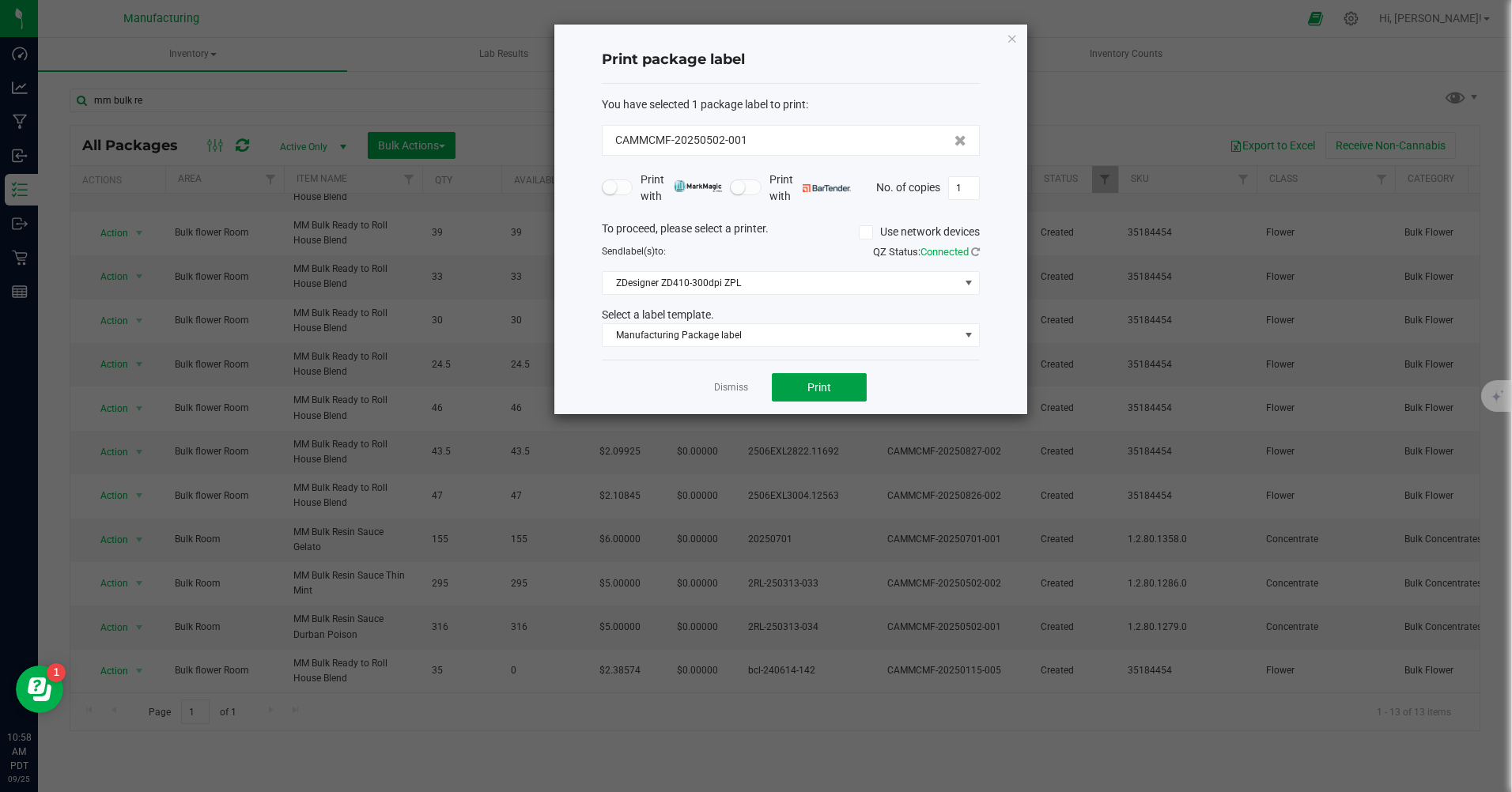
click at [805, 388] on button "Print" at bounding box center [819, 387] width 95 height 29
click at [1012, 37] on icon "button" at bounding box center [1012, 37] width 11 height 19
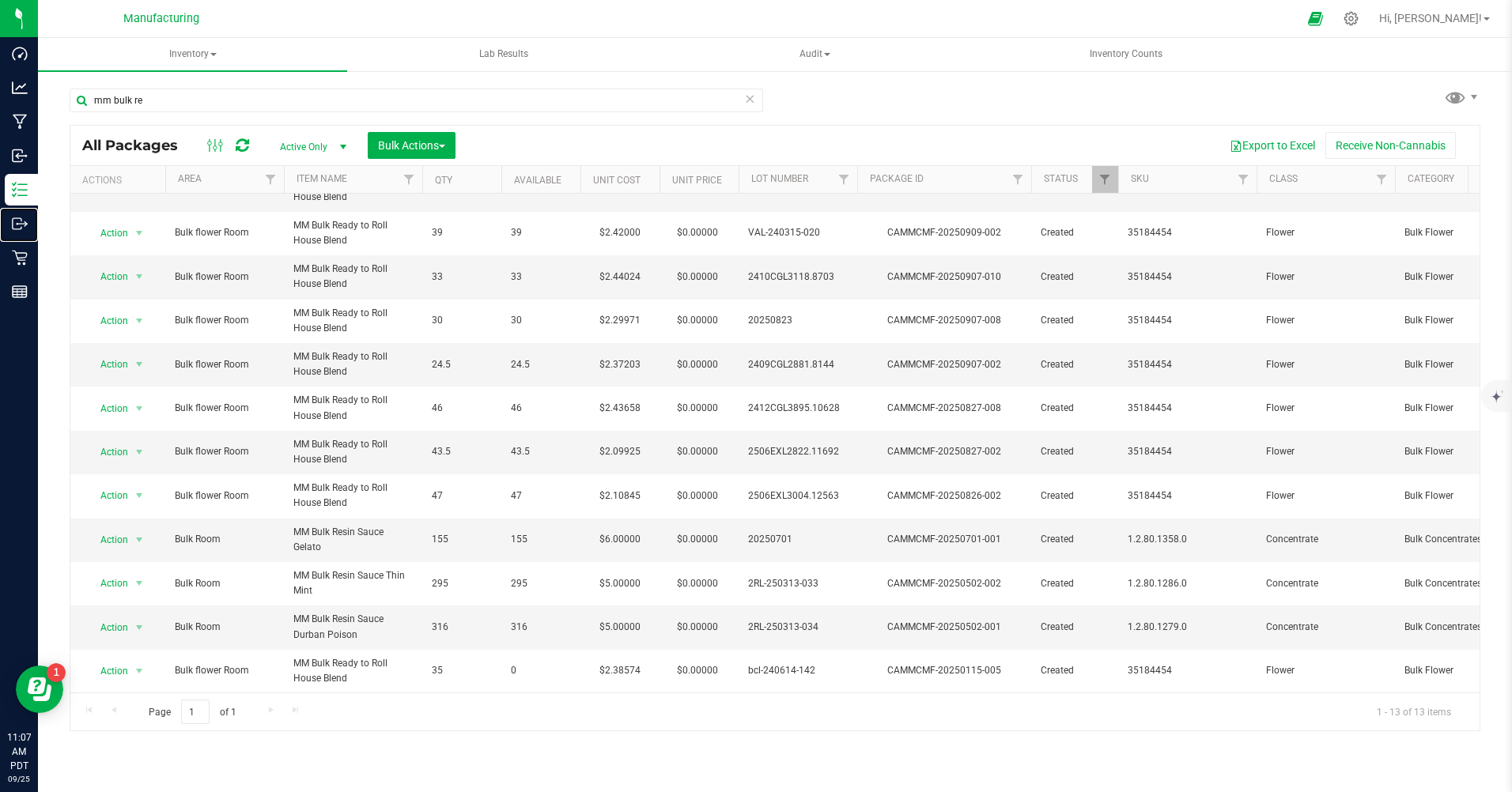
click at [0, 0] on p "Outbound" at bounding box center [0, 0] width 0 height 0
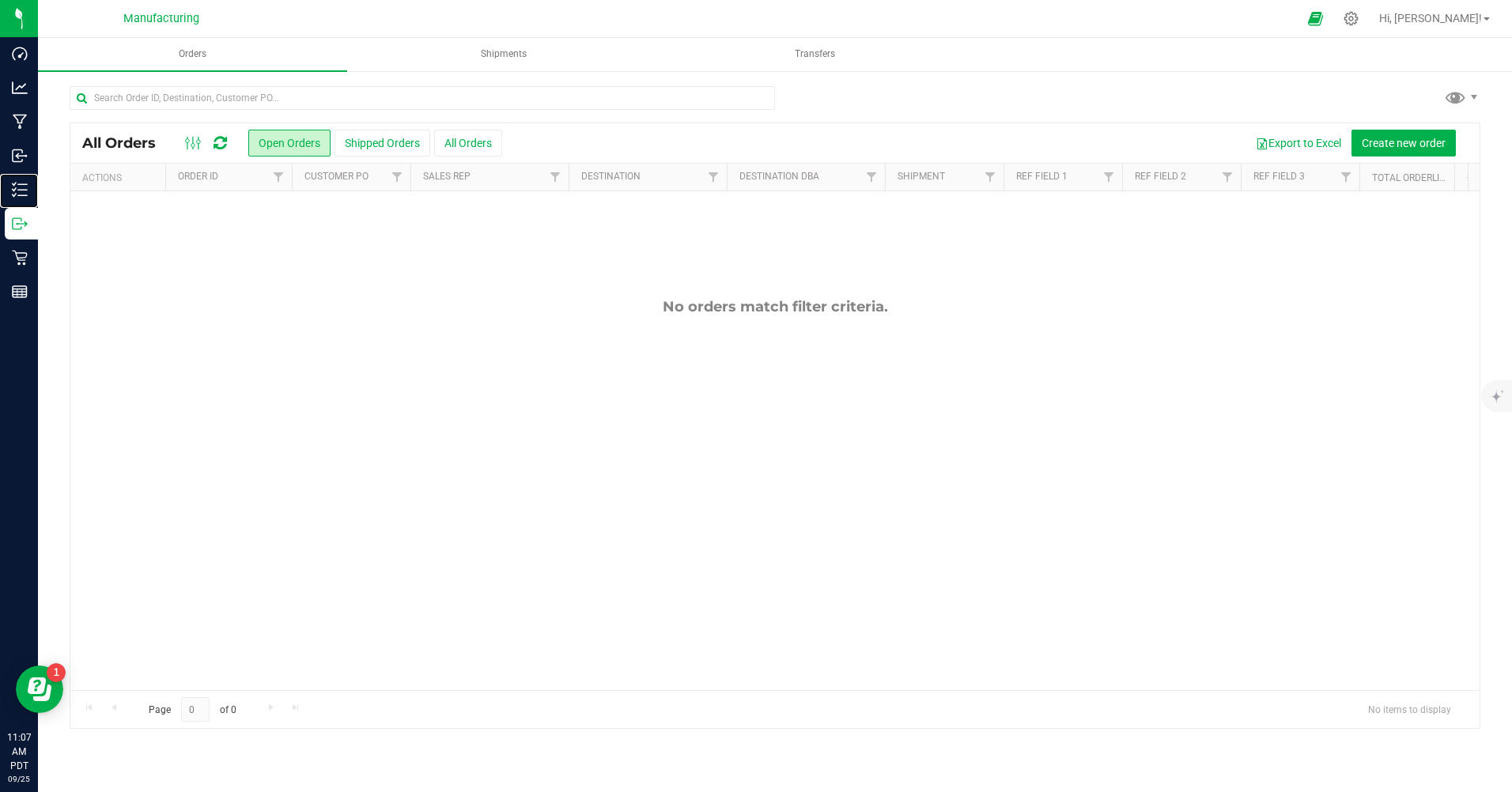
click at [0, 0] on p "Inventory" at bounding box center [0, 0] width 0 height 0
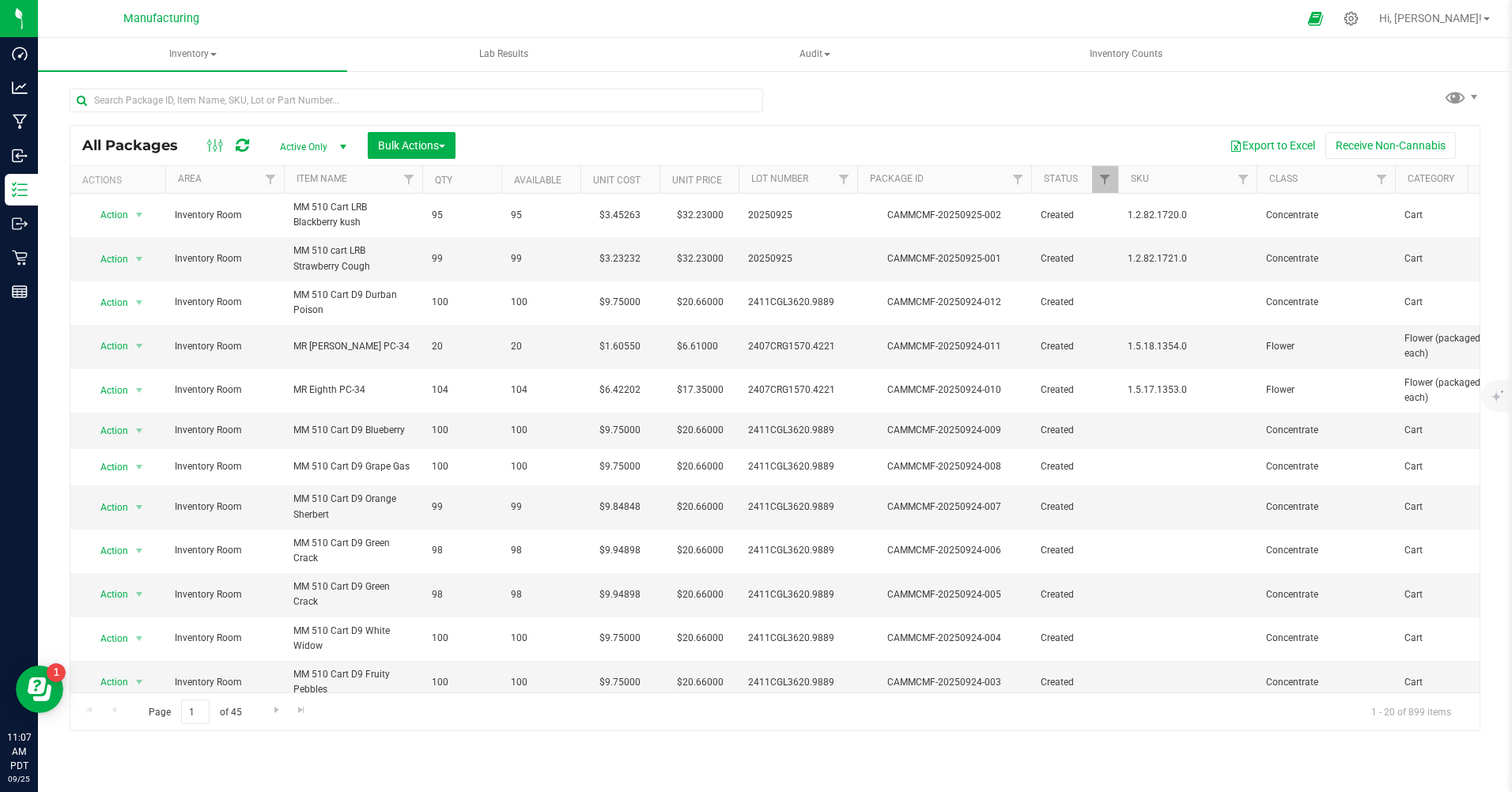
click at [1359, 21] on icon at bounding box center [1351, 19] width 15 height 15
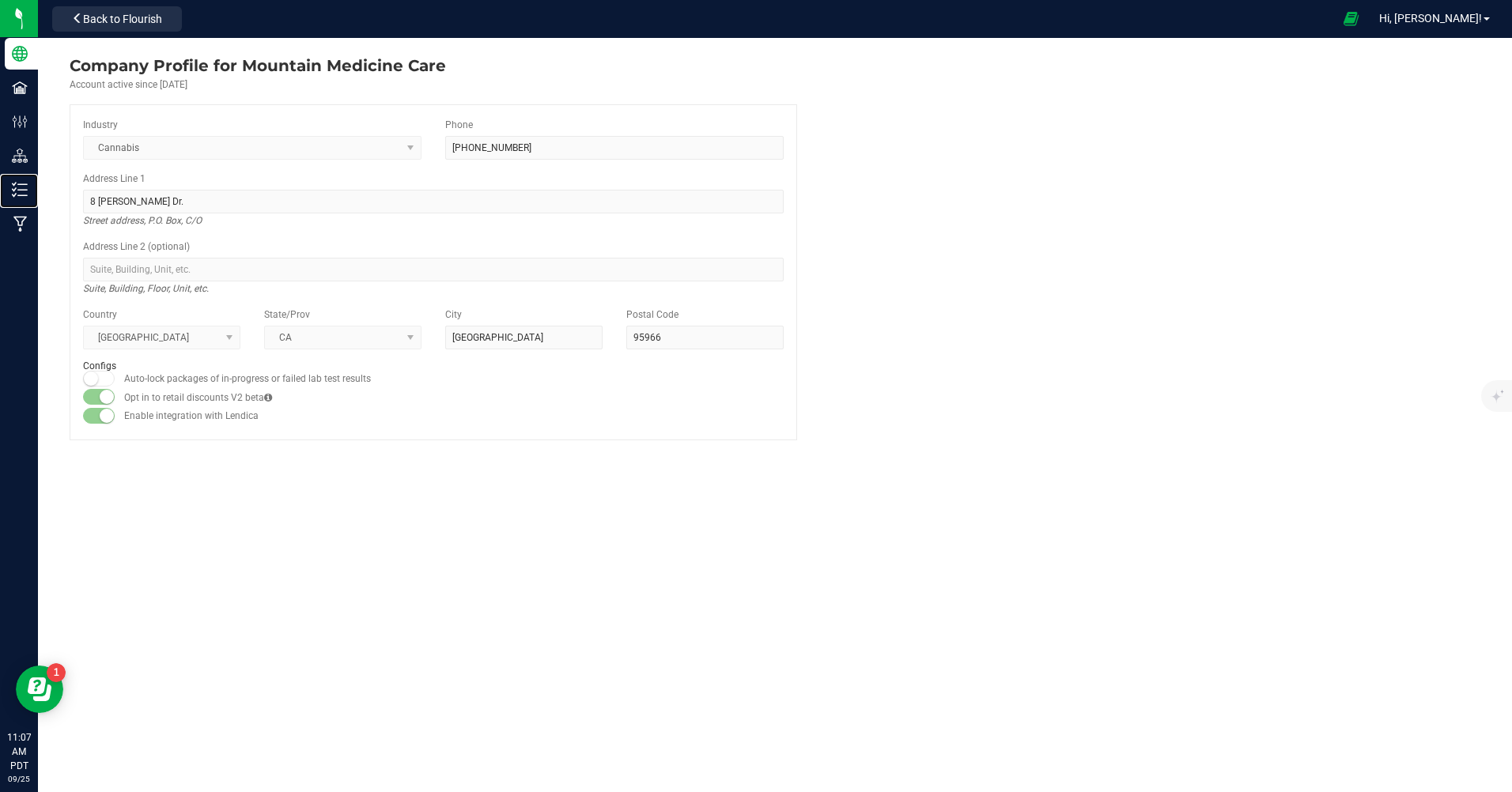
click at [0, 0] on p "Inventory" at bounding box center [0, 0] width 0 height 0
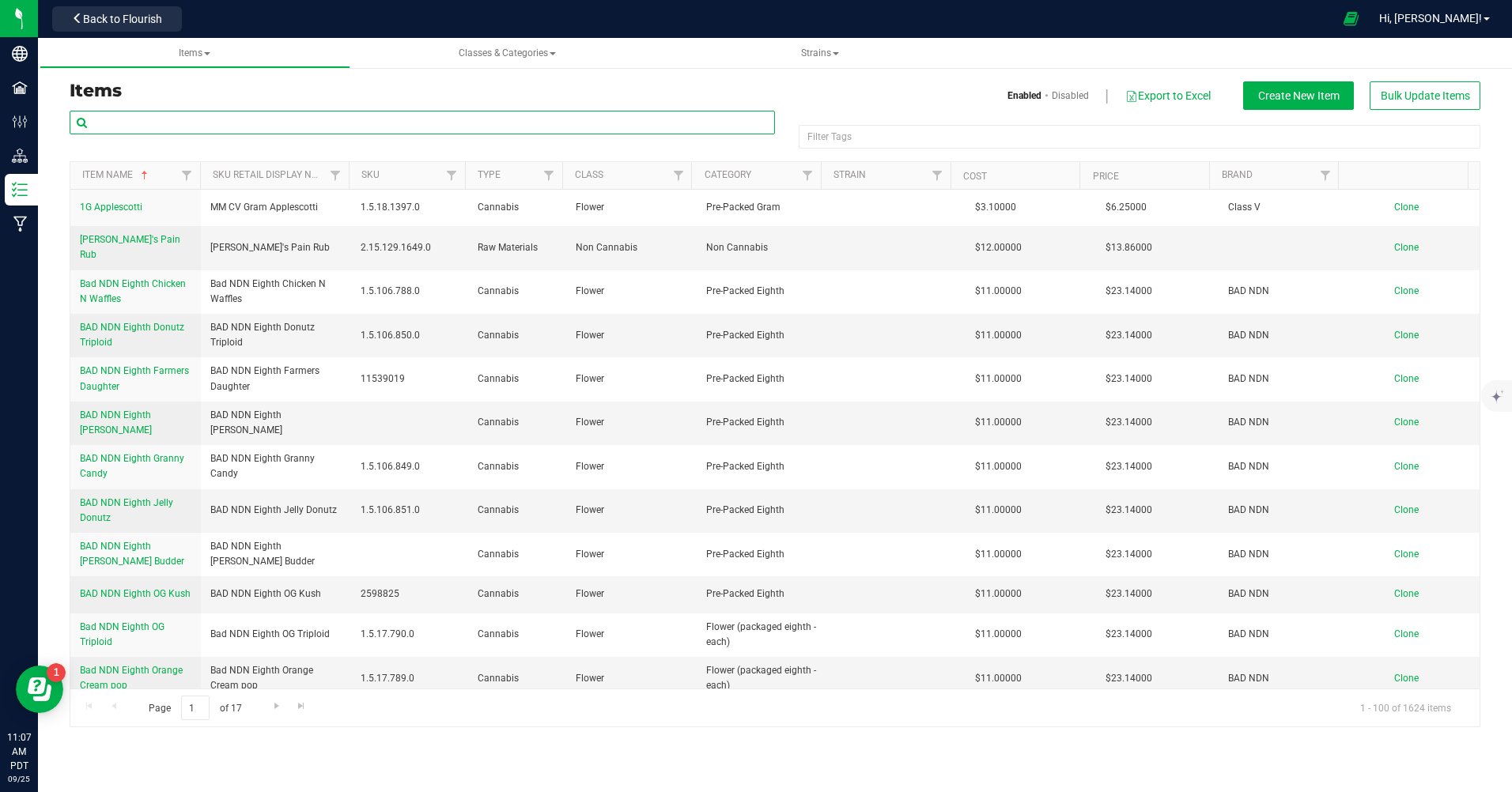
click at [161, 117] on input "text" at bounding box center [421, 122] width 705 height 24
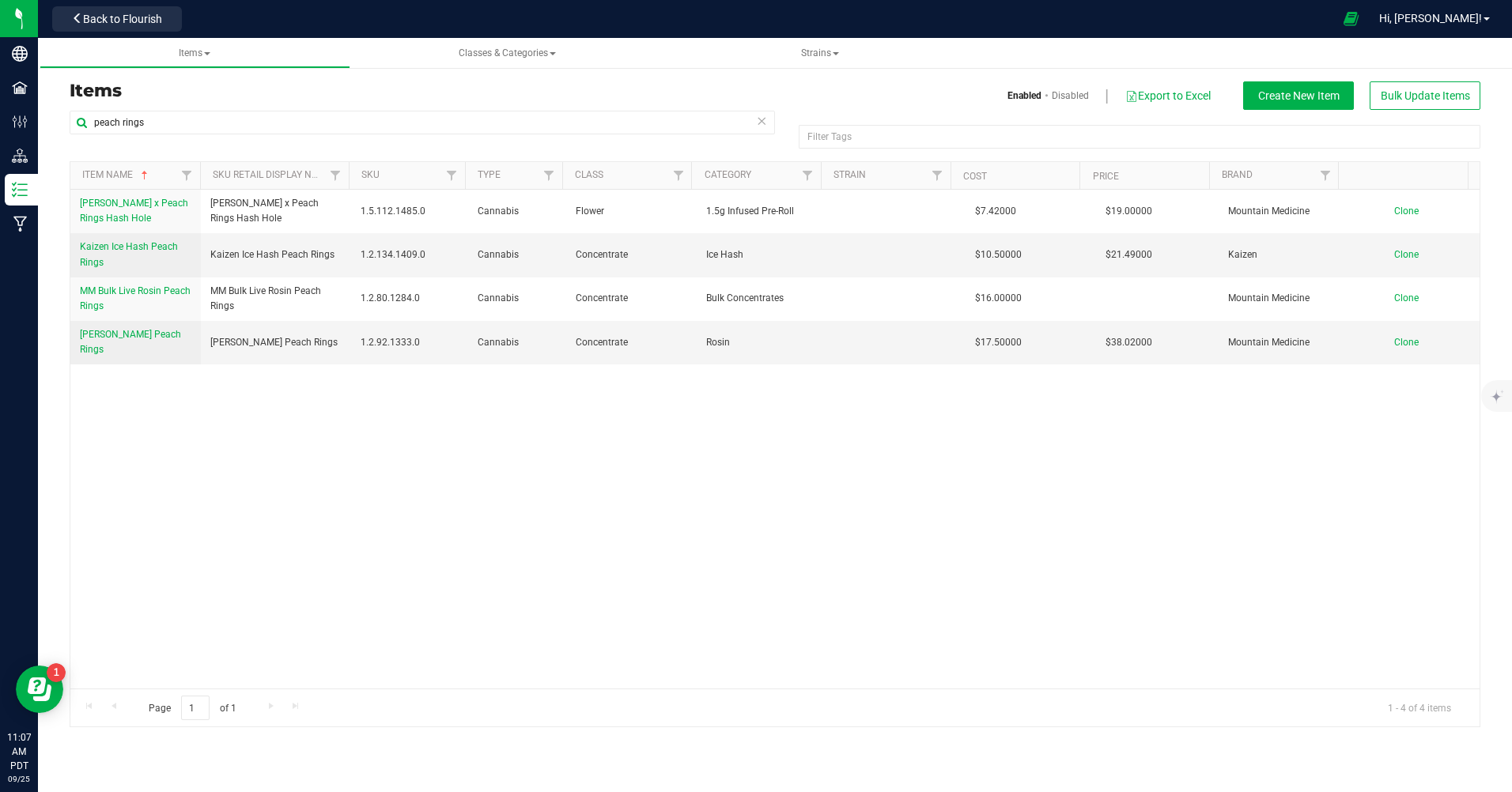
type input "peach rings"
click at [136, 249] on span "Kaizen Ice Hash Peach Rings" at bounding box center [129, 254] width 98 height 26
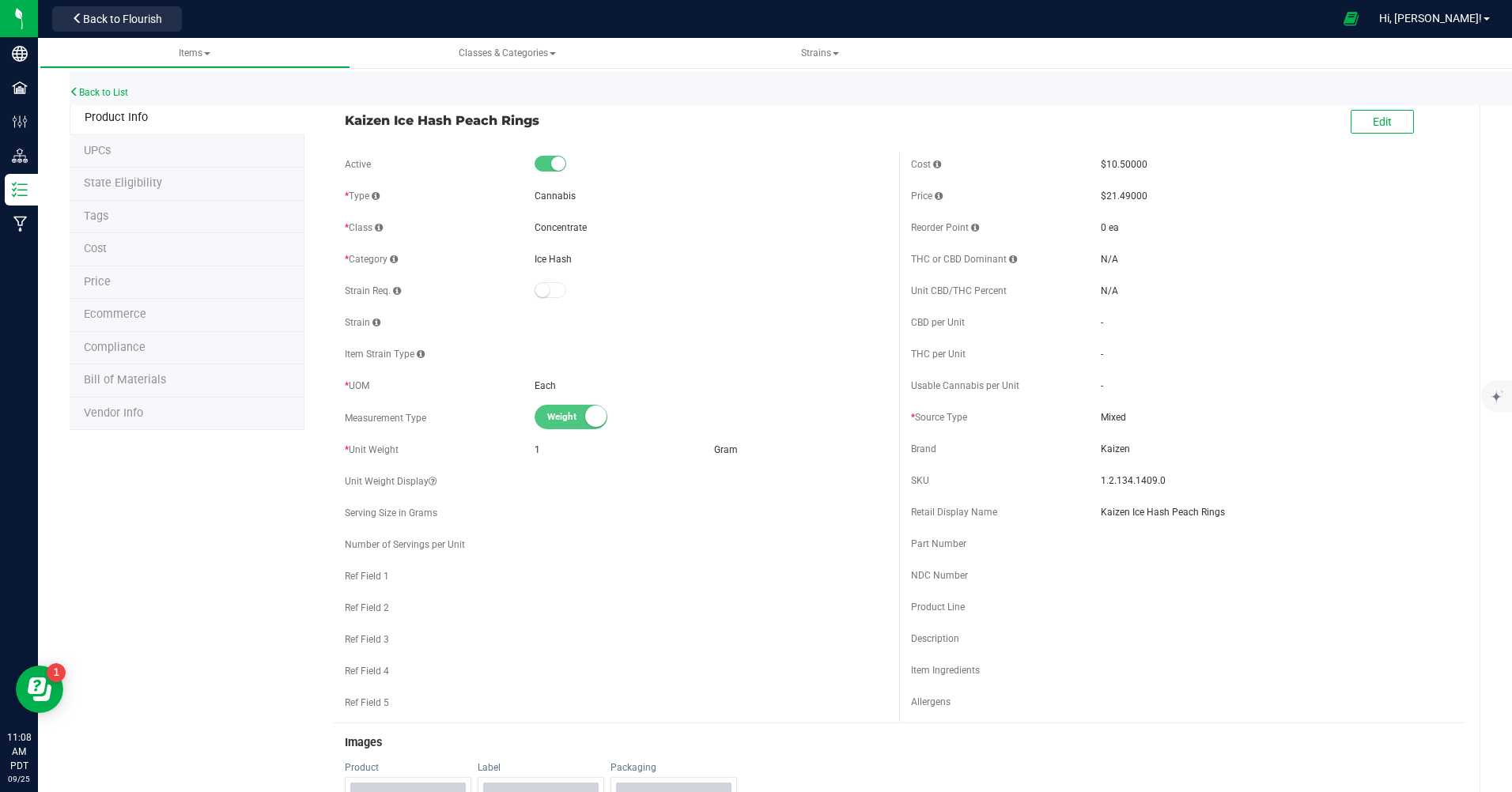
click at [498, 55] on span "Classes & Categories" at bounding box center [507, 53] width 97 height 11
click at [702, 95] on div "Back to List" at bounding box center [825, 88] width 1512 height 34
click at [812, 54] on span "Strains" at bounding box center [820, 53] width 38 height 11
click at [994, 92] on div "Back to List" at bounding box center [825, 88] width 1512 height 34
click at [100, 90] on link "Back to List" at bounding box center [99, 93] width 59 height 11
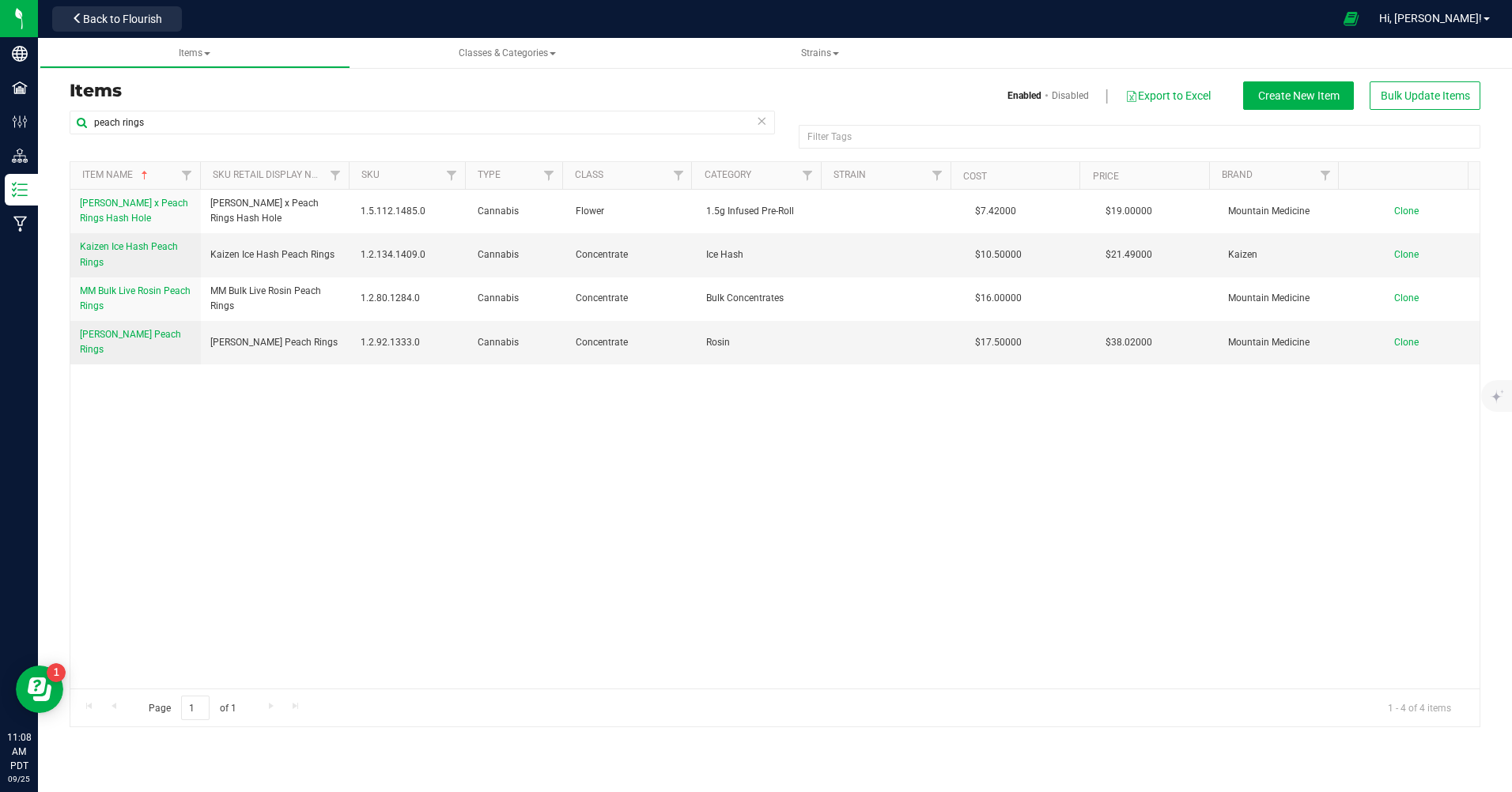
click at [125, 389] on div "[PERSON_NAME] x Peach Rings Hash Hole [PERSON_NAME] x Peach Rings Hash Hole 1.5…" at bounding box center [774, 439] width 1409 height 499
click at [145, 18] on span "Back to Flourish" at bounding box center [122, 20] width 79 height 13
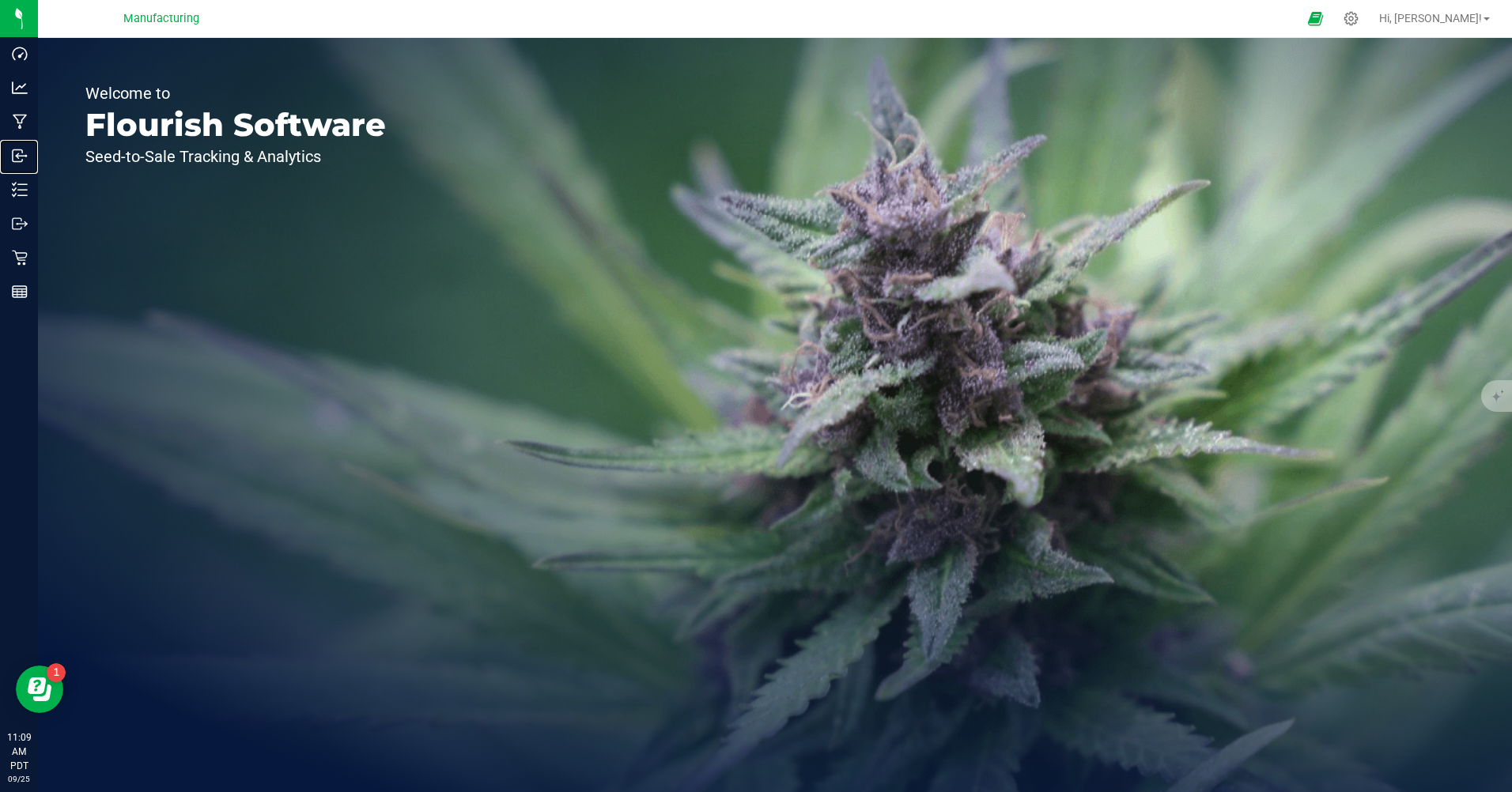
click at [0, 0] on p "Inbound" at bounding box center [0, 0] width 0 height 0
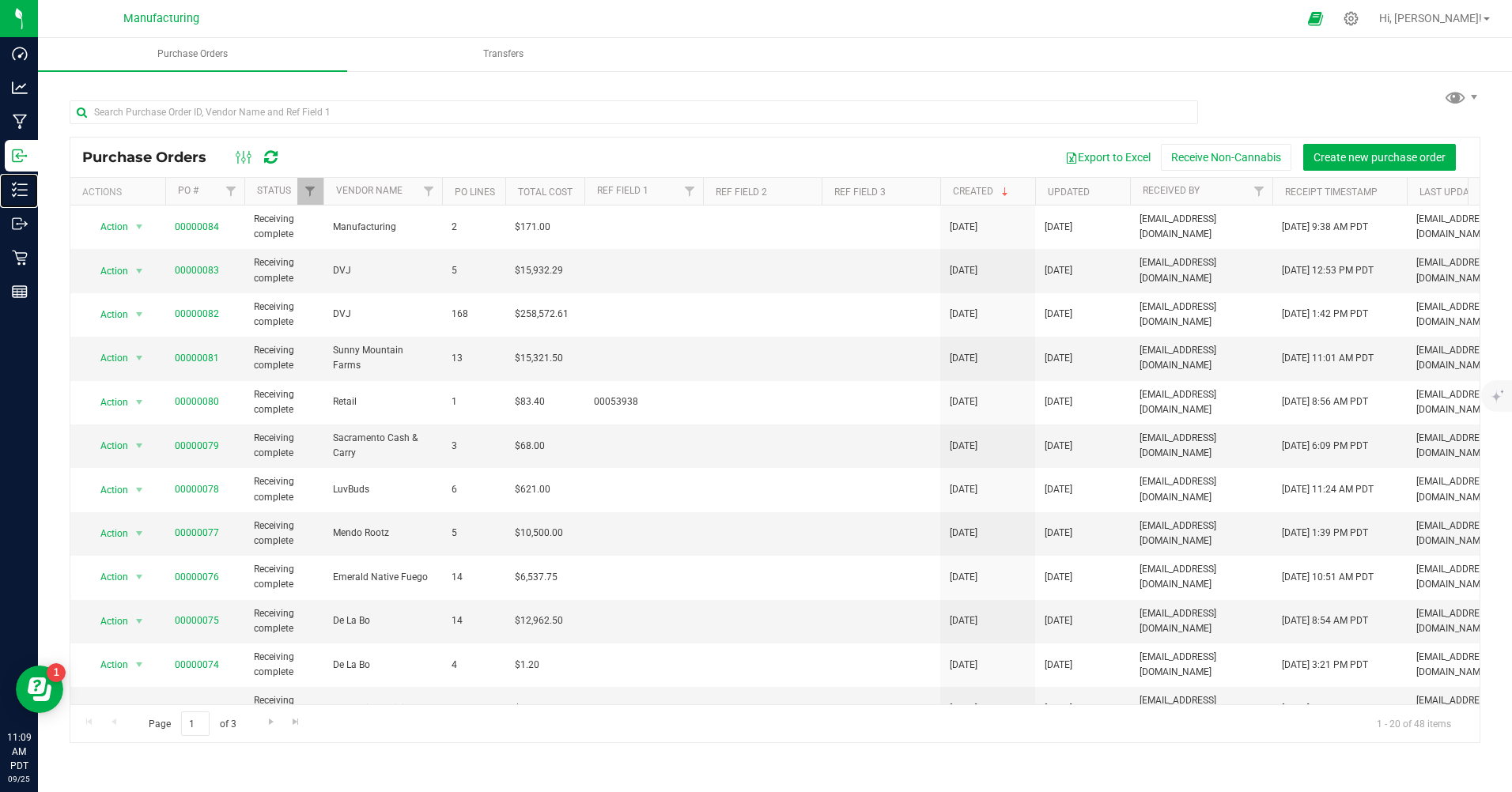
click at [0, 0] on p "Inventory" at bounding box center [0, 0] width 0 height 0
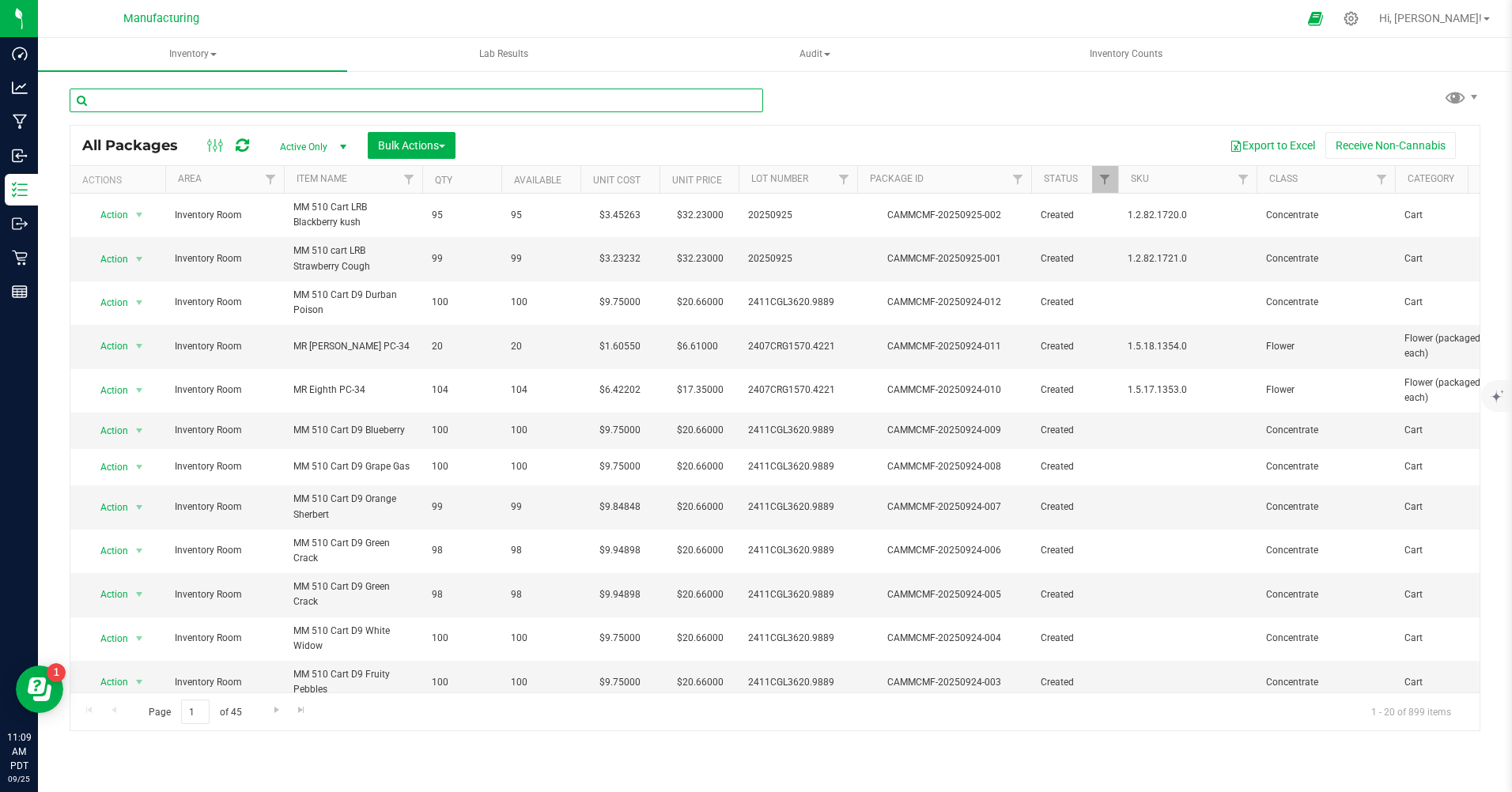
click at [126, 95] on input "text" at bounding box center [416, 100] width 694 height 24
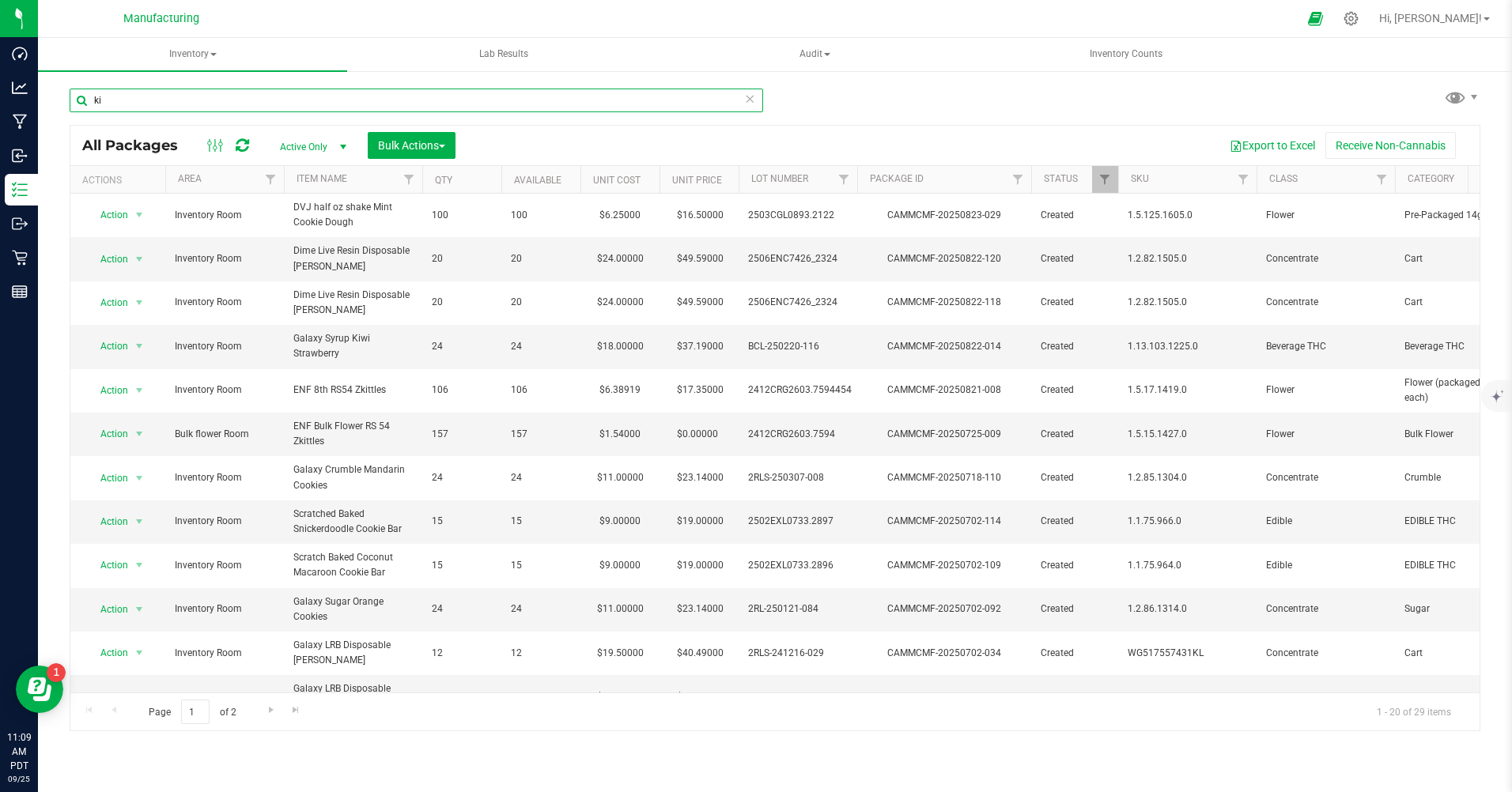
type input "ki"
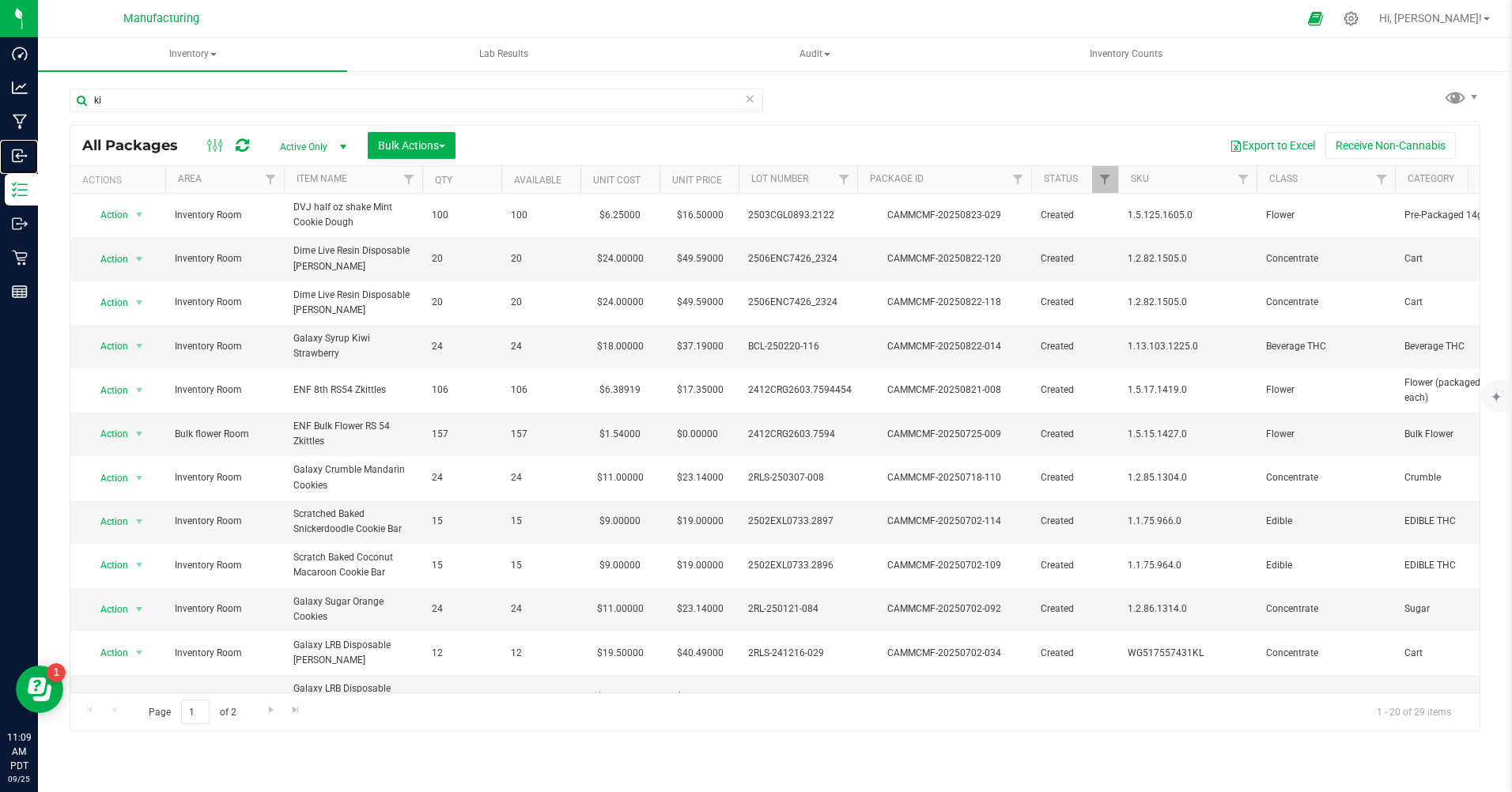
click at [0, 0] on p "Inbound" at bounding box center [0, 0] width 0 height 0
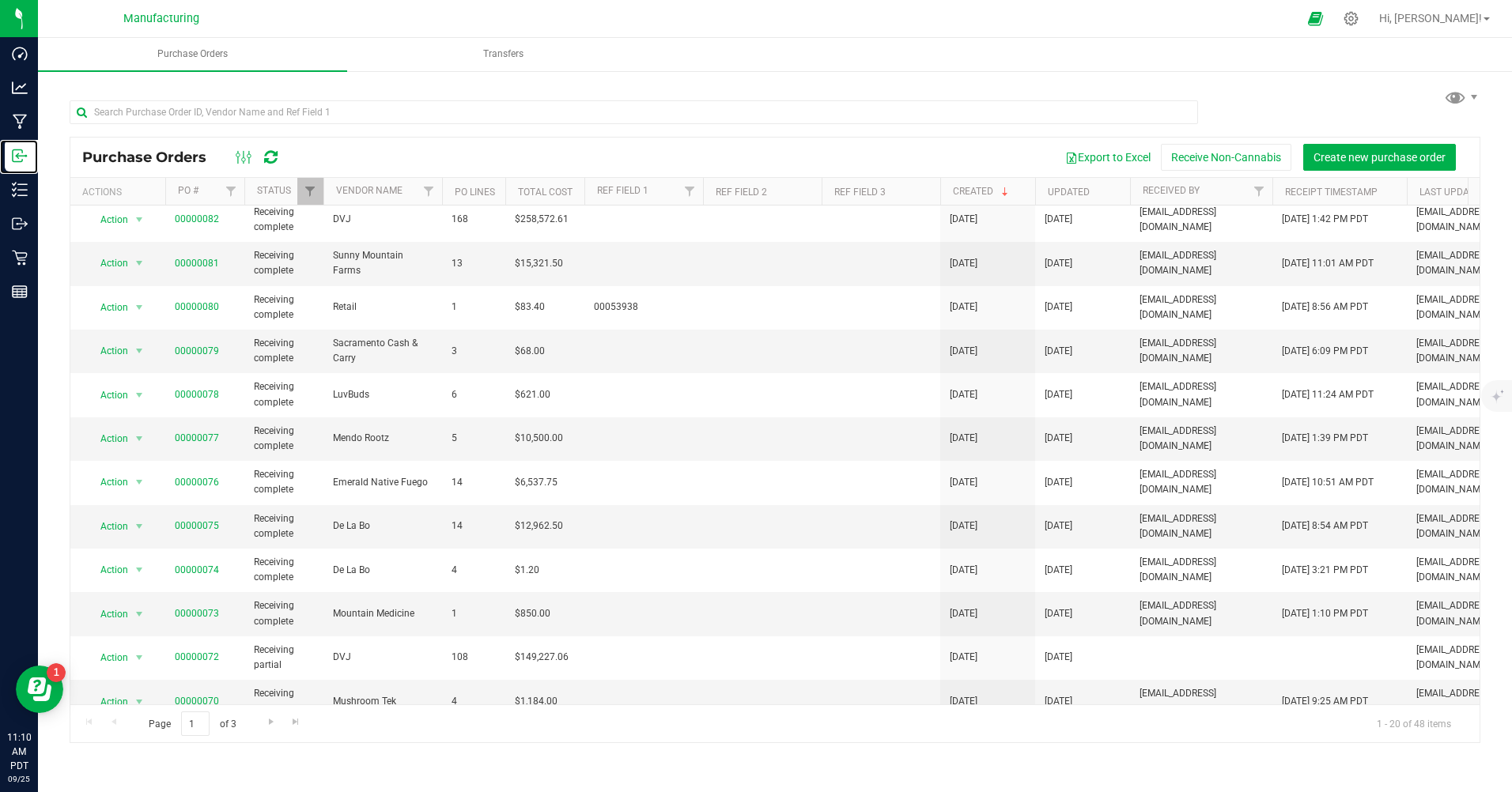
scroll to position [158, 0]
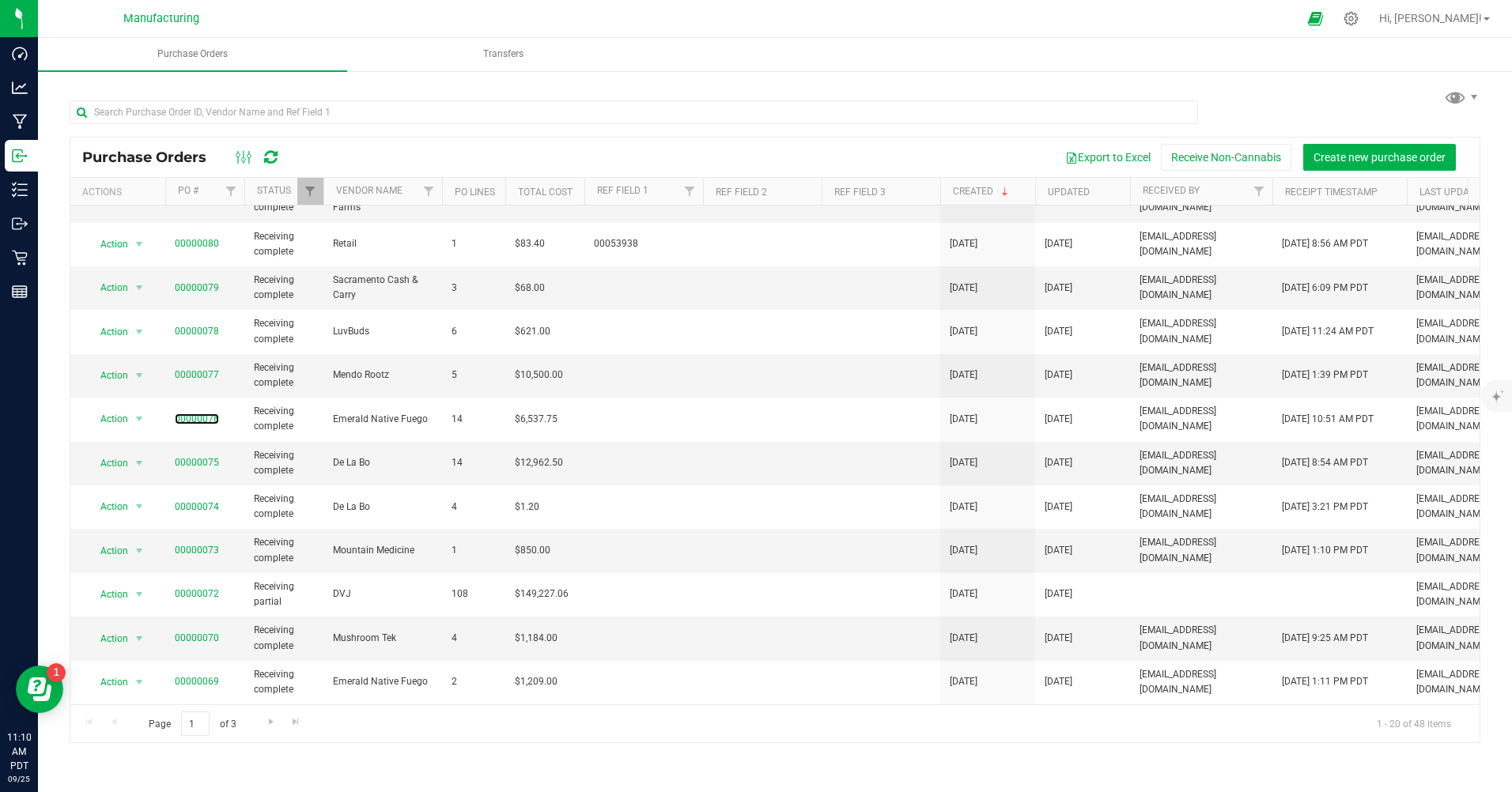
click at [207, 421] on link "00000076" at bounding box center [196, 419] width 44 height 11
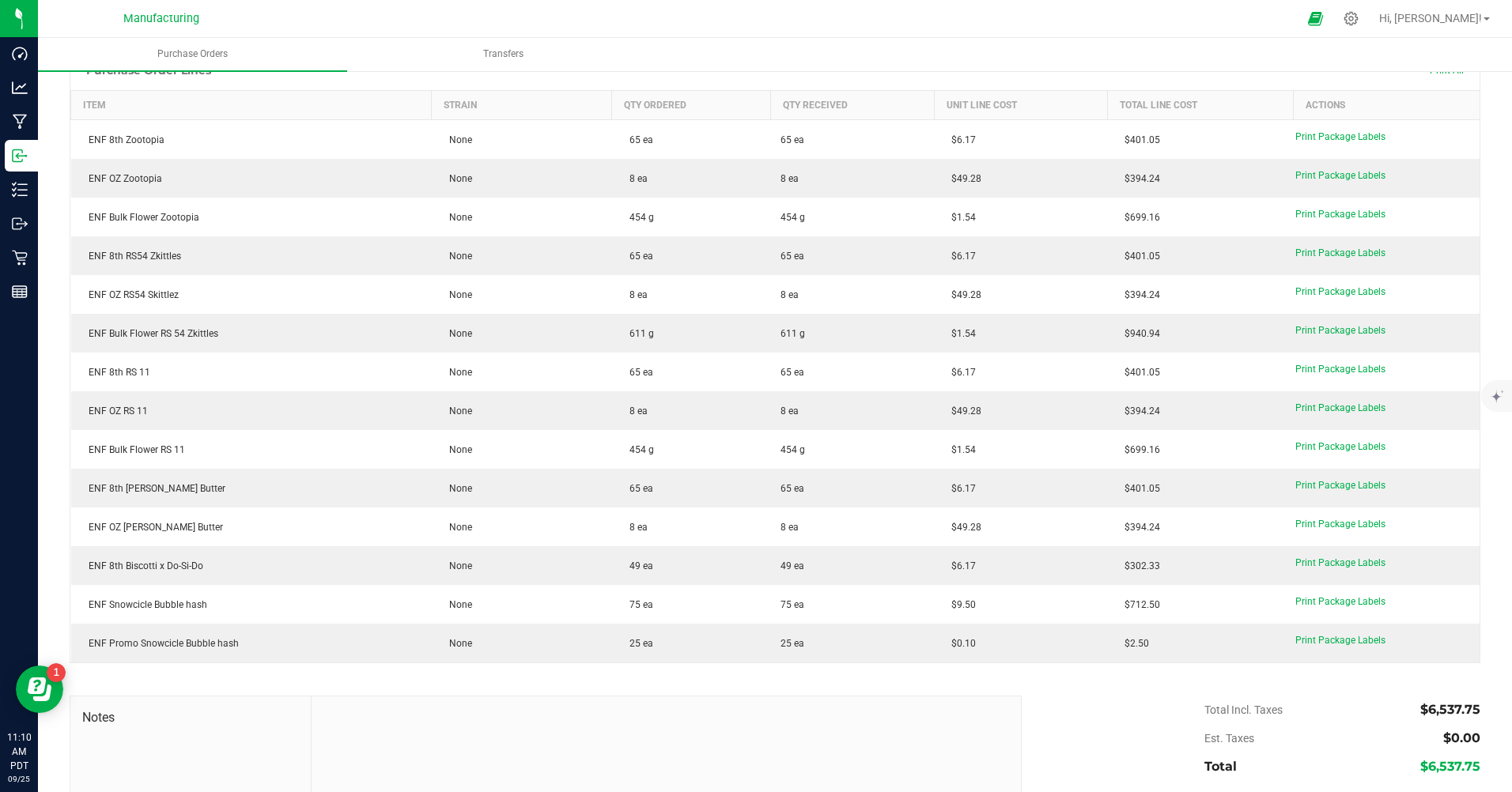
scroll to position [237, 0]
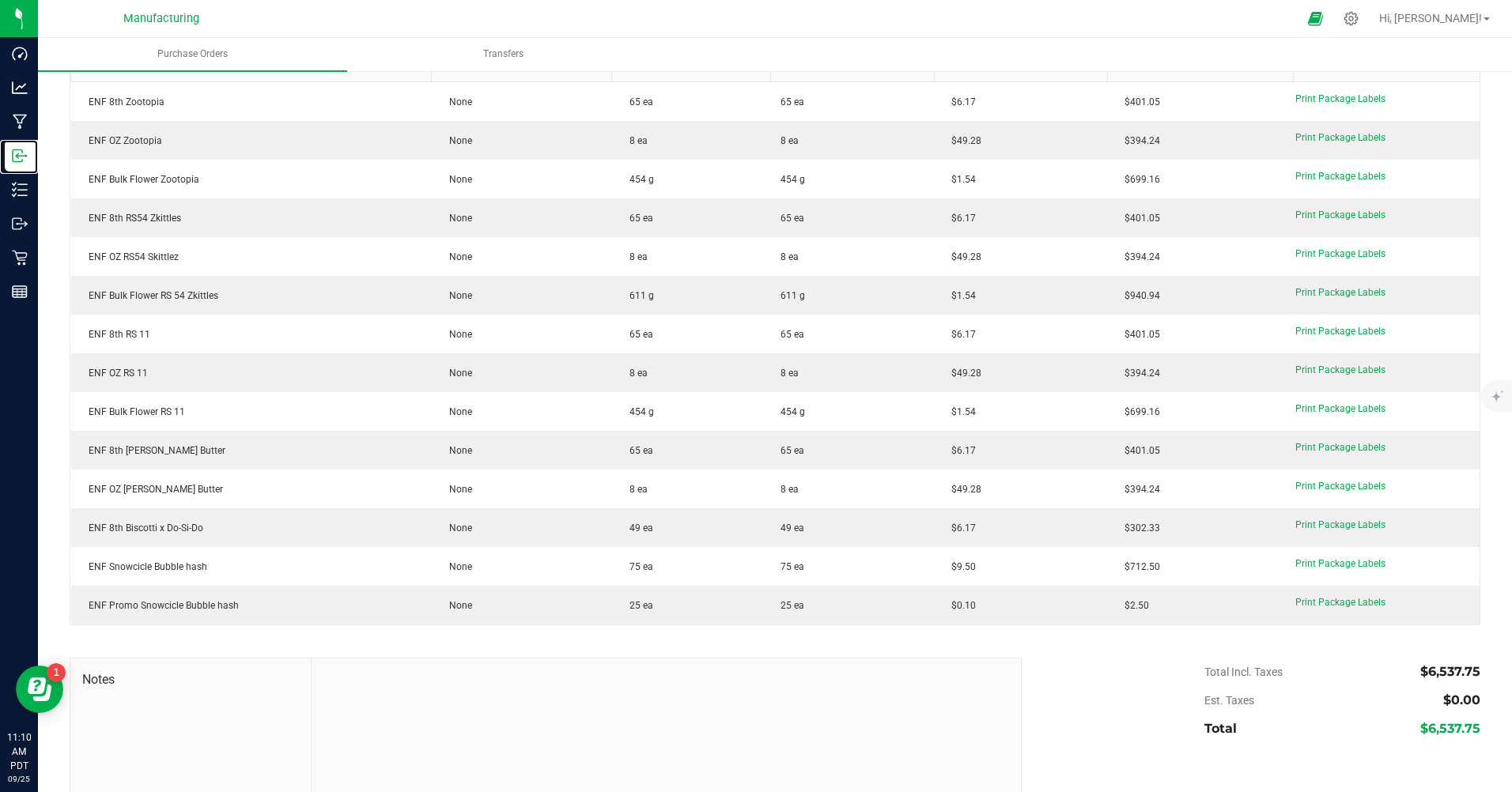
click at [0, 0] on p "Inbound" at bounding box center [0, 0] width 0 height 0
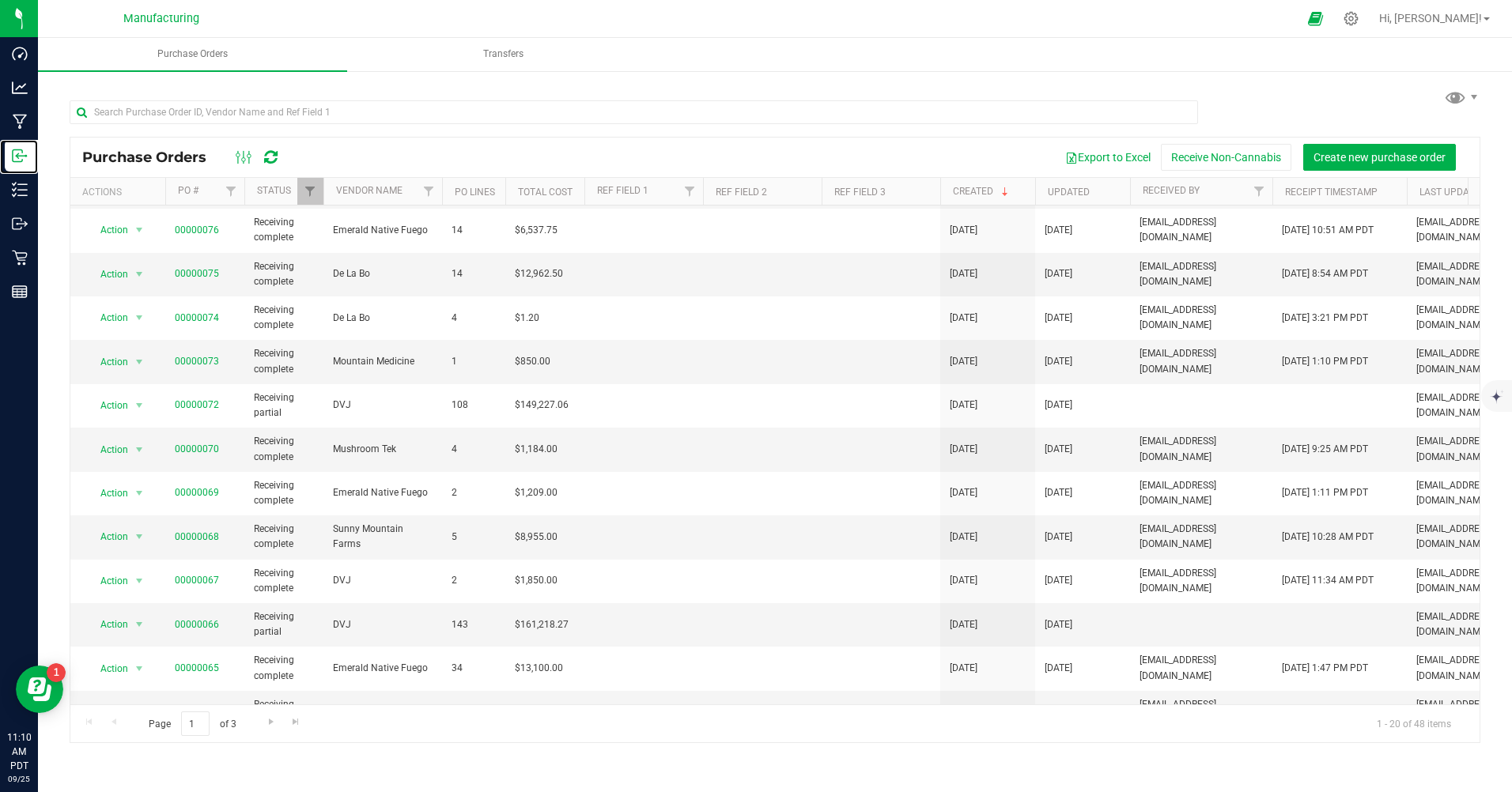
scroll to position [387, 0]
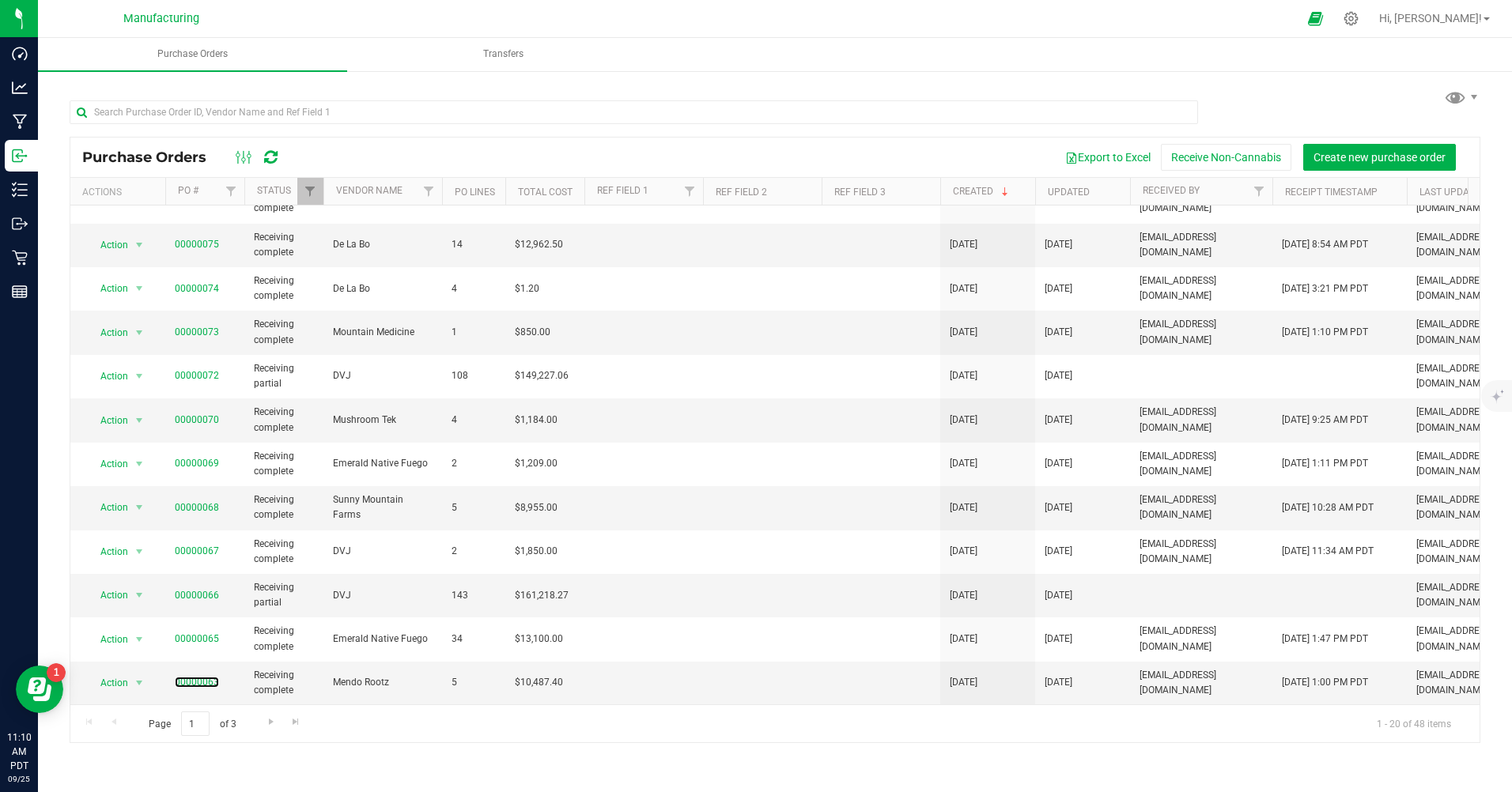
click at [210, 676] on link "00000063" at bounding box center [196, 682] width 44 height 11
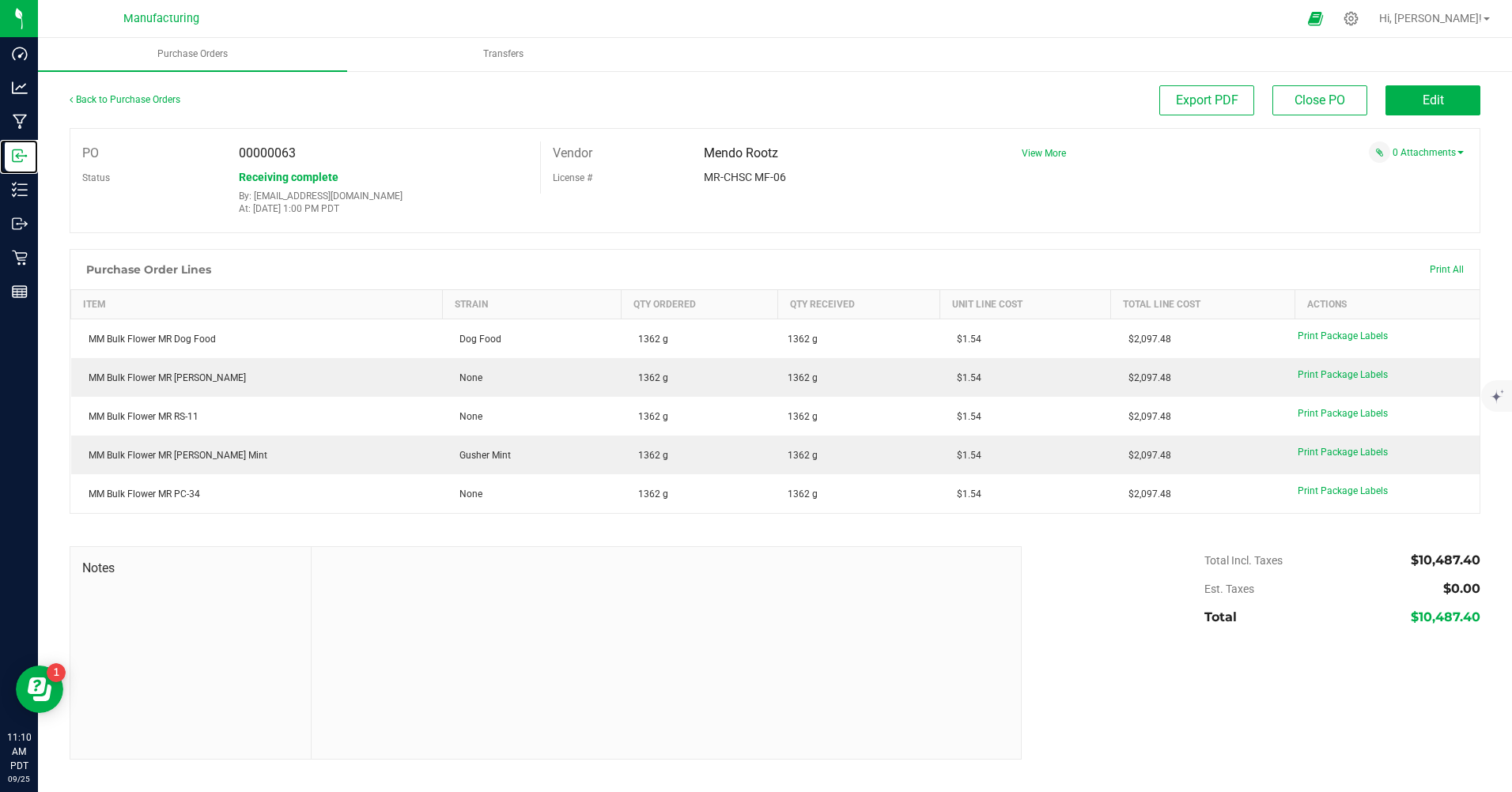
click at [0, 0] on p "Inbound" at bounding box center [0, 0] width 0 height 0
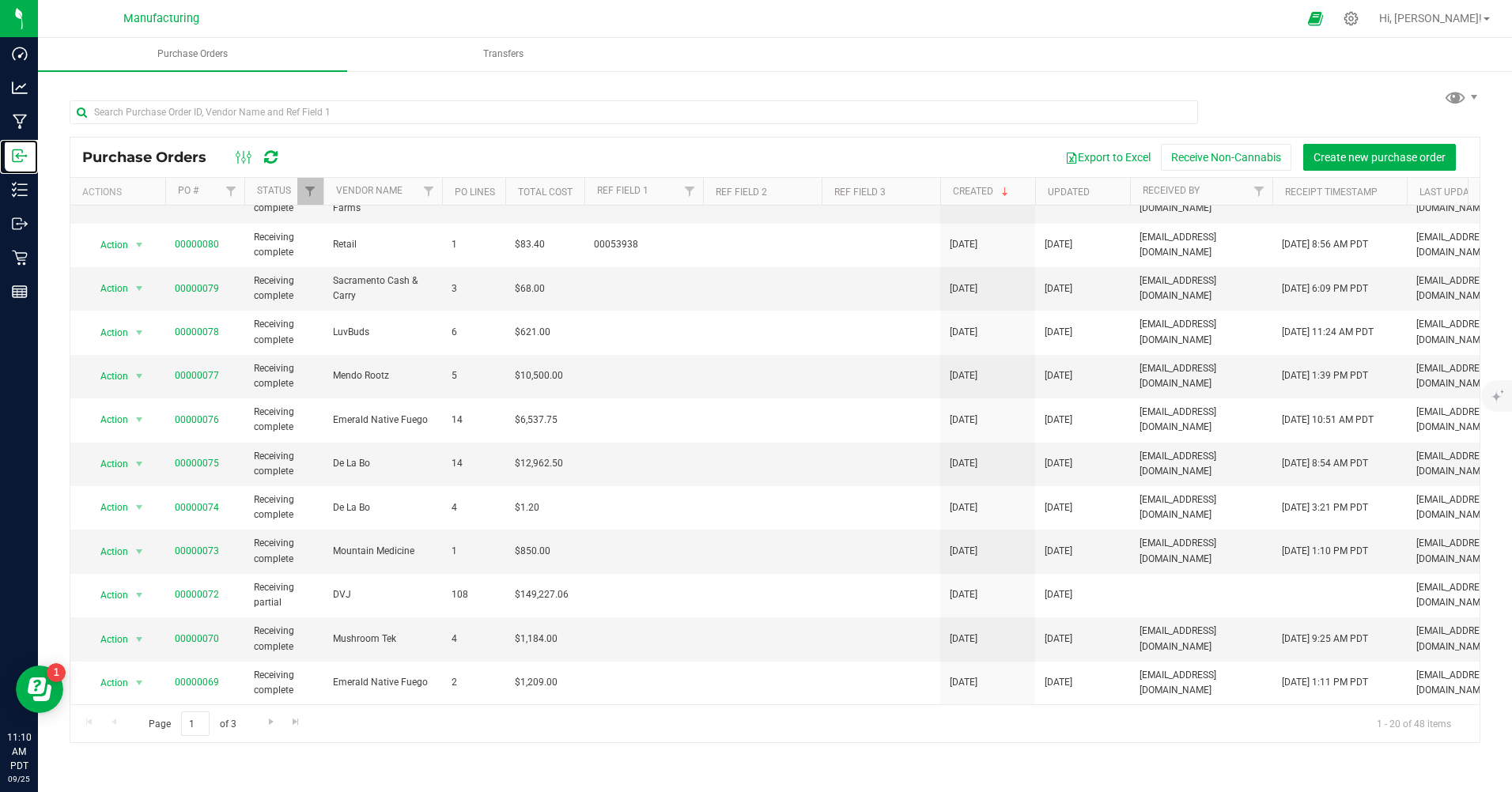
scroll to position [158, 0]
click at [202, 328] on link "00000078" at bounding box center [196, 332] width 44 height 11
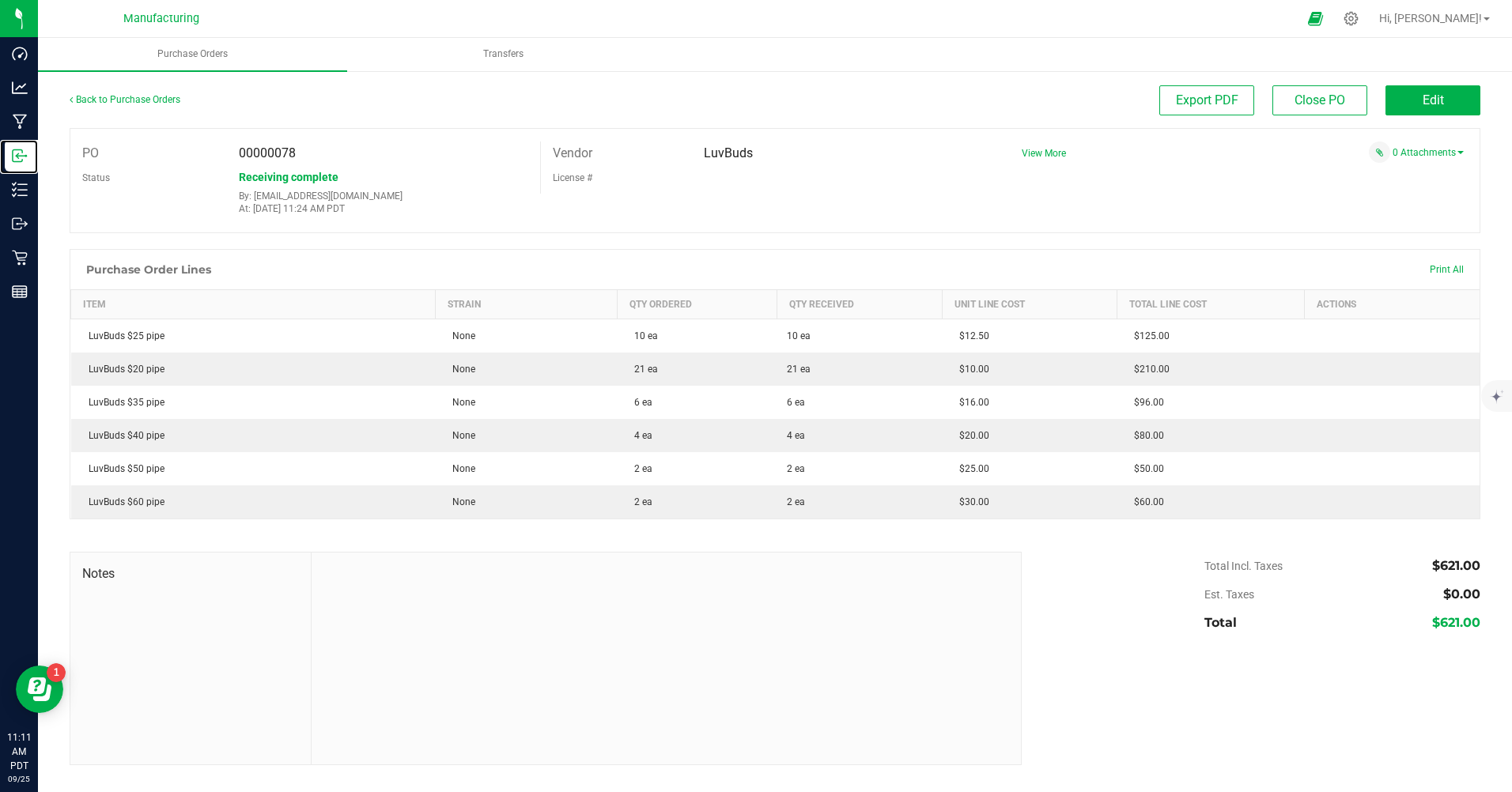
click at [20, 160] on icon at bounding box center [20, 155] width 15 height 15
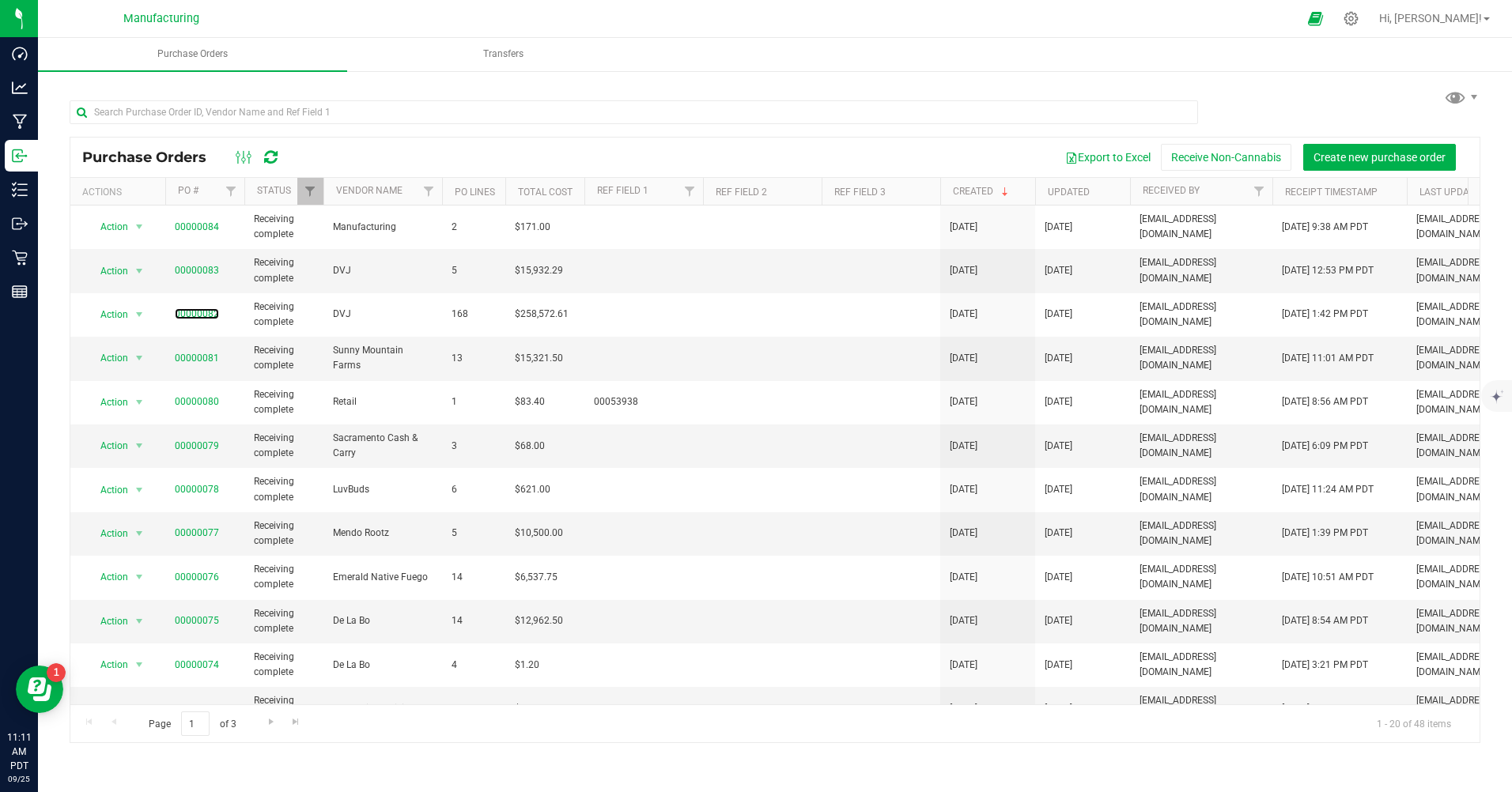
click at [195, 310] on link "00000082" at bounding box center [196, 314] width 44 height 11
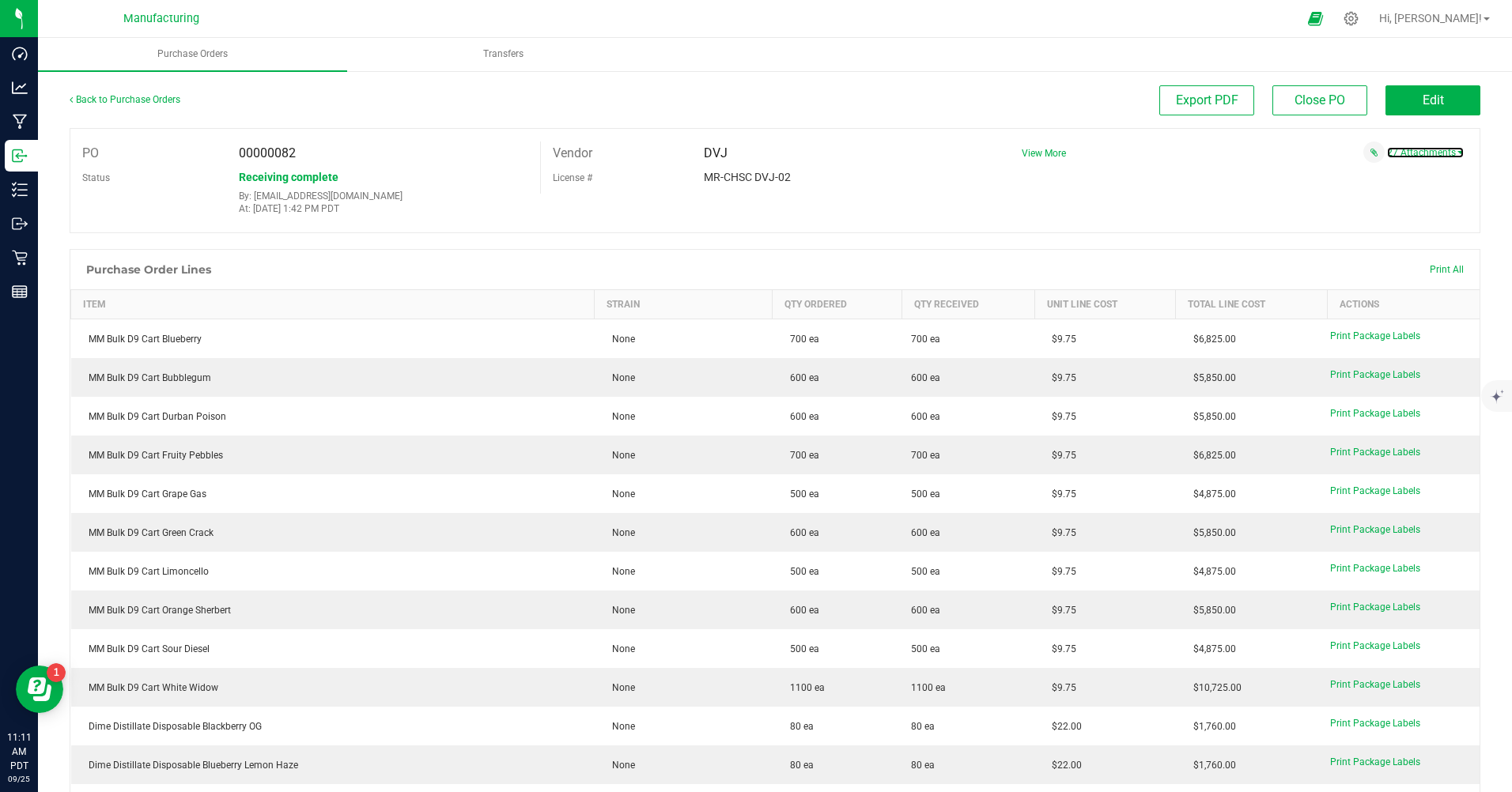
click at [1416, 152] on link "27 Attachments" at bounding box center [1425, 152] width 77 height 11
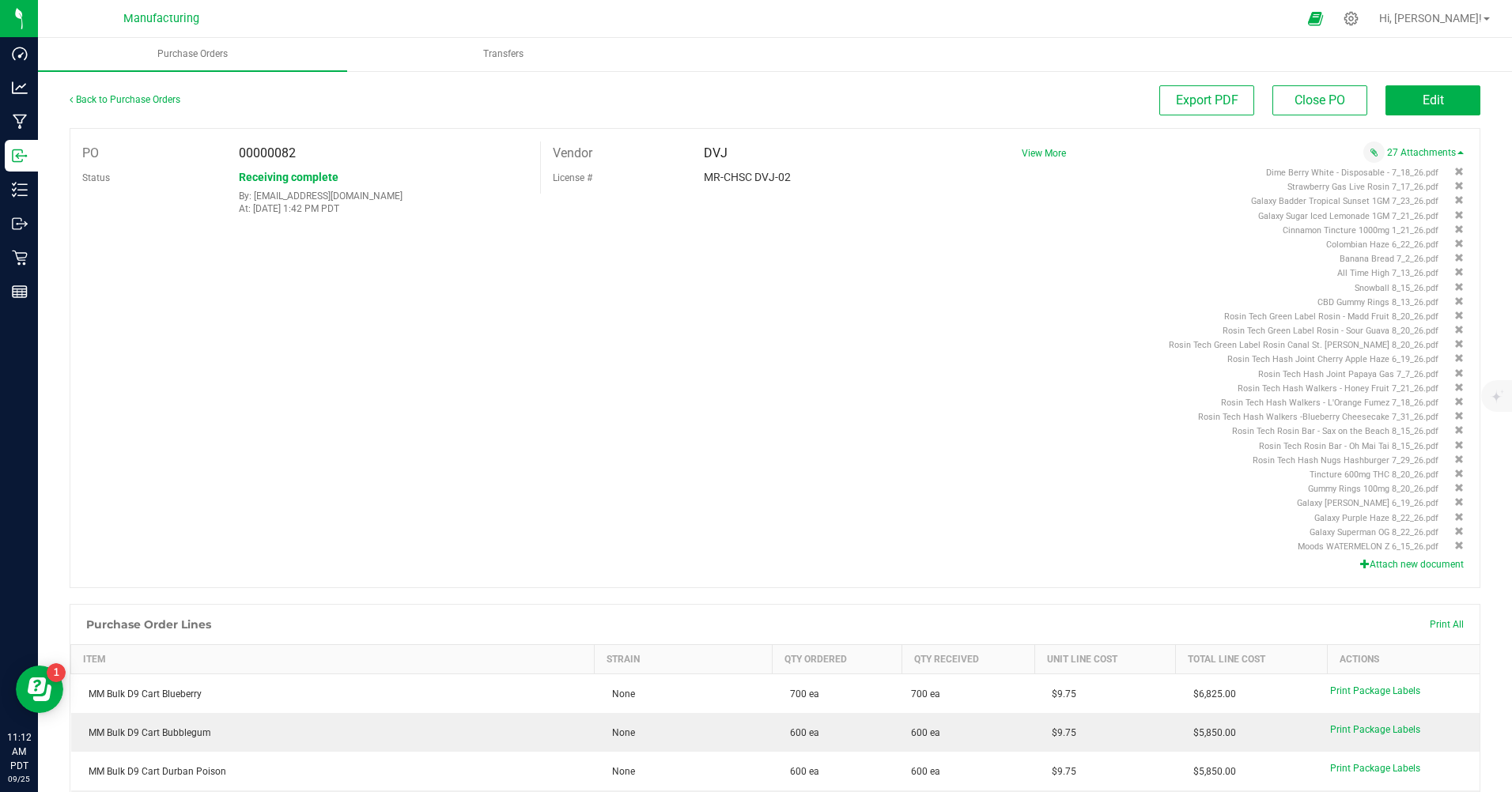
click at [1347, 260] on span "Banana Bread 7_2_26.pdf" at bounding box center [1388, 258] width 99 height 11
click at [24, 152] on icon at bounding box center [20, 155] width 15 height 15
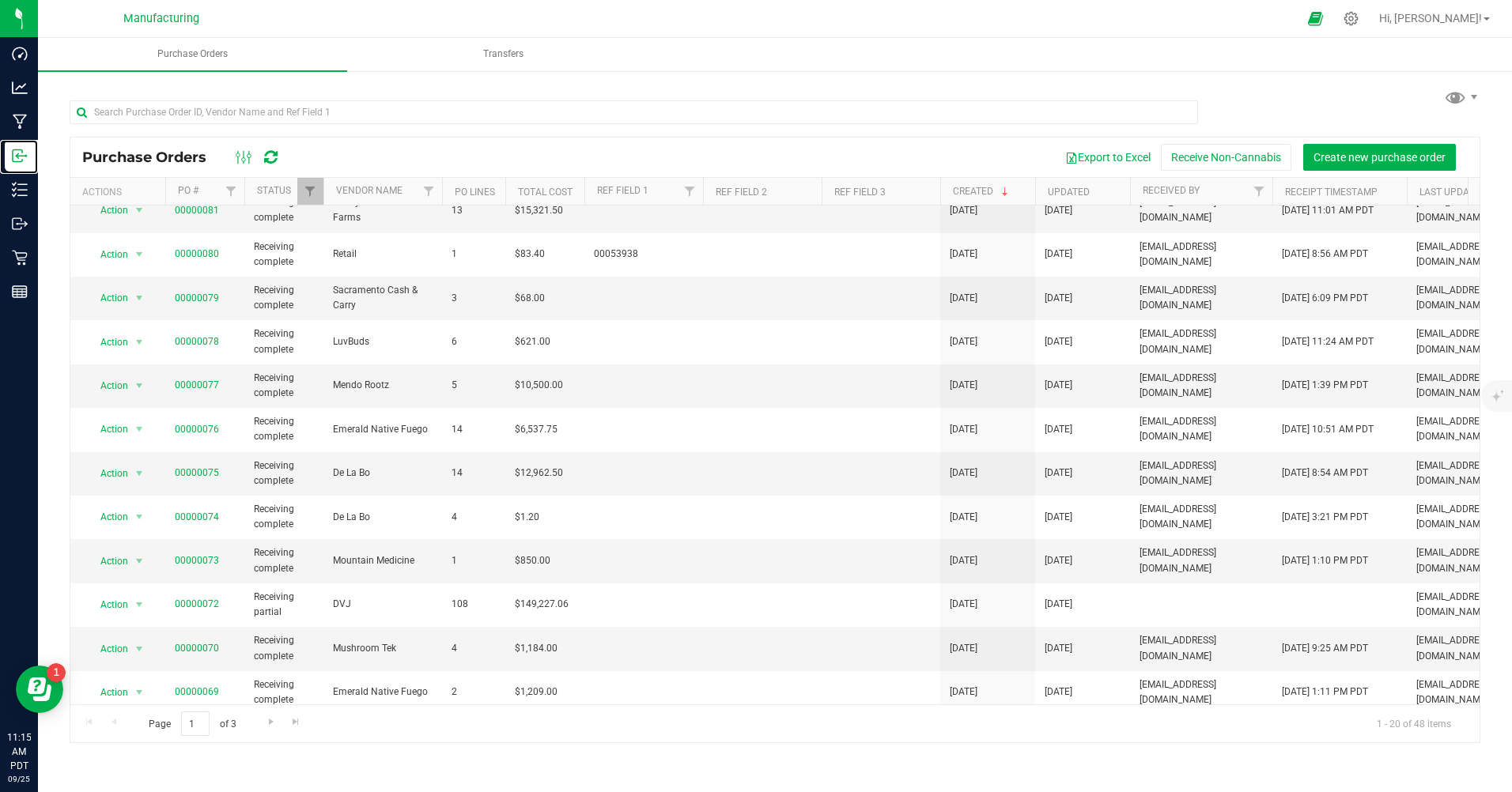
scroll to position [158, 0]
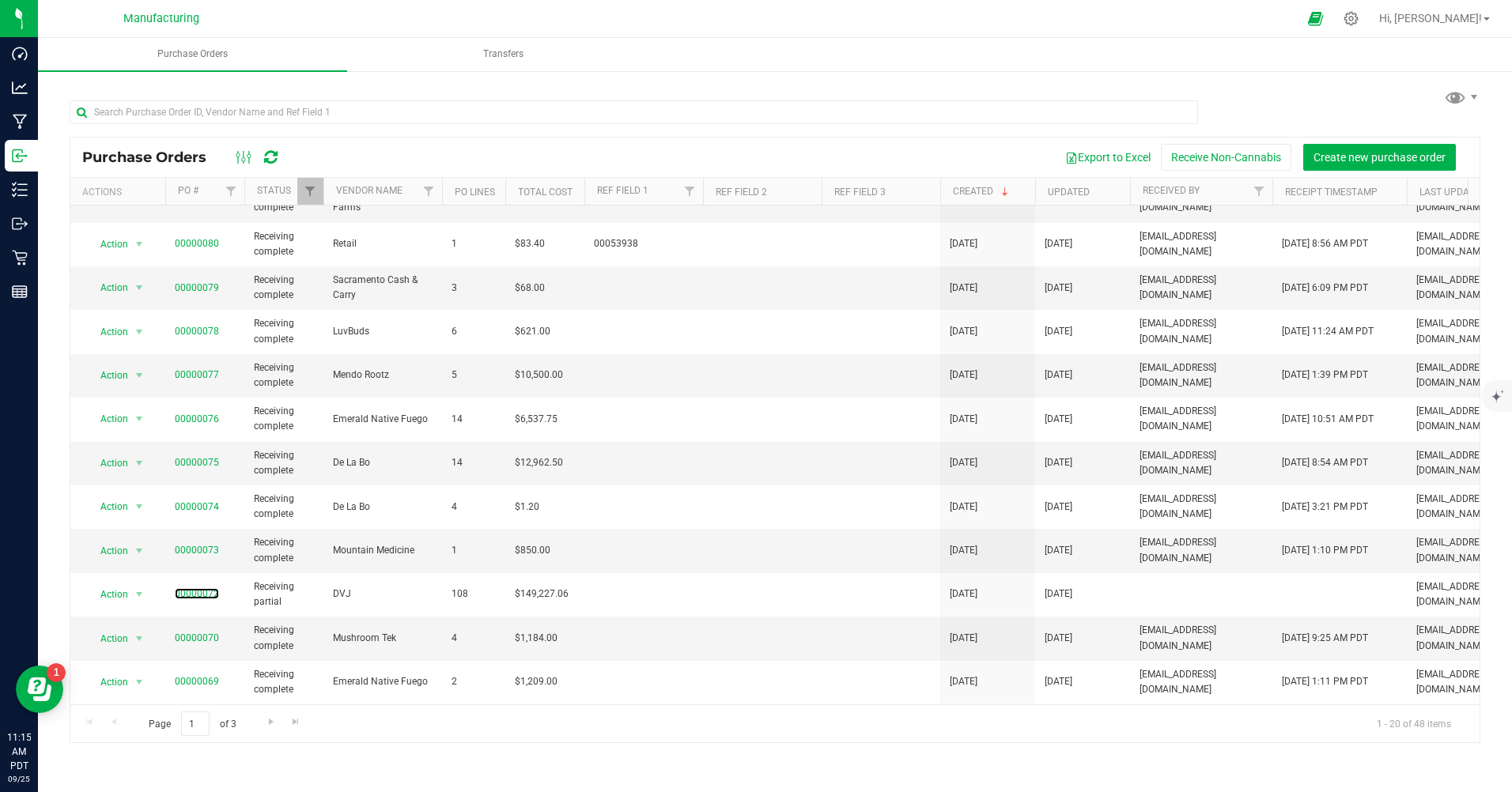
click at [201, 594] on link "00000072" at bounding box center [196, 594] width 44 height 11
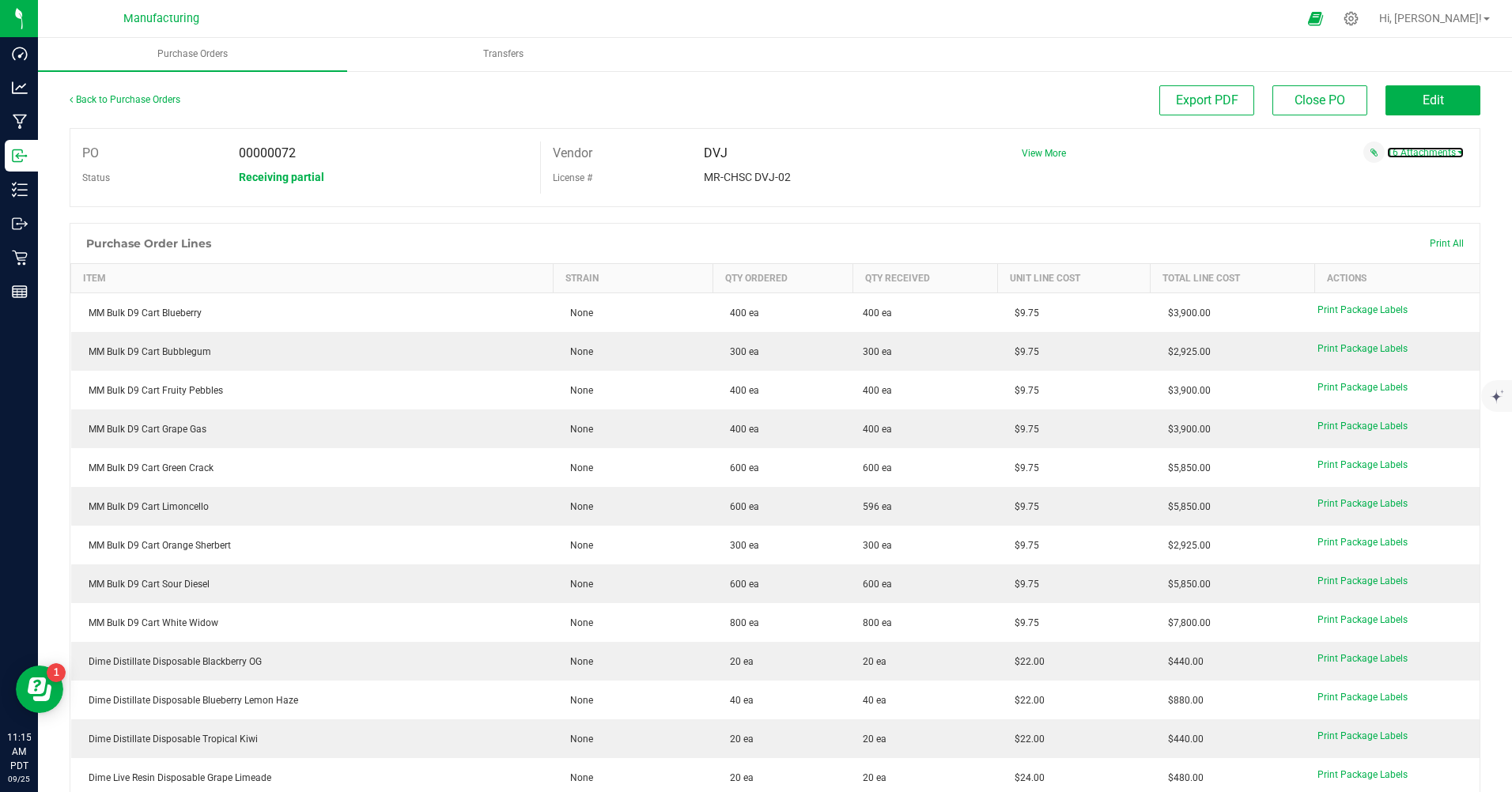
click at [1413, 151] on link "16 Attachments" at bounding box center [1425, 152] width 77 height 11
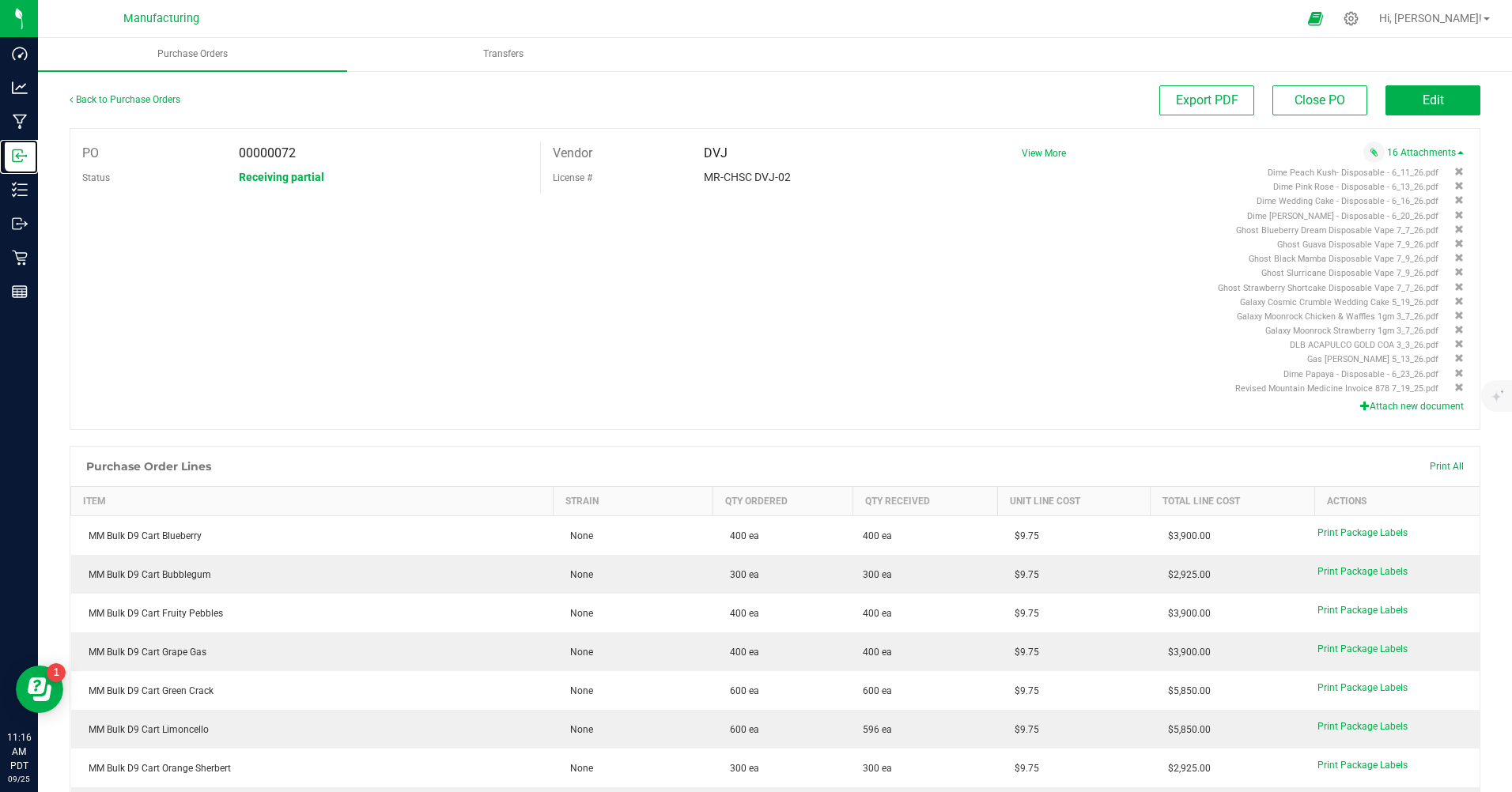
click at [0, 0] on p "Inbound" at bounding box center [0, 0] width 0 height 0
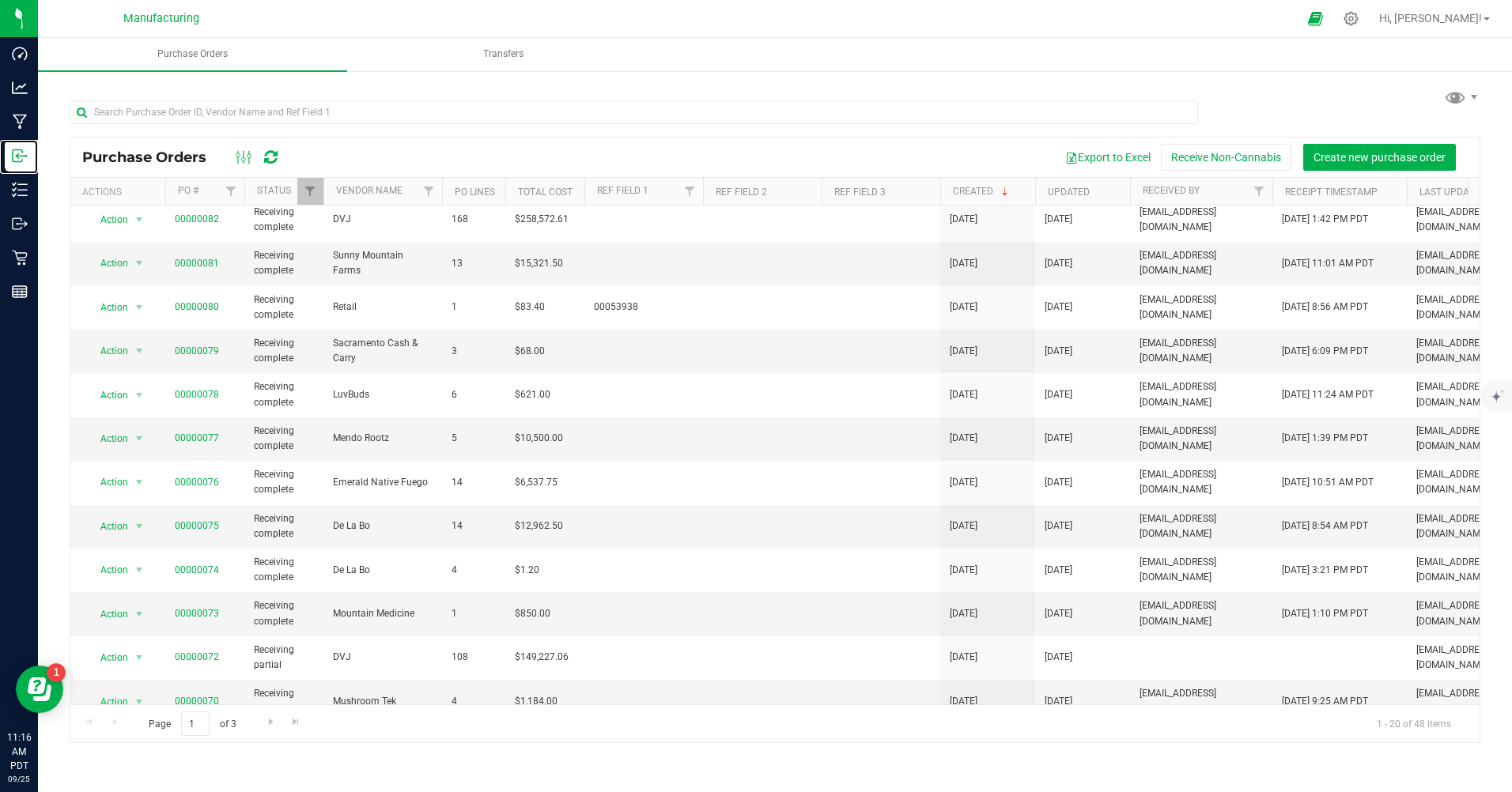
scroll to position [158, 0]
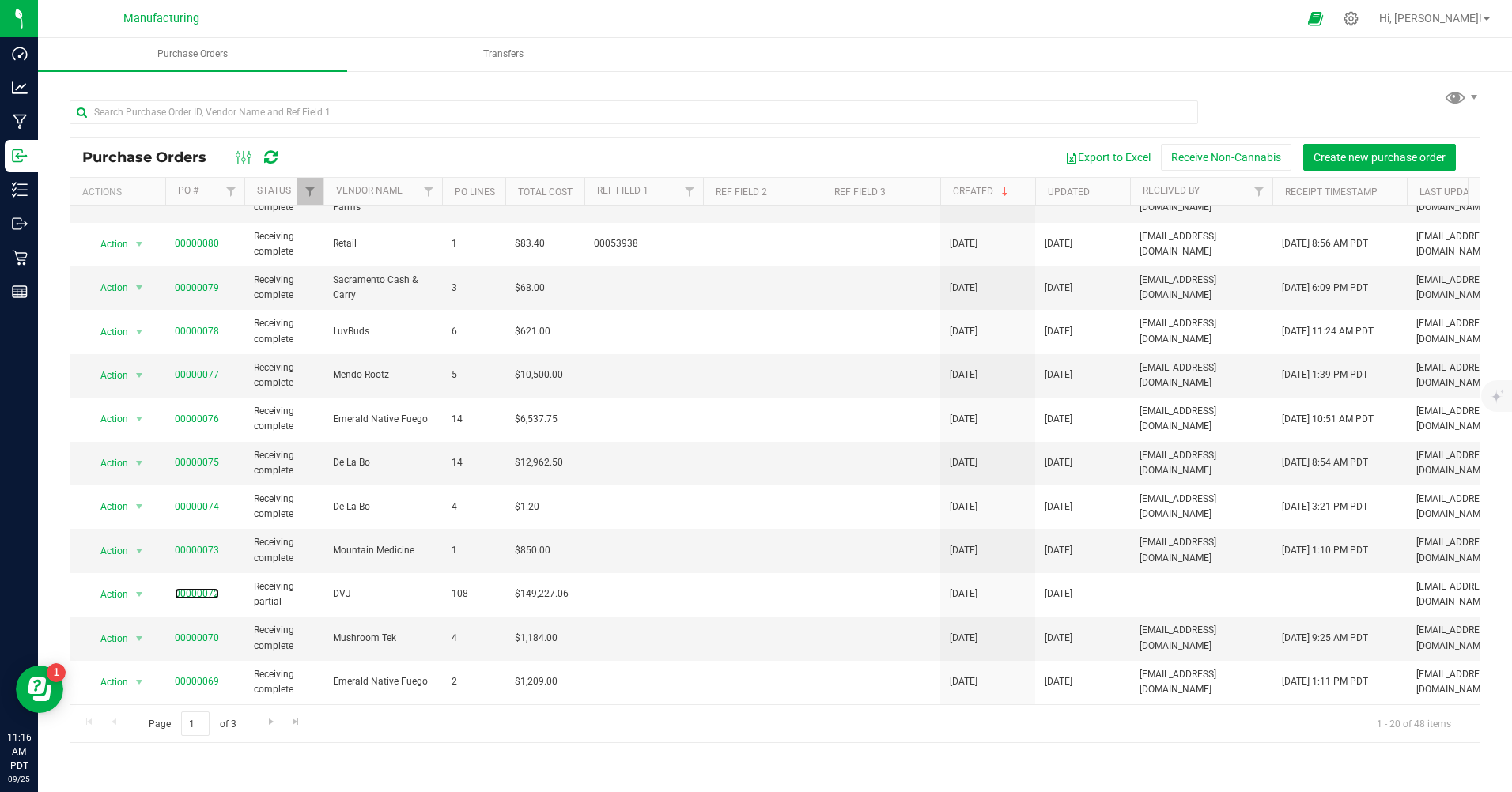
click at [201, 588] on link "00000072" at bounding box center [196, 594] width 44 height 11
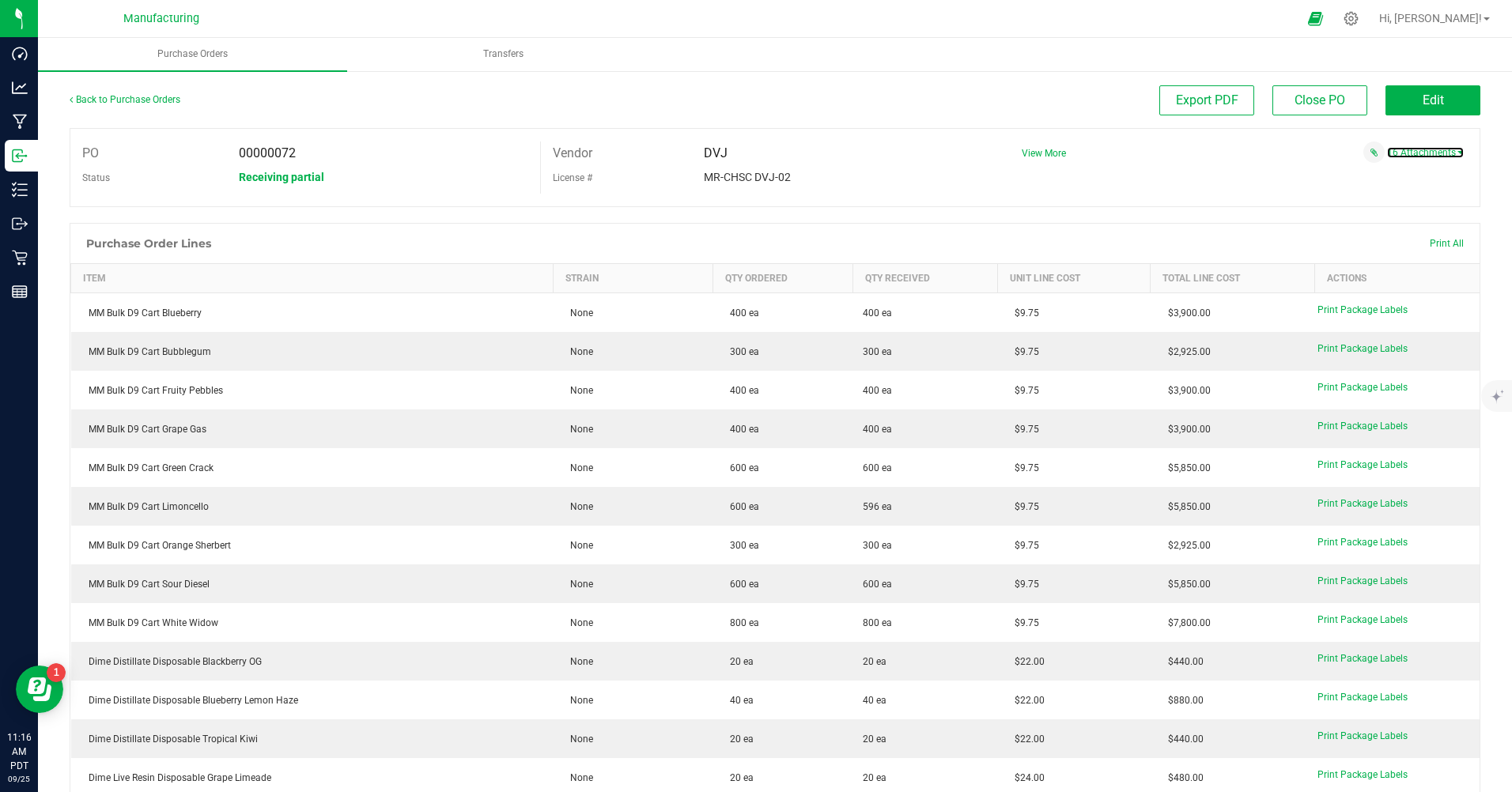
click at [1391, 154] on link "16 Attachments" at bounding box center [1425, 152] width 77 height 11
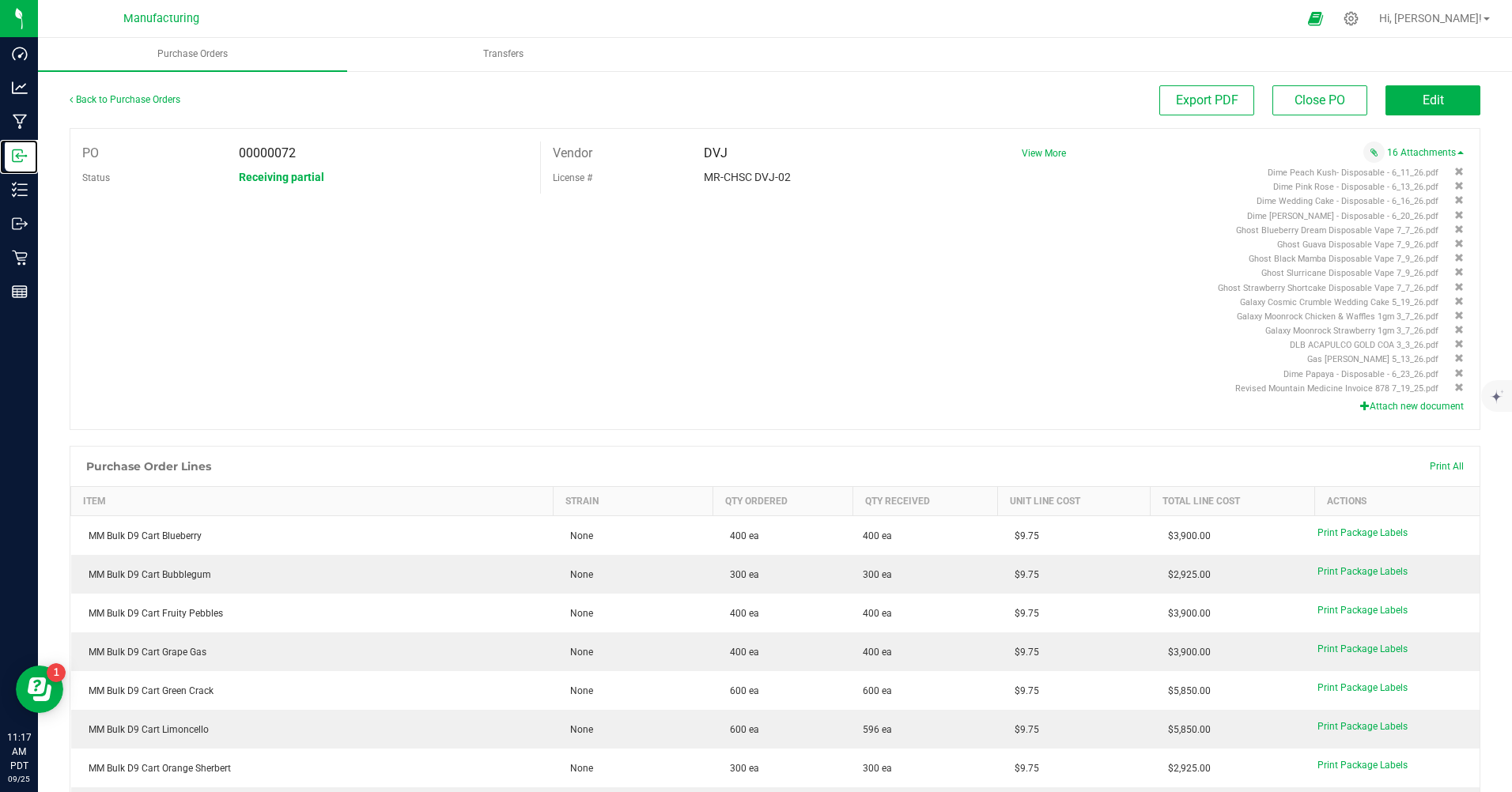
click at [0, 0] on p "Inbound" at bounding box center [0, 0] width 0 height 0
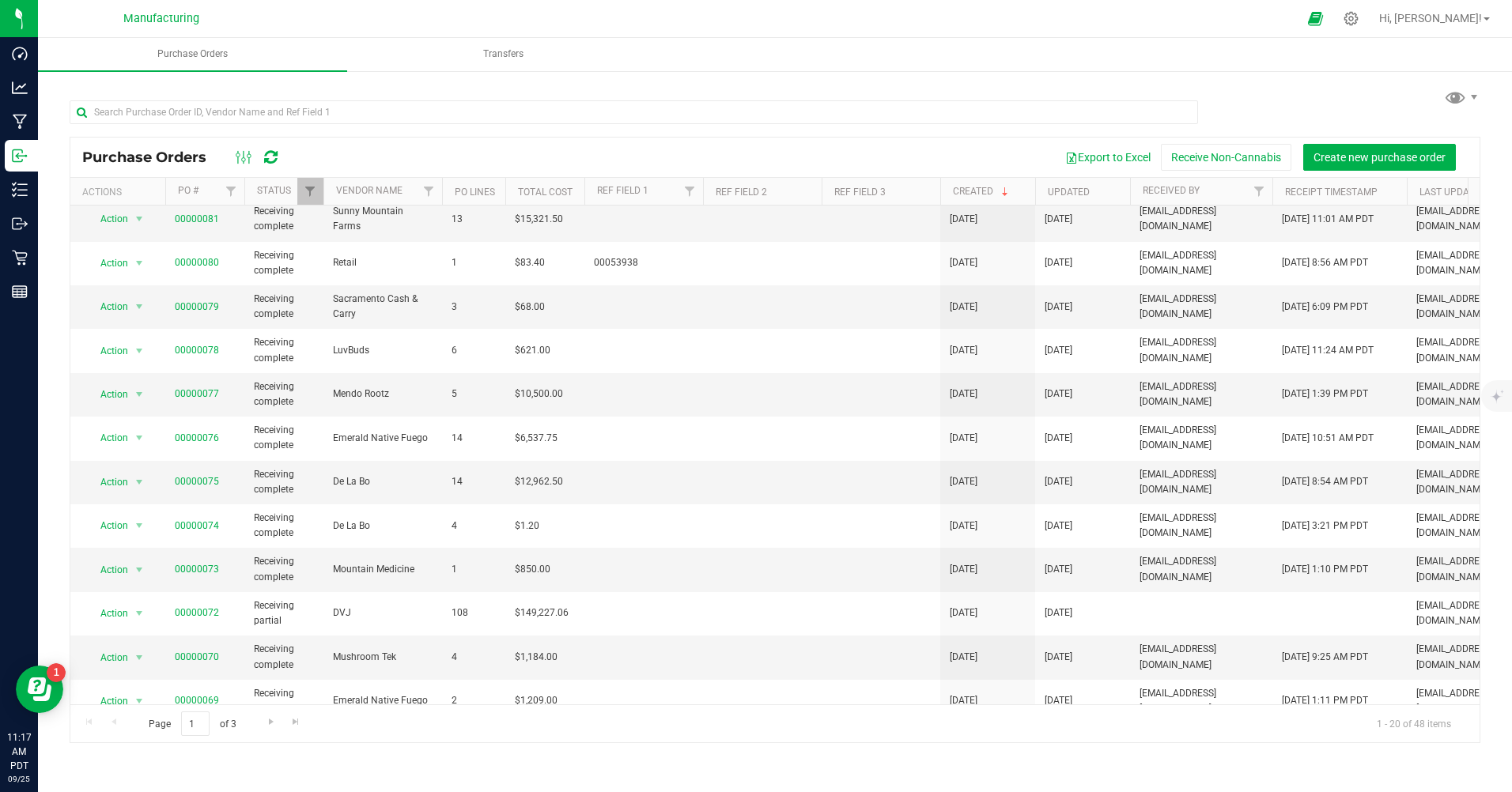
scroll to position [158, 0]
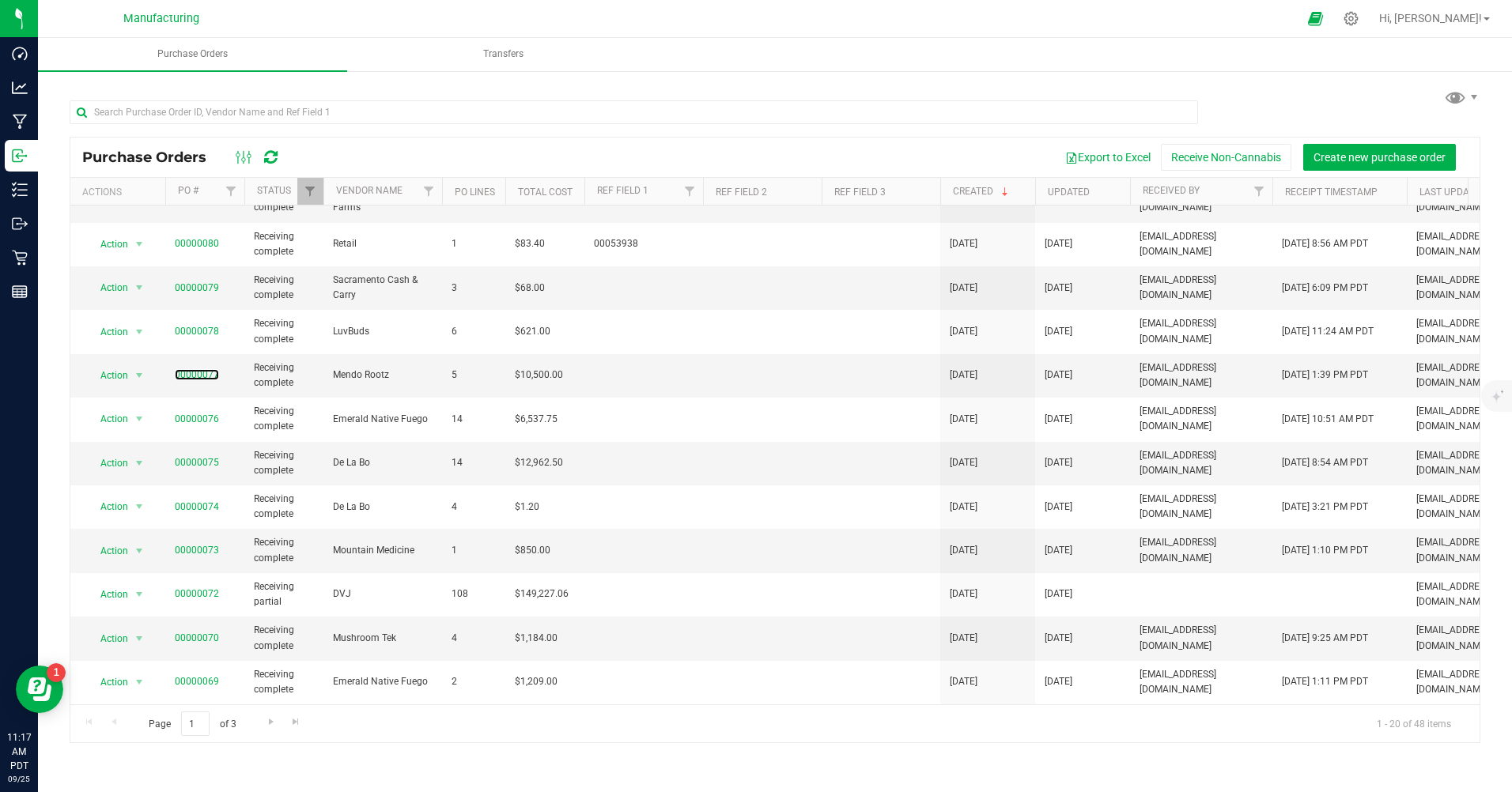
click at [204, 372] on link "00000077" at bounding box center [196, 375] width 44 height 11
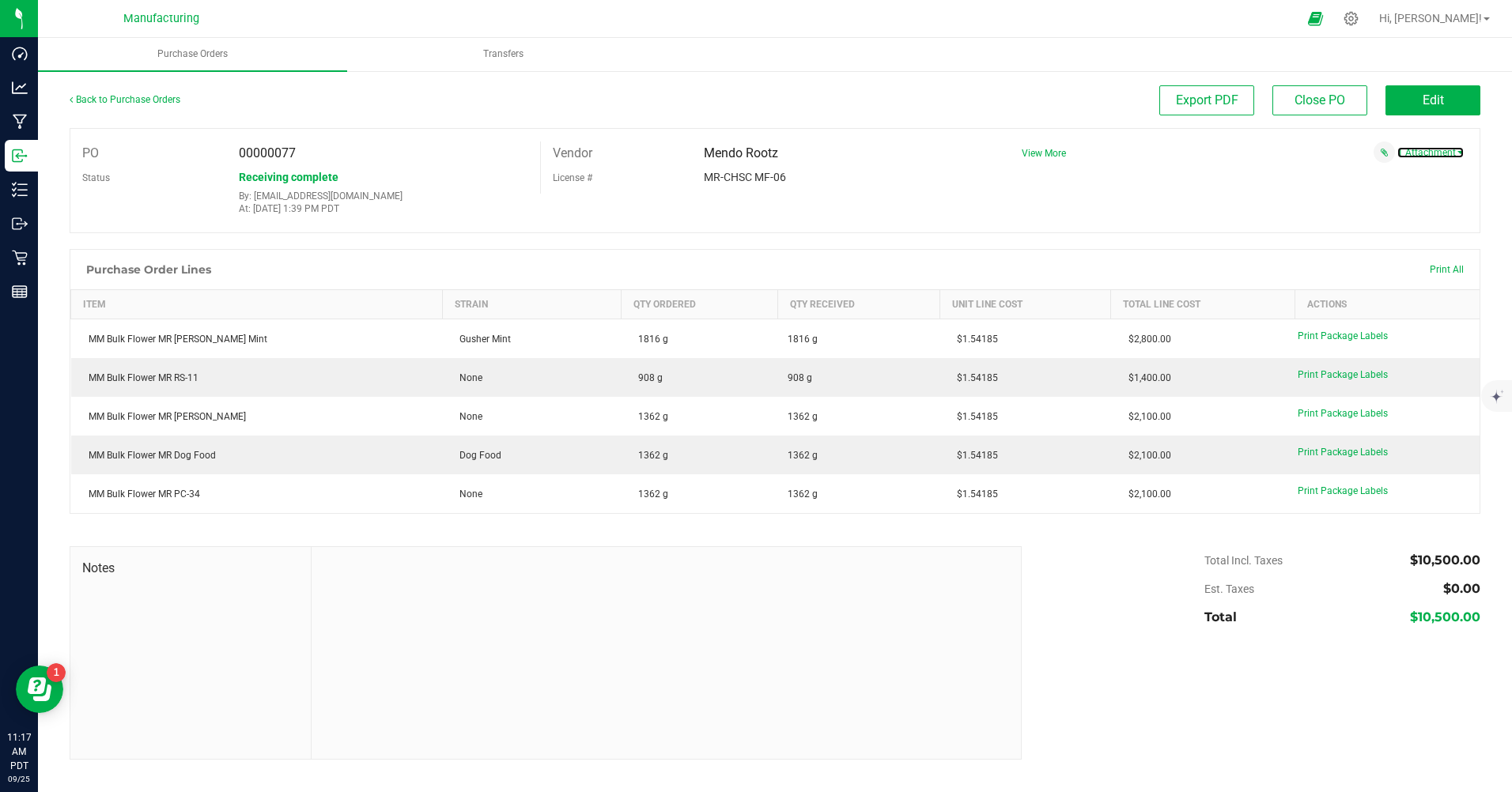
click at [1450, 154] on link "1 Attachment" at bounding box center [1430, 152] width 66 height 11
click at [1397, 174] on span "MR Order [DATE].jpeg" at bounding box center [1397, 173] width 82 height 11
click at [974, 147] on div "Mendo Rootz" at bounding box center [843, 153] width 302 height 24
click at [0, 0] on p "Inbound" at bounding box center [0, 0] width 0 height 0
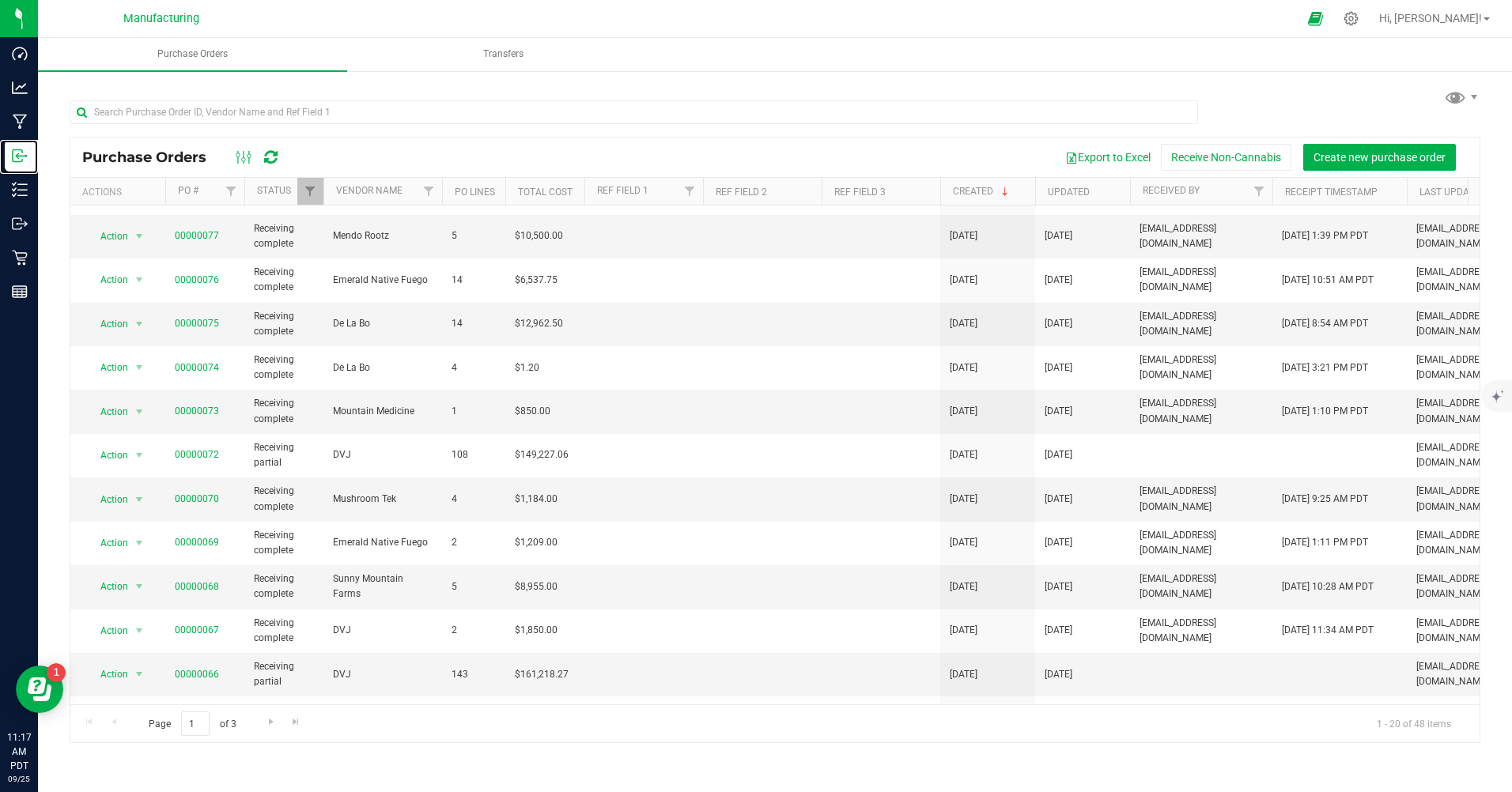
scroll to position [316, 0]
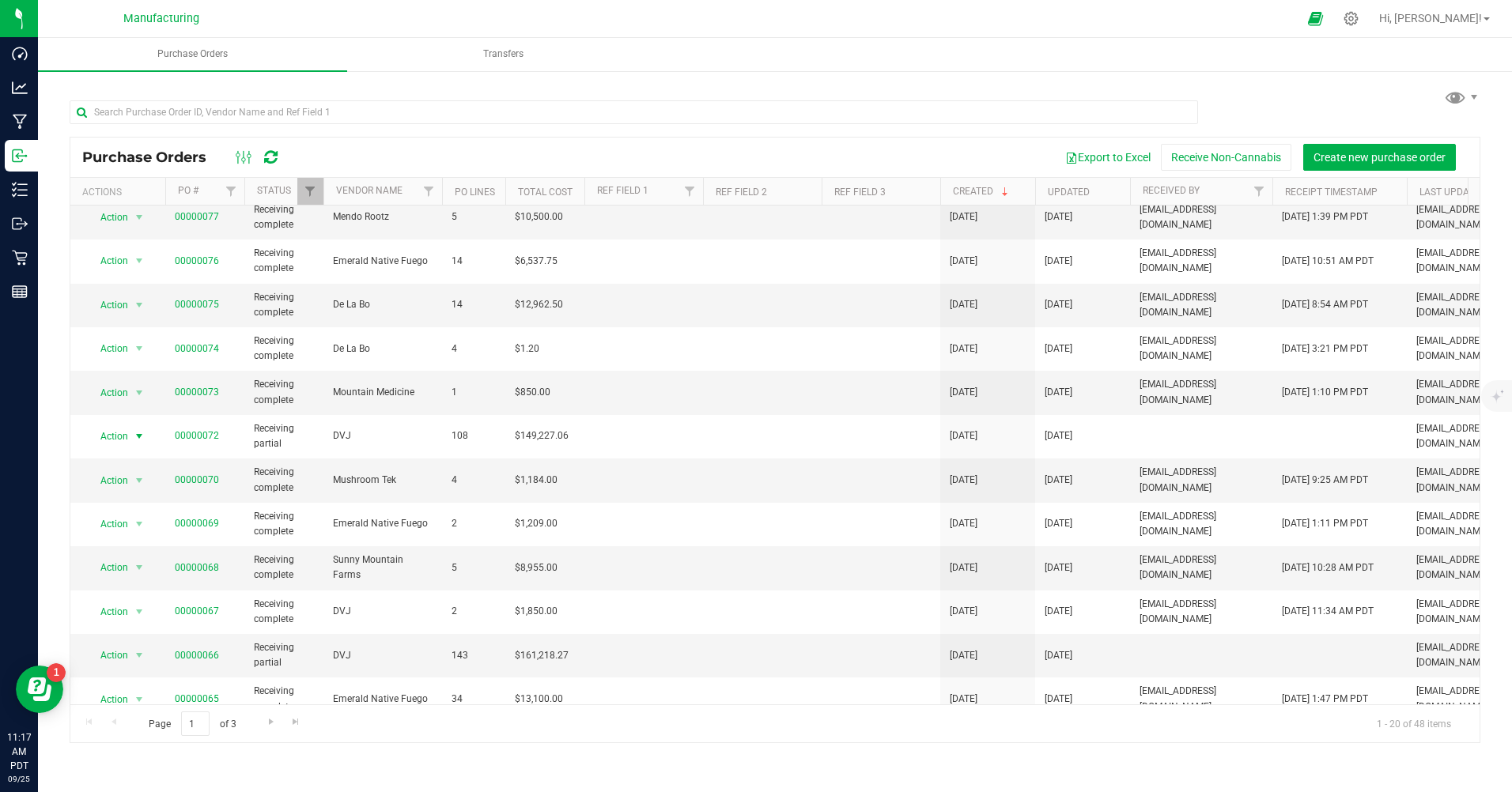
click at [117, 435] on span "Action" at bounding box center [108, 436] width 42 height 22
click at [694, 436] on td at bounding box center [644, 436] width 119 height 43
click at [210, 434] on link "00000072" at bounding box center [196, 436] width 44 height 11
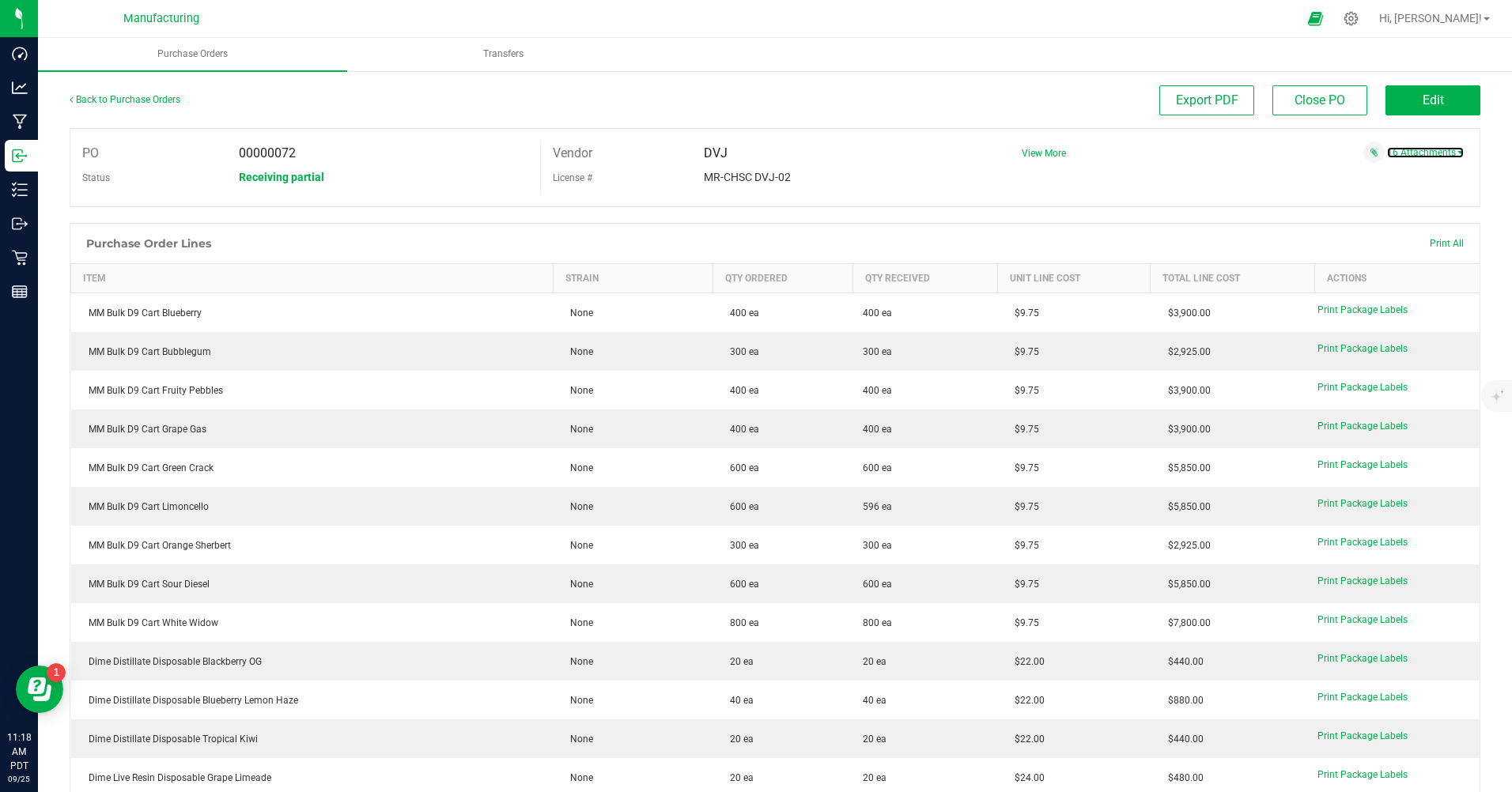
click at [1417, 152] on link "16 Attachments" at bounding box center [1425, 152] width 77 height 11
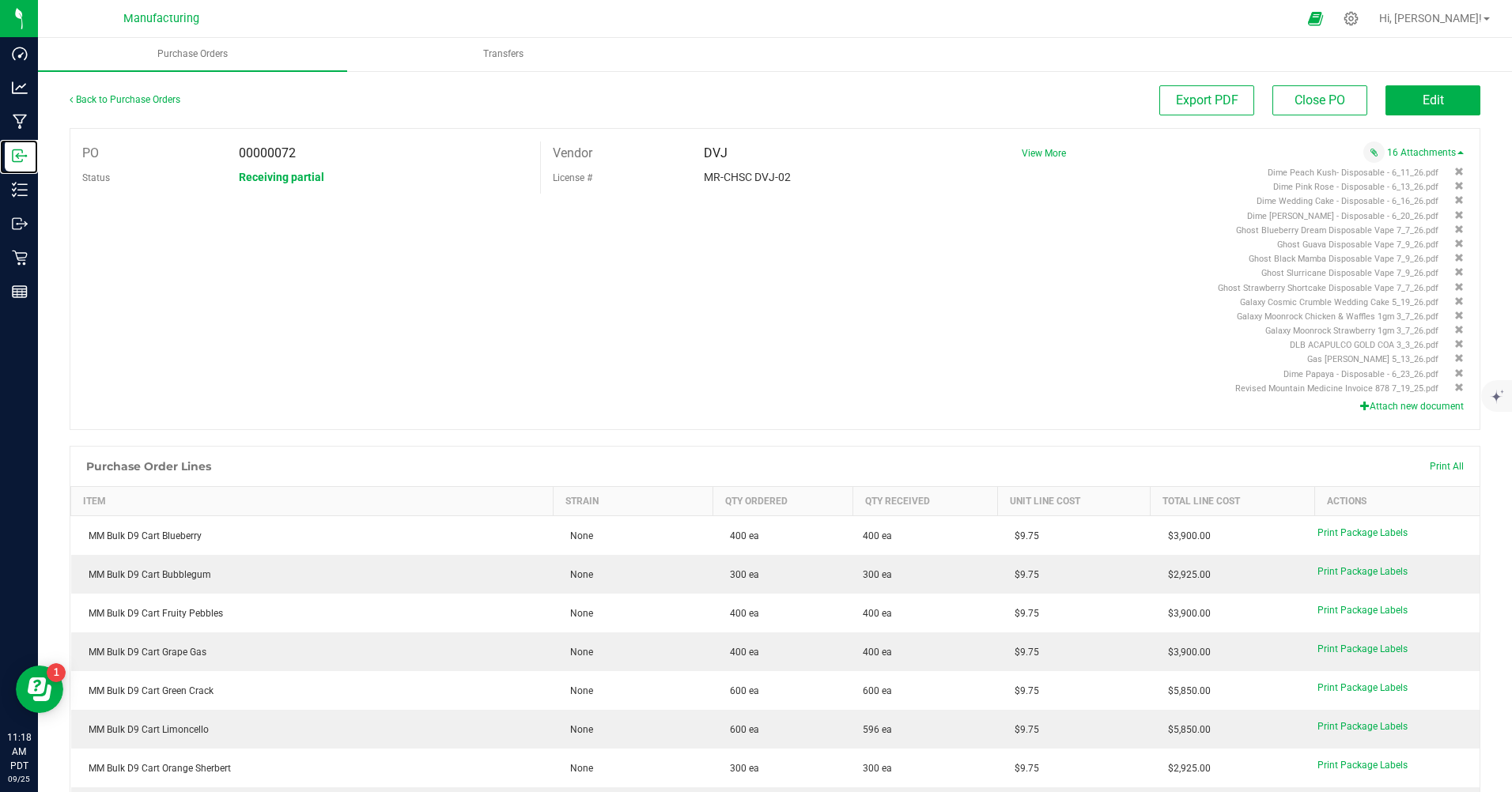
click at [27, 154] on icon at bounding box center [20, 155] width 15 height 15
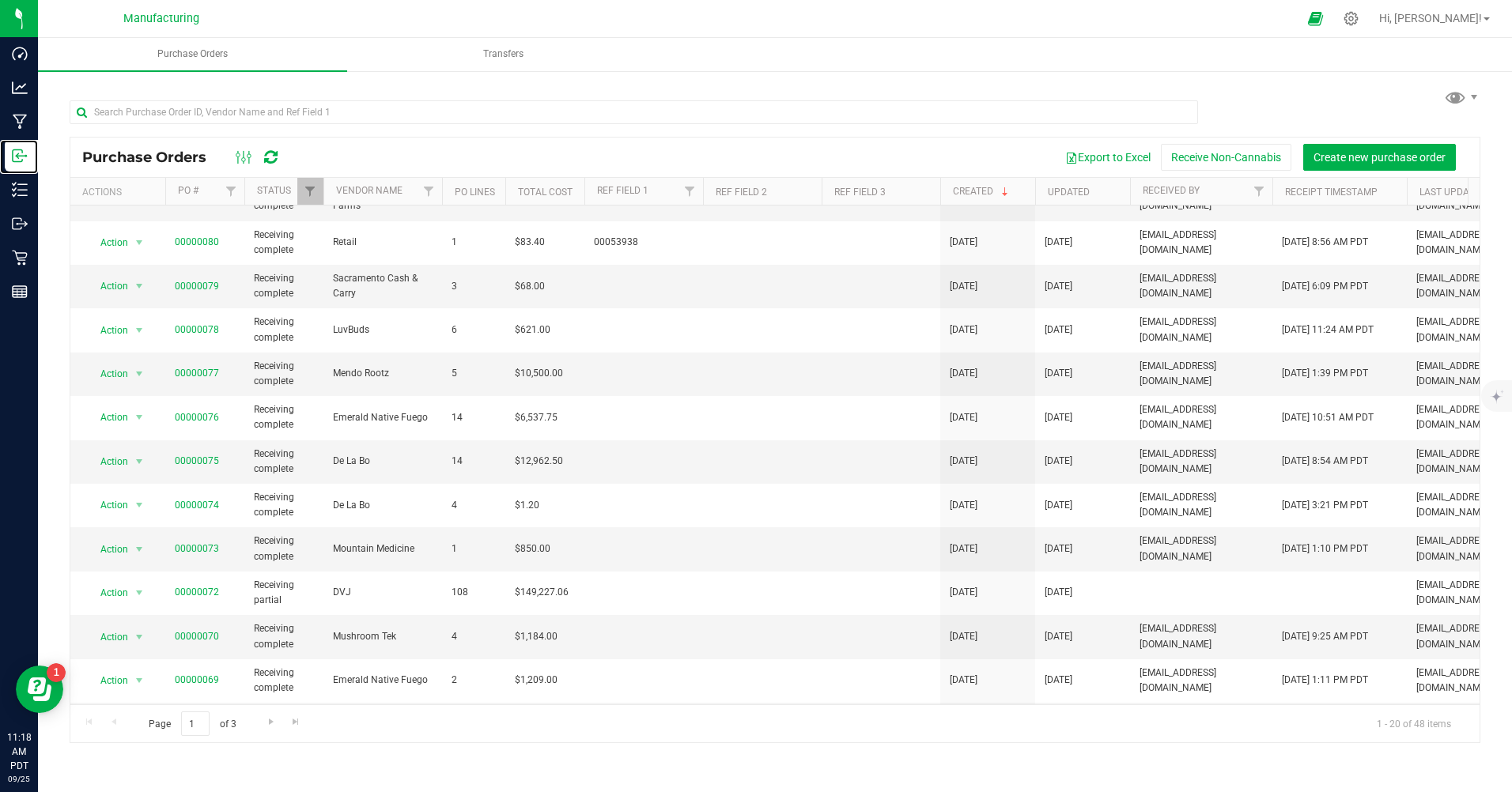
scroll to position [237, 0]
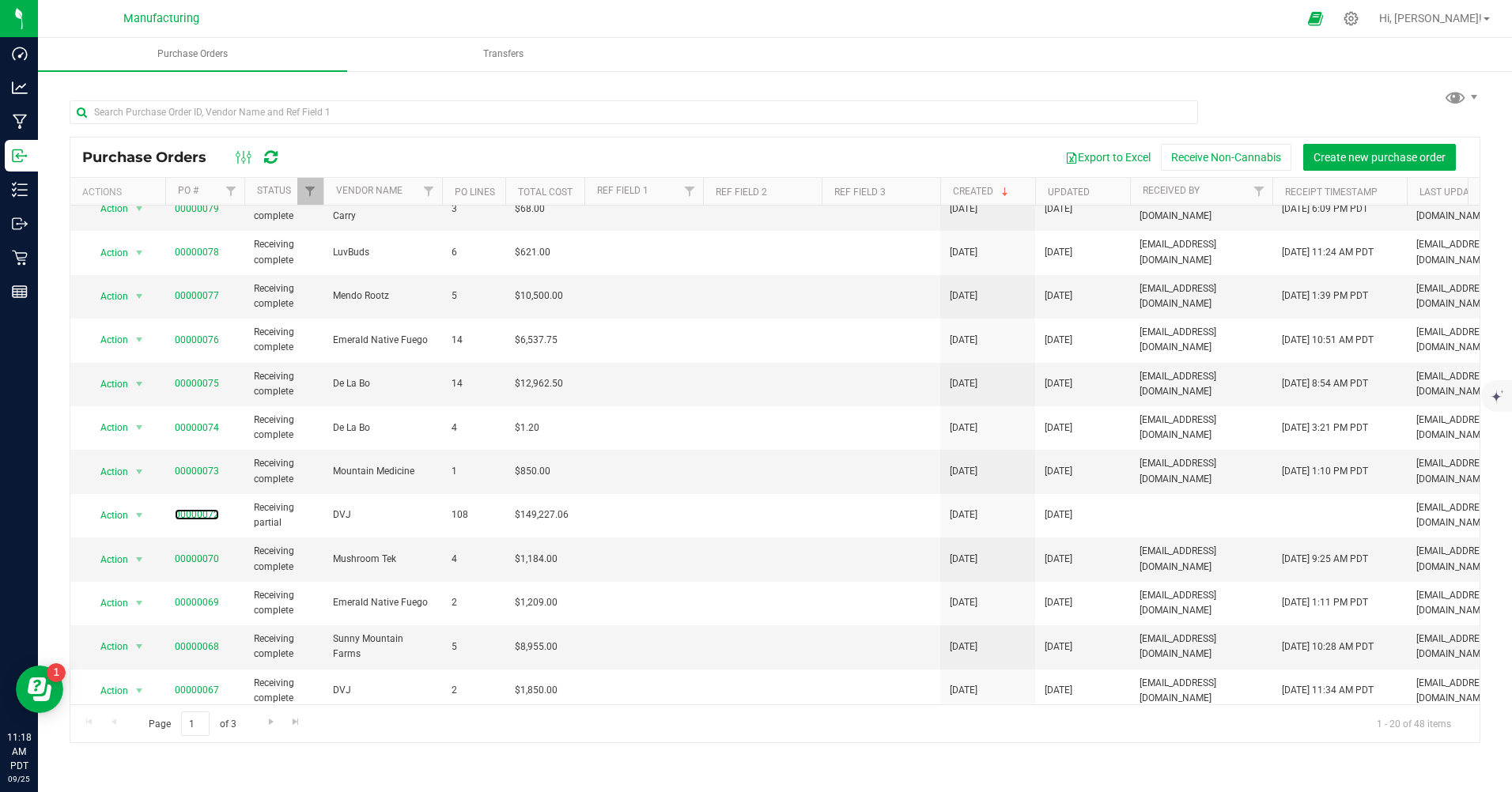
click at [206, 513] on link "00000072" at bounding box center [196, 515] width 44 height 11
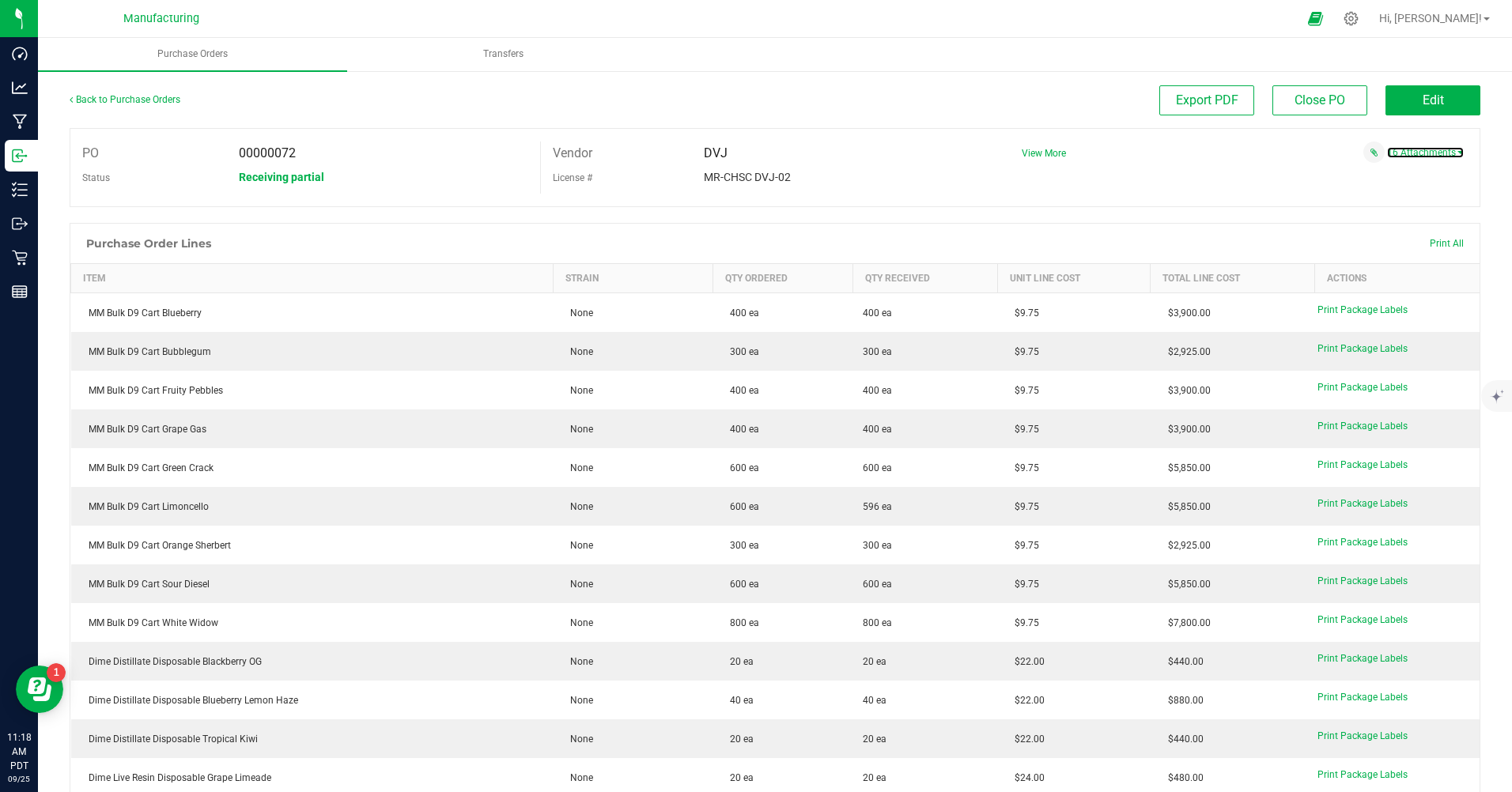
click at [1394, 152] on link "16 Attachments" at bounding box center [1425, 152] width 77 height 11
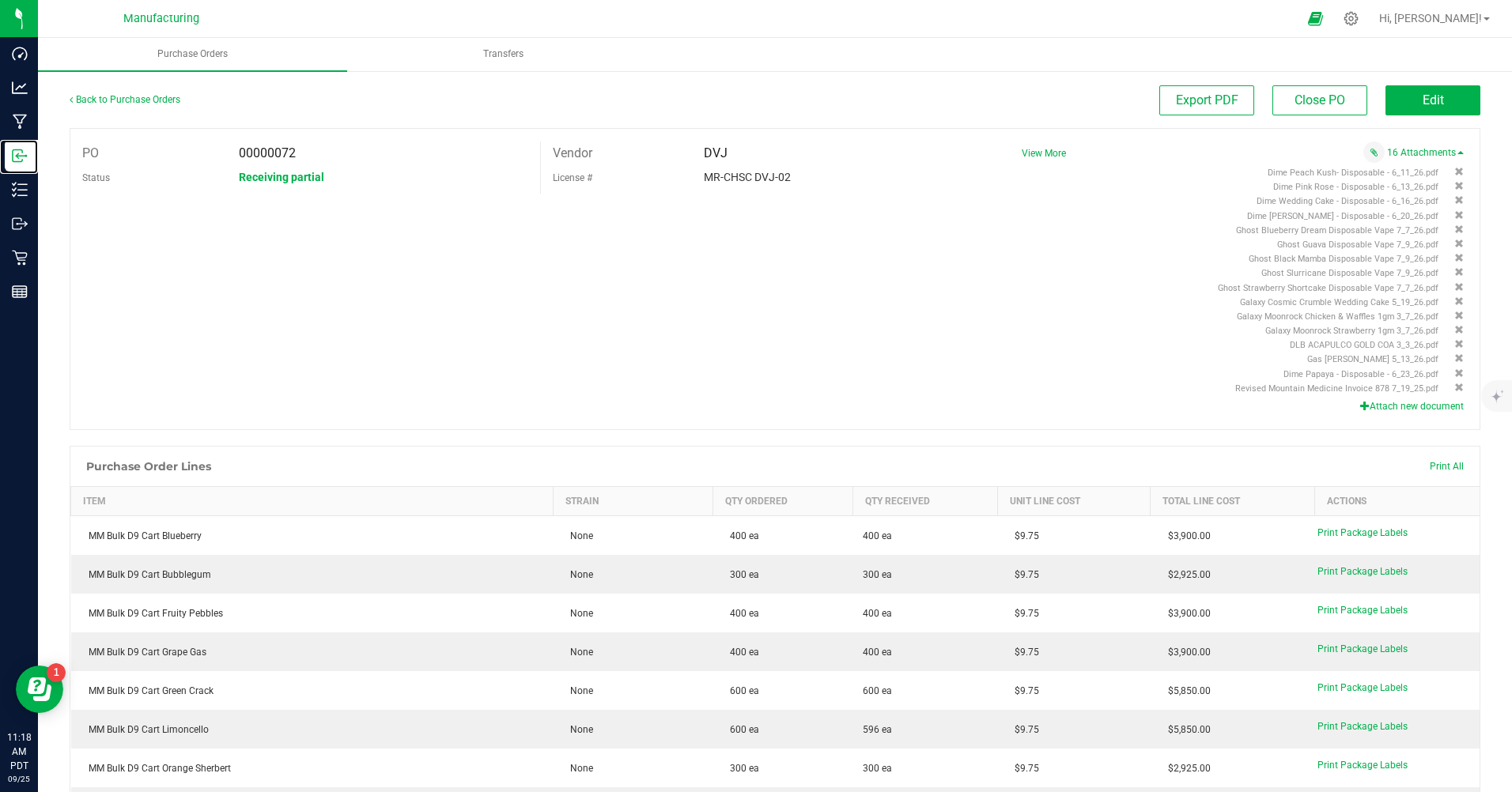
click at [21, 152] on icon at bounding box center [20, 155] width 15 height 15
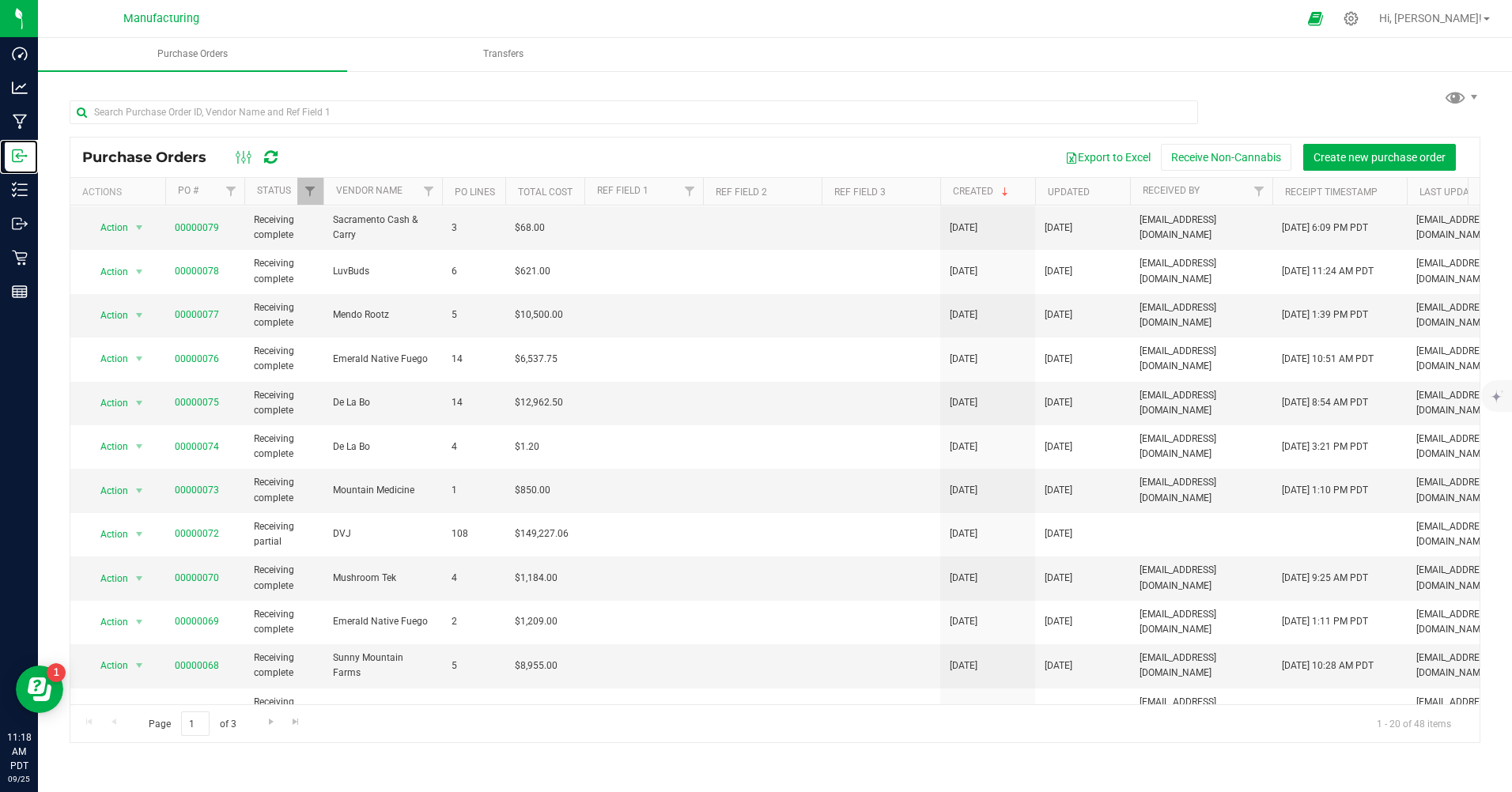
scroll to position [237, 0]
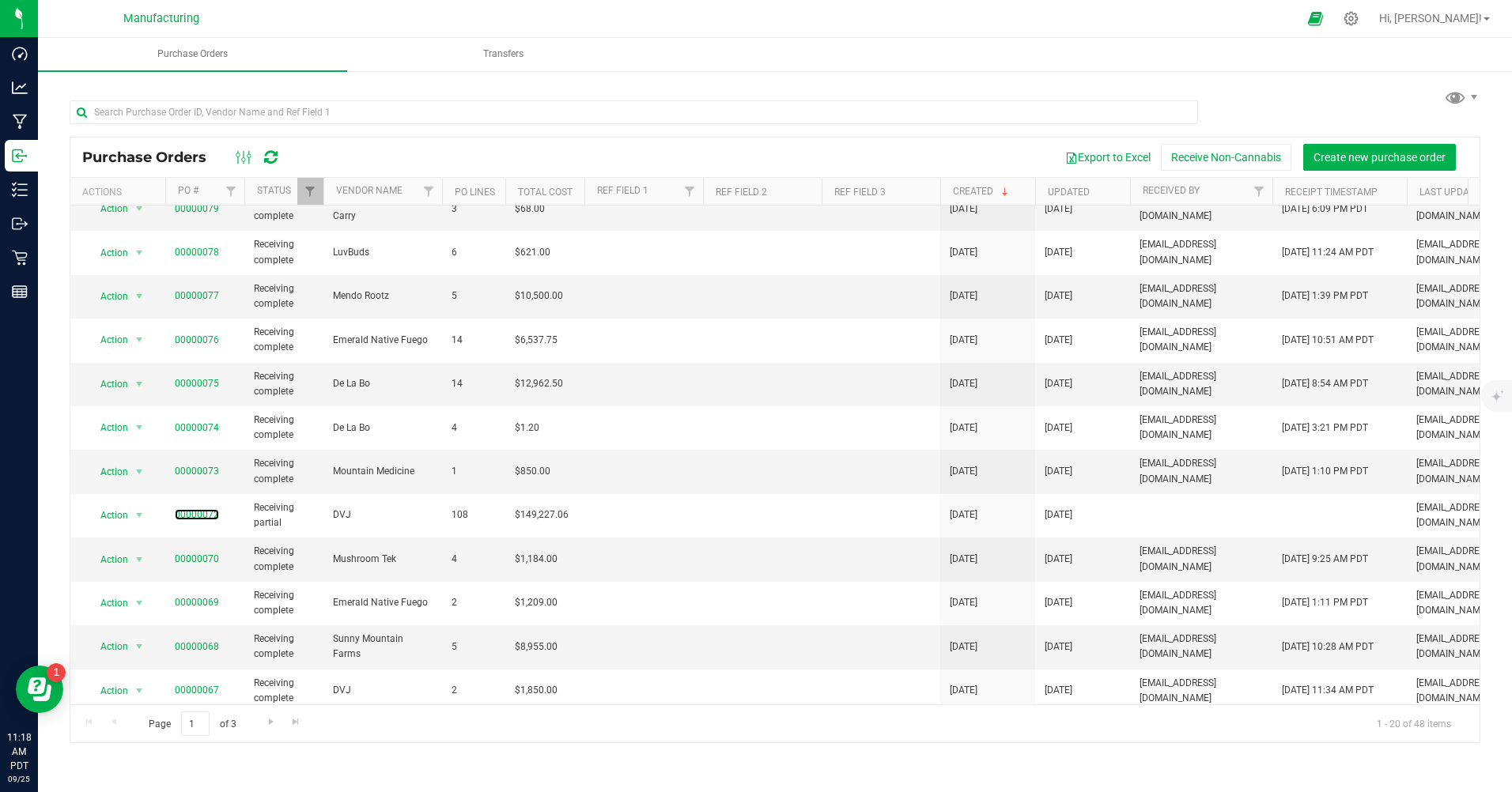
click at [206, 516] on link "00000072" at bounding box center [196, 515] width 44 height 11
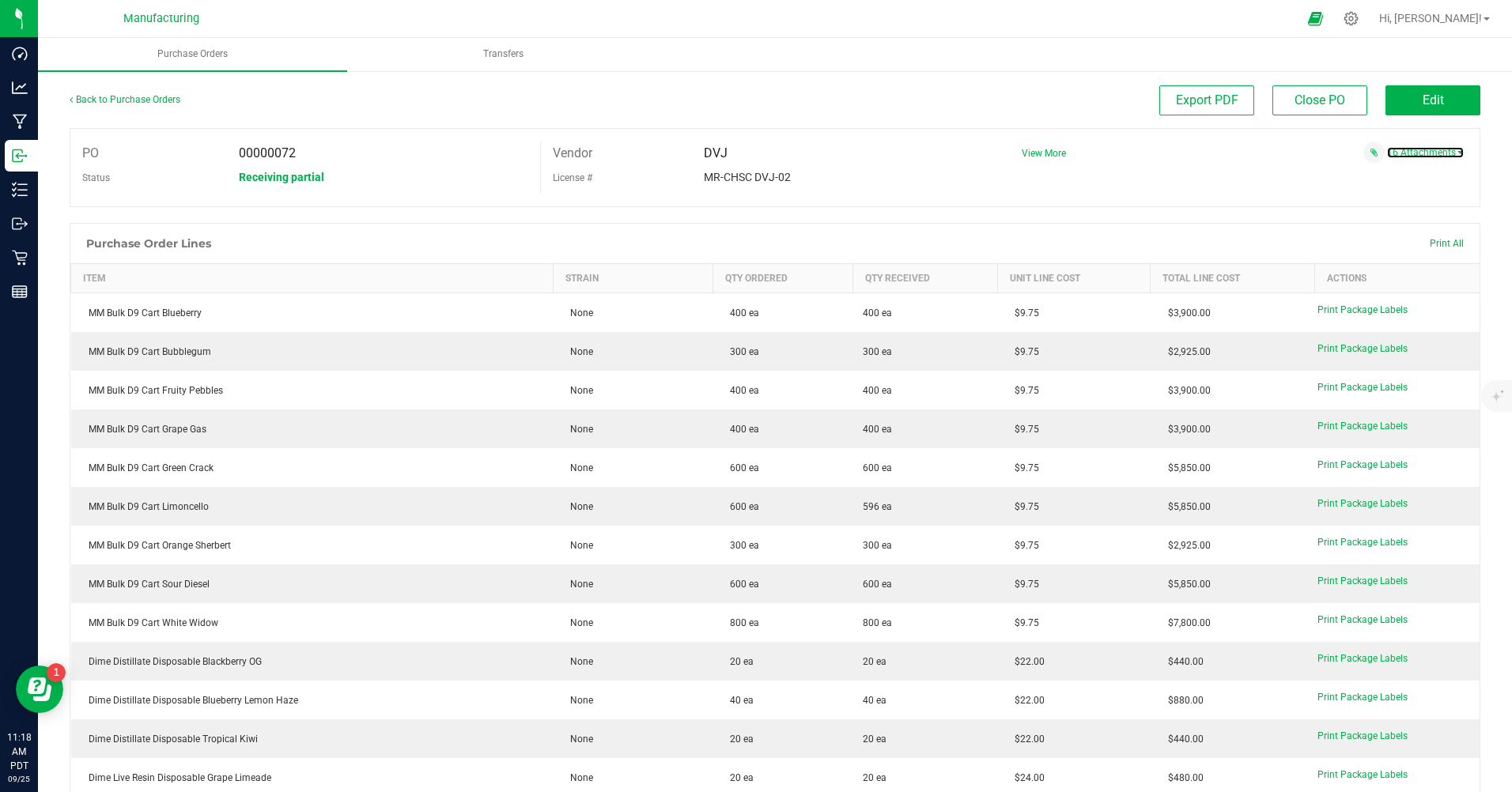
click at [1419, 154] on link "16 Attachments" at bounding box center [1425, 152] width 77 height 11
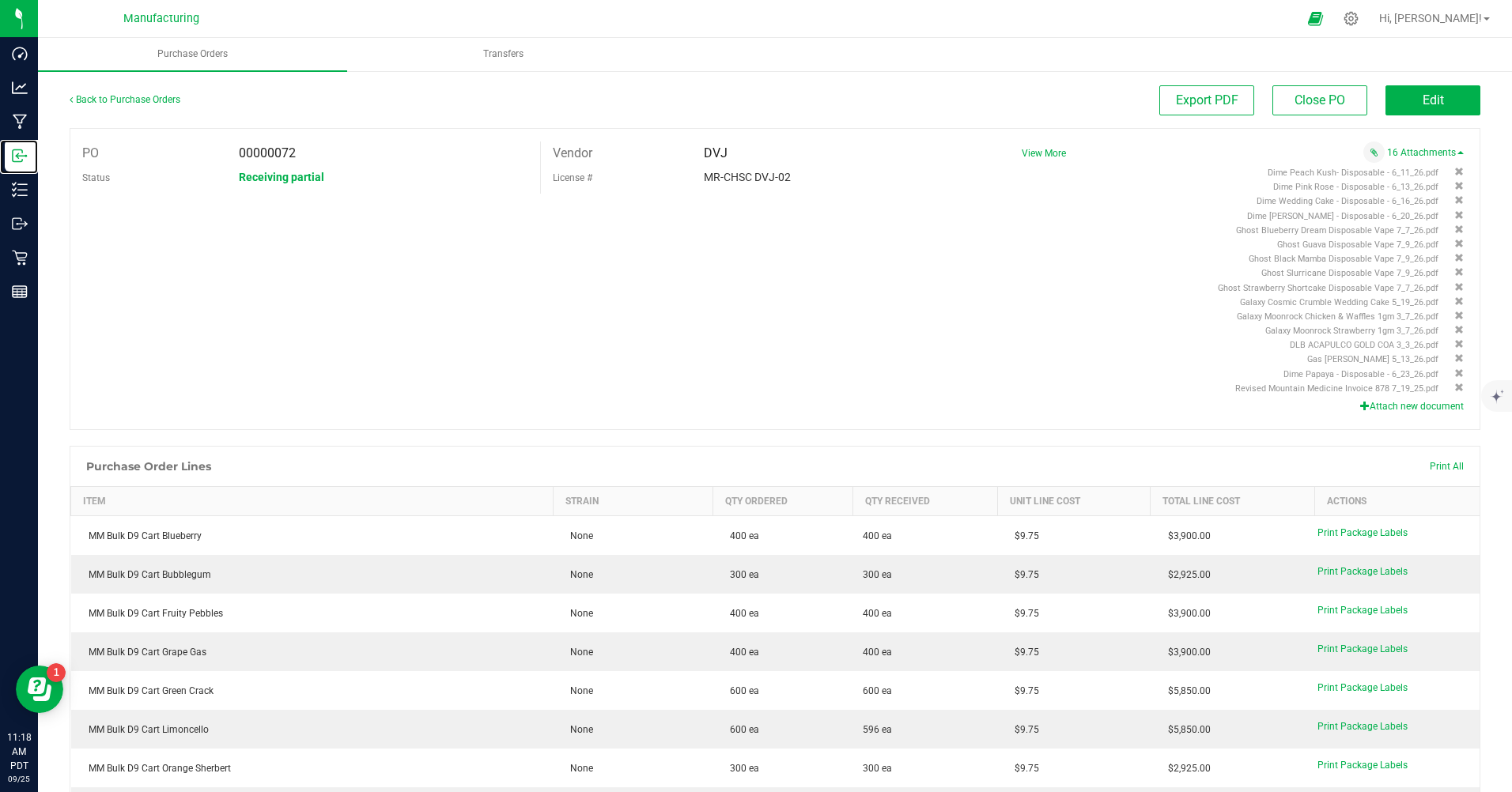
click at [19, 156] on line at bounding box center [20, 156] width 10 height 0
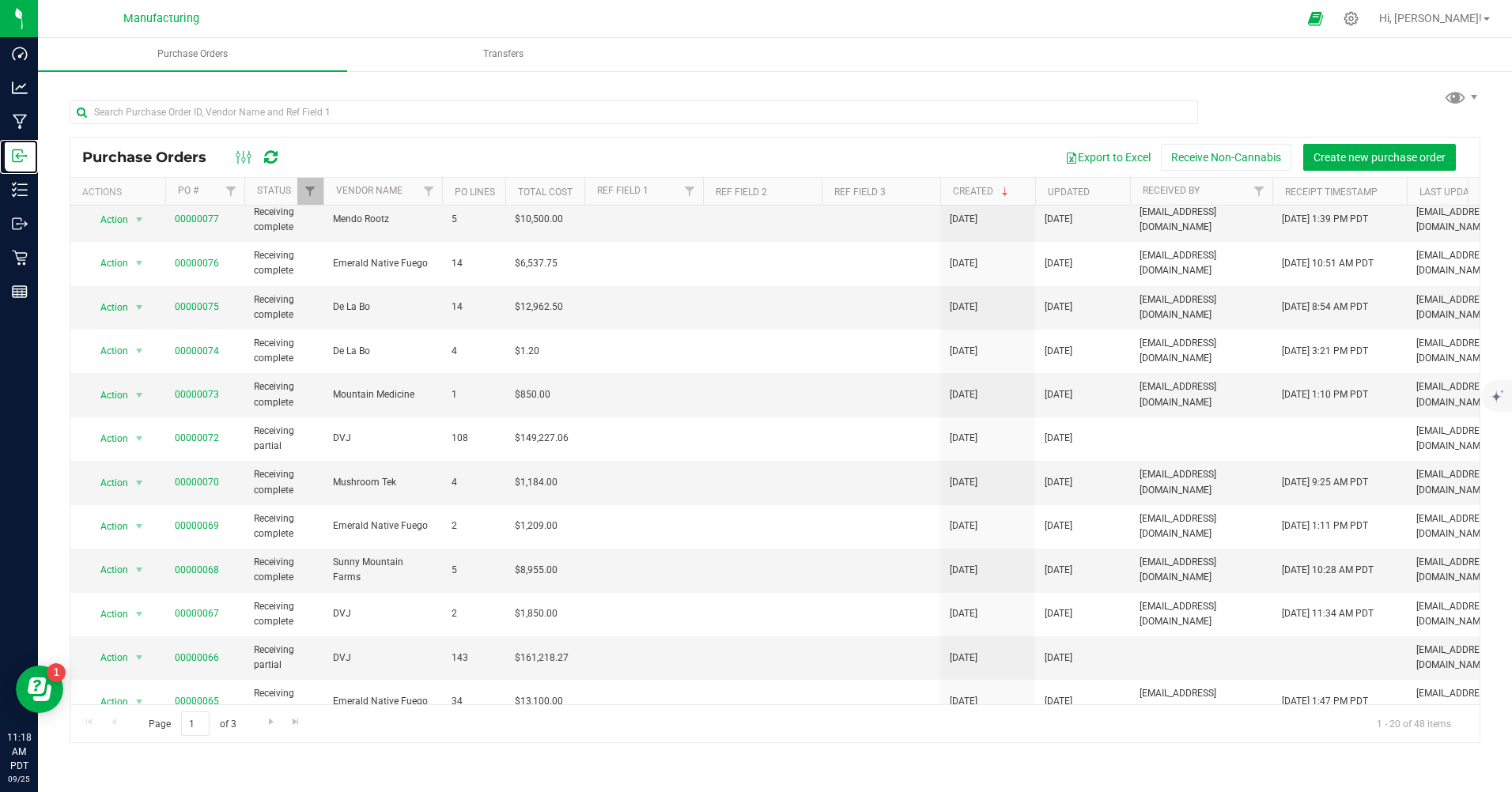
scroll to position [387, 0]
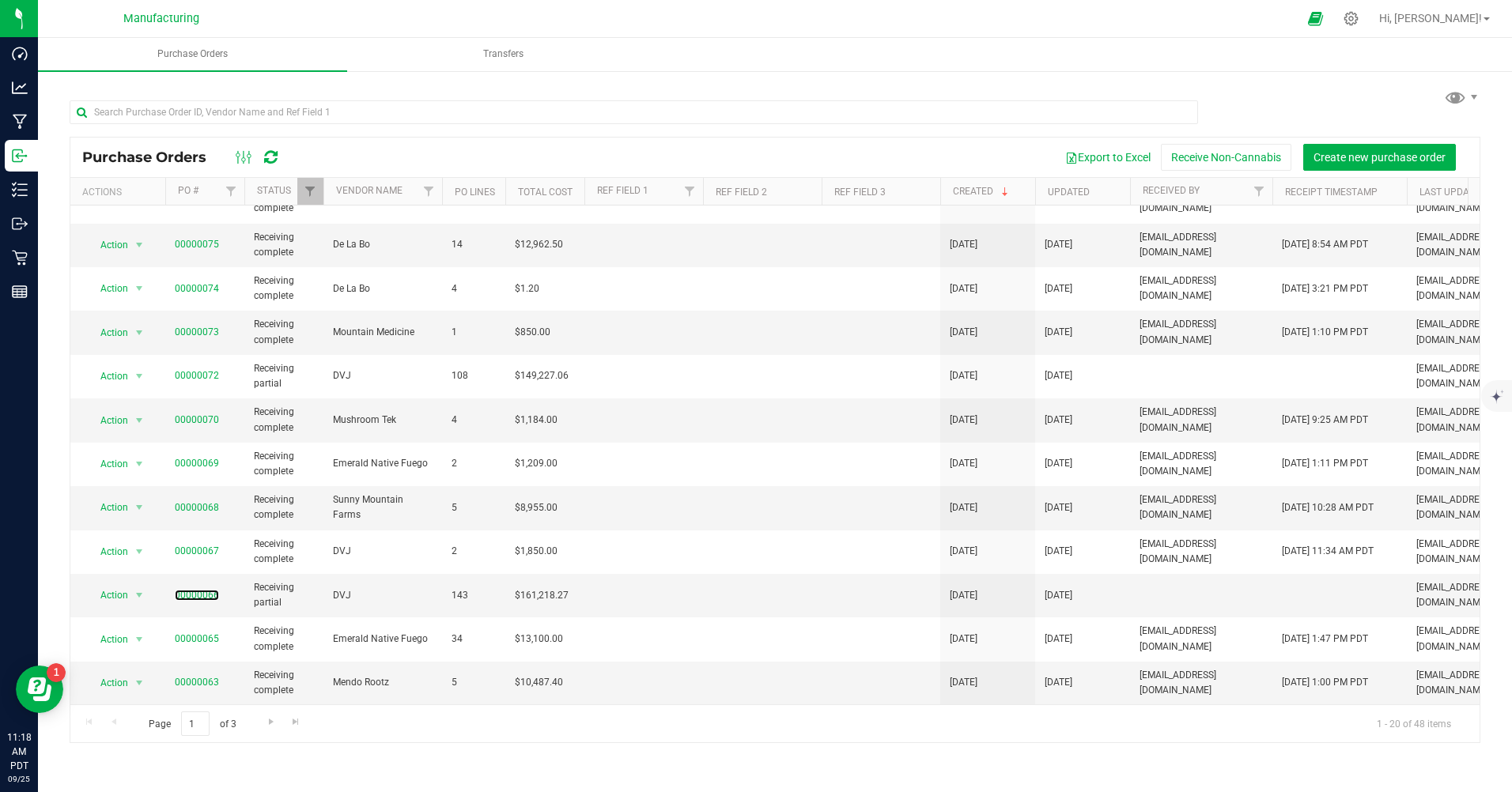
click at [208, 590] on link "00000066" at bounding box center [196, 596] width 44 height 11
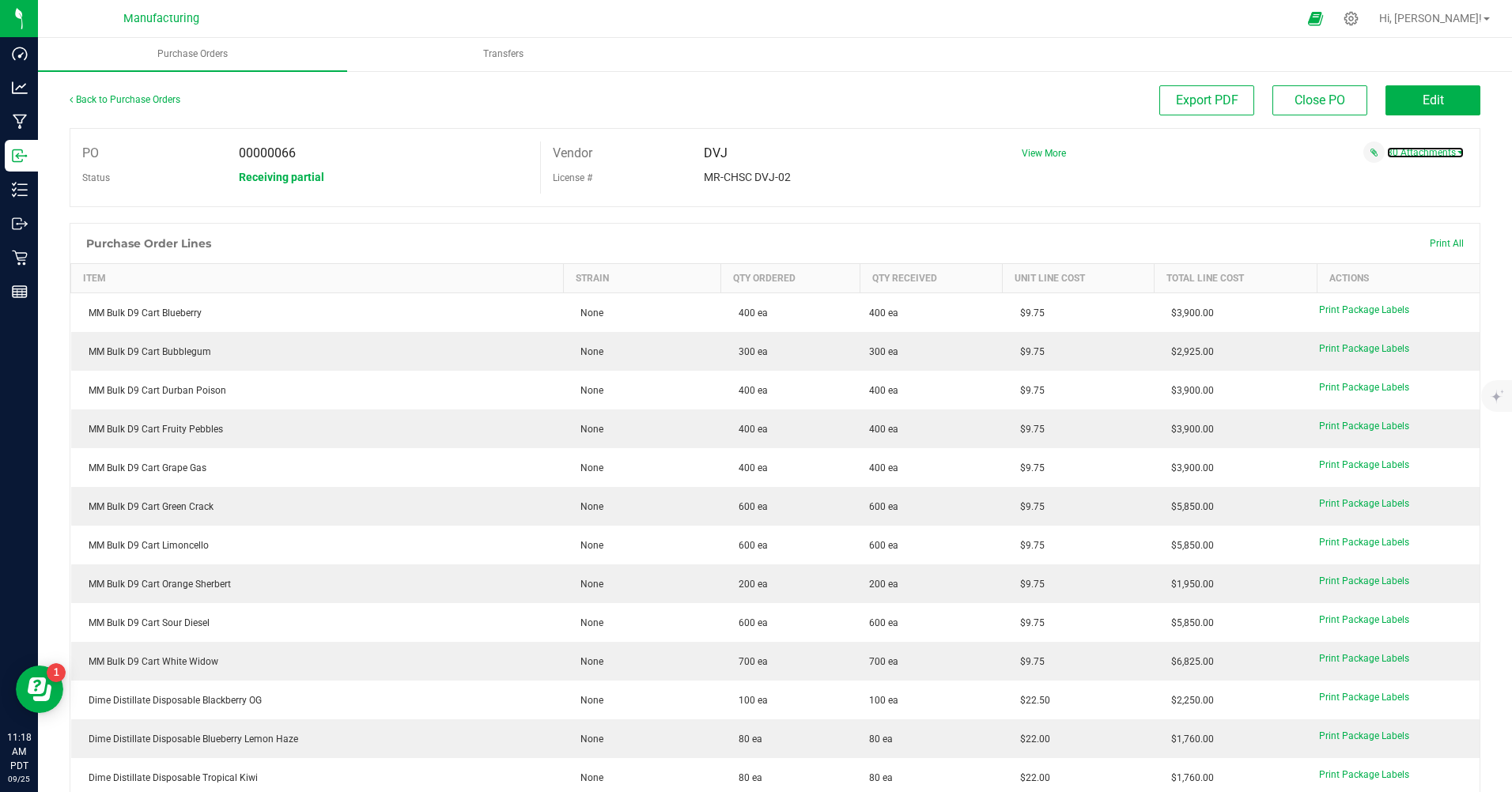
click at [1415, 156] on link "30 Attachments" at bounding box center [1425, 152] width 77 height 11
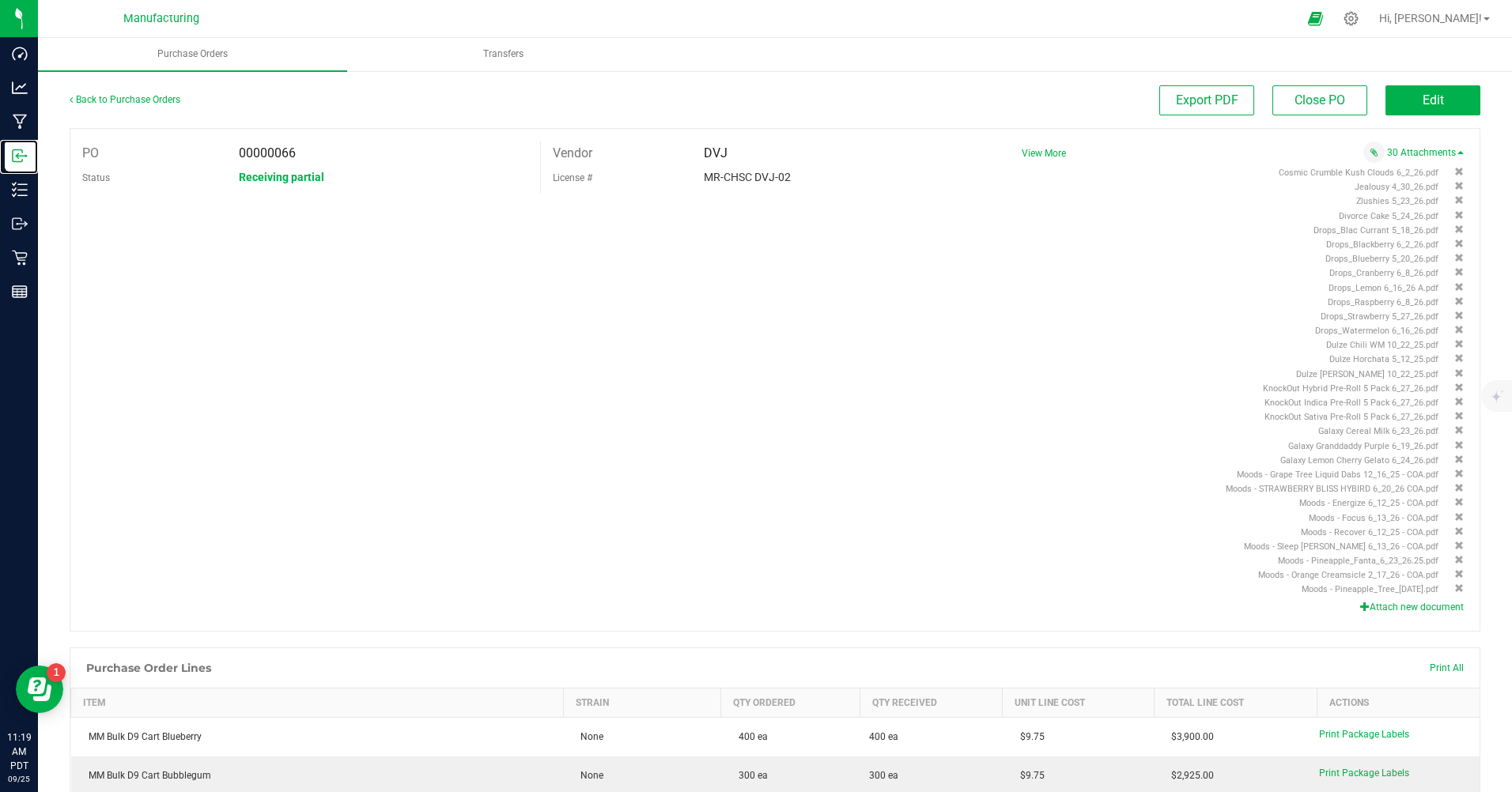
click at [0, 0] on p "Inbound" at bounding box center [0, 0] width 0 height 0
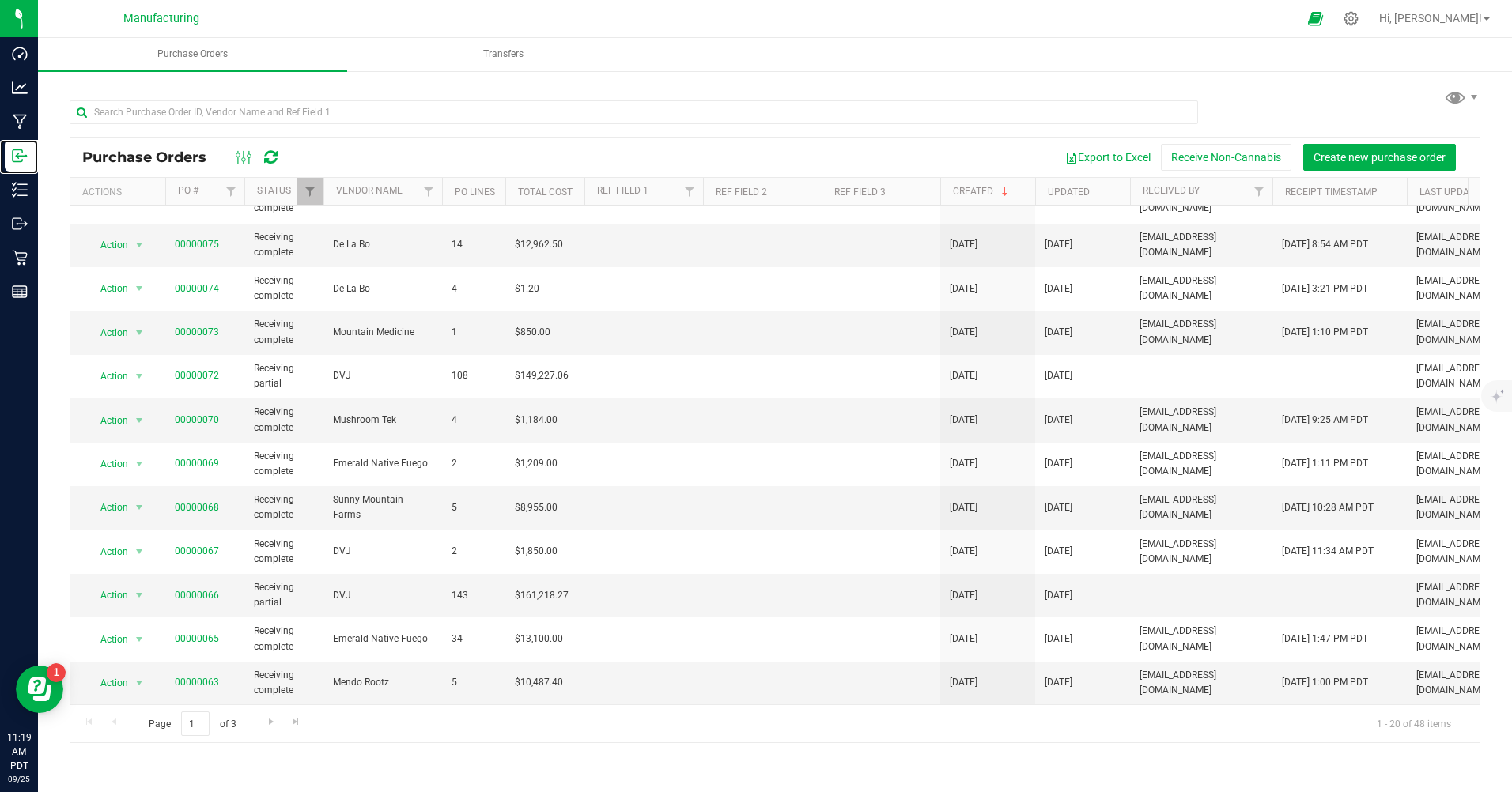
scroll to position [387, 0]
click at [271, 719] on span "Go to the next page" at bounding box center [271, 722] width 13 height 13
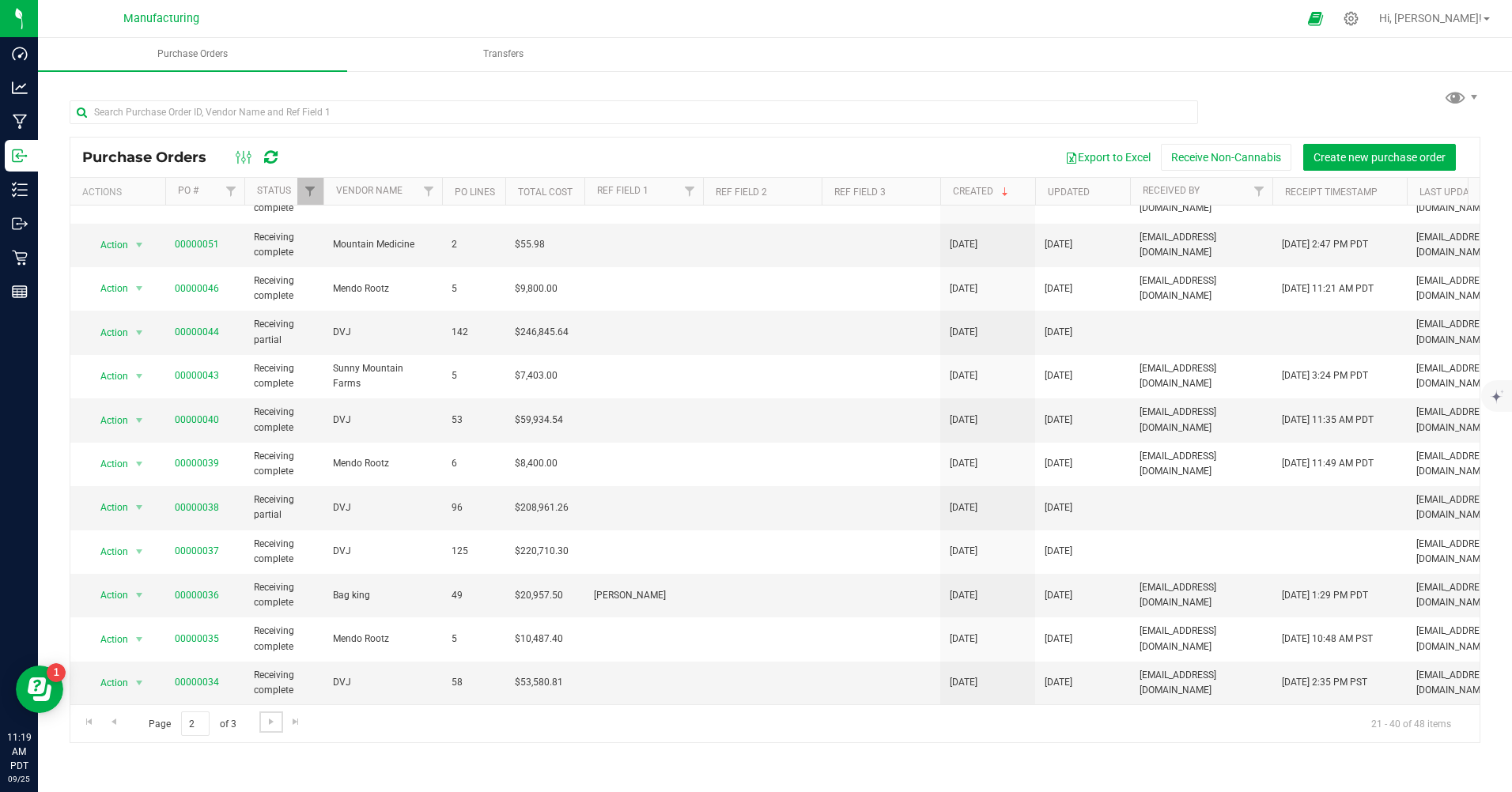
scroll to position [0, 0]
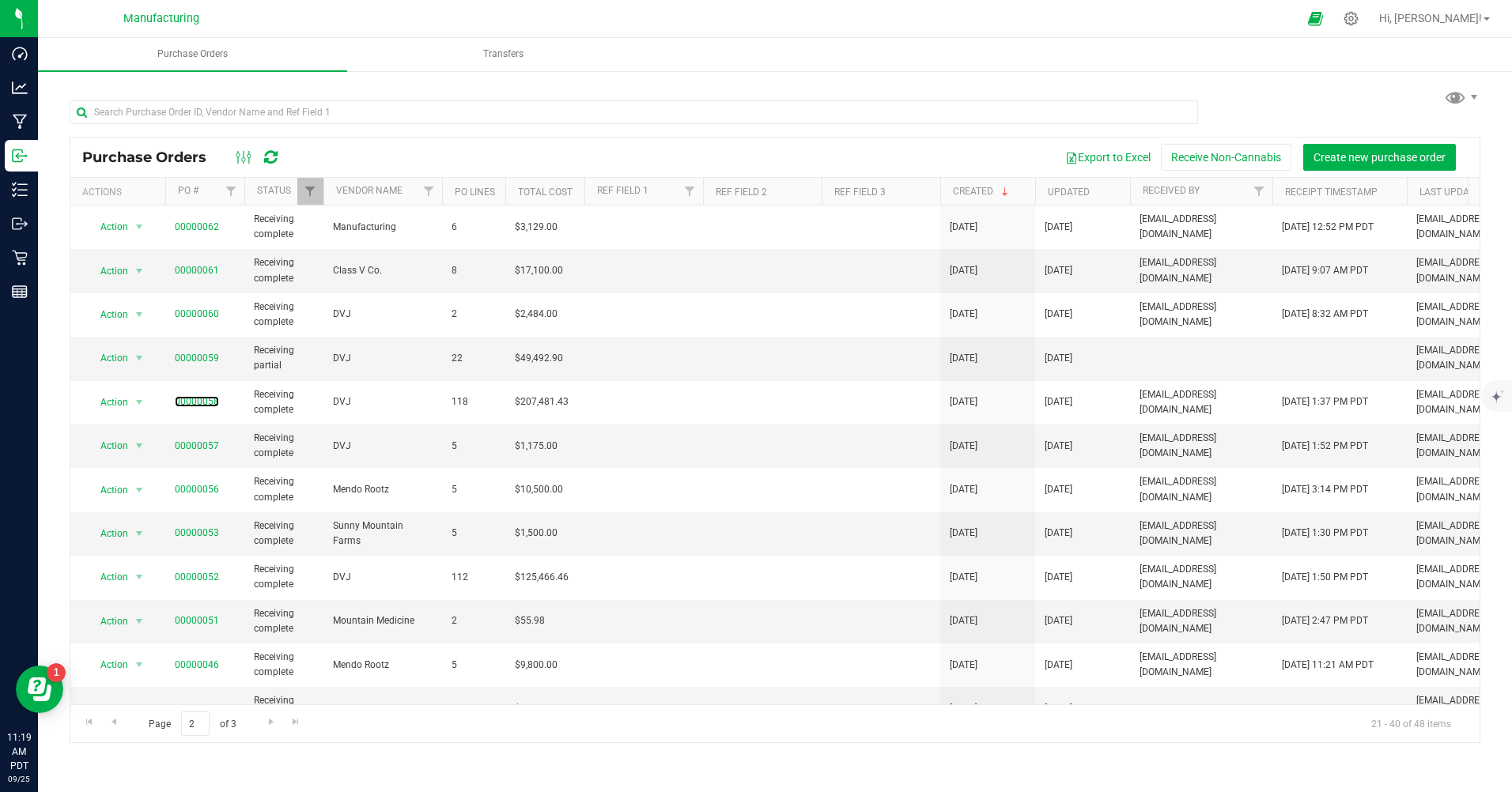
click at [206, 403] on link "00000058" at bounding box center [196, 402] width 44 height 11
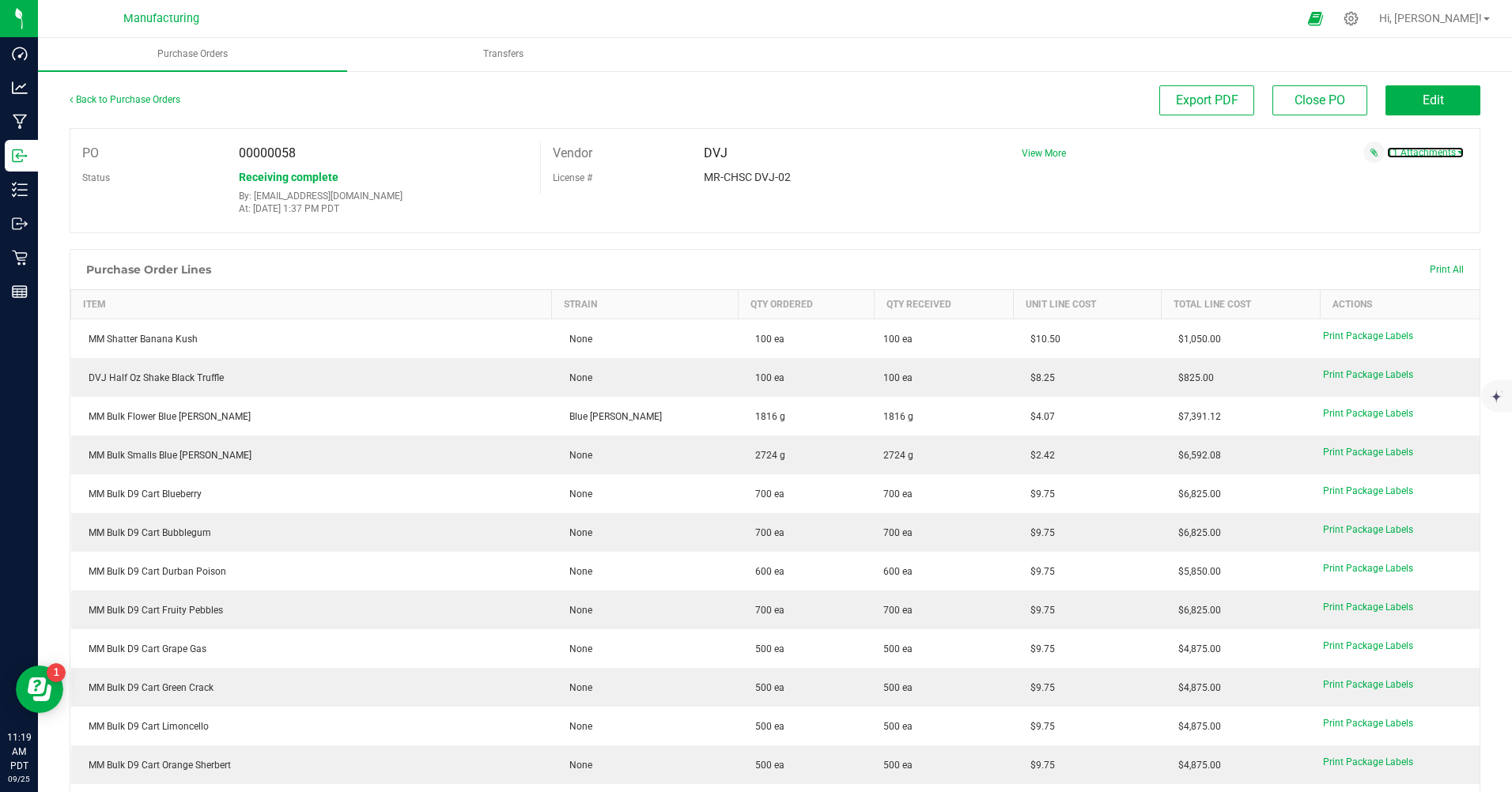
click at [1426, 156] on link "11 Attachments" at bounding box center [1425, 152] width 77 height 11
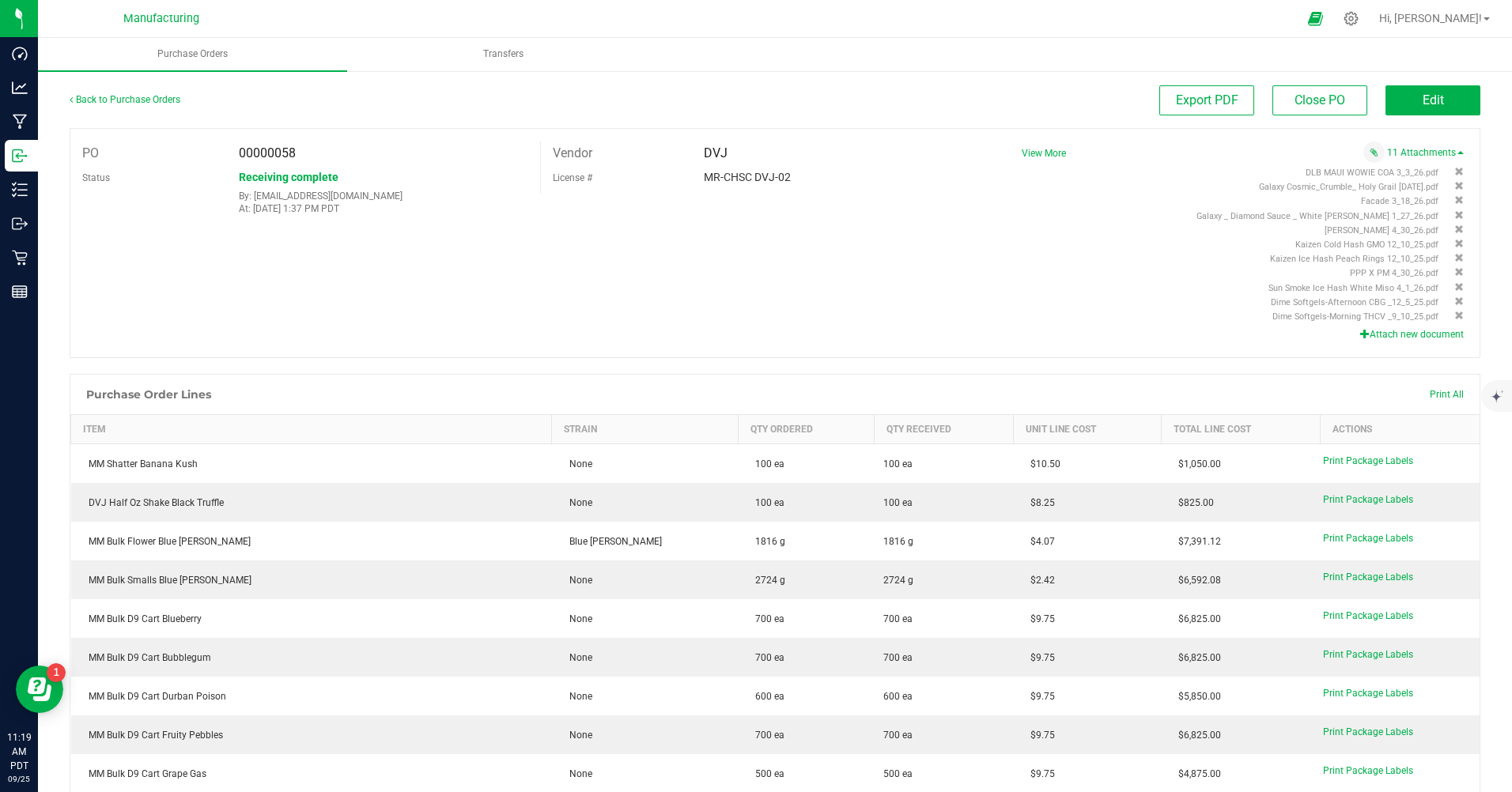
click at [1360, 240] on span "Kaizen Cold Hash GMO 12_10_25.pdf" at bounding box center [1367, 244] width 143 height 11
click at [1327, 244] on span "Kaizen Cold Hash GMO 12_10_25.pdf" at bounding box center [1367, 244] width 143 height 11
click at [1354, 258] on span "Kaizen Ice Hash Peach Rings 12_10_25.pdf" at bounding box center [1354, 258] width 169 height 11
click at [1336, 283] on span "Sun Smoke Ice Hash White Miso 4_1_26.pdf" at bounding box center [1353, 288] width 170 height 11
click at [0, 0] on p "Inbound" at bounding box center [0, 0] width 0 height 0
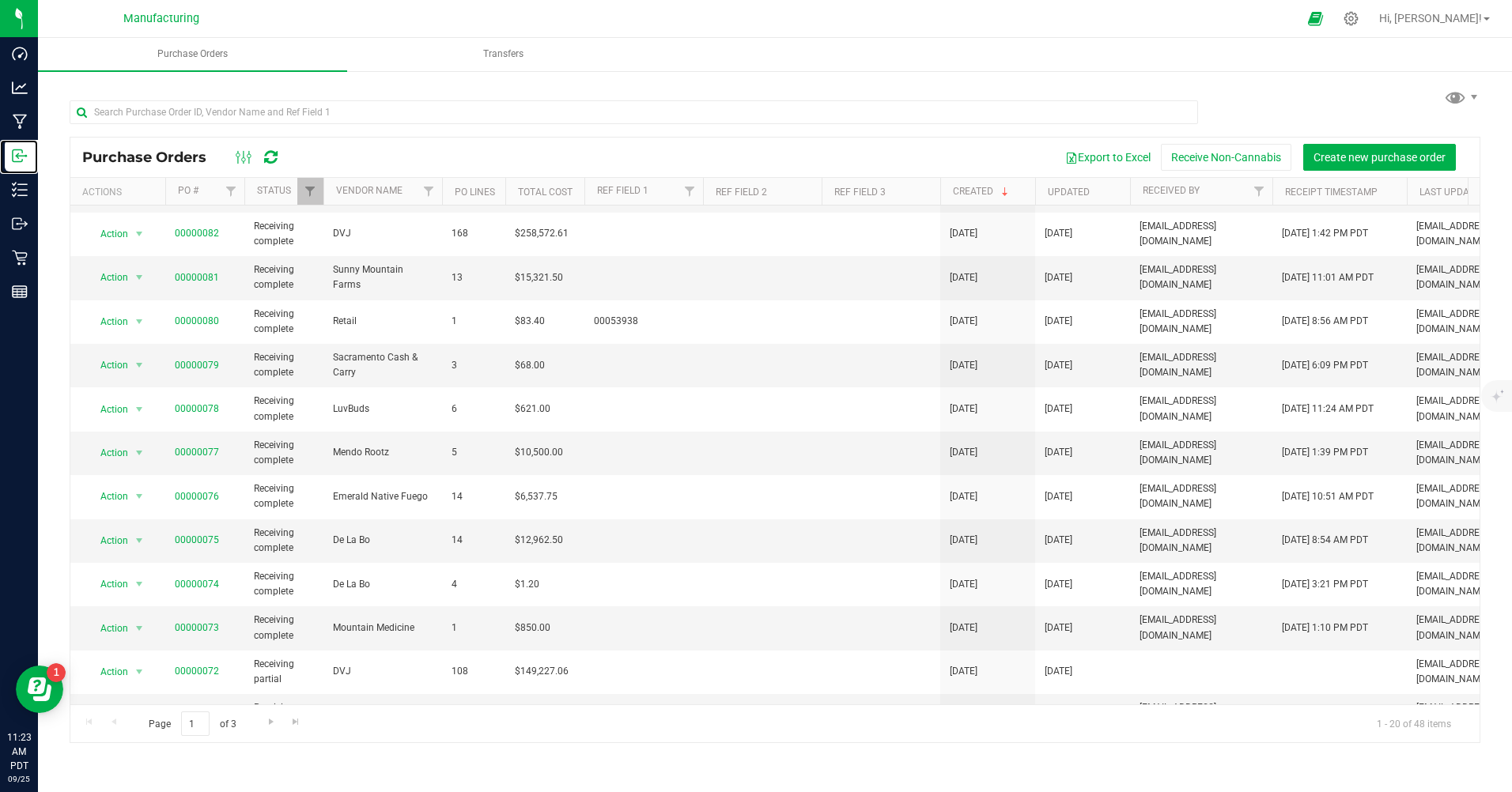
scroll to position [158, 0]
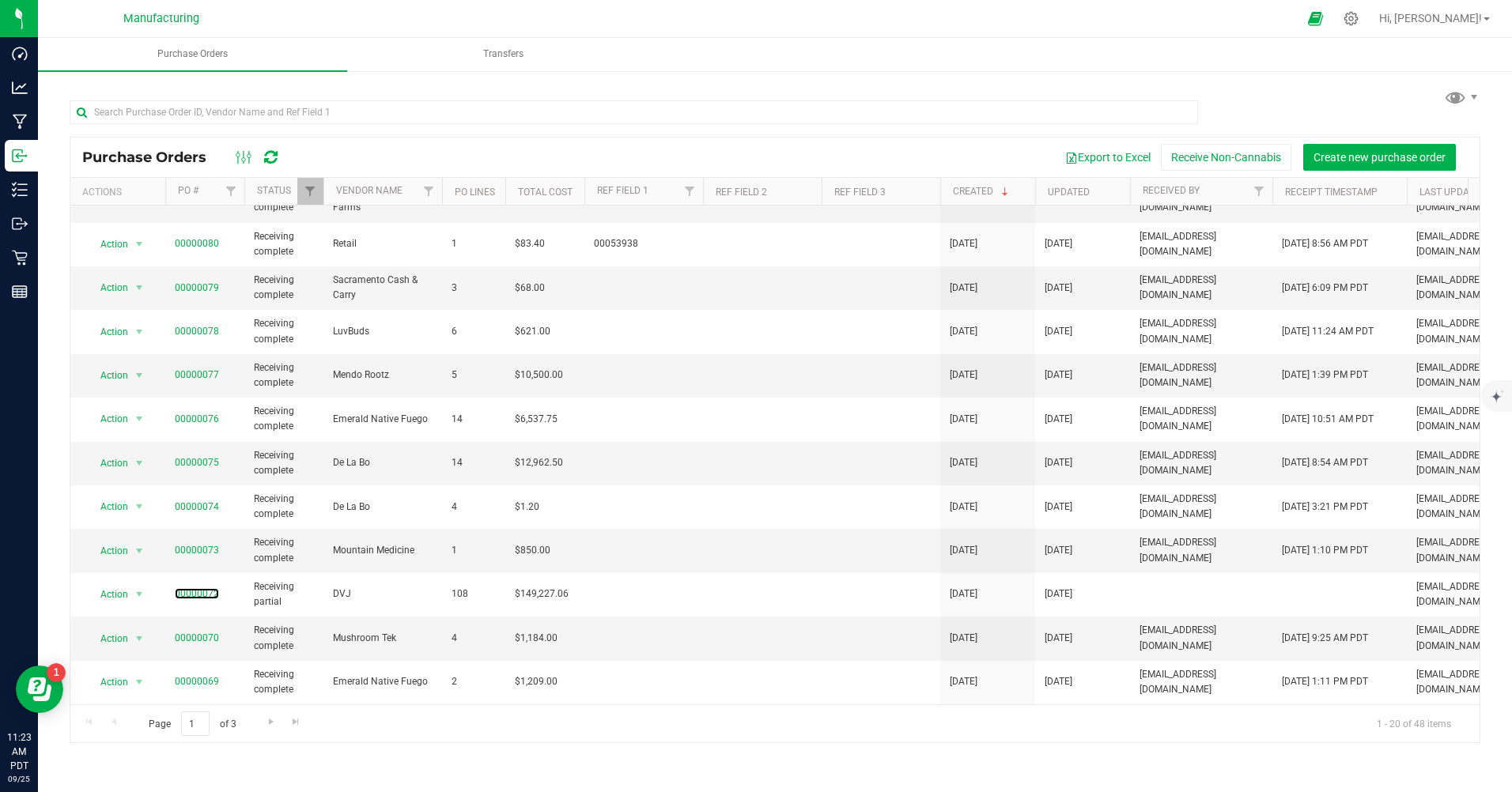
click at [201, 595] on link "00000072" at bounding box center [196, 594] width 44 height 11
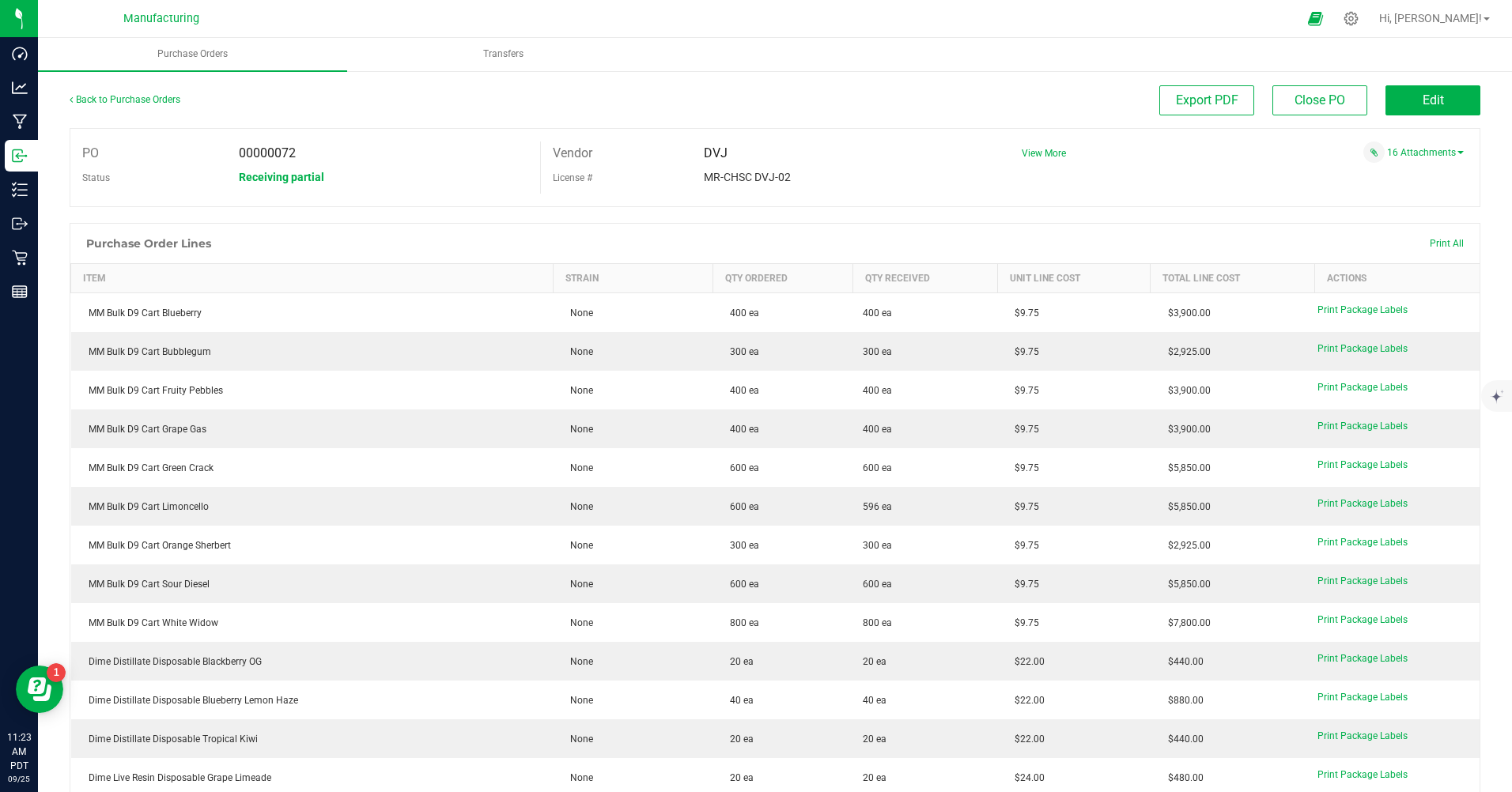
click at [1425, 144] on div "16 Attachments" at bounding box center [1236, 152] width 454 height 21
click at [1418, 149] on link "16 Attachments" at bounding box center [1425, 152] width 77 height 11
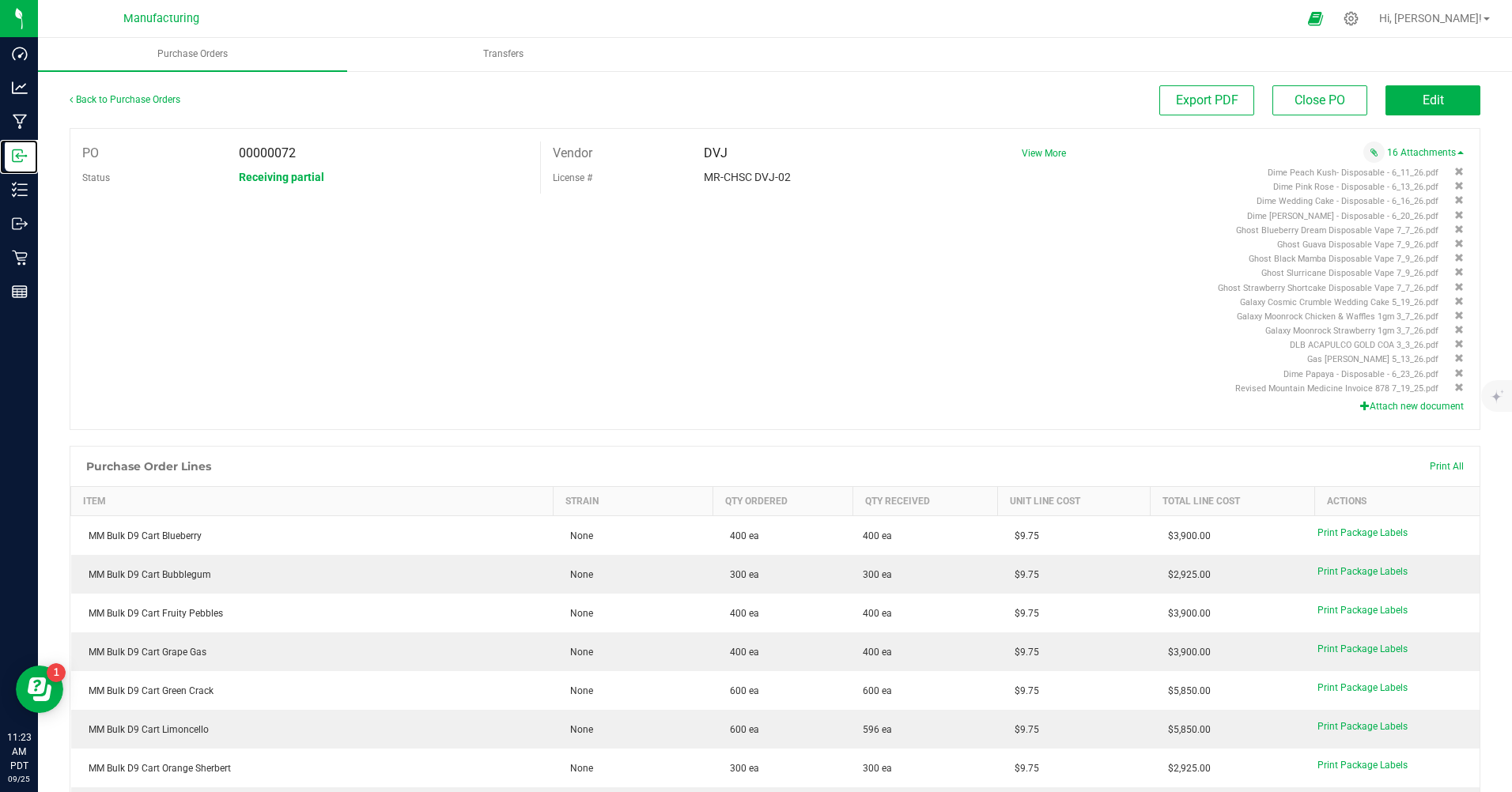
click at [13, 157] on icon at bounding box center [20, 155] width 15 height 15
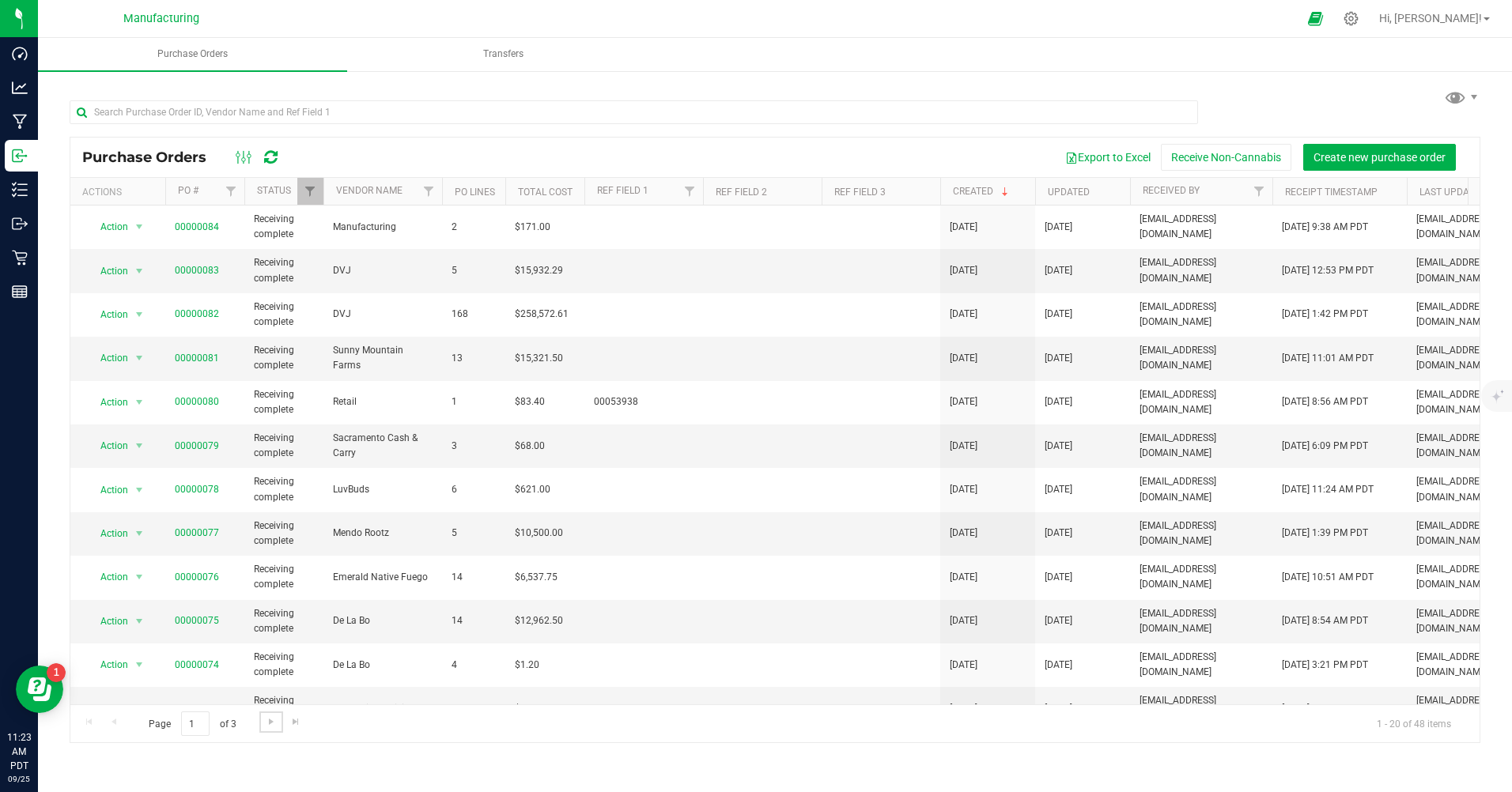
click at [271, 724] on span "Go to the next page" at bounding box center [271, 722] width 13 height 13
click at [198, 360] on link "00000059" at bounding box center [196, 359] width 44 height 11
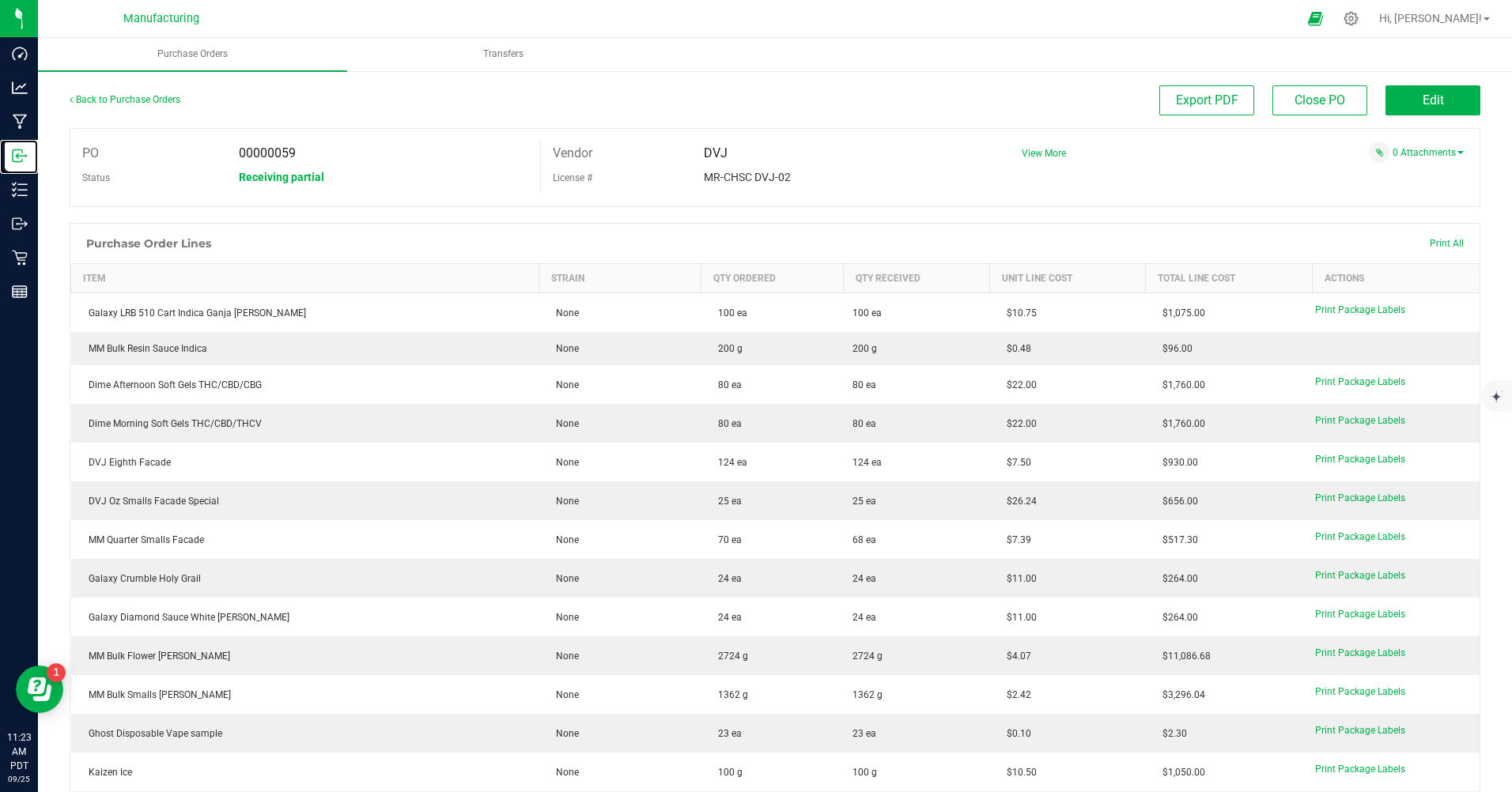
click at [0, 0] on p "Inbound" at bounding box center [0, 0] width 0 height 0
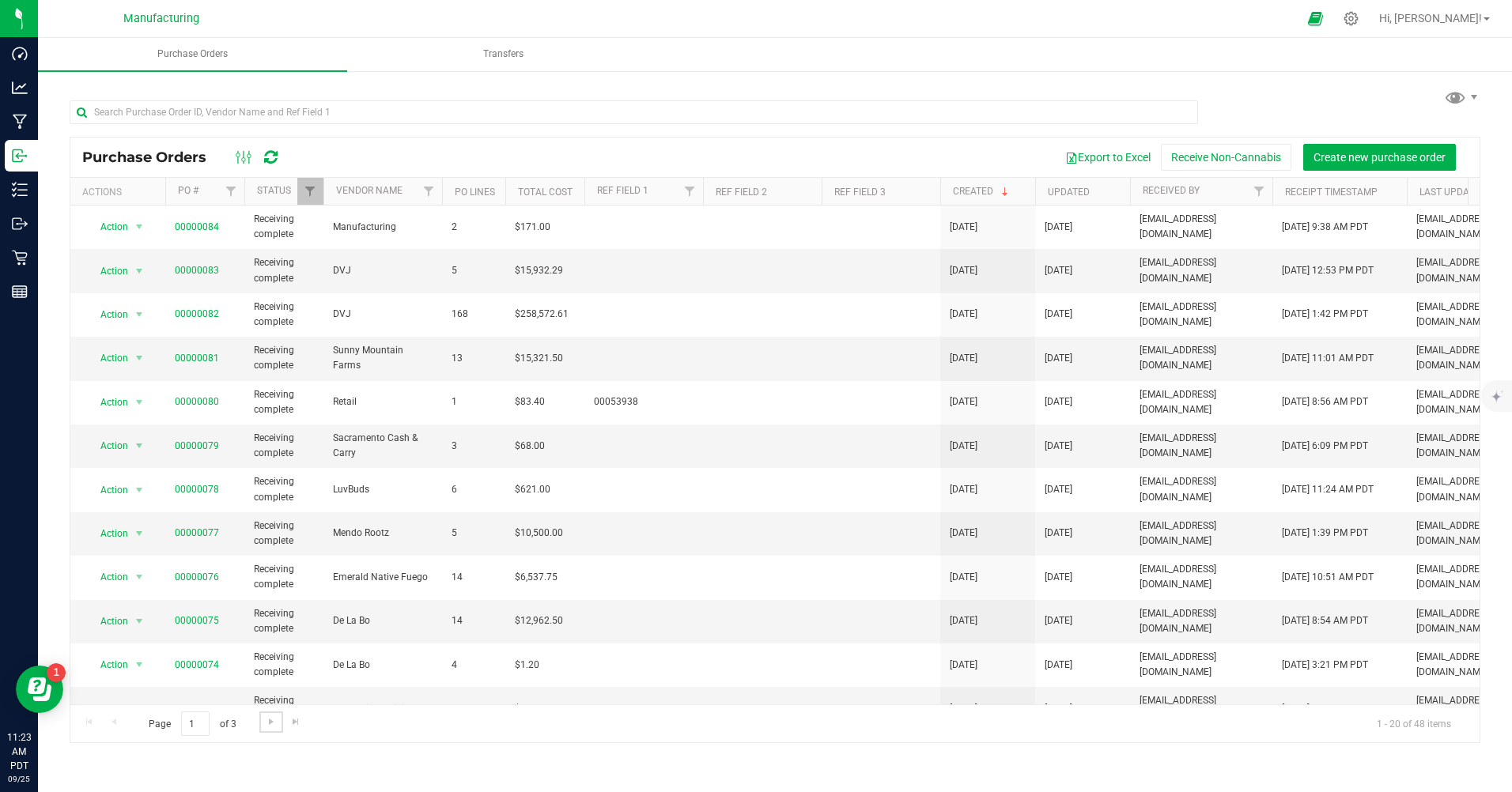
click at [270, 719] on span "Go to the next page" at bounding box center [271, 722] width 13 height 13
click at [199, 575] on link "00000052" at bounding box center [196, 577] width 44 height 11
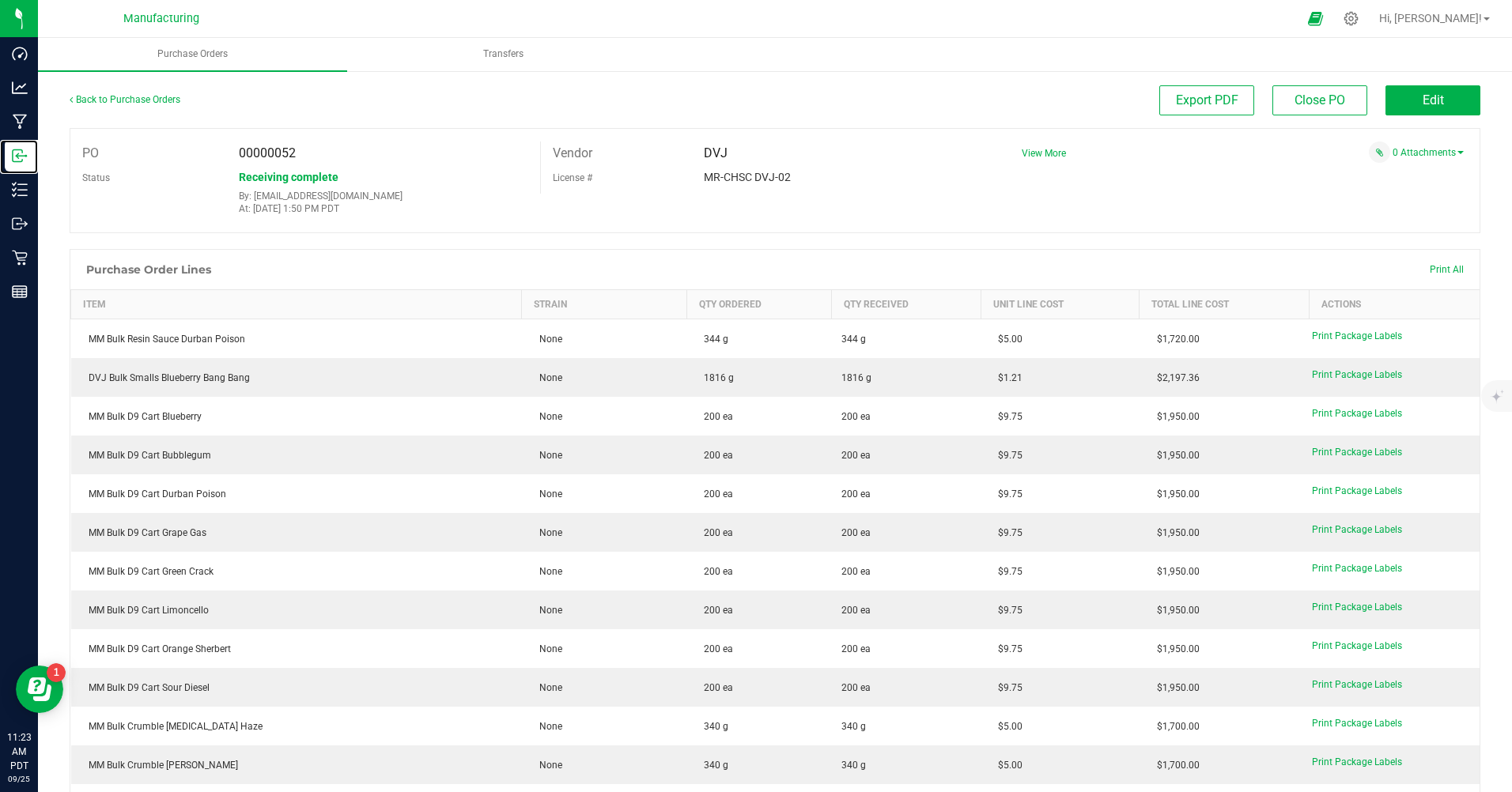
click at [20, 160] on icon at bounding box center [20, 155] width 15 height 15
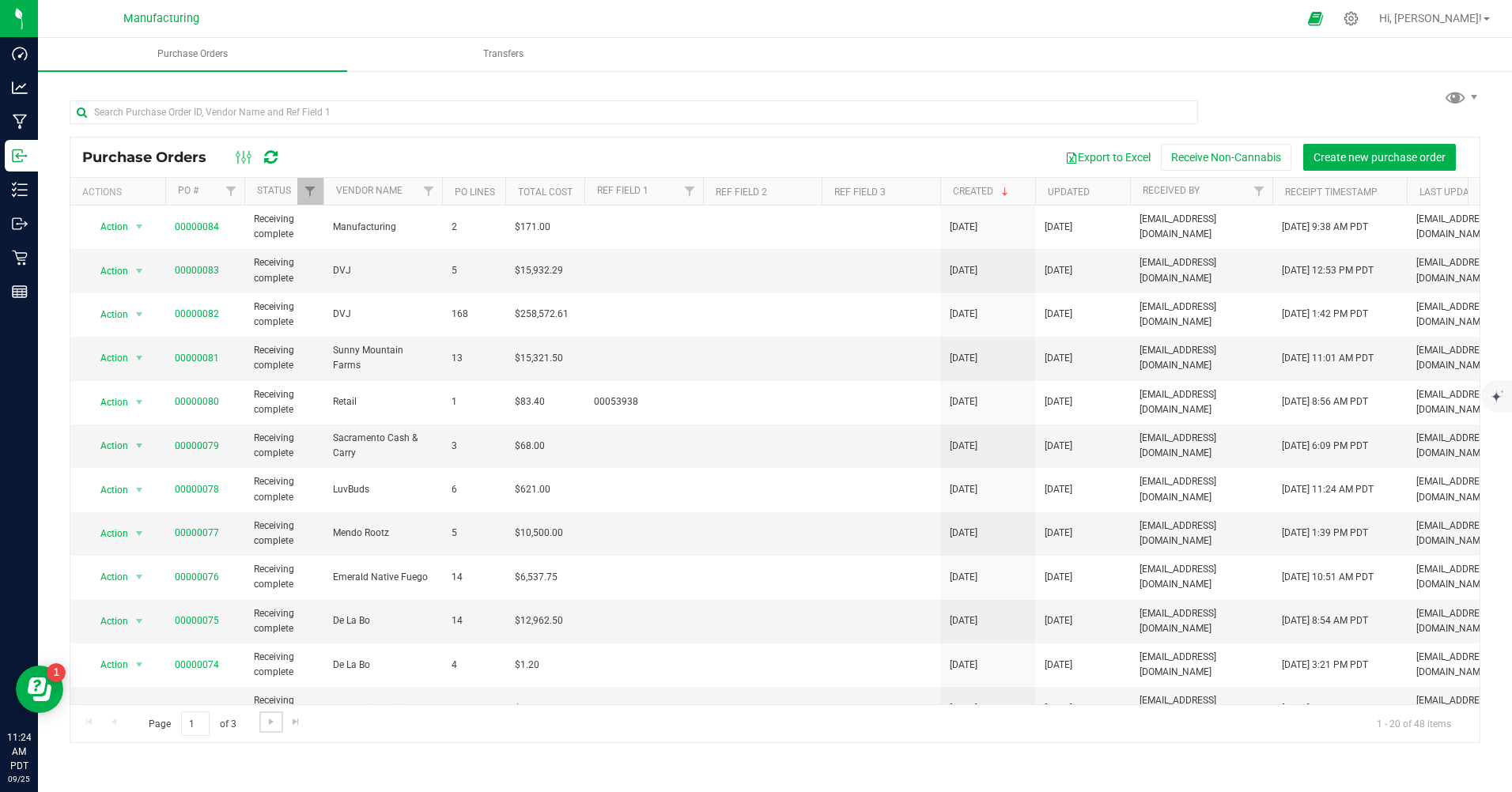
click at [268, 719] on span "Go to the next page" at bounding box center [271, 722] width 13 height 13
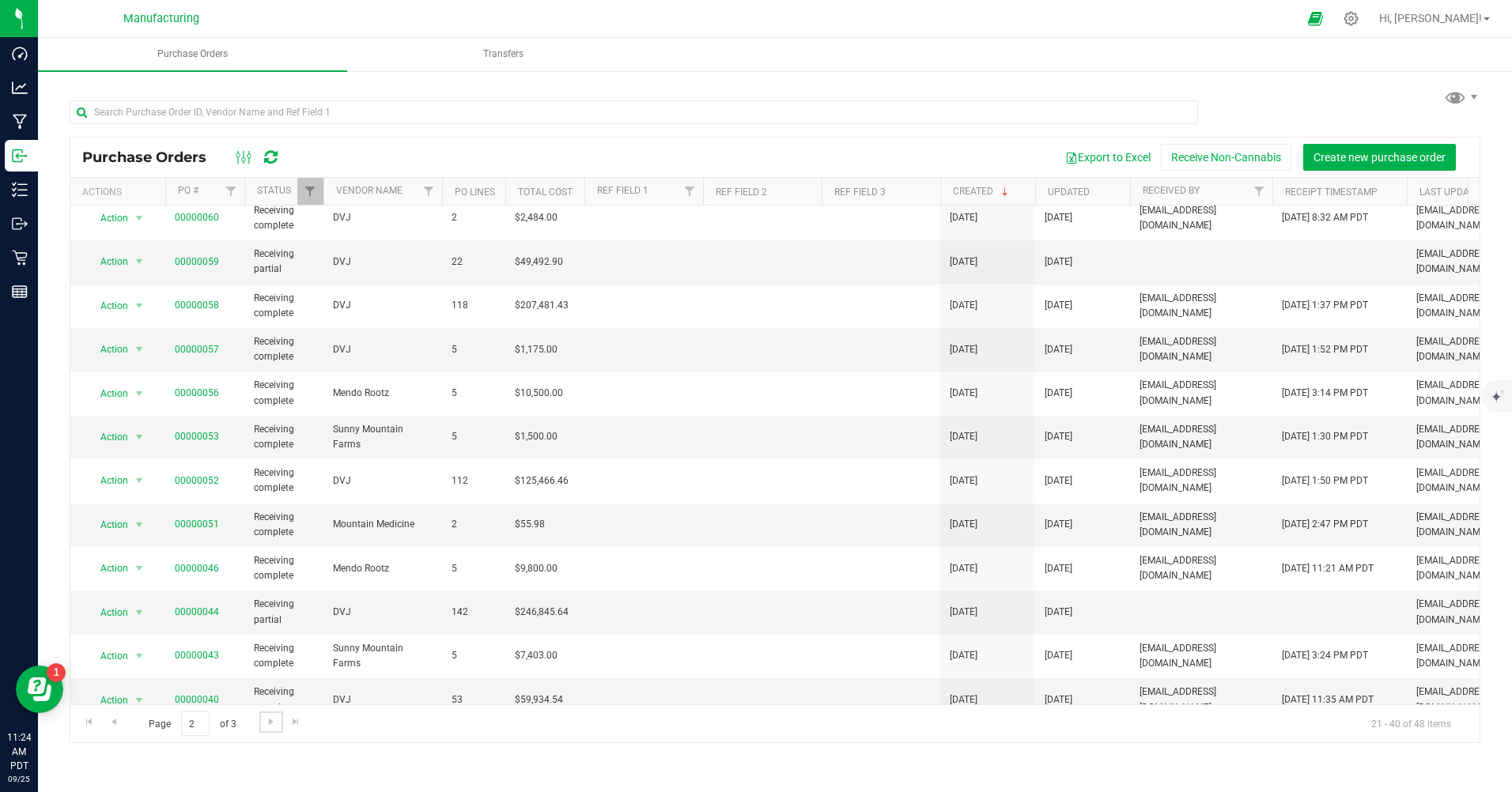
scroll to position [158, 0]
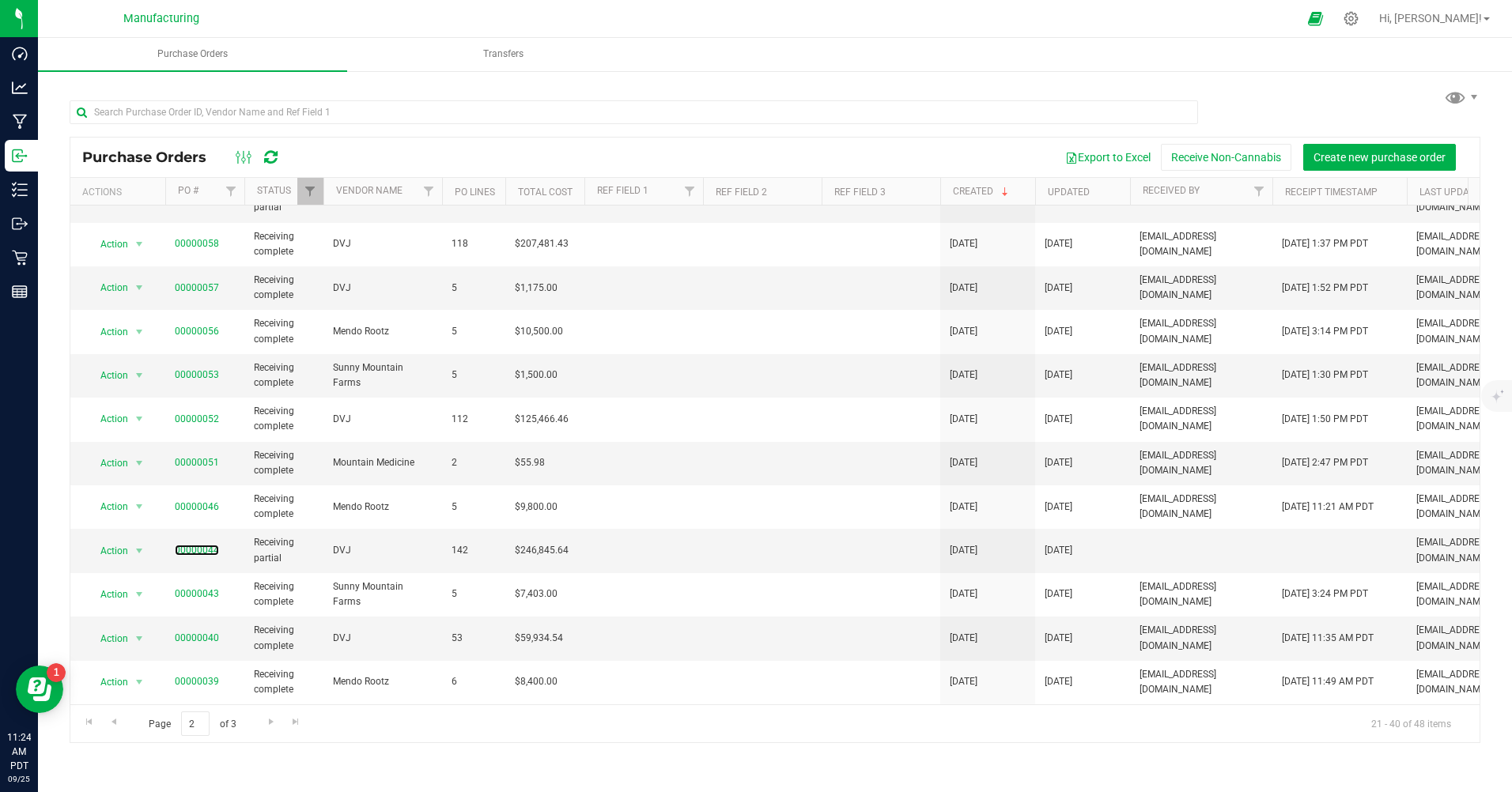
click at [208, 552] on link "00000044" at bounding box center [196, 550] width 44 height 11
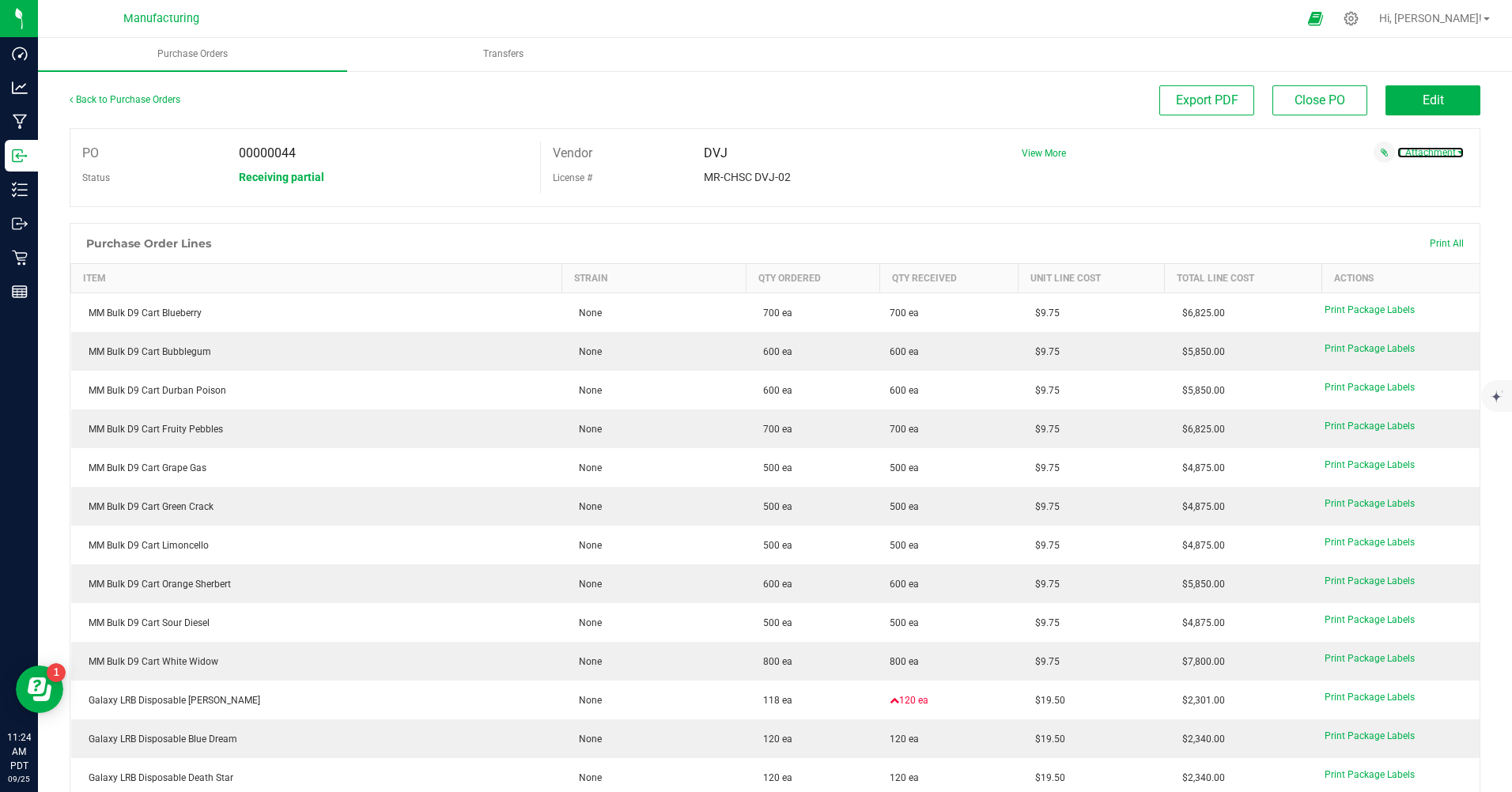
click at [1400, 152] on link "1 Attachment" at bounding box center [1430, 152] width 66 height 11
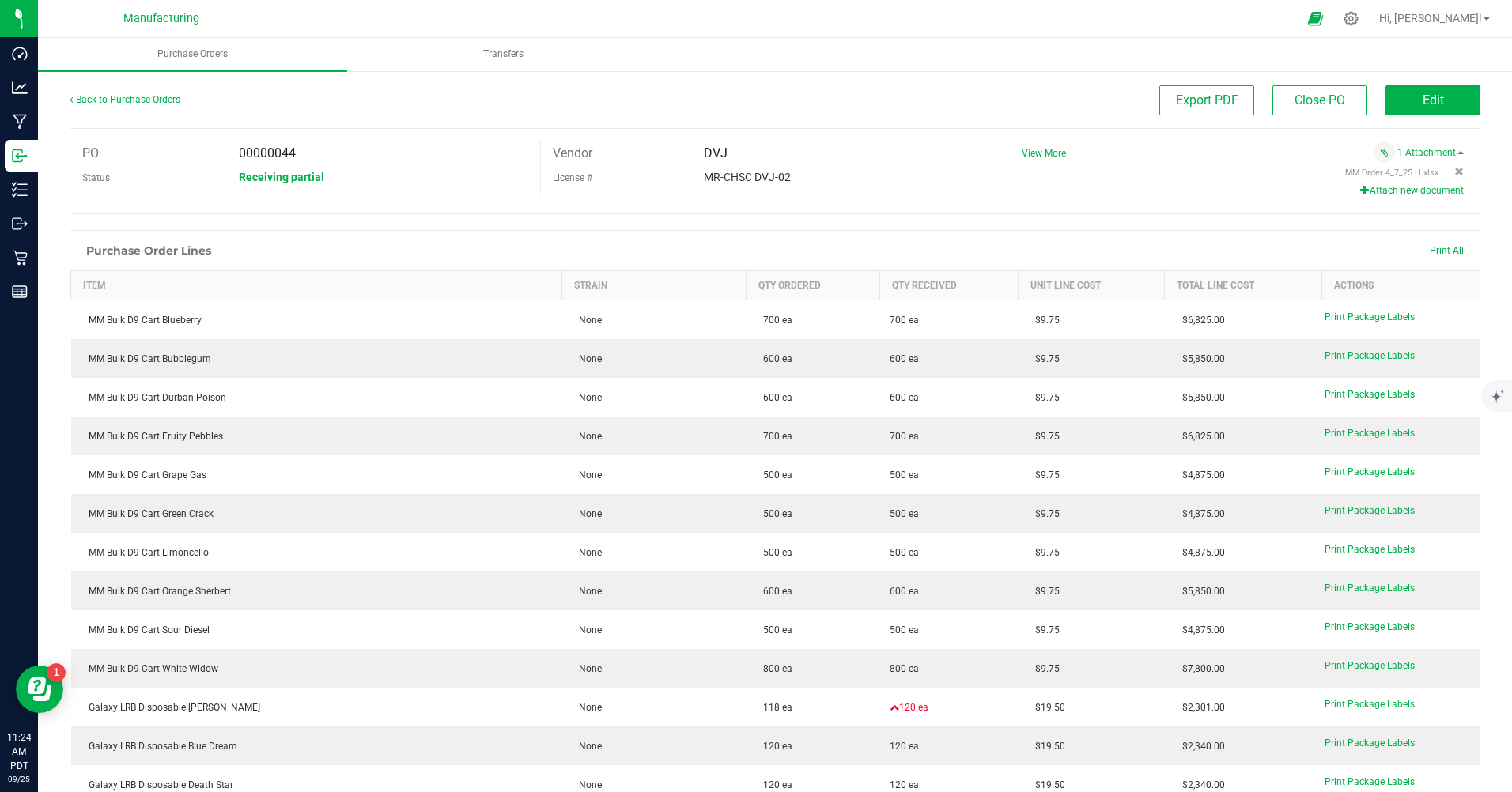
click at [1390, 168] on span "MM Order 4_7_25 H.xlsx" at bounding box center [1391, 173] width 93 height 11
click at [24, 152] on icon at bounding box center [20, 155] width 15 height 15
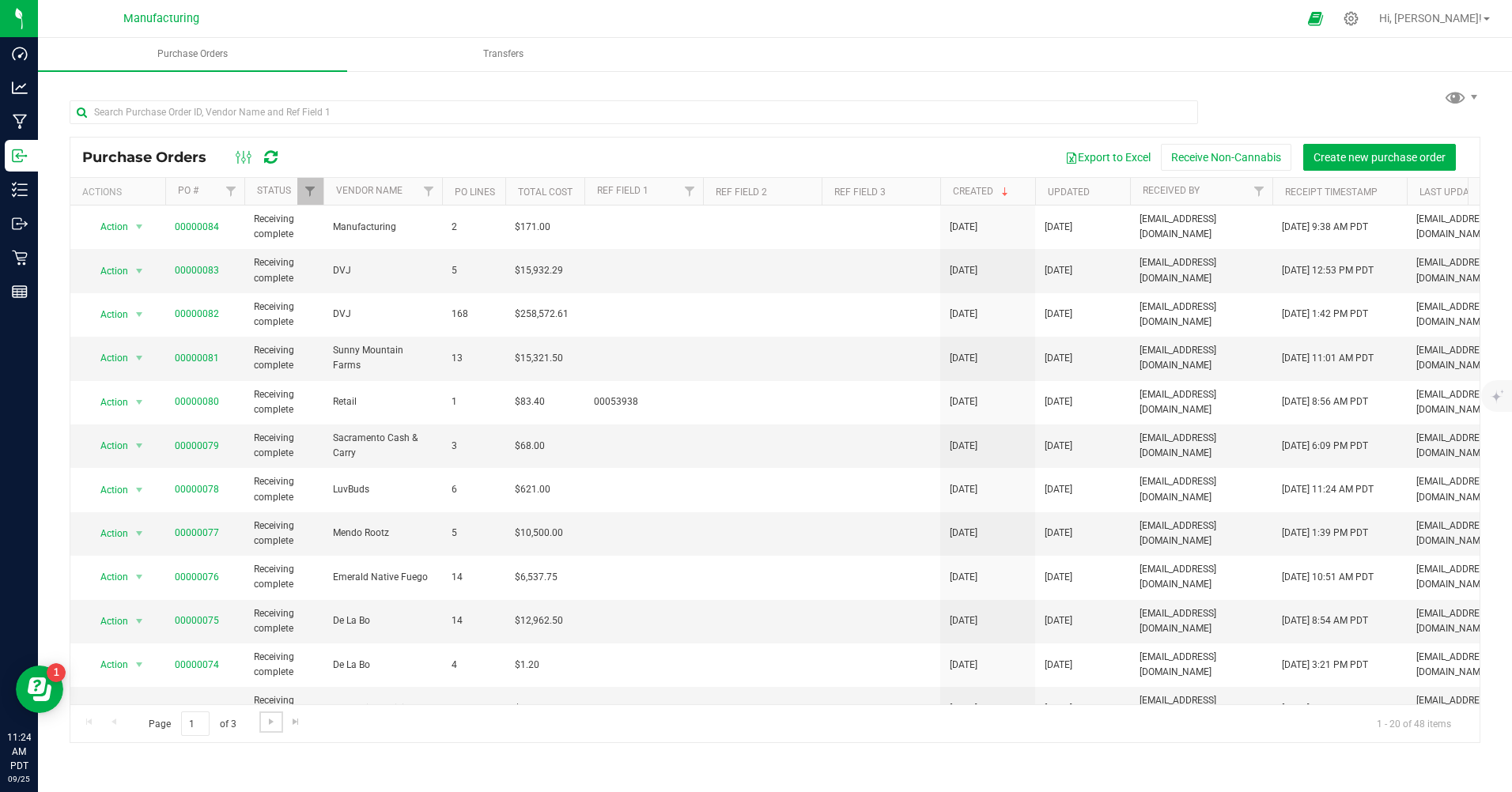
click at [271, 711] on link "Go to the next page" at bounding box center [271, 722] width 23 height 21
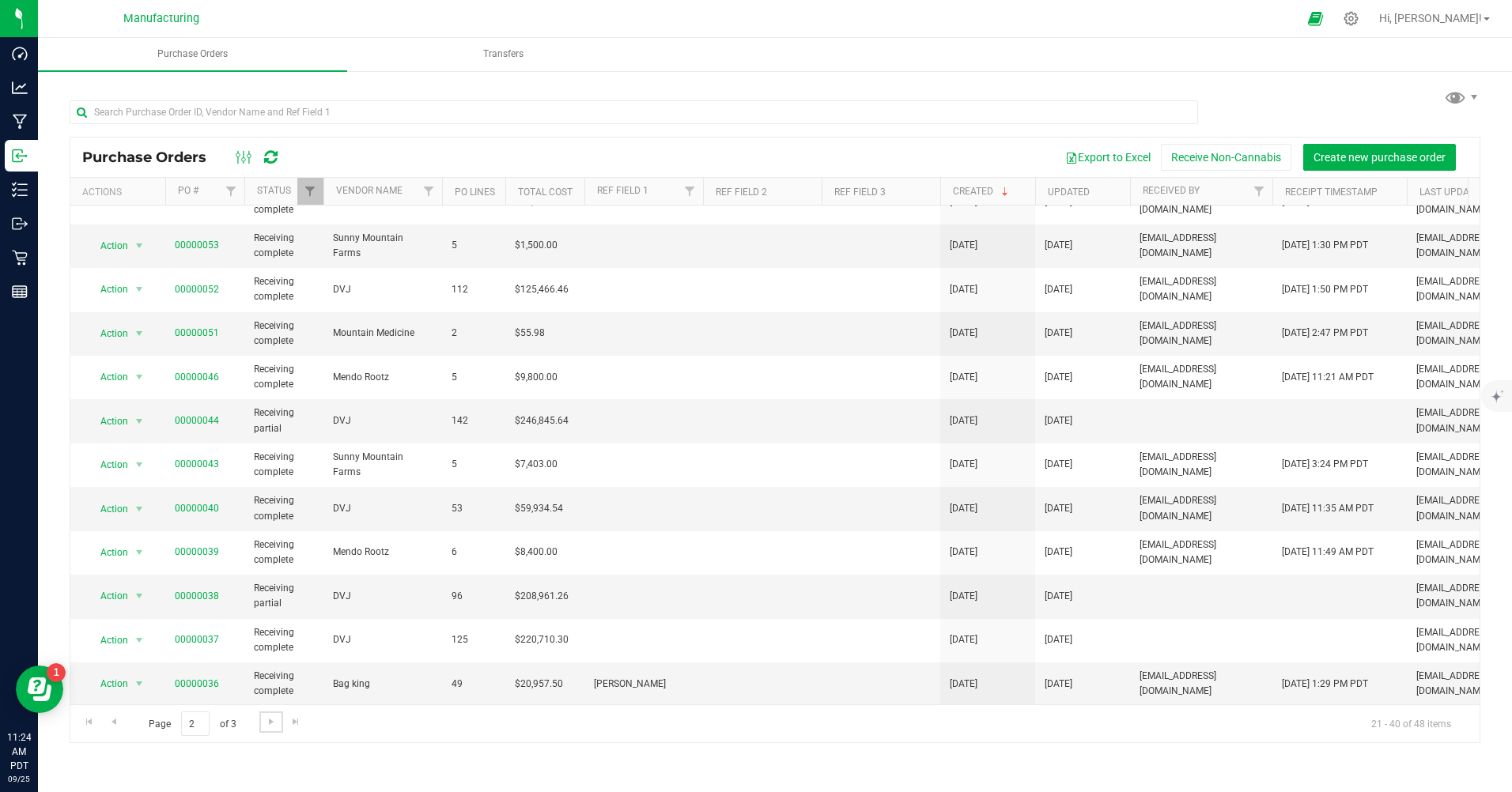
scroll to position [387, 0]
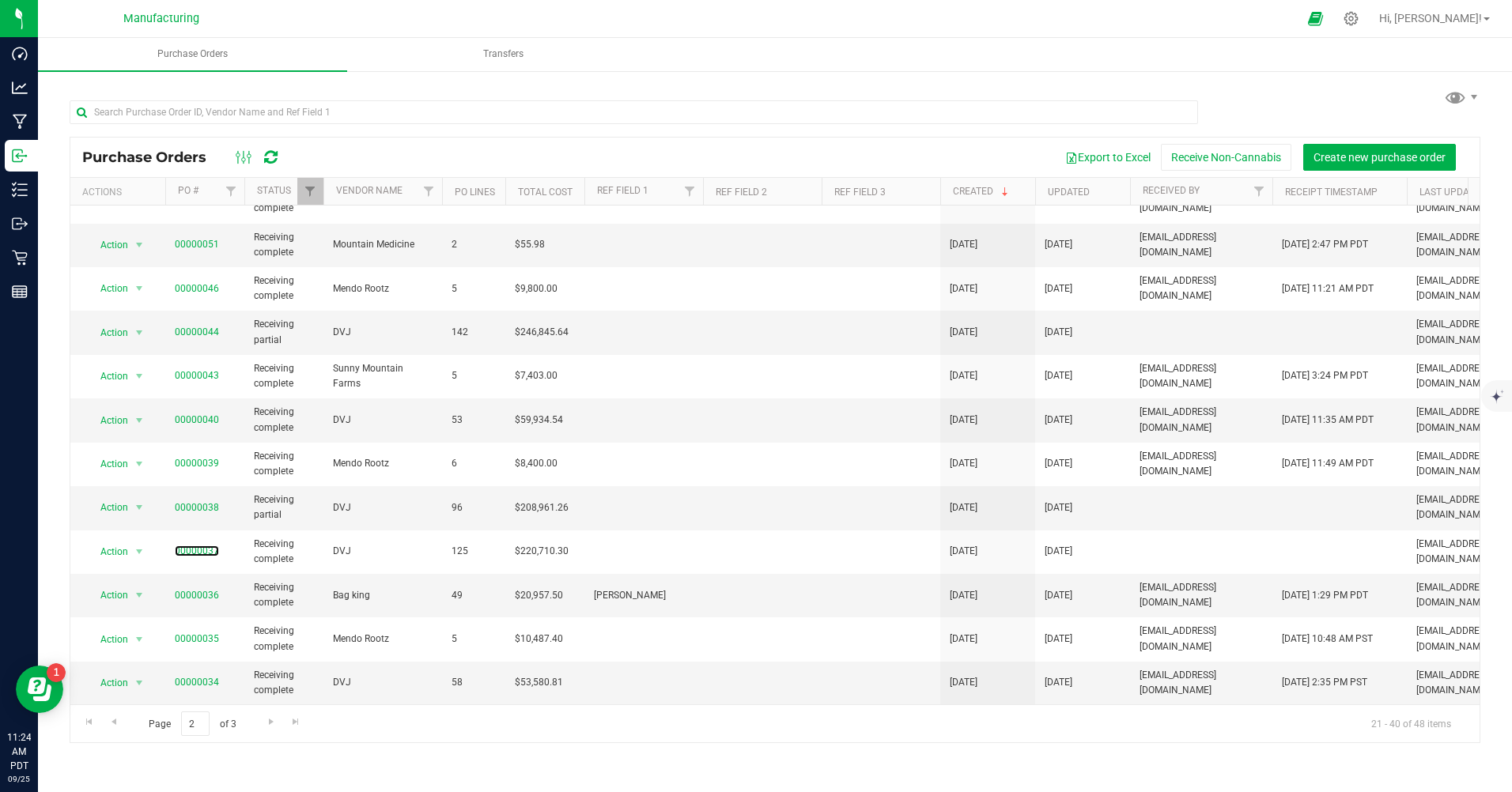
click at [199, 545] on link "00000037" at bounding box center [196, 551] width 44 height 11
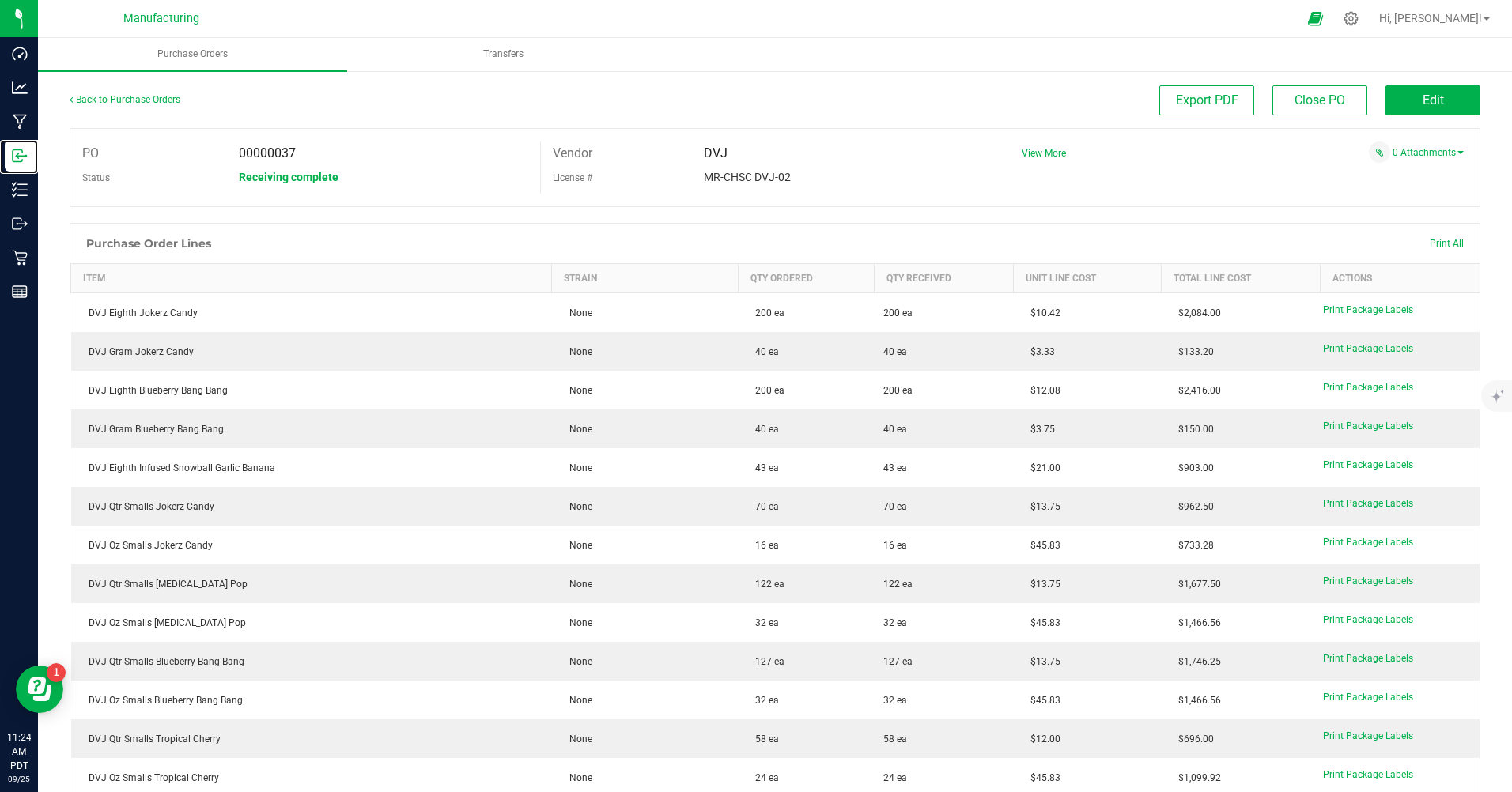
click at [0, 0] on p "Inbound" at bounding box center [0, 0] width 0 height 0
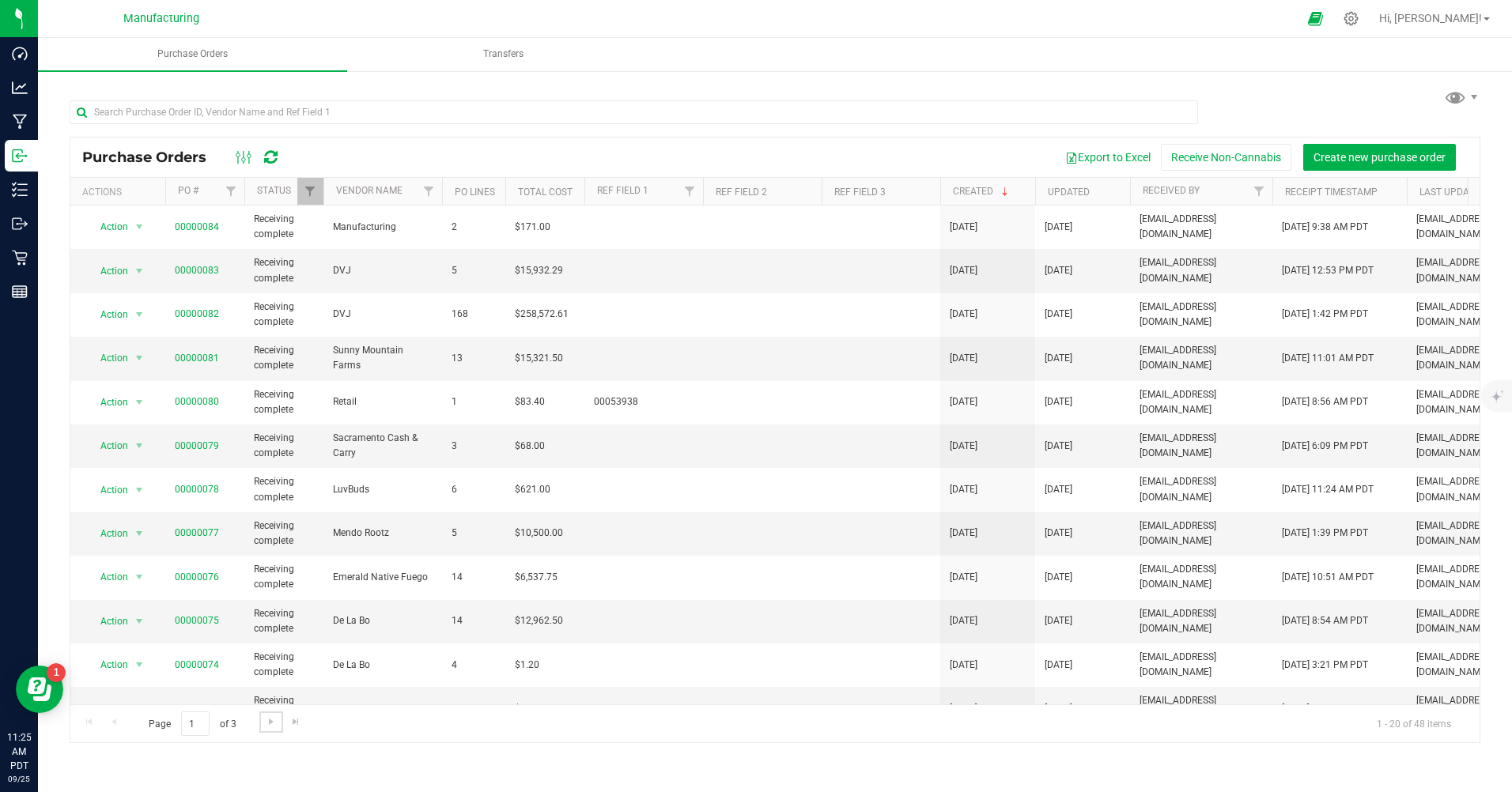
click at [273, 722] on span "Go to the next page" at bounding box center [271, 722] width 13 height 13
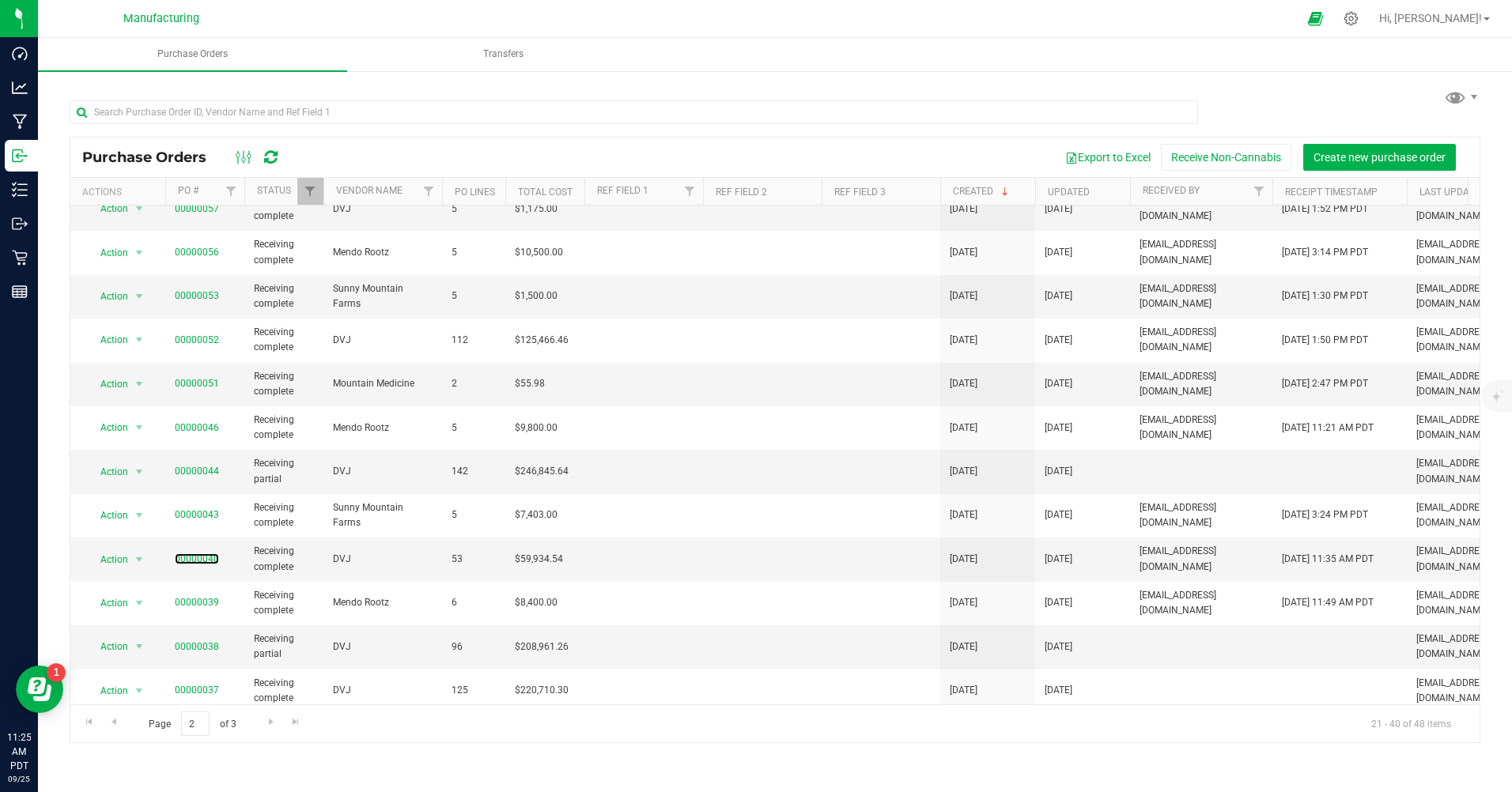
click at [192, 558] on link "00000040" at bounding box center [196, 559] width 44 height 11
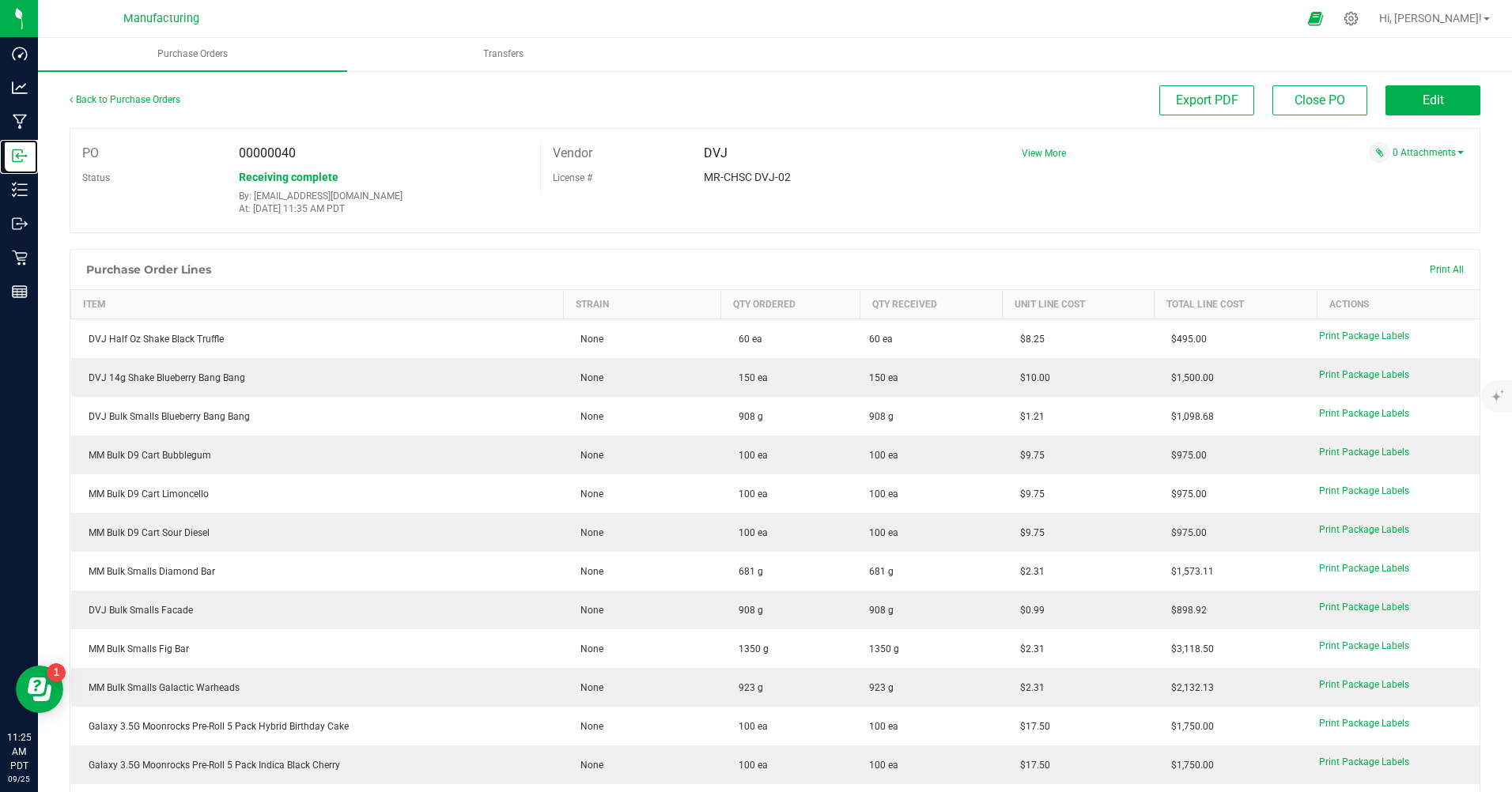
click at [0, 0] on p "Inbound" at bounding box center [0, 0] width 0 height 0
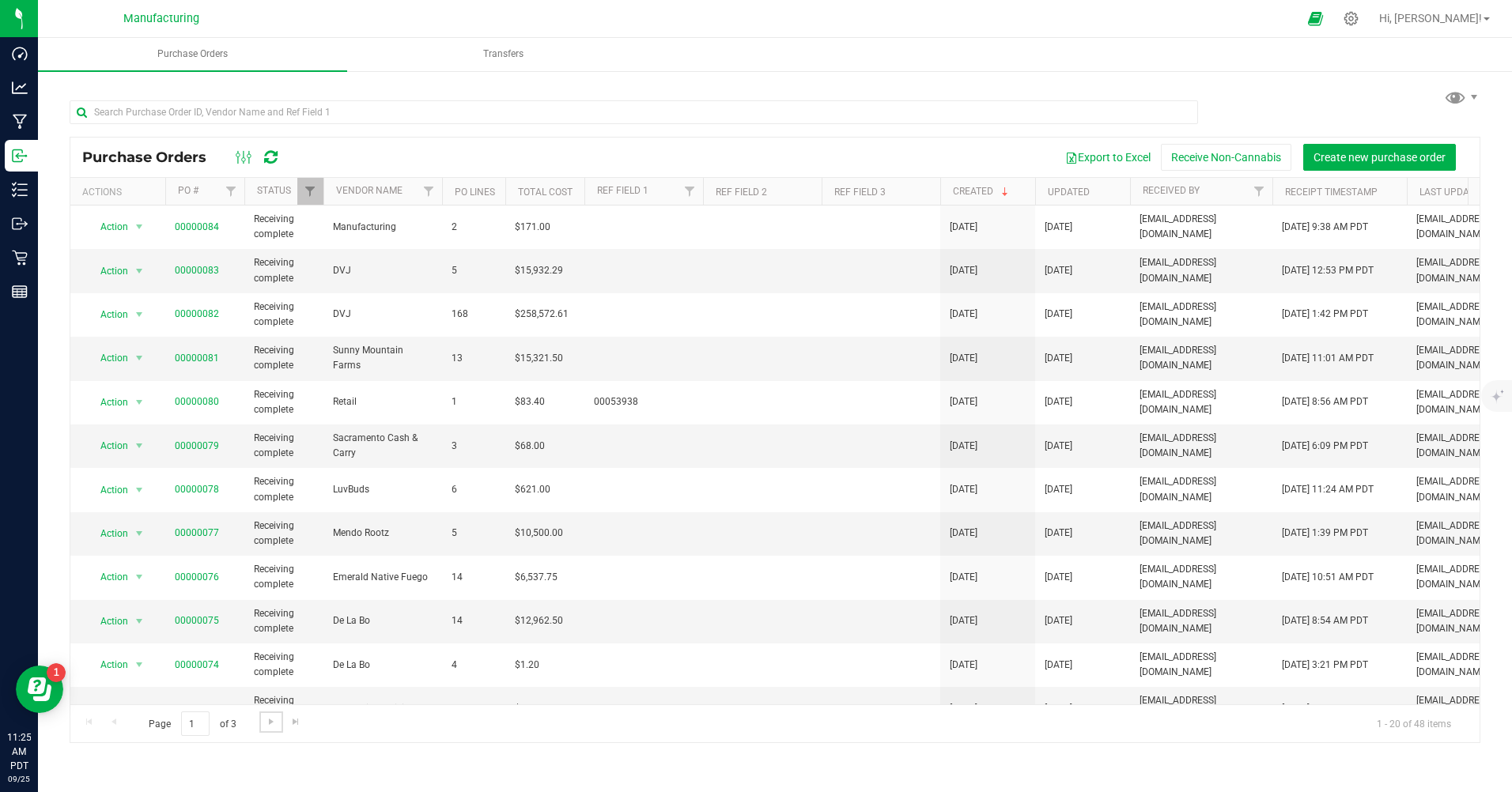
click at [271, 716] on span "Go to the next page" at bounding box center [271, 722] width 13 height 13
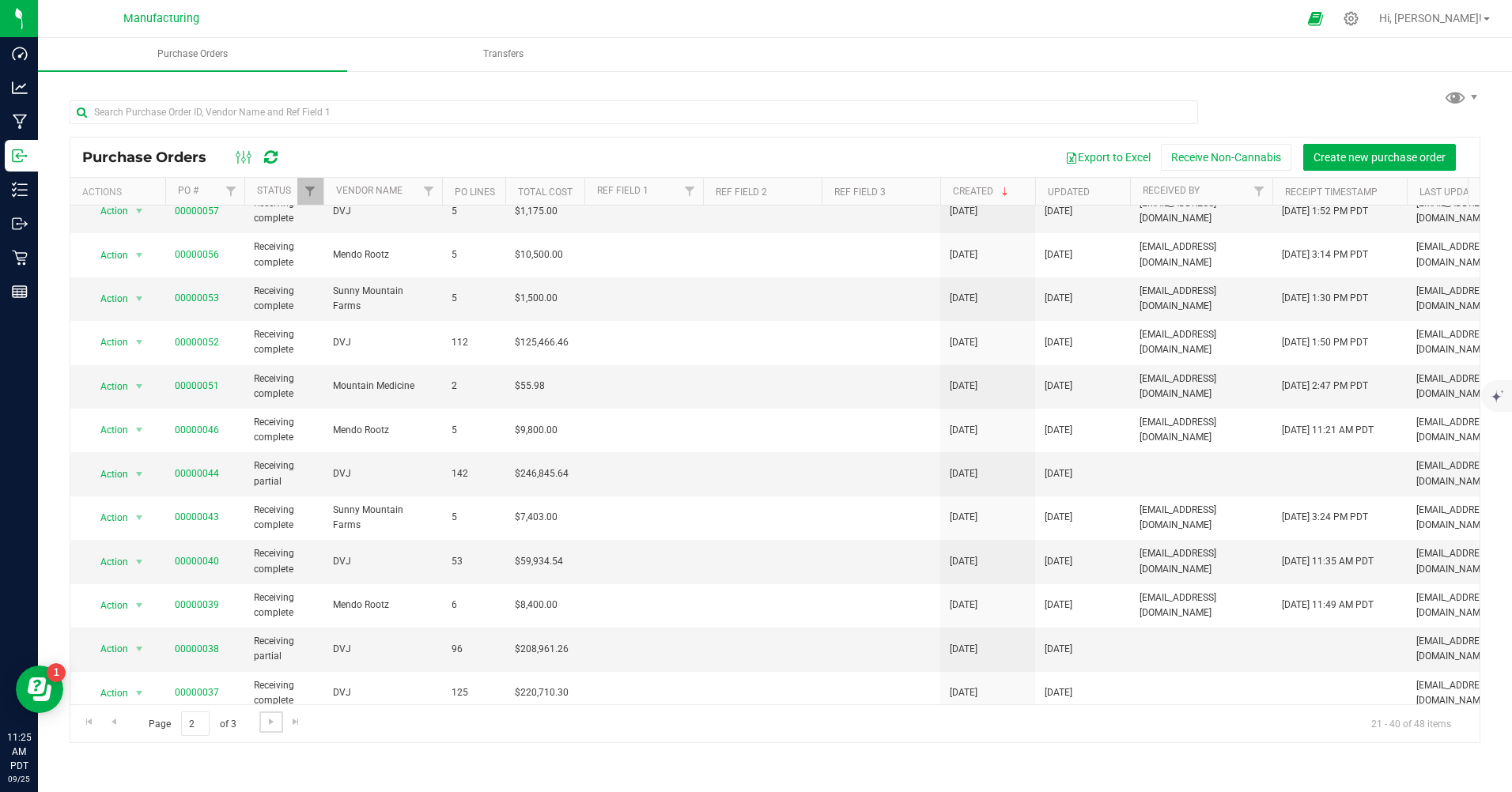
scroll to position [316, 0]
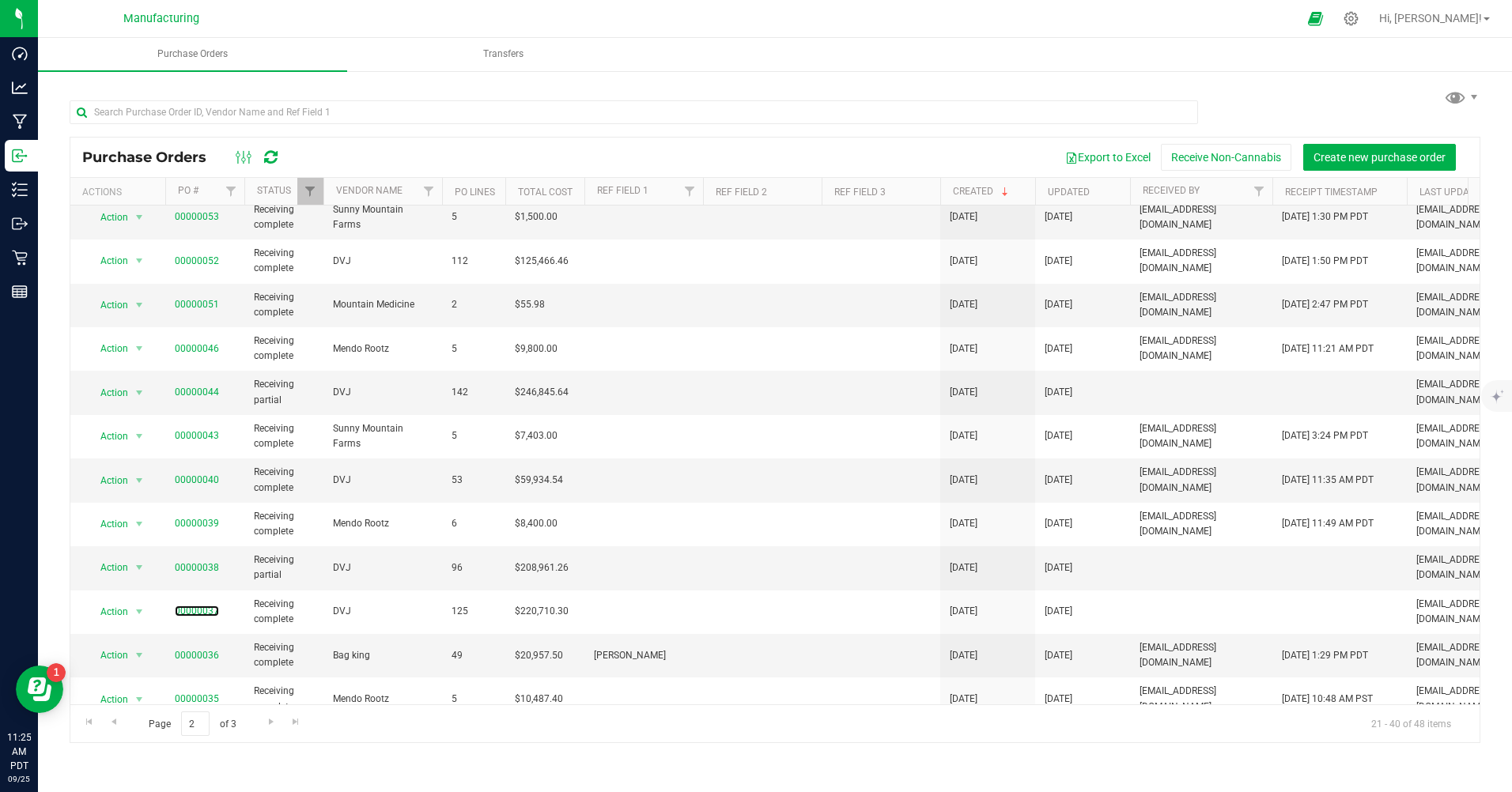
click at [192, 611] on link "00000037" at bounding box center [196, 611] width 44 height 11
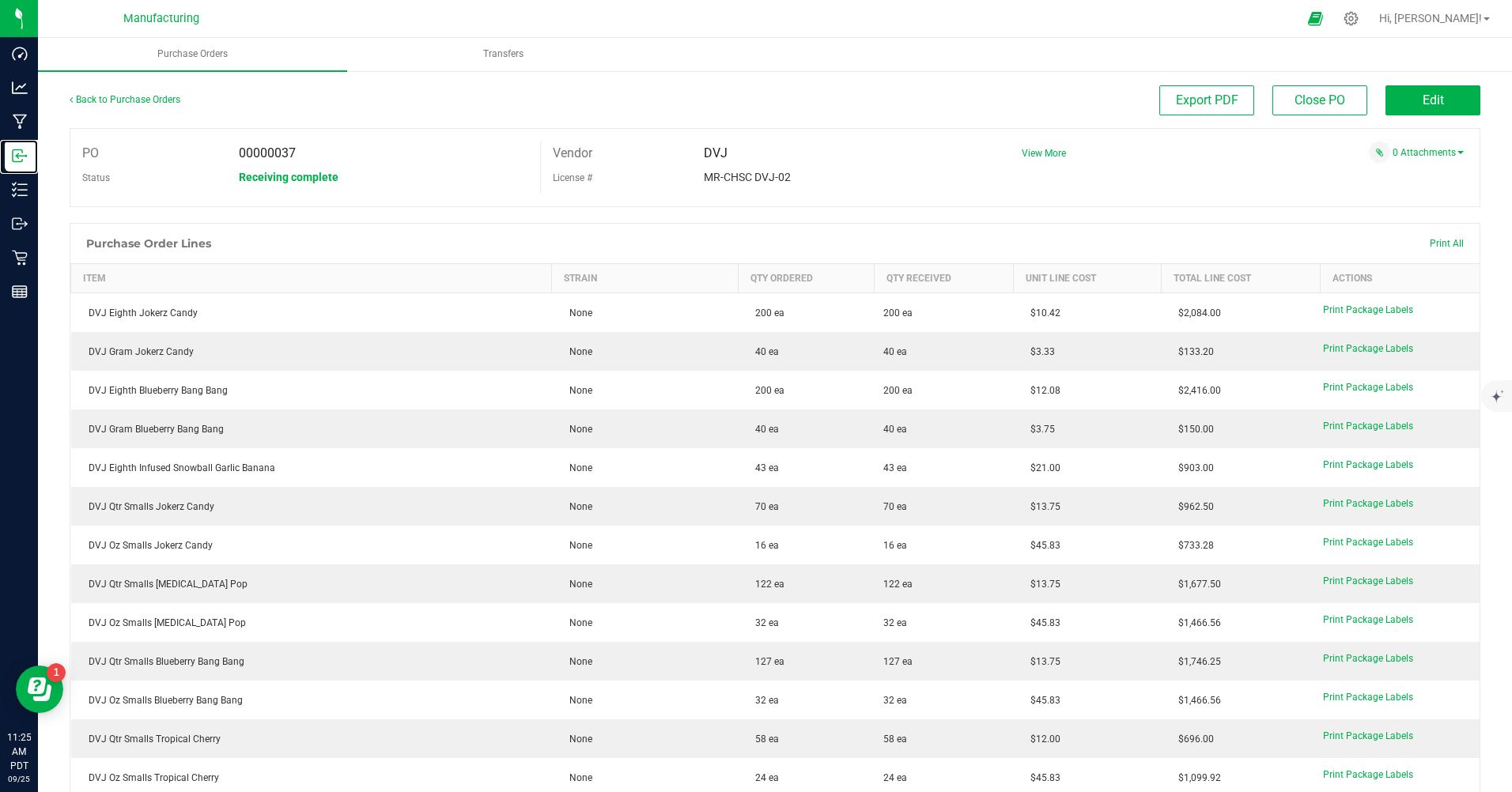
click at [27, 161] on icon at bounding box center [20, 155] width 15 height 15
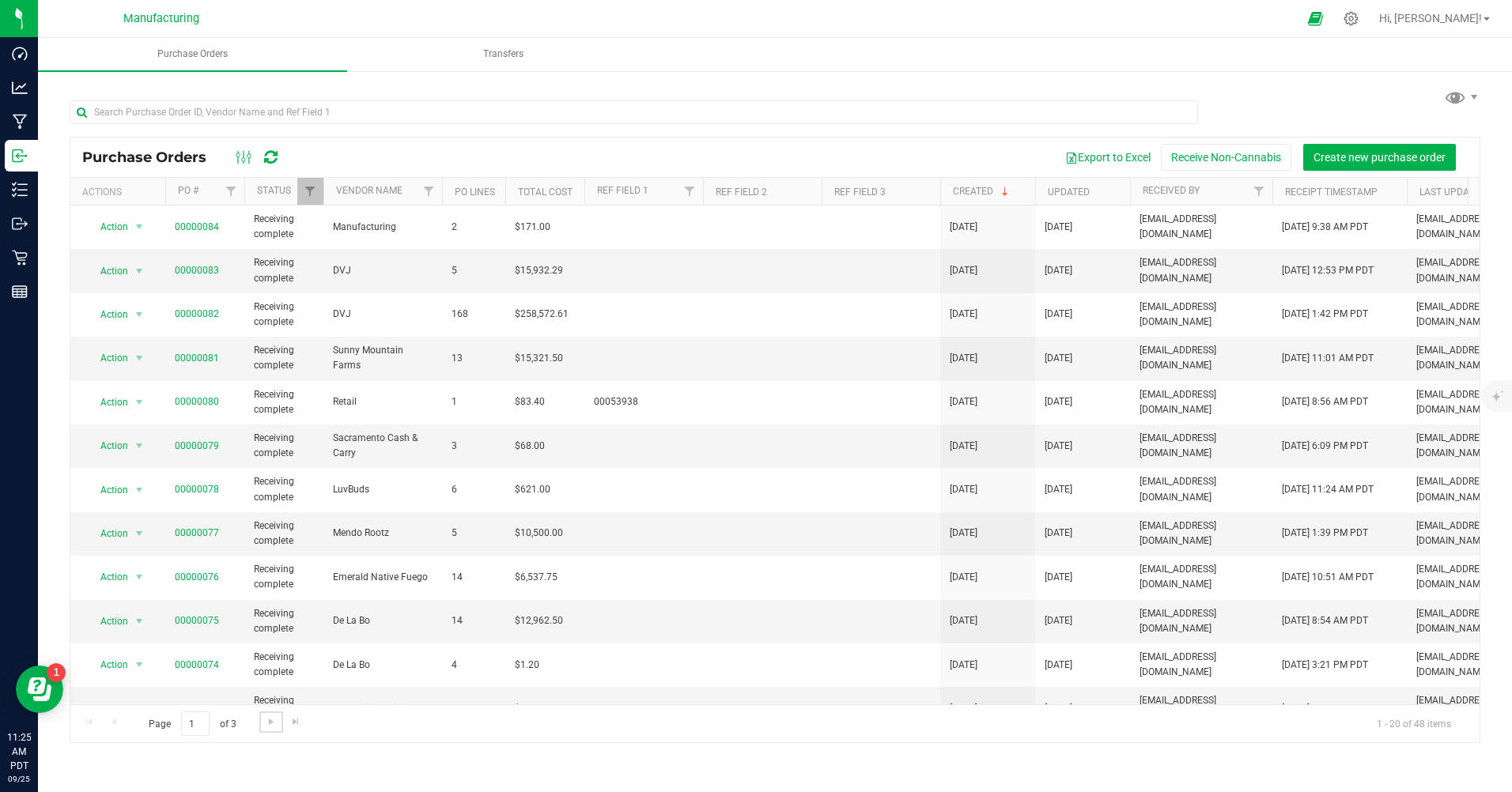
click at [271, 715] on span "Go to the next page" at bounding box center [271, 722] width 13 height 13
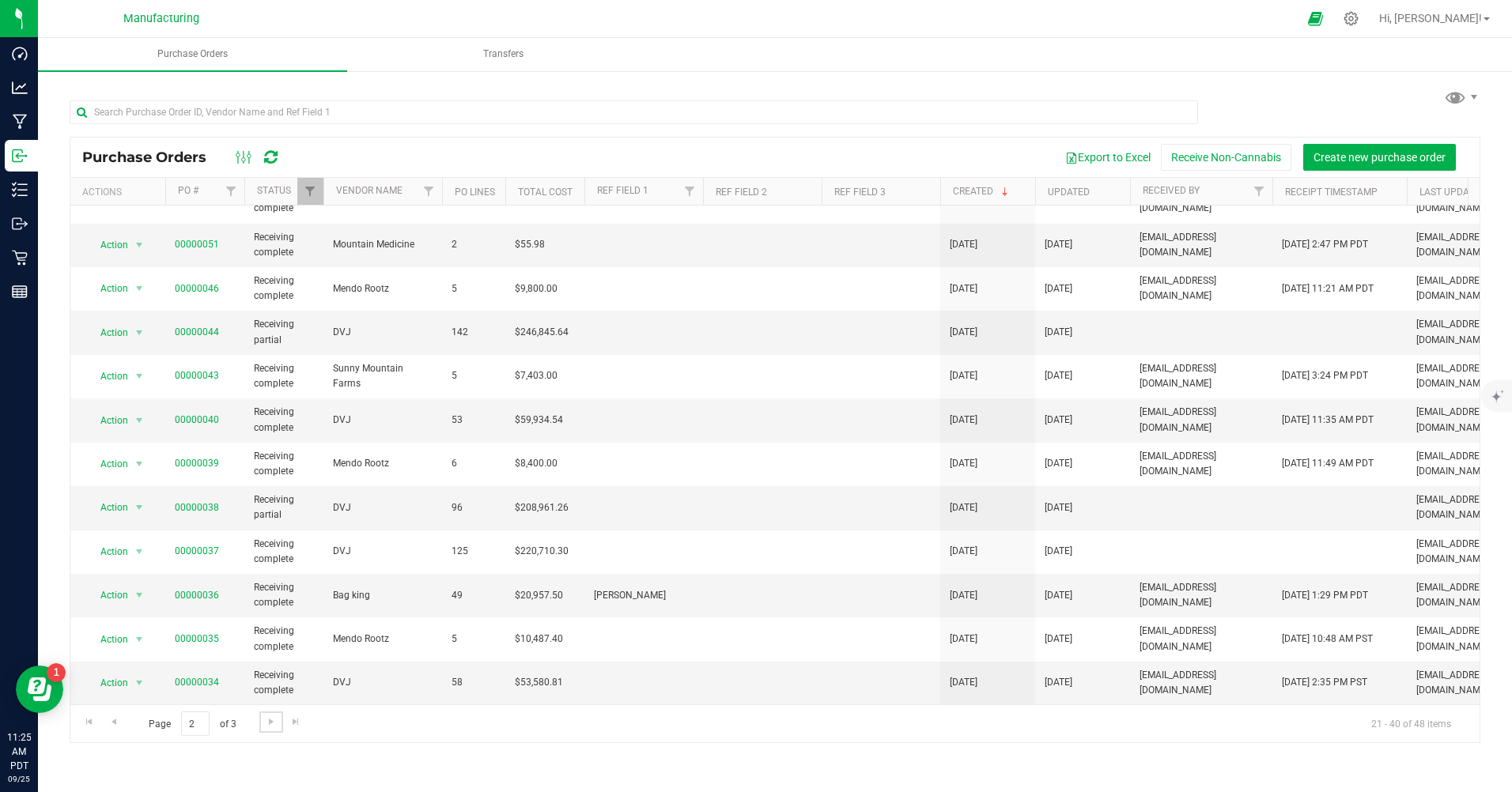
scroll to position [387, 0]
click at [274, 721] on span "Go to the next page" at bounding box center [271, 722] width 13 height 13
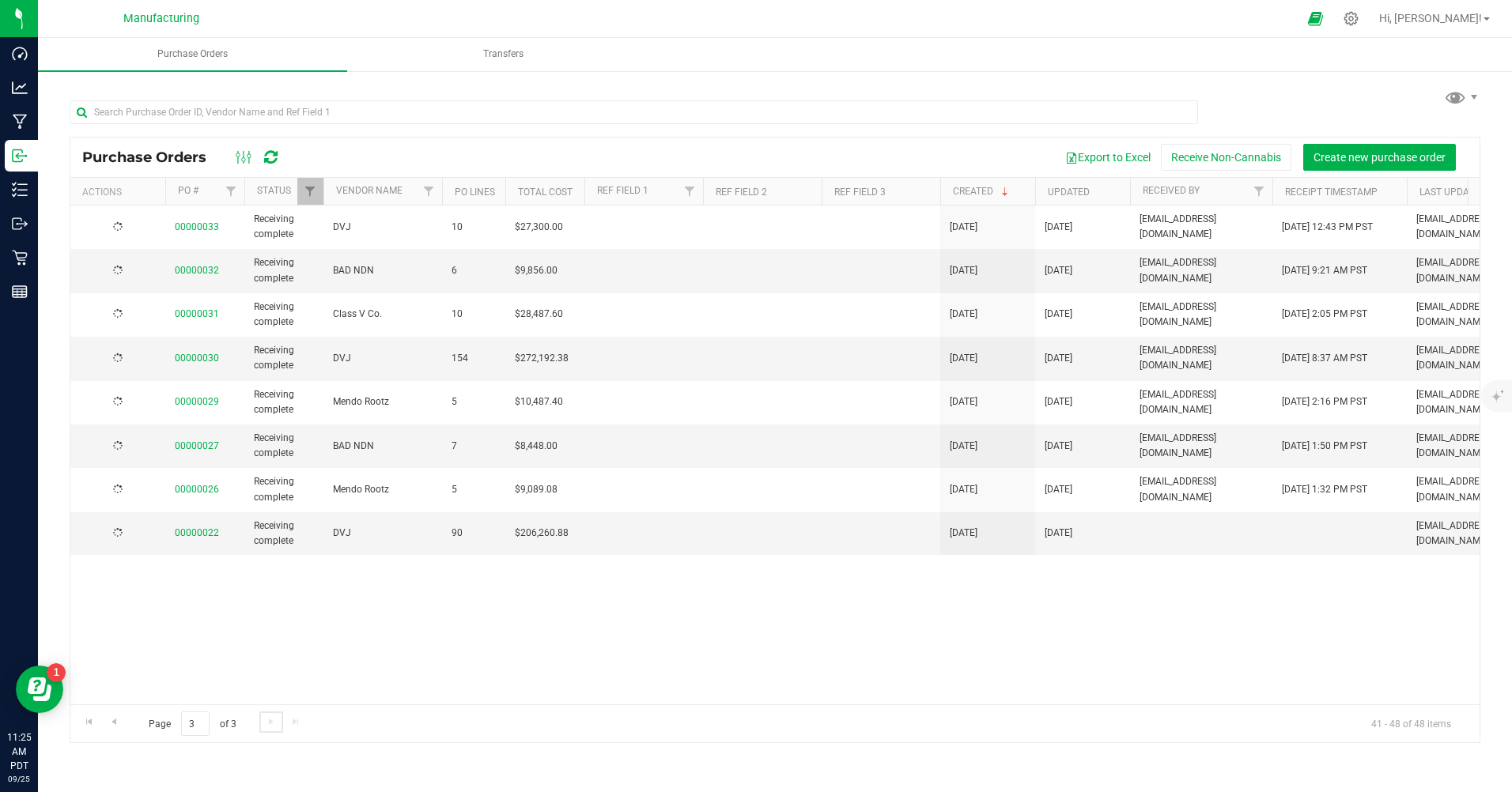
scroll to position [0, 0]
click at [200, 531] on link "00000022" at bounding box center [196, 533] width 44 height 11
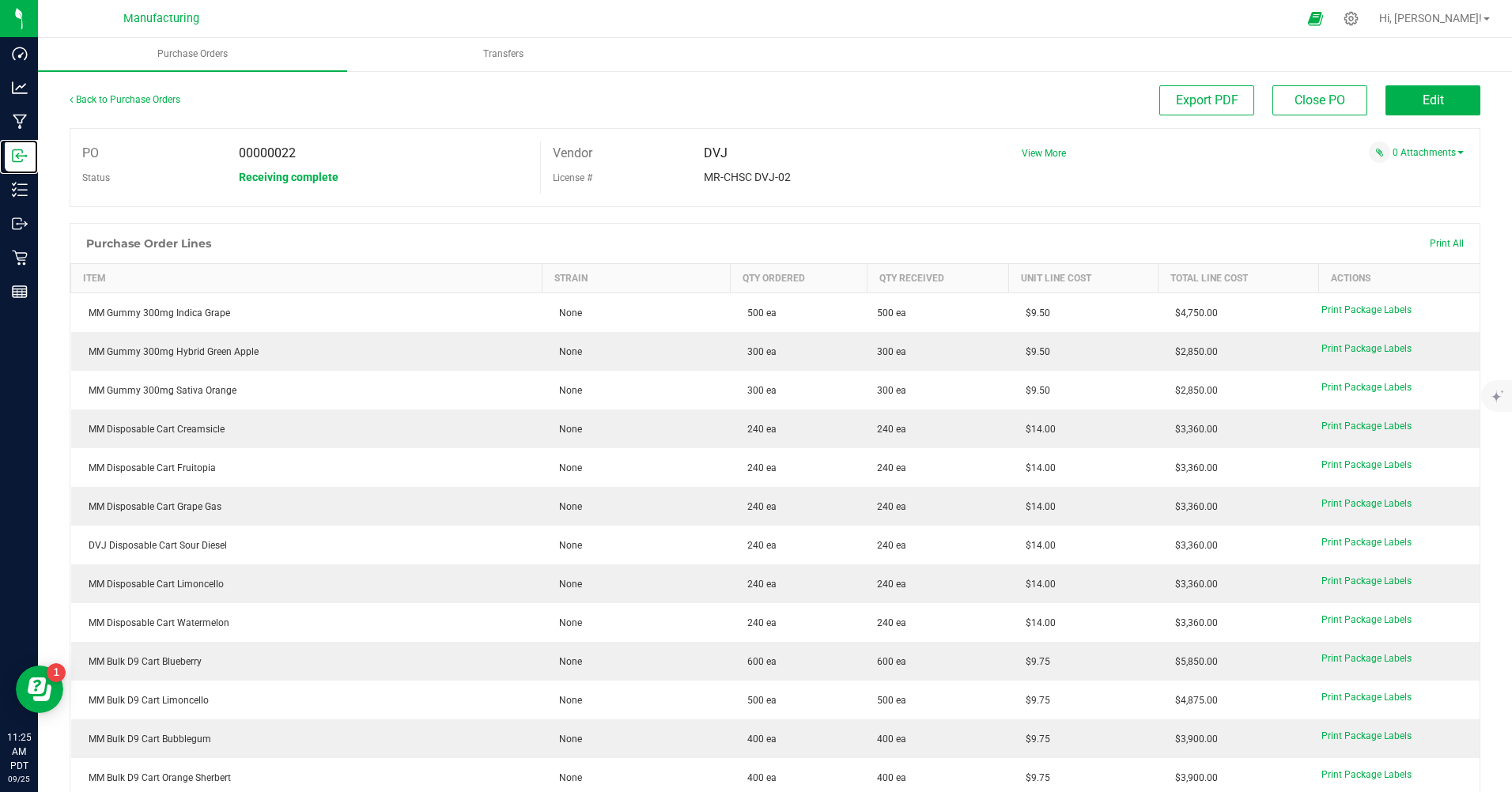
click at [0, 0] on p "Inbound" at bounding box center [0, 0] width 0 height 0
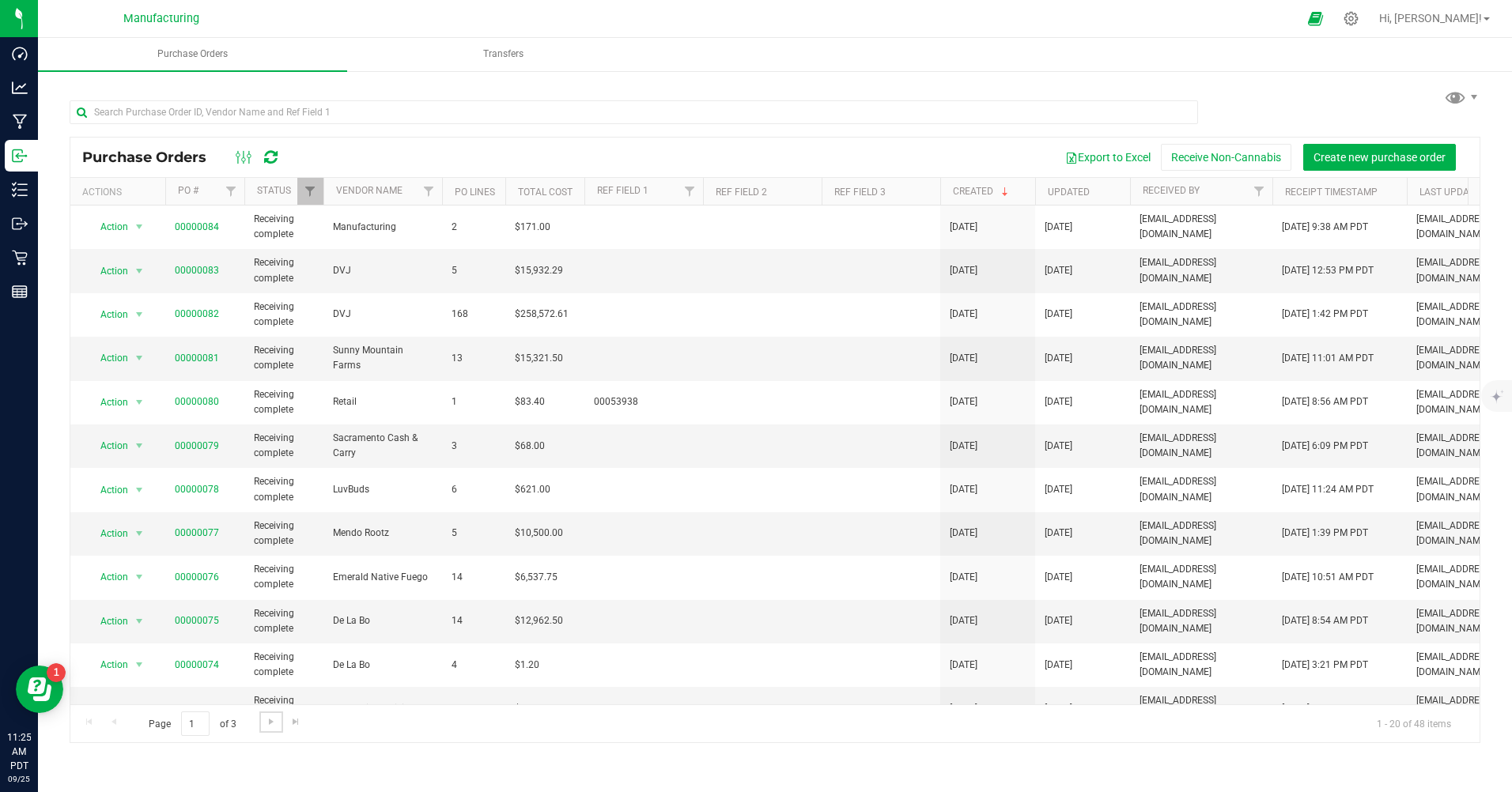
click at [274, 720] on span "Go to the next page" at bounding box center [271, 722] width 13 height 13
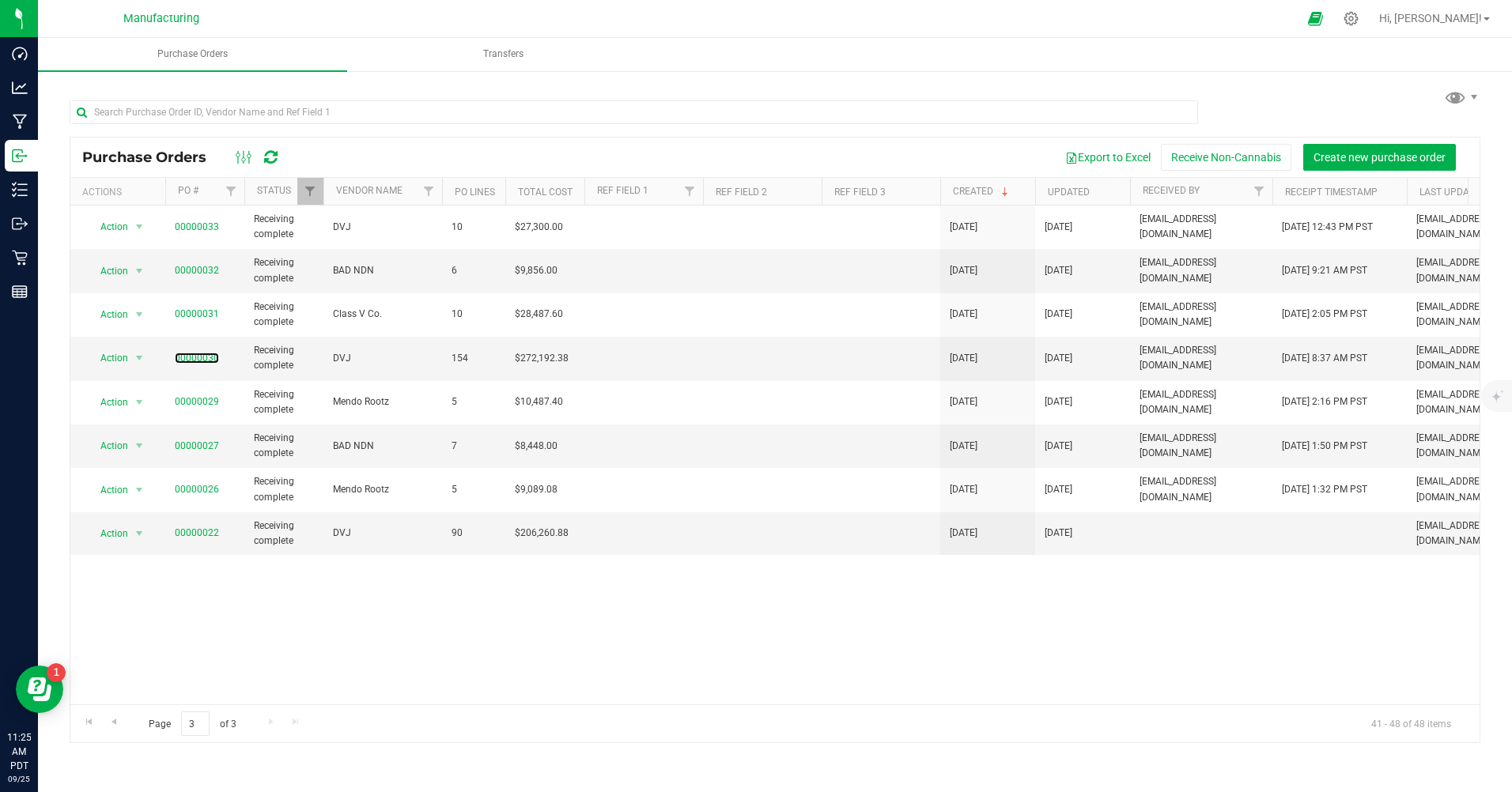
click at [195, 359] on link "00000030" at bounding box center [196, 359] width 44 height 11
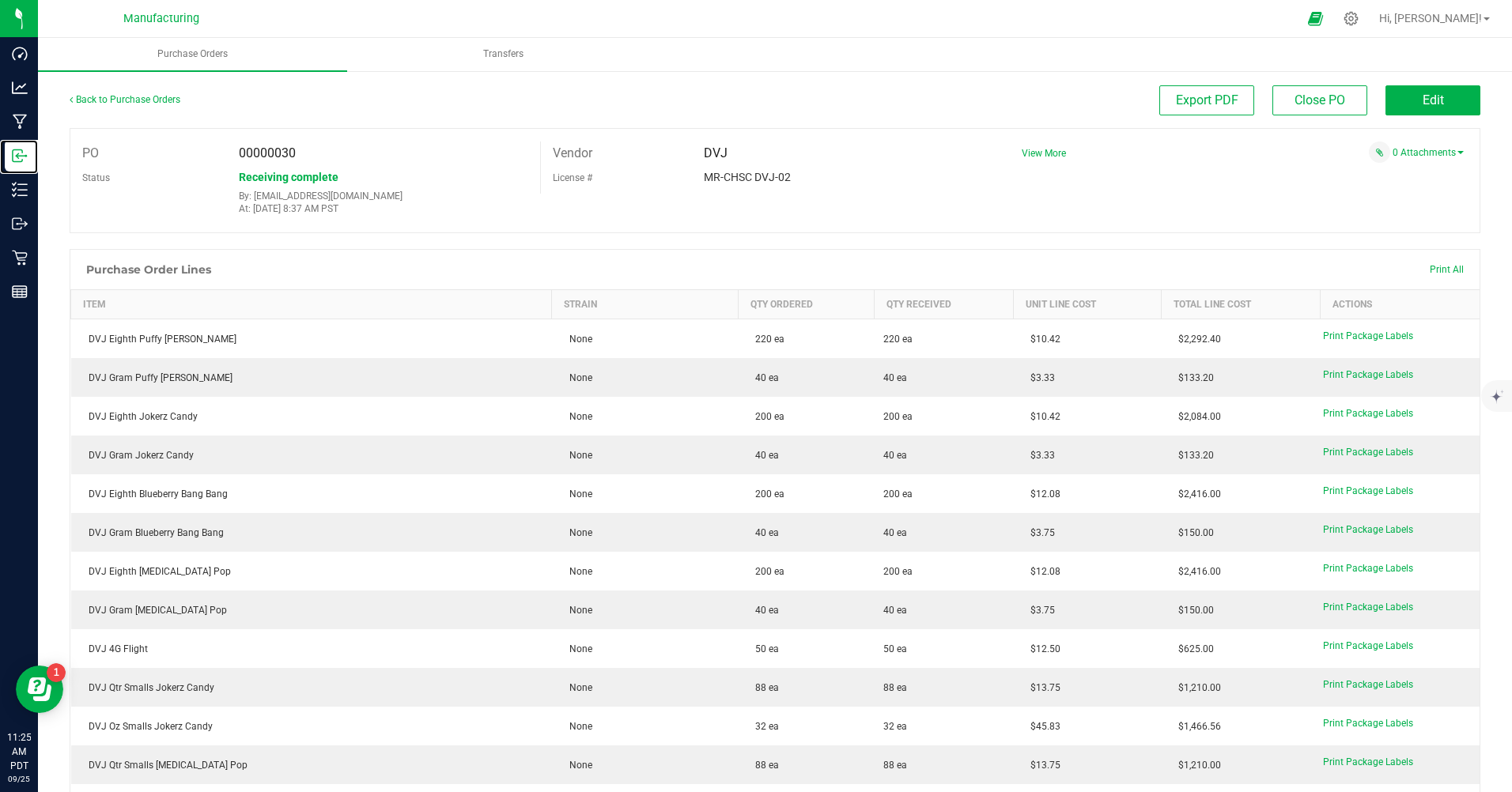
click at [0, 0] on p "Inbound" at bounding box center [0, 0] width 0 height 0
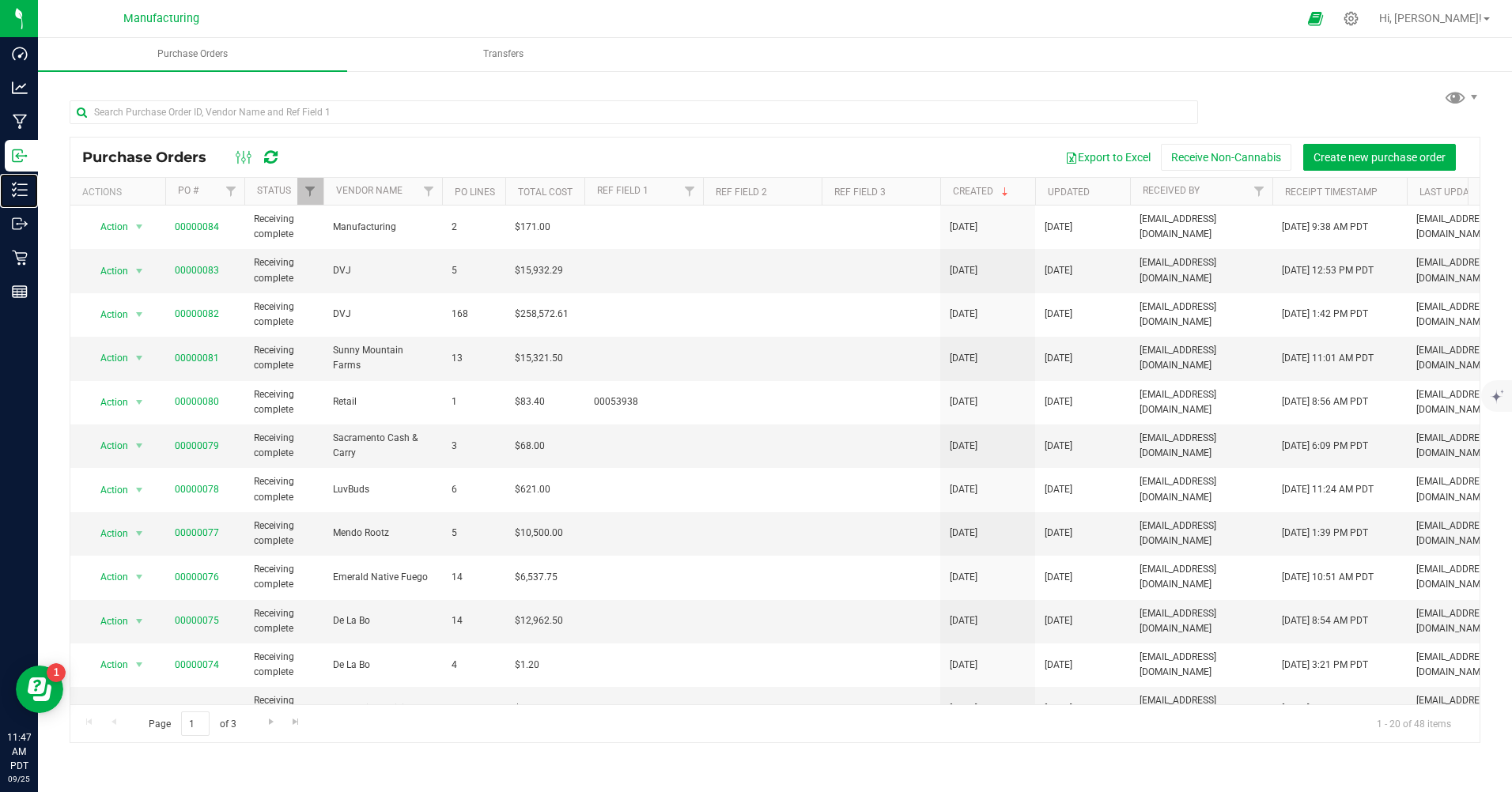
click at [0, 0] on p "Inventory" at bounding box center [0, 0] width 0 height 0
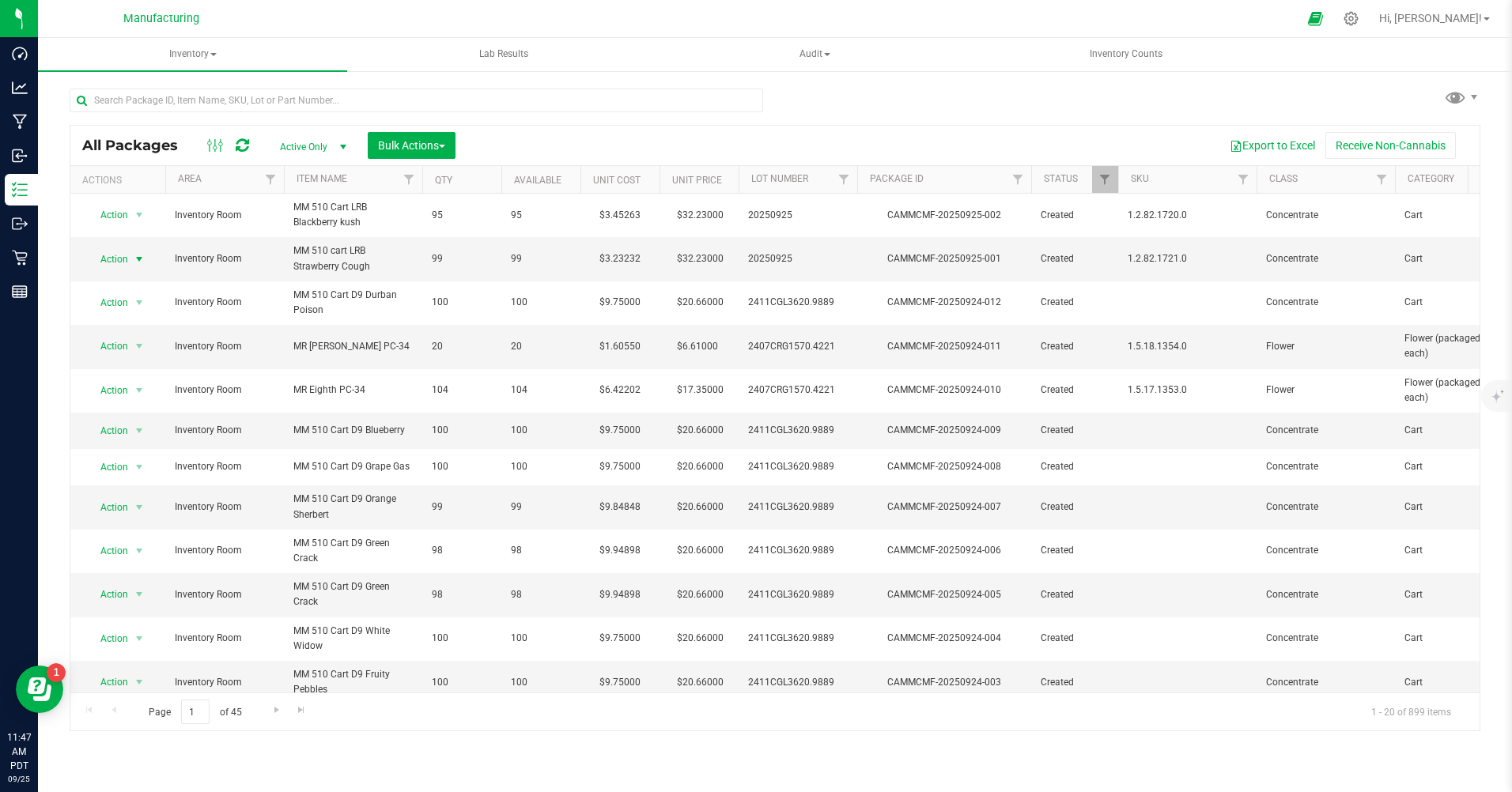
click at [119, 255] on span "Action" at bounding box center [108, 259] width 42 height 22
click at [121, 429] on li "Print package label" at bounding box center [138, 425] width 101 height 24
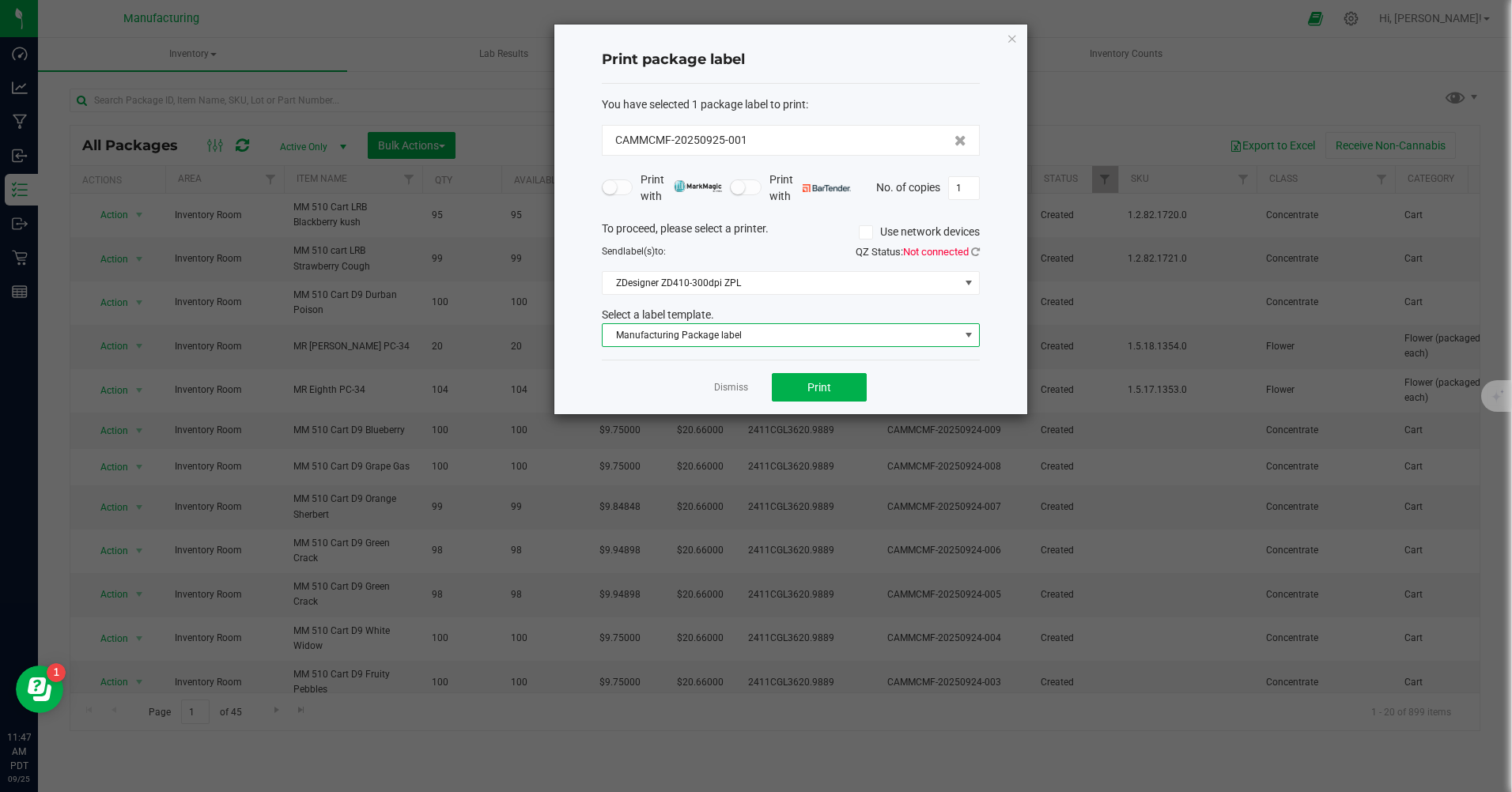
click at [794, 335] on span "Manufacturing Package label" at bounding box center [780, 335] width 356 height 22
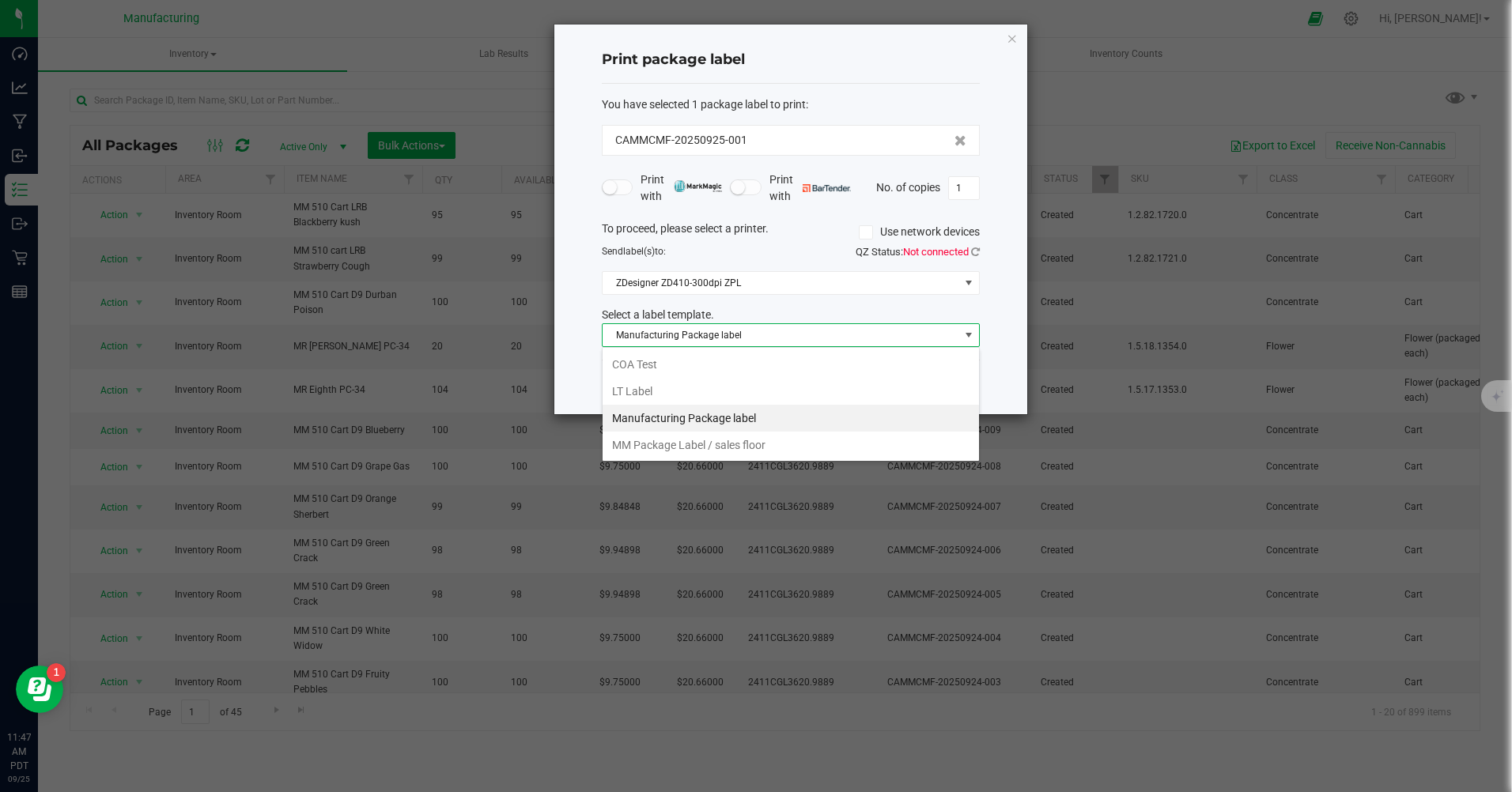
scroll to position [24, 378]
click at [644, 447] on li "MM Package Label / sales floor" at bounding box center [791, 445] width 377 height 27
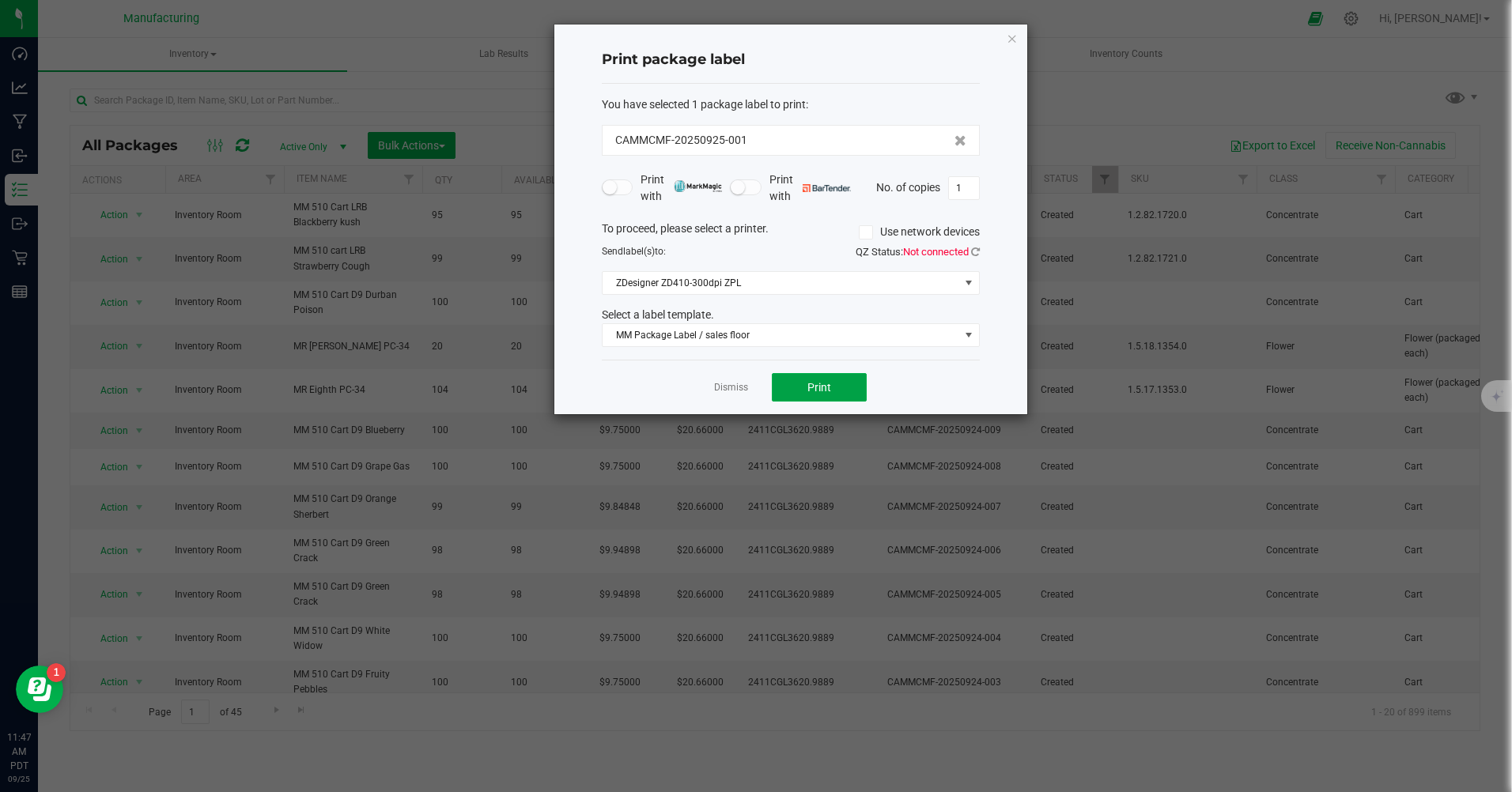
click at [853, 379] on button "Print" at bounding box center [819, 387] width 95 height 29
click at [723, 392] on link "Dismiss" at bounding box center [731, 388] width 34 height 13
